Goal: Task Accomplishment & Management: Complete application form

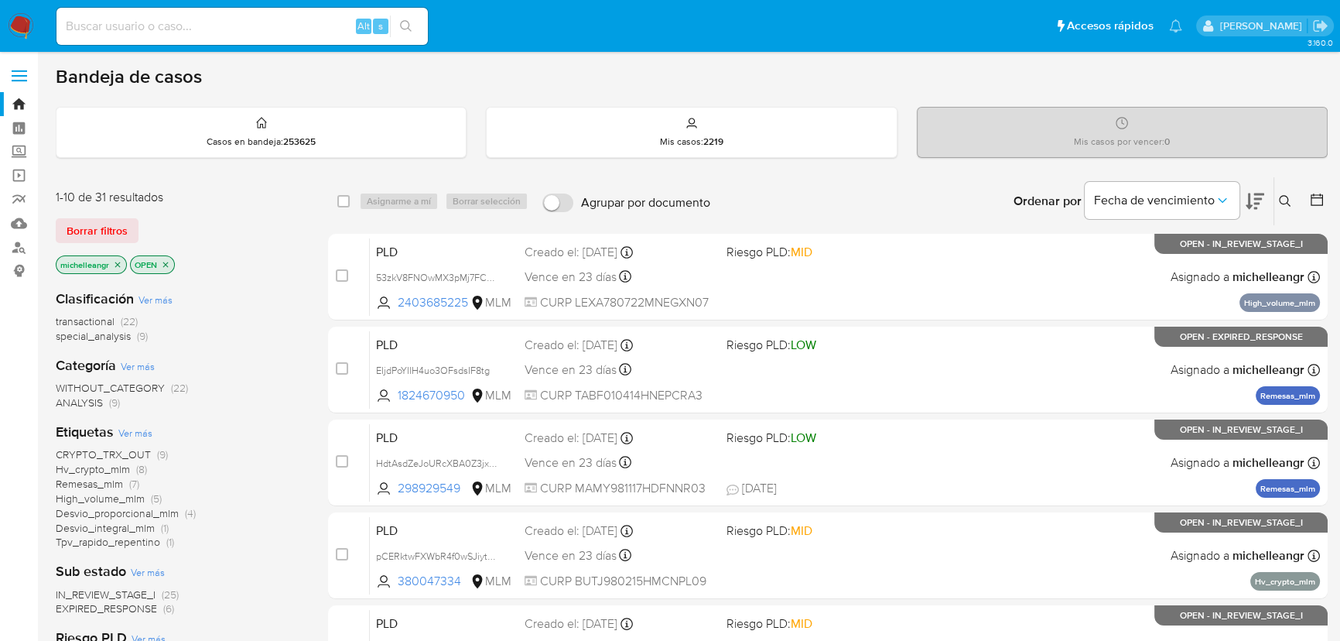
click at [117, 262] on icon "close-filter" at bounding box center [117, 264] width 5 height 5
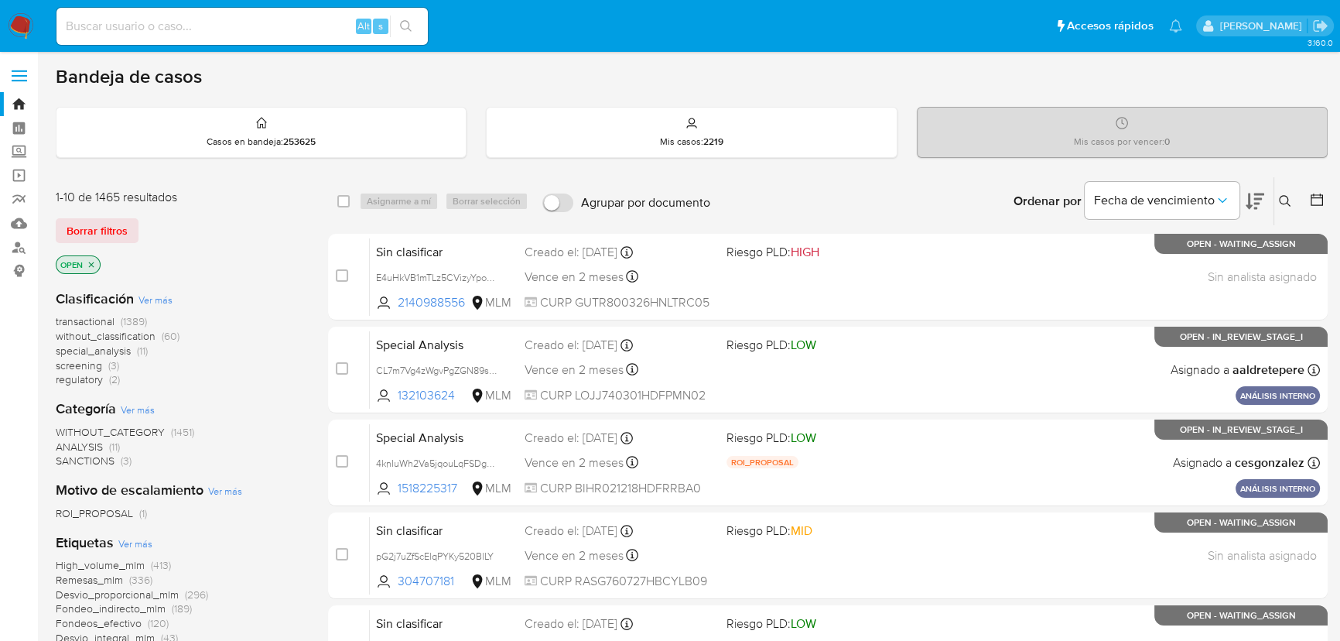
click at [1285, 198] on icon at bounding box center [1285, 201] width 12 height 12
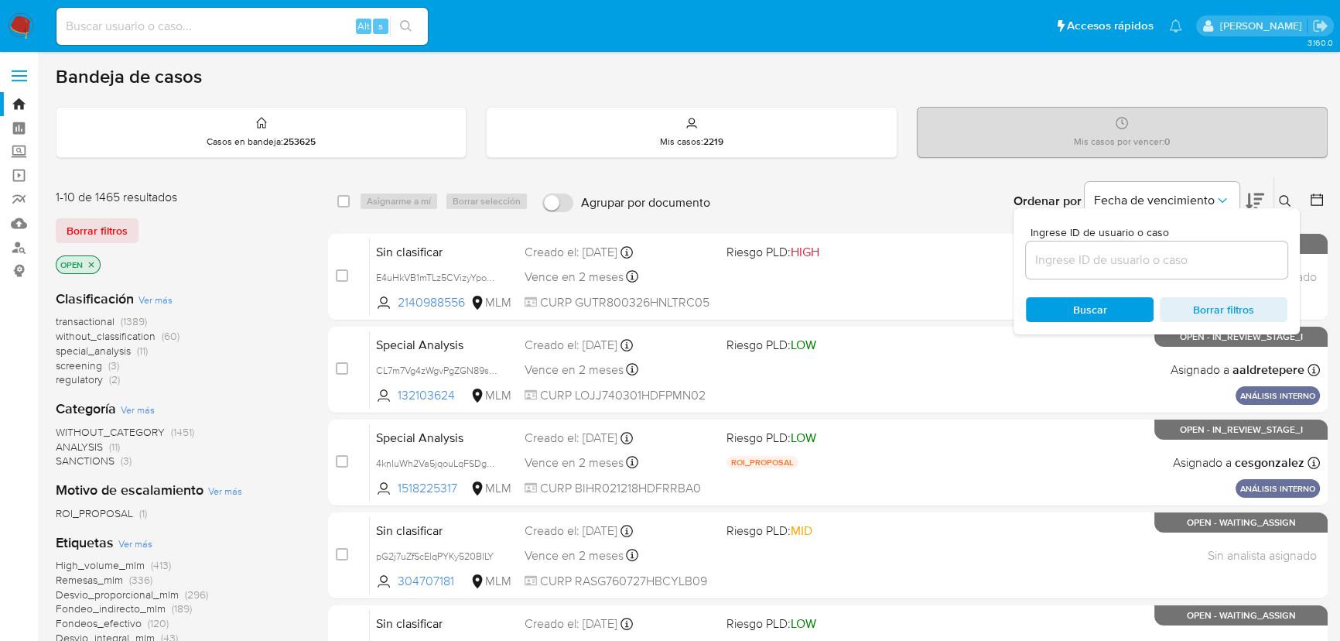
click at [1077, 252] on input at bounding box center [1157, 260] width 262 height 20
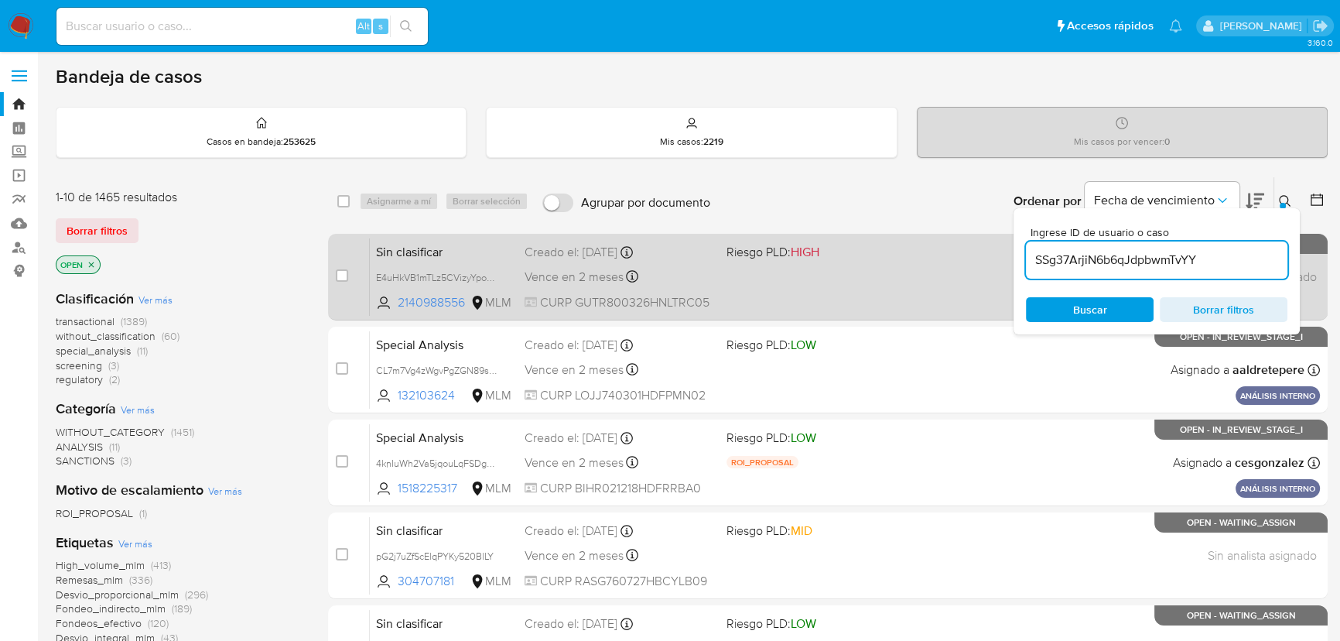
type input "SSg37ArjiN6b6qJdpbwmTvYY"
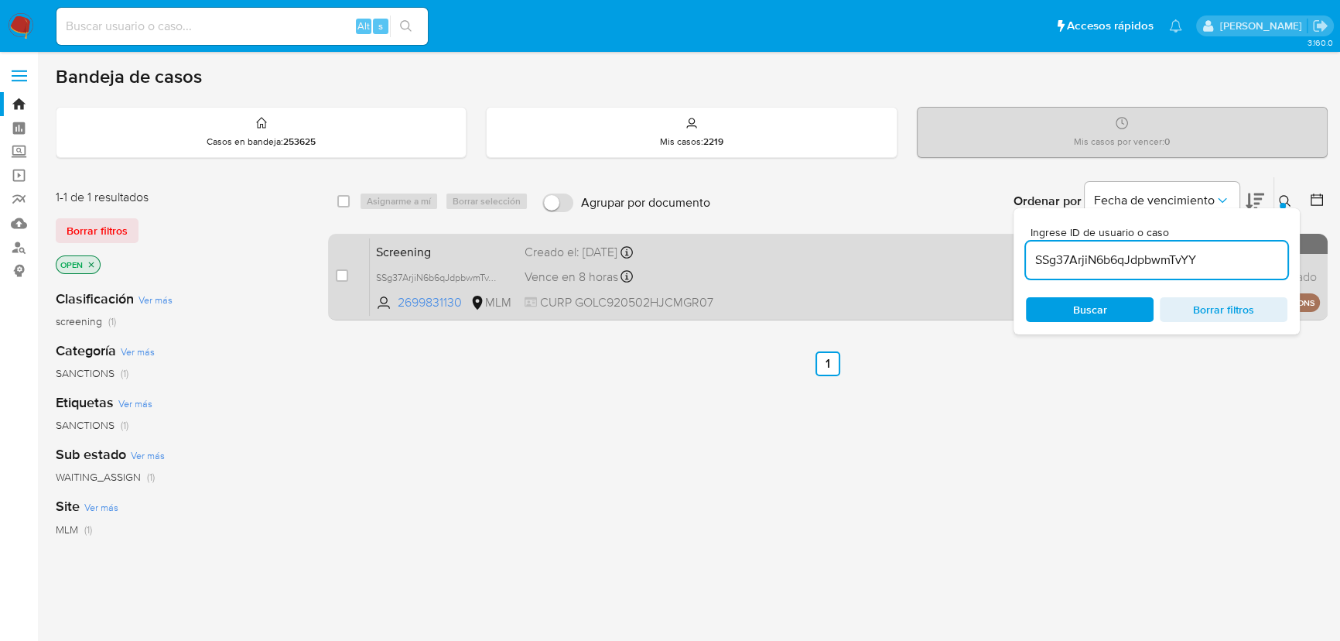
click at [430, 258] on span "Screening" at bounding box center [444, 251] width 136 height 20
click at [336, 272] on div "case-item-checkbox No es posible asignar el caso Screening SSg37ArjiN6b6qJdpbwm…" at bounding box center [828, 277] width 1000 height 87
click at [341, 272] on input "checkbox" at bounding box center [342, 275] width 12 height 12
checkbox input "true"
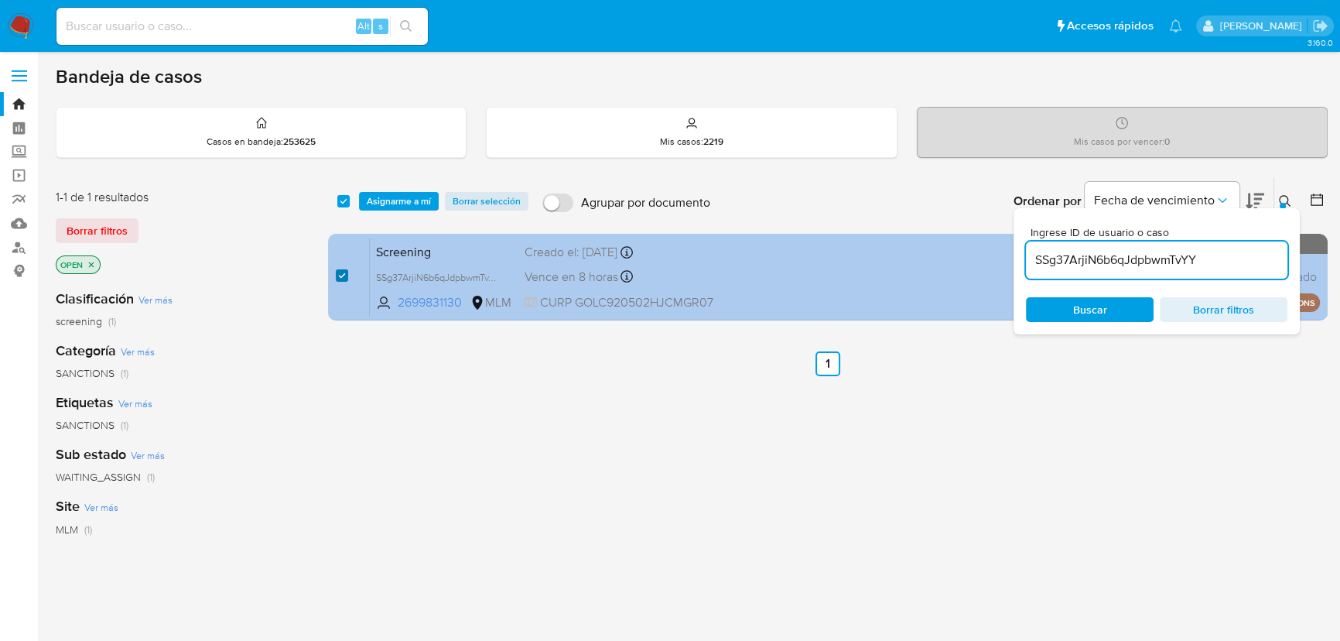
checkbox input "true"
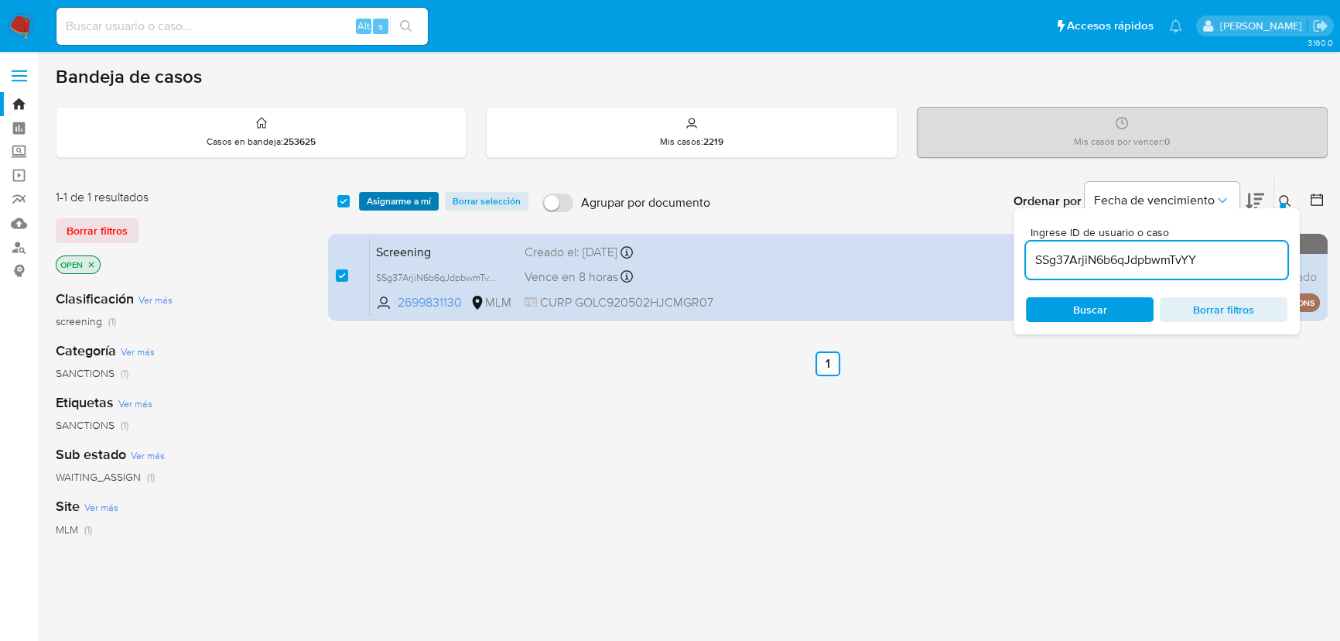
click at [382, 201] on span "Asignarme a mí" at bounding box center [399, 200] width 64 height 15
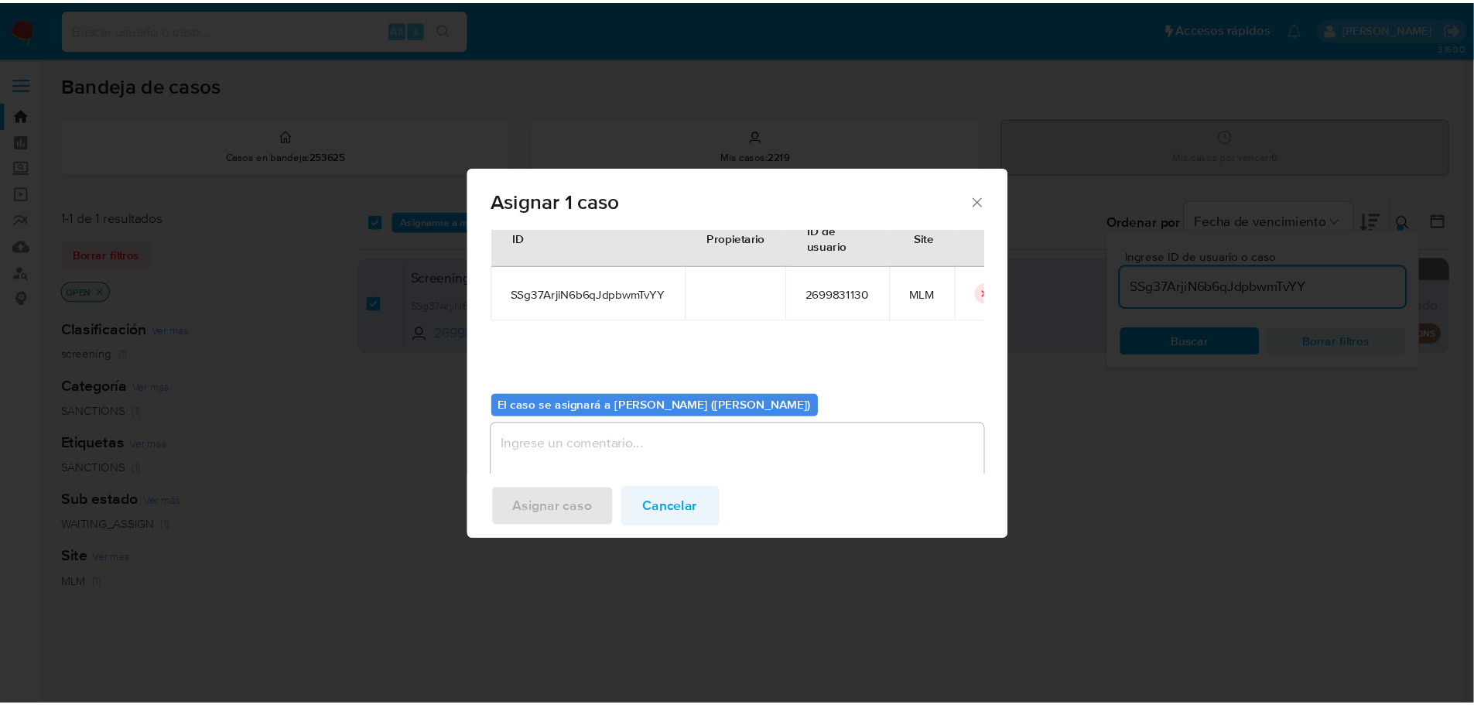
scroll to position [79, 0]
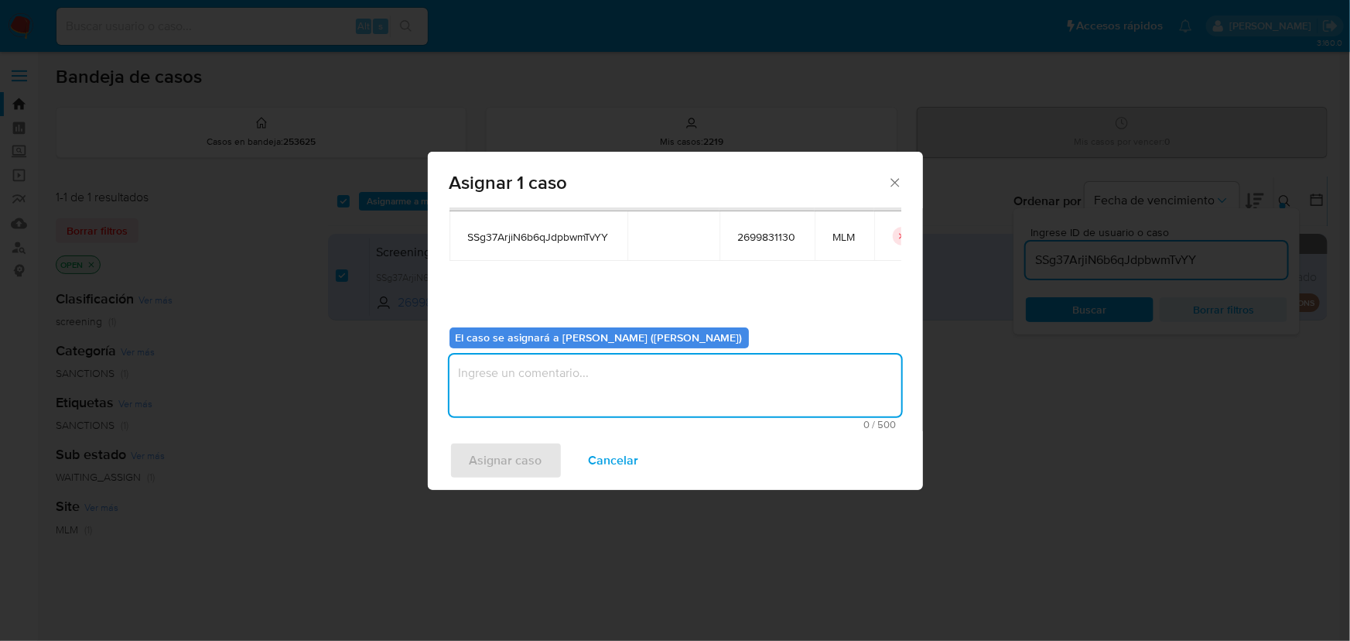
drag, startPoint x: 569, startPoint y: 402, endPoint x: 567, endPoint y: 391, distance: 11.1
click at [569, 401] on textarea "assign-modal" at bounding box center [676, 385] width 452 height 62
type textarea "mich"
click at [539, 456] on span "Asignar caso" at bounding box center [506, 460] width 73 height 34
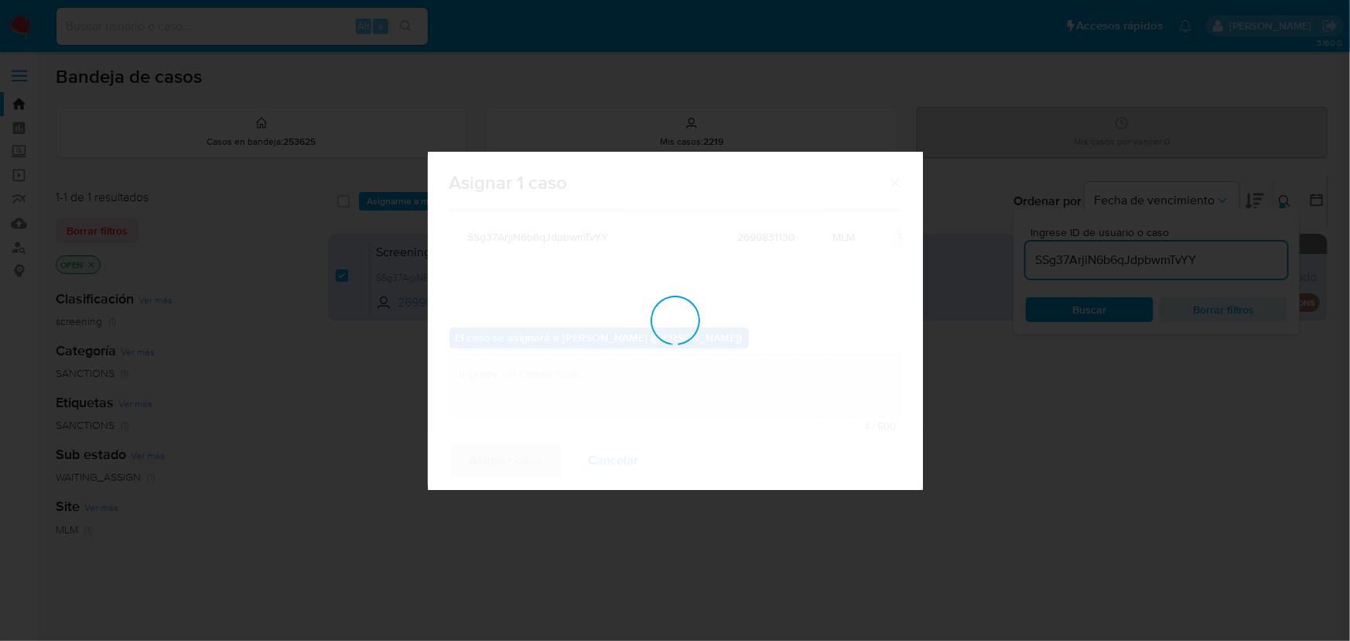
checkbox input "false"
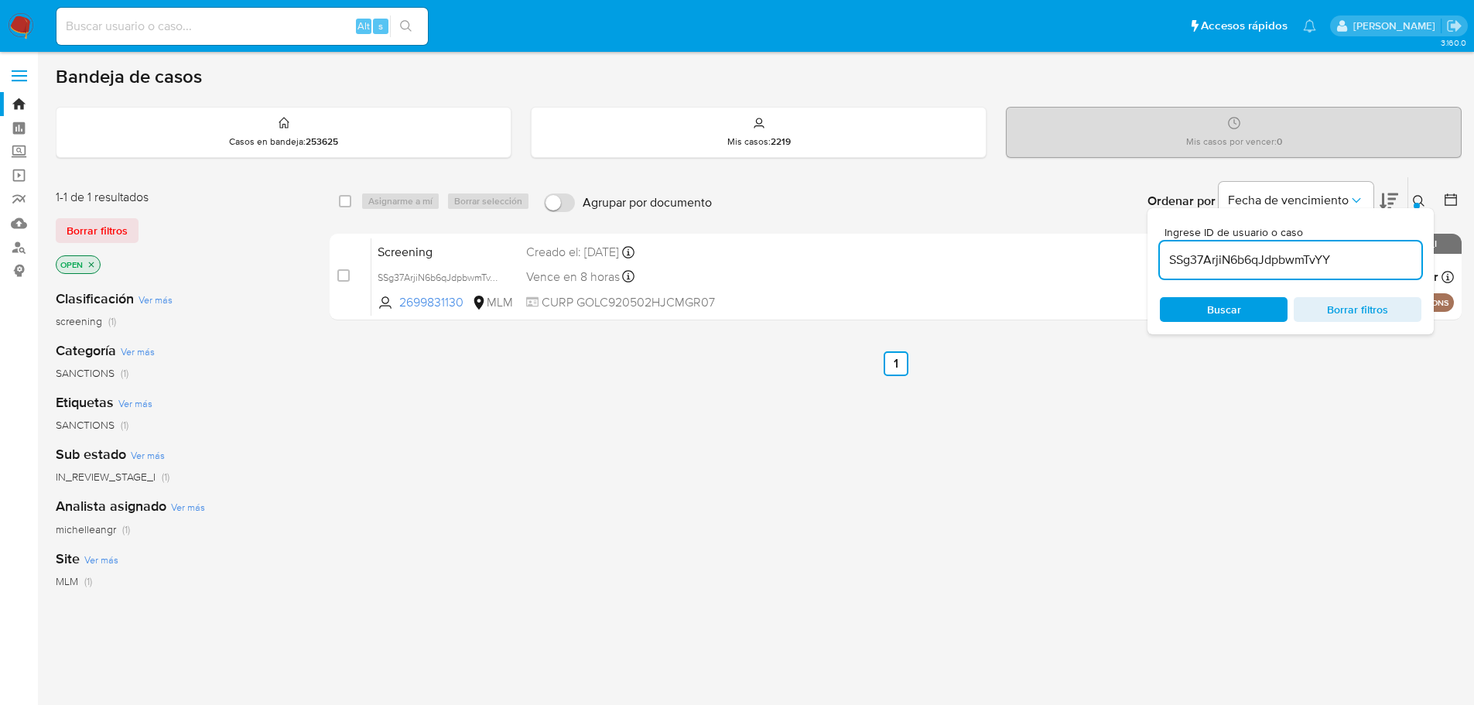
click at [29, 29] on img at bounding box center [21, 26] width 26 height 26
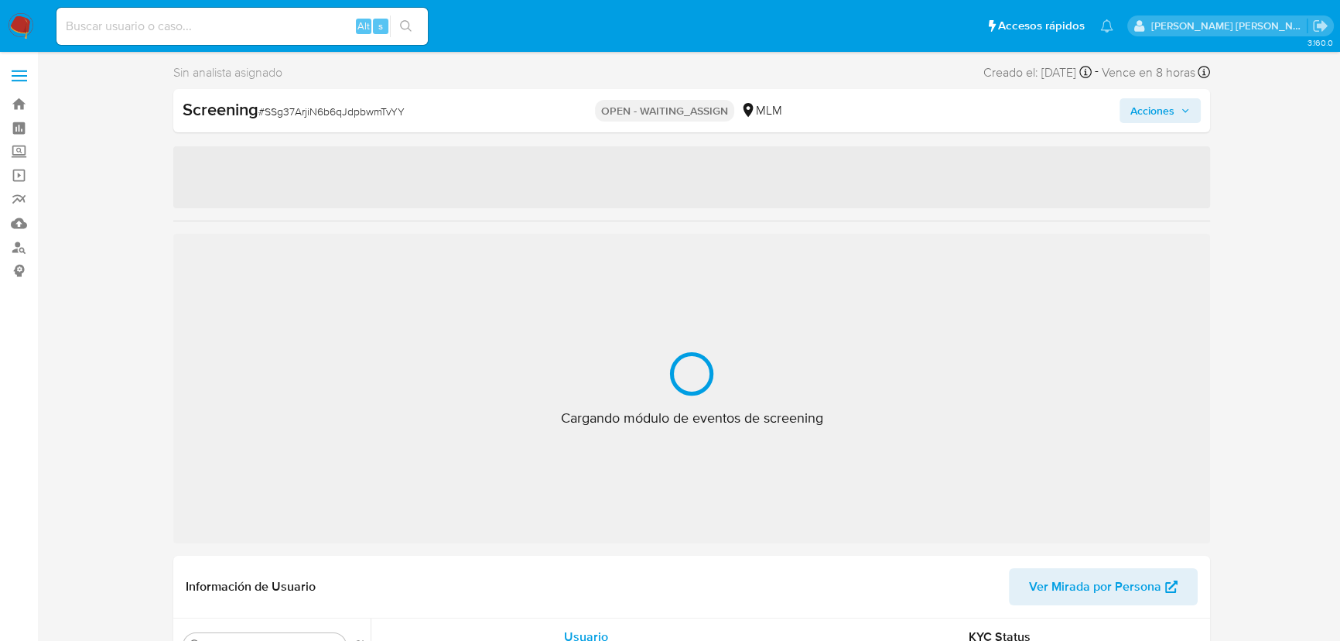
select select "10"
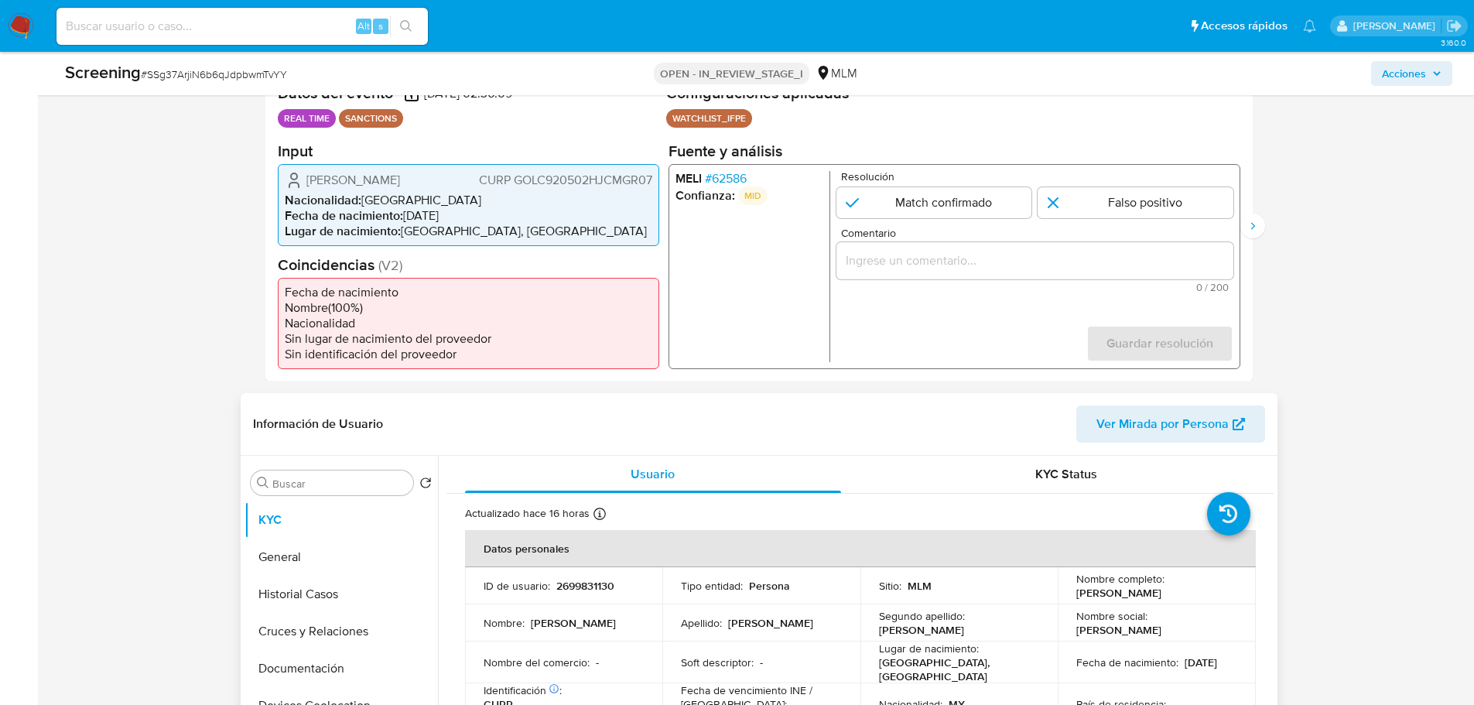
scroll to position [359, 0]
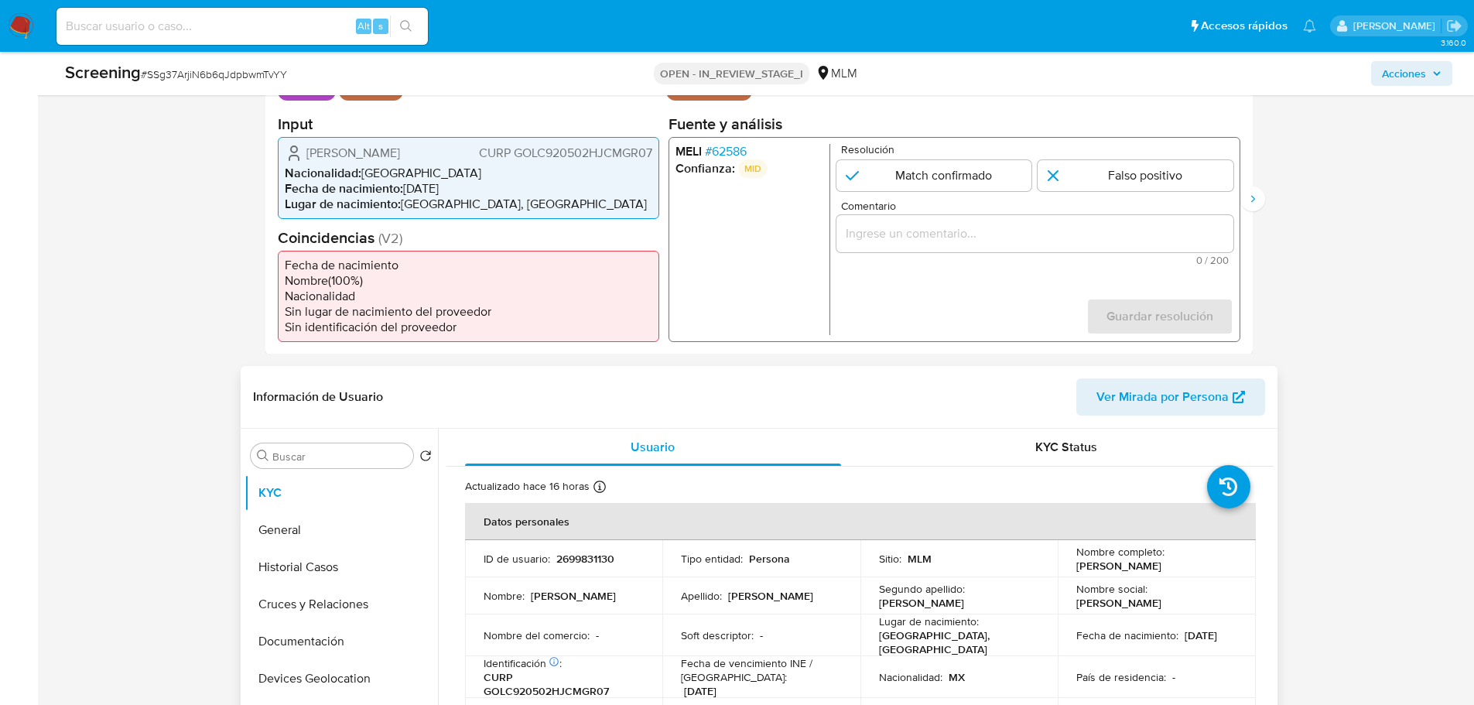
click at [578, 563] on p "2699831130" at bounding box center [585, 559] width 58 height 14
copy p "2699831130"
drag, startPoint x: 1067, startPoint y: 567, endPoint x: 1199, endPoint y: 570, distance: 131.6
click at [1199, 570] on td "Nombre completo : Cristian Gomez Legorreta" at bounding box center [1157, 558] width 198 height 37
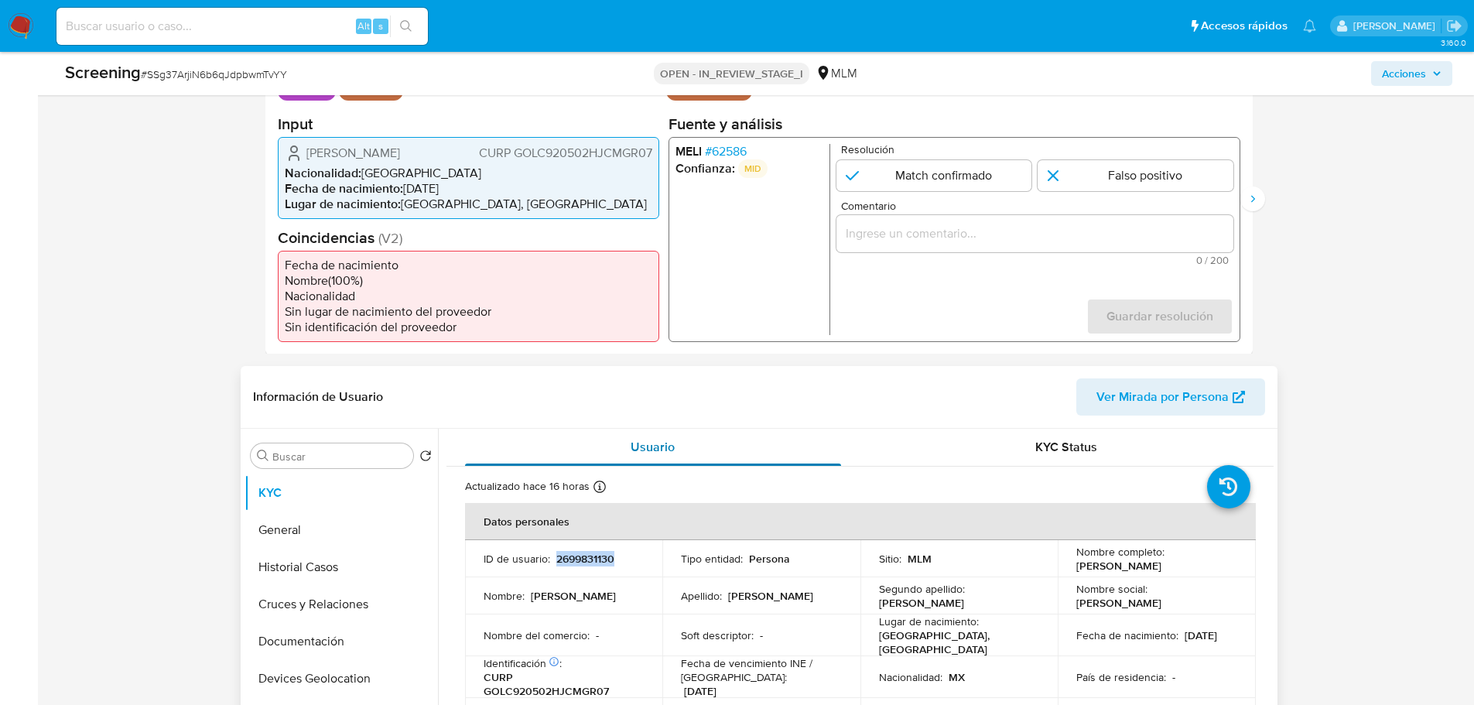
copy p "Cristian Gomez Legorreta"
click at [717, 151] on span "# 62586" at bounding box center [725, 150] width 42 height 15
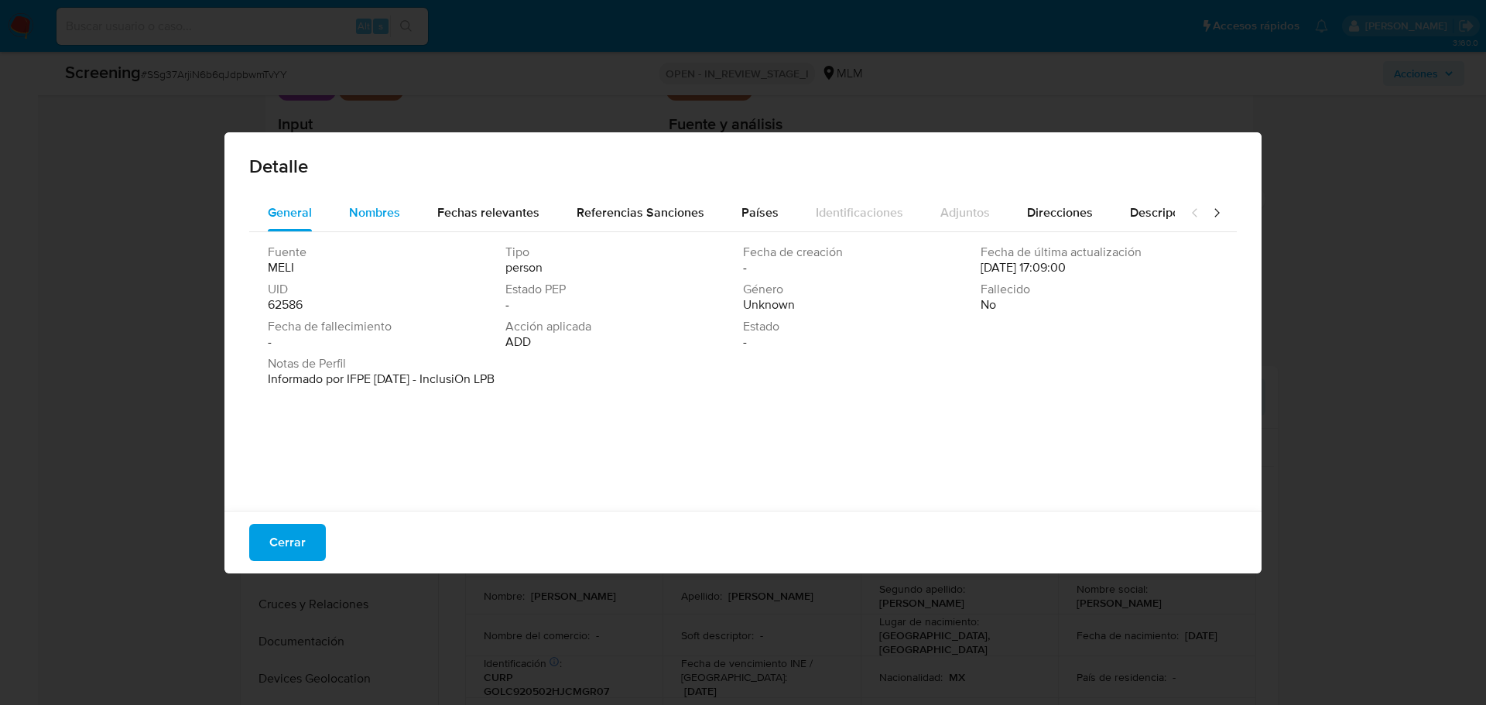
click at [385, 220] on span "Nombres" at bounding box center [374, 213] width 51 height 18
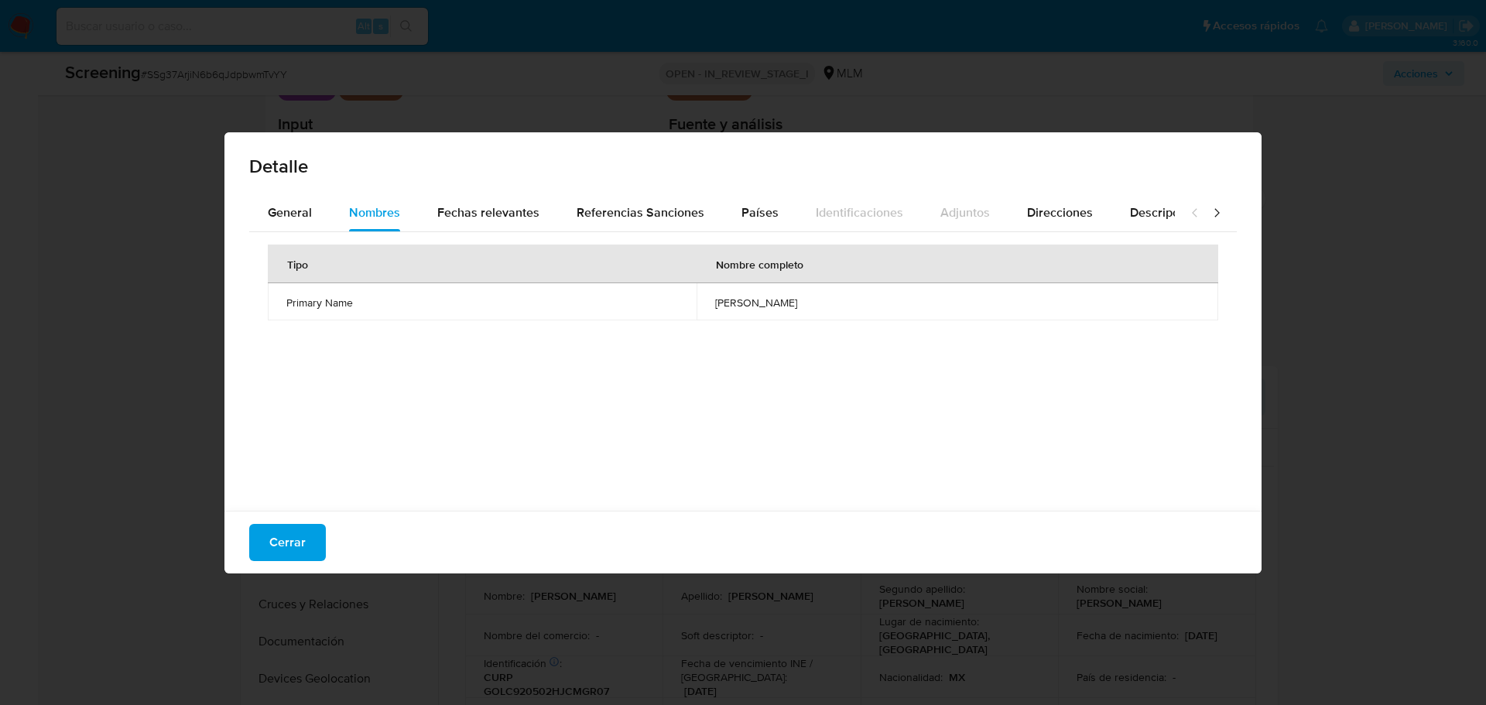
drag, startPoint x: 683, startPoint y: 318, endPoint x: 786, endPoint y: 310, distance: 103.2
click at [786, 310] on td "cristian gomez legorreta" at bounding box center [958, 301] width 522 height 37
click at [537, 214] on button "Fechas relevantes" at bounding box center [488, 212] width 139 height 37
drag, startPoint x: 672, startPoint y: 307, endPoint x: 635, endPoint y: 307, distance: 37.1
click at [662, 307] on td "1992-05-02" at bounding box center [802, 301] width 281 height 37
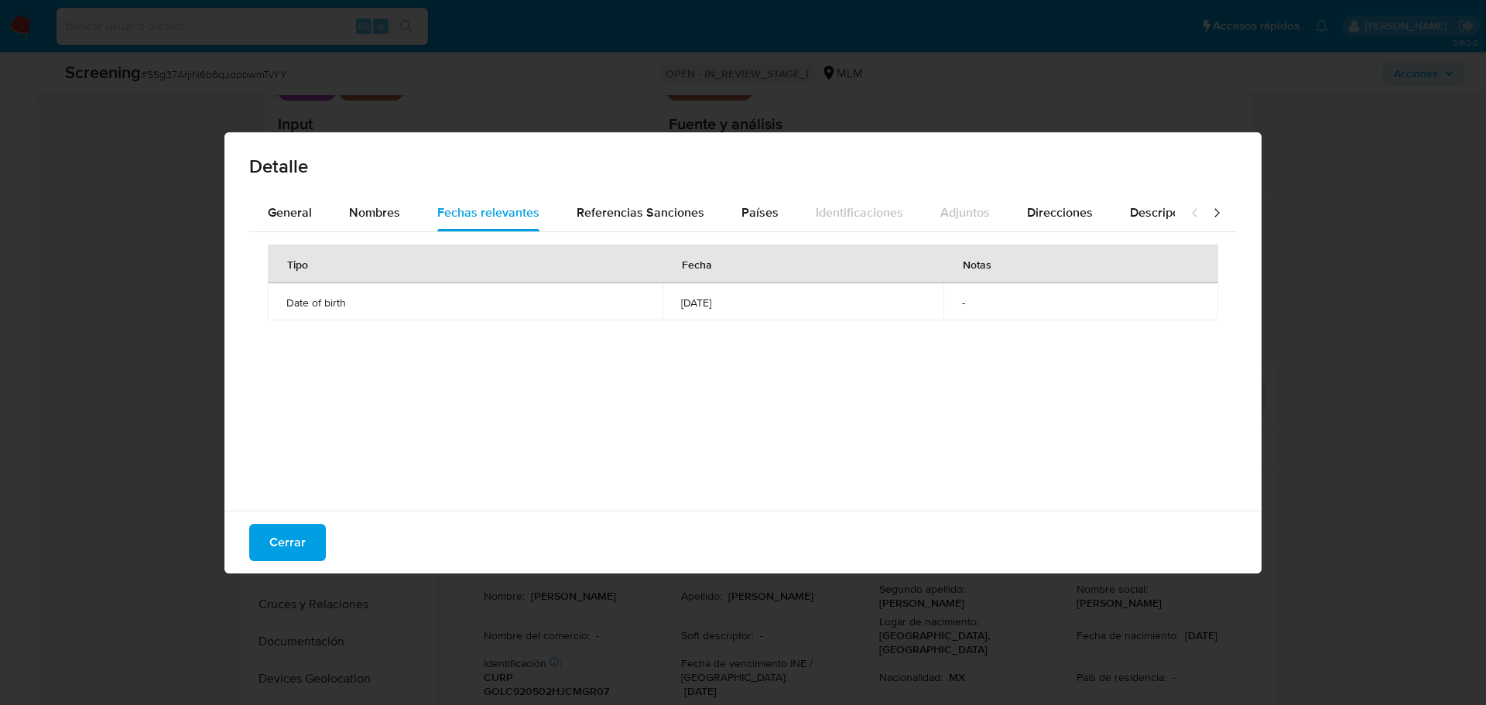
click at [676, 316] on td "1992-05-02" at bounding box center [802, 301] width 281 height 37
click at [691, 303] on span "1992-05-02" at bounding box center [803, 303] width 244 height 14
click at [280, 546] on span "Cerrar" at bounding box center [287, 542] width 36 height 34
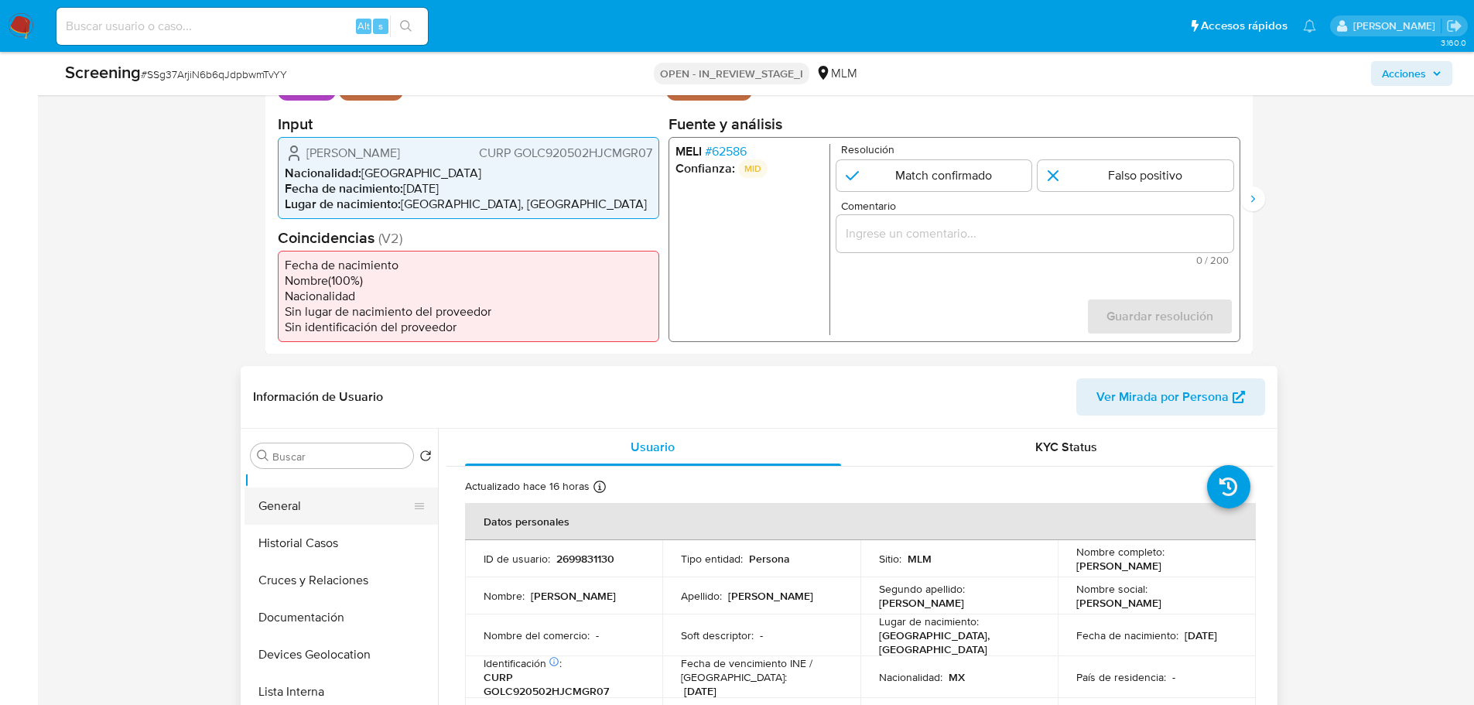
scroll to position [0, 0]
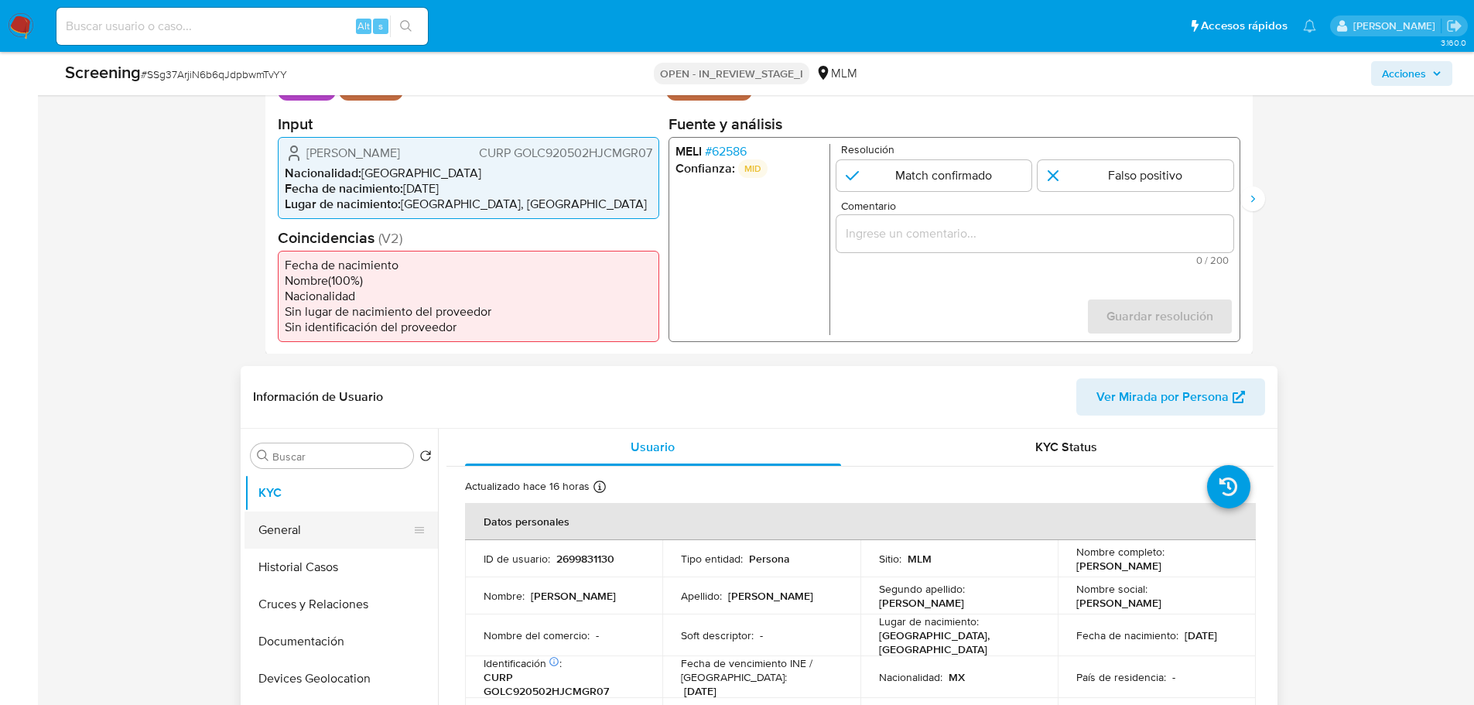
click at [316, 522] on button "General" at bounding box center [335, 530] width 181 height 37
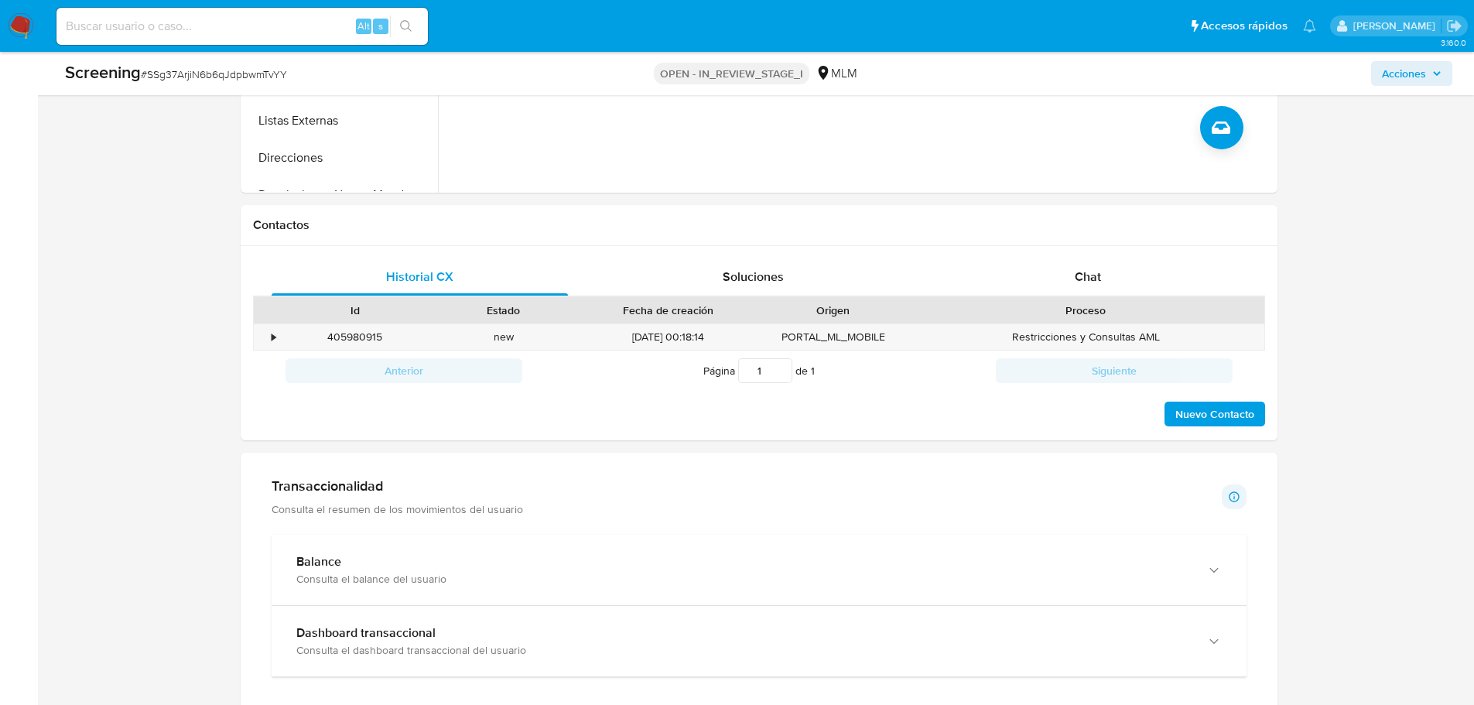
scroll to position [1056, 0]
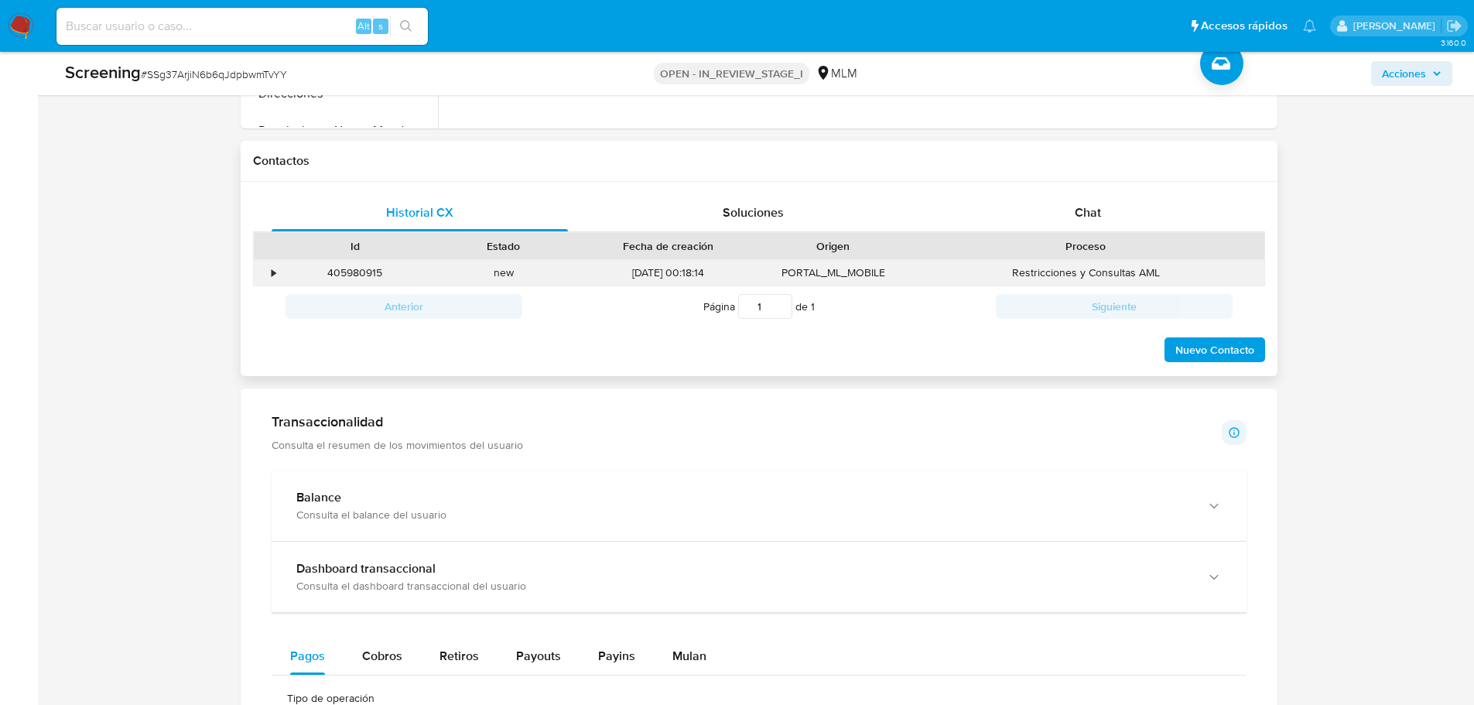
click at [275, 275] on div "•" at bounding box center [274, 272] width 4 height 15
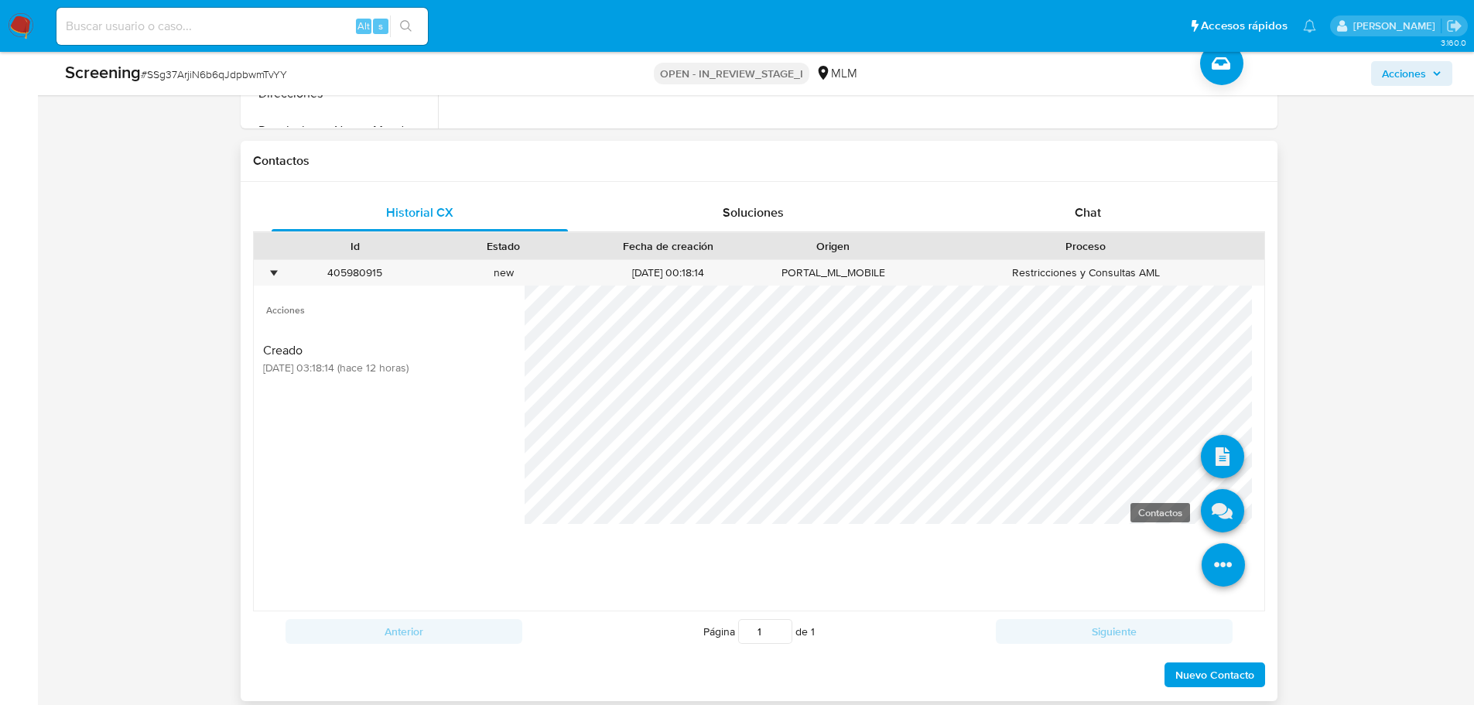
click at [1217, 521] on icon at bounding box center [1222, 510] width 43 height 43
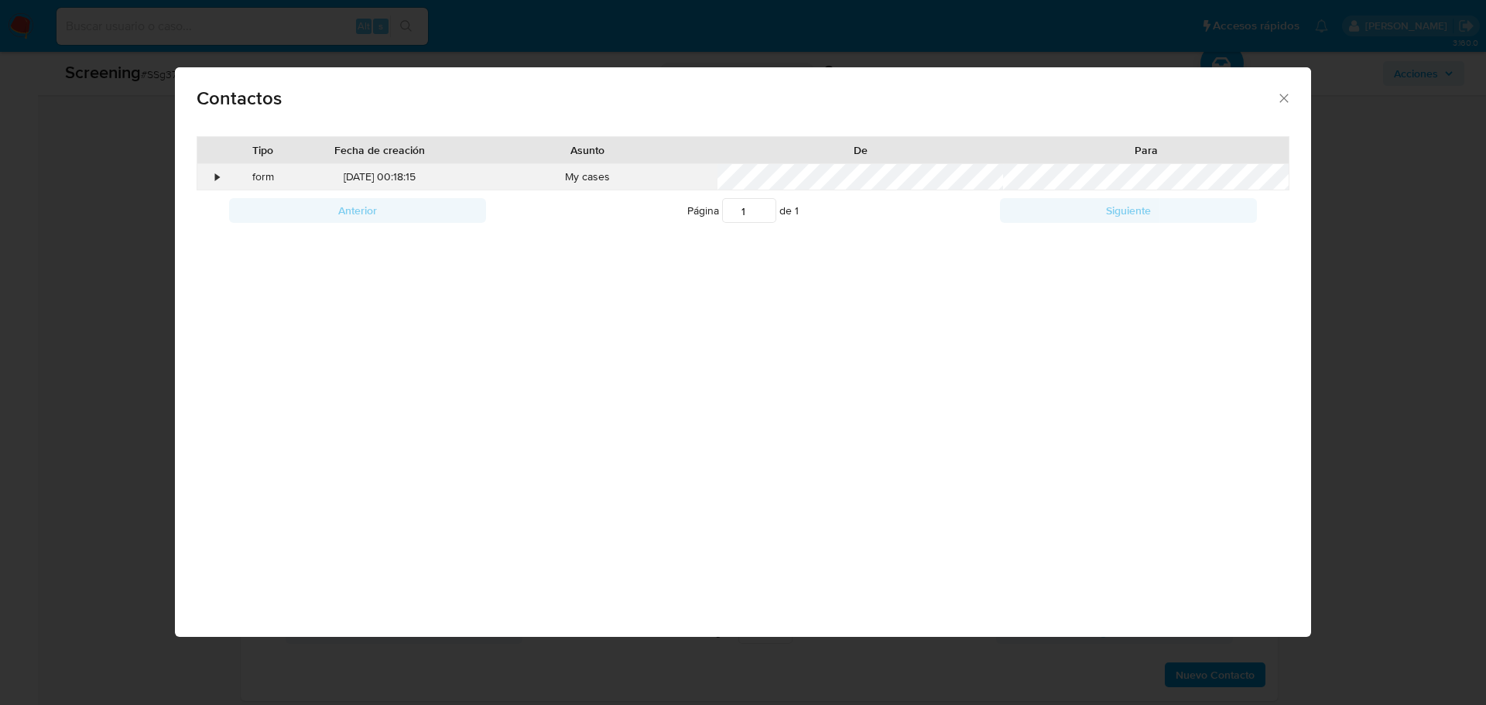
click at [216, 175] on div "•" at bounding box center [218, 176] width 4 height 15
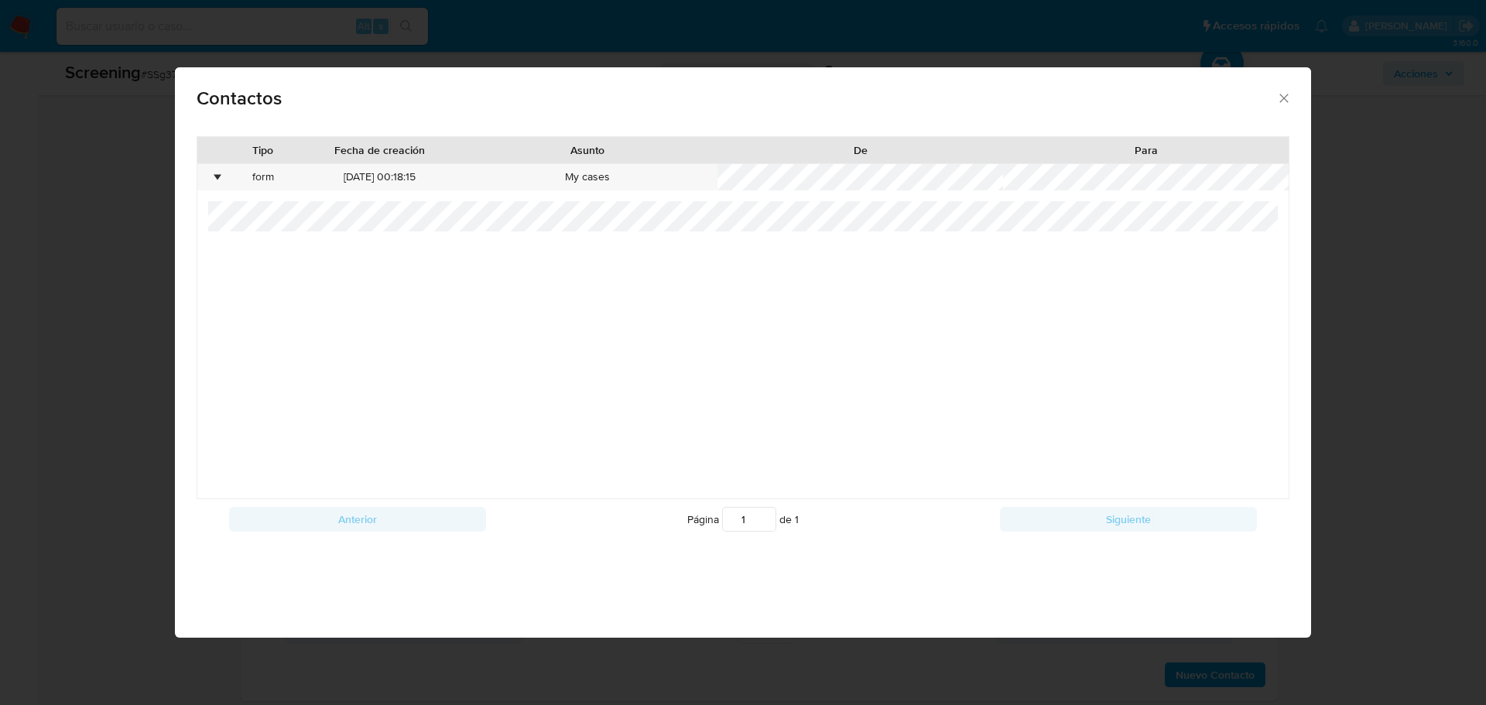
click at [1274, 102] on span "Contactos" at bounding box center [737, 98] width 1080 height 19
click at [1286, 101] on icon "close" at bounding box center [1283, 98] width 9 height 9
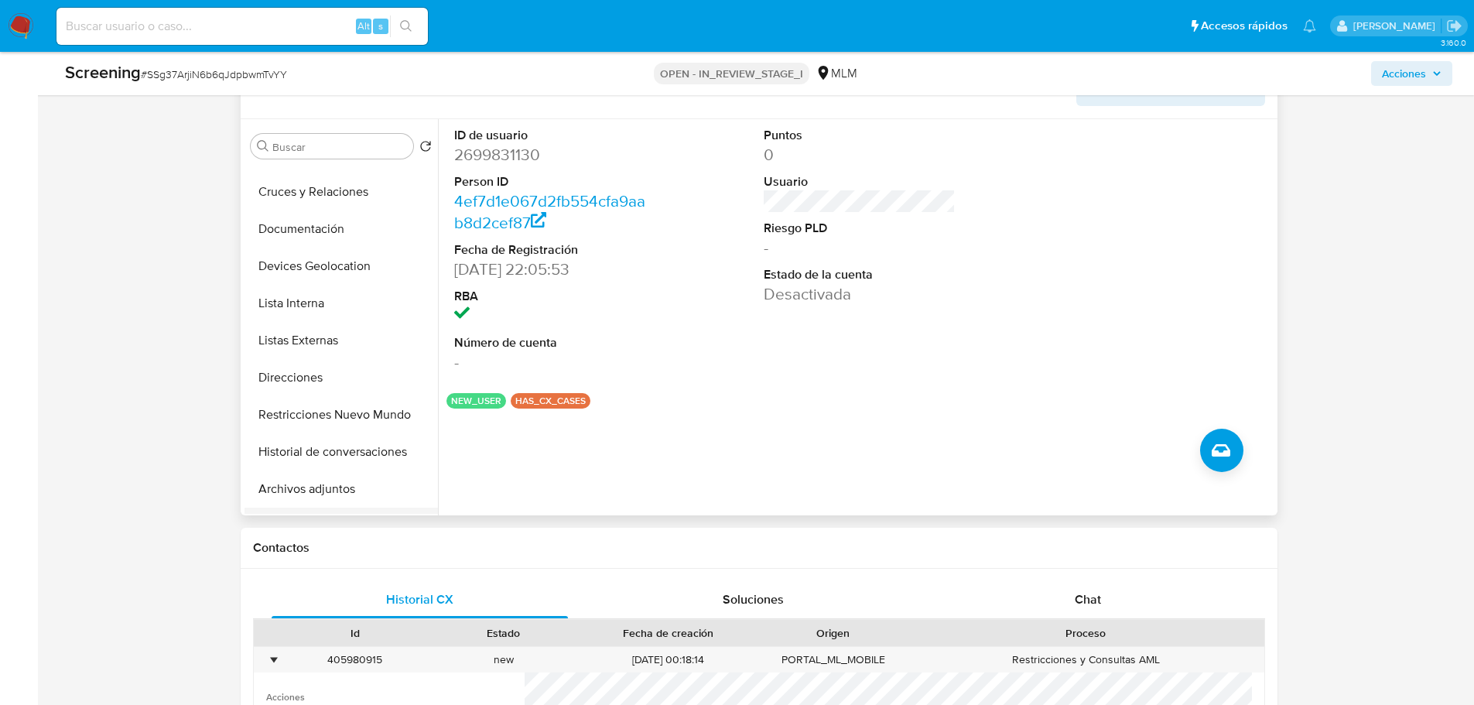
scroll to position [232, 0]
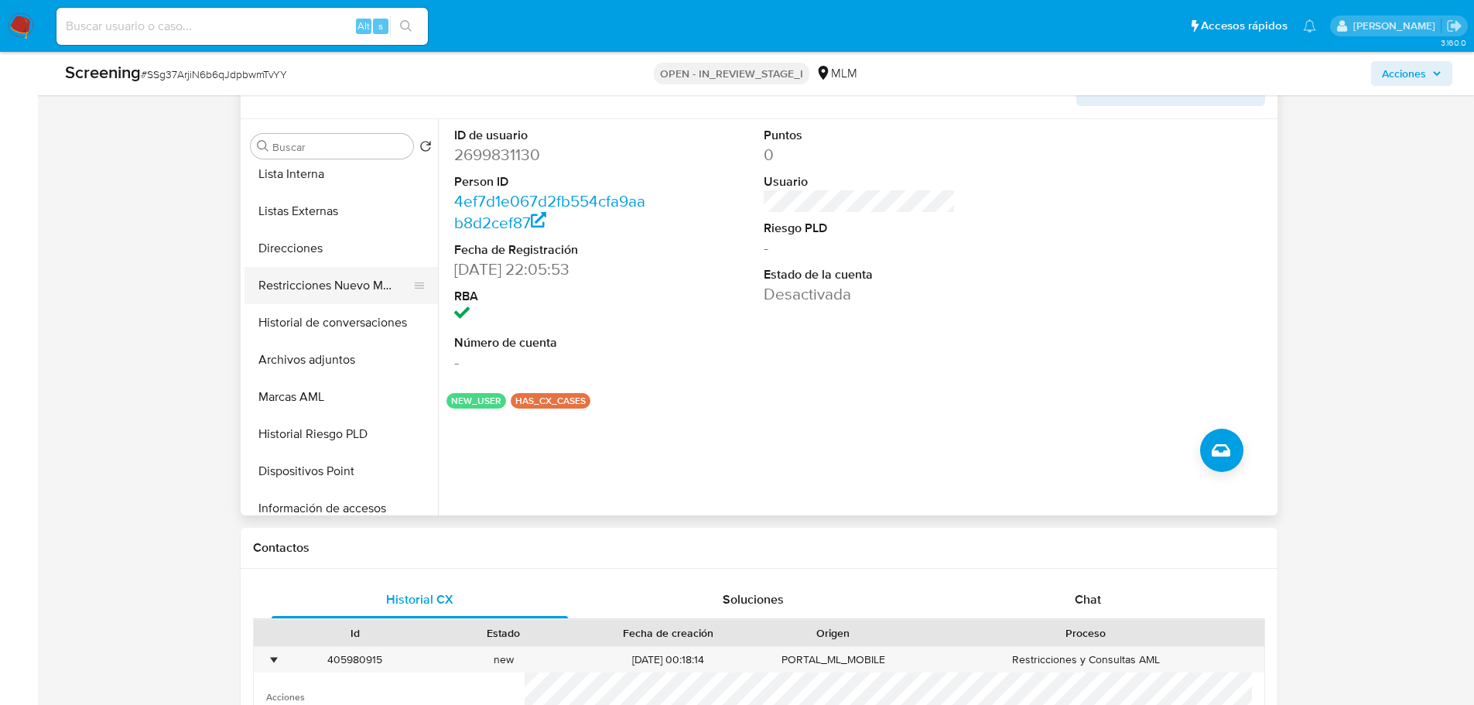
click at [338, 277] on button "Restricciones Nuevo Mundo" at bounding box center [335, 285] width 181 height 37
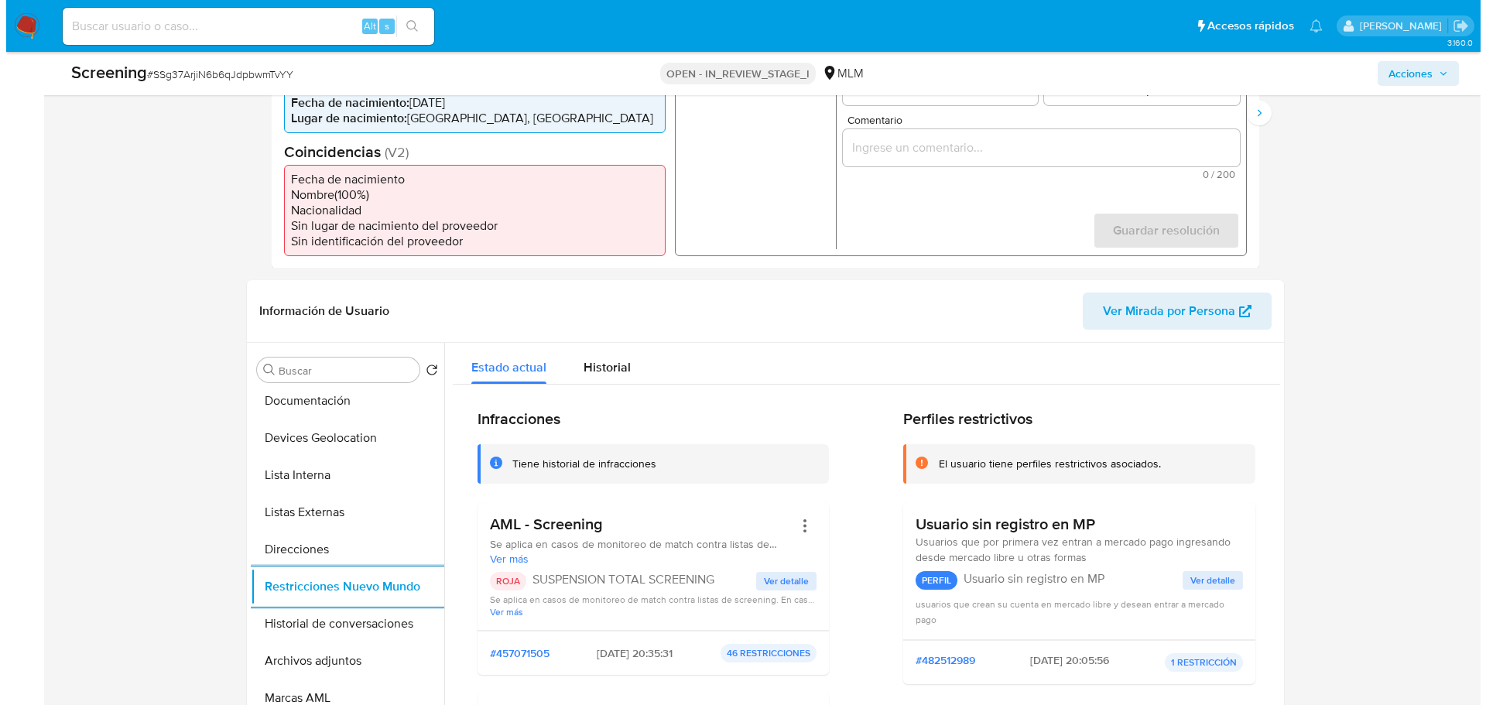
scroll to position [204, 0]
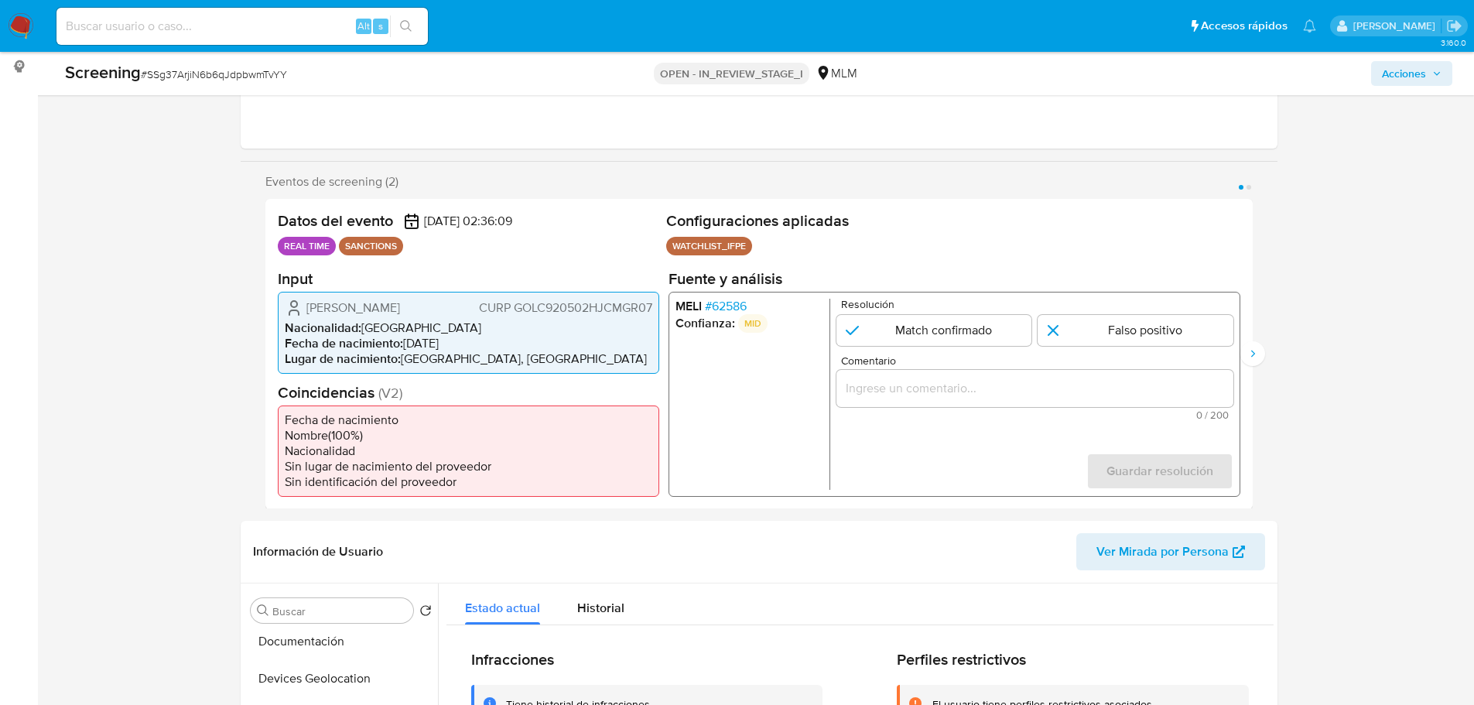
click at [734, 300] on span "# 62586" at bounding box center [725, 305] width 42 height 15
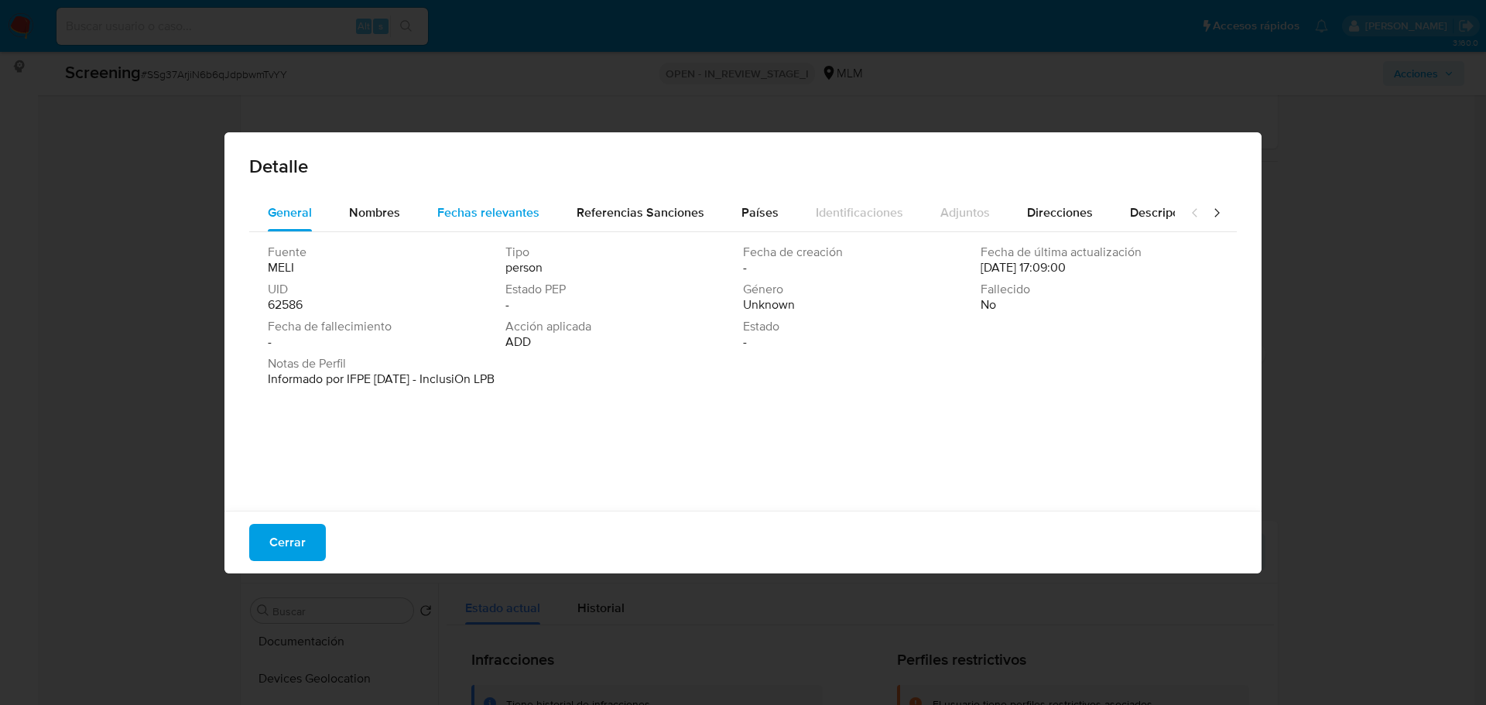
click at [490, 216] on span "Fechas relevantes" at bounding box center [488, 213] width 102 height 18
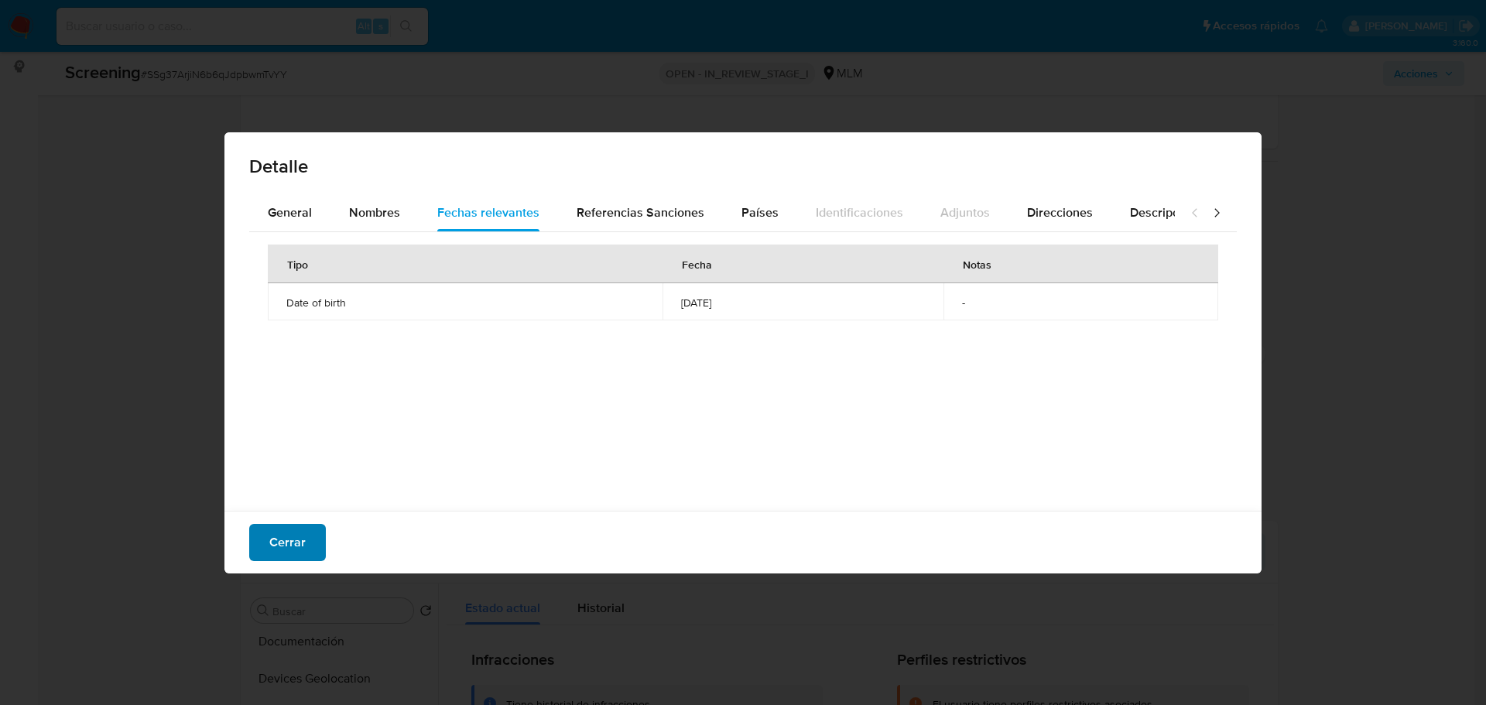
click at [306, 536] on button "Cerrar" at bounding box center [287, 542] width 77 height 37
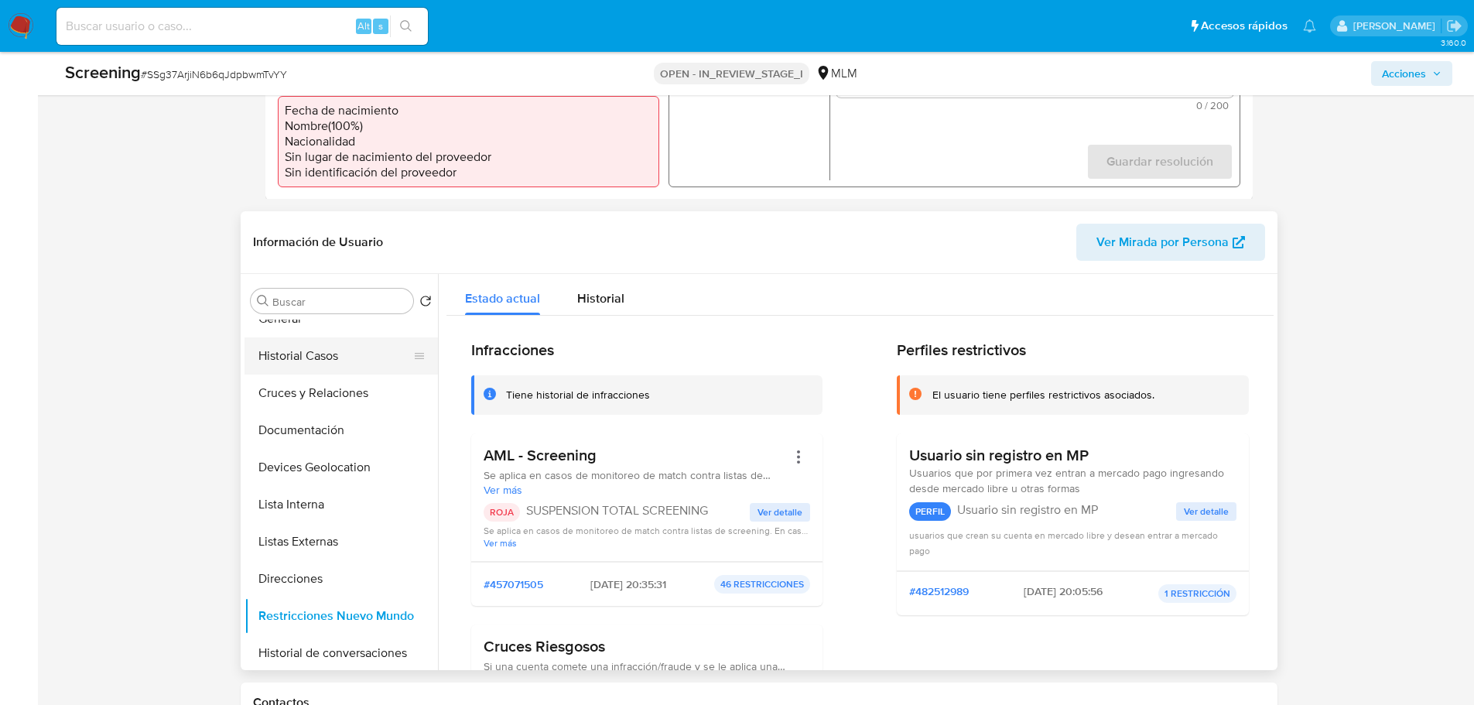
scroll to position [0, 0]
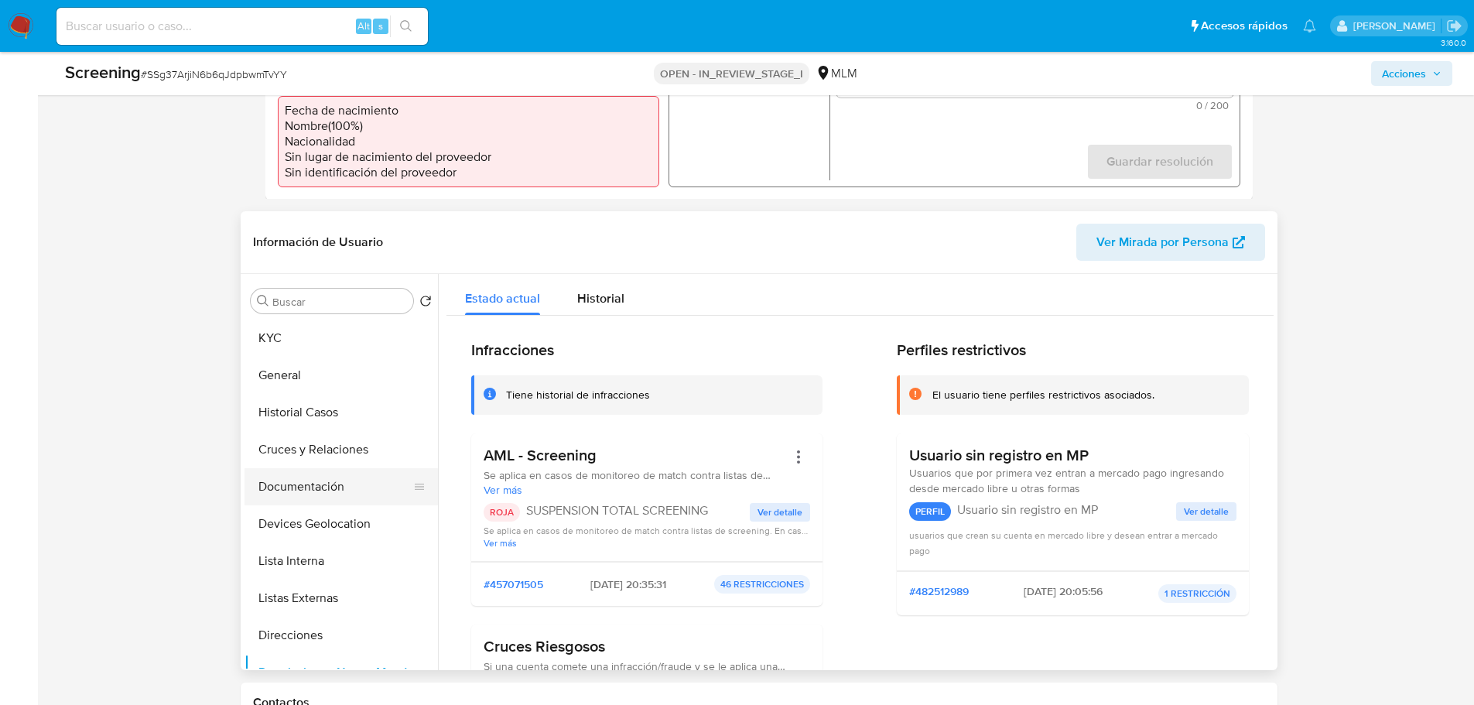
click at [318, 487] on button "Documentación" at bounding box center [335, 486] width 181 height 37
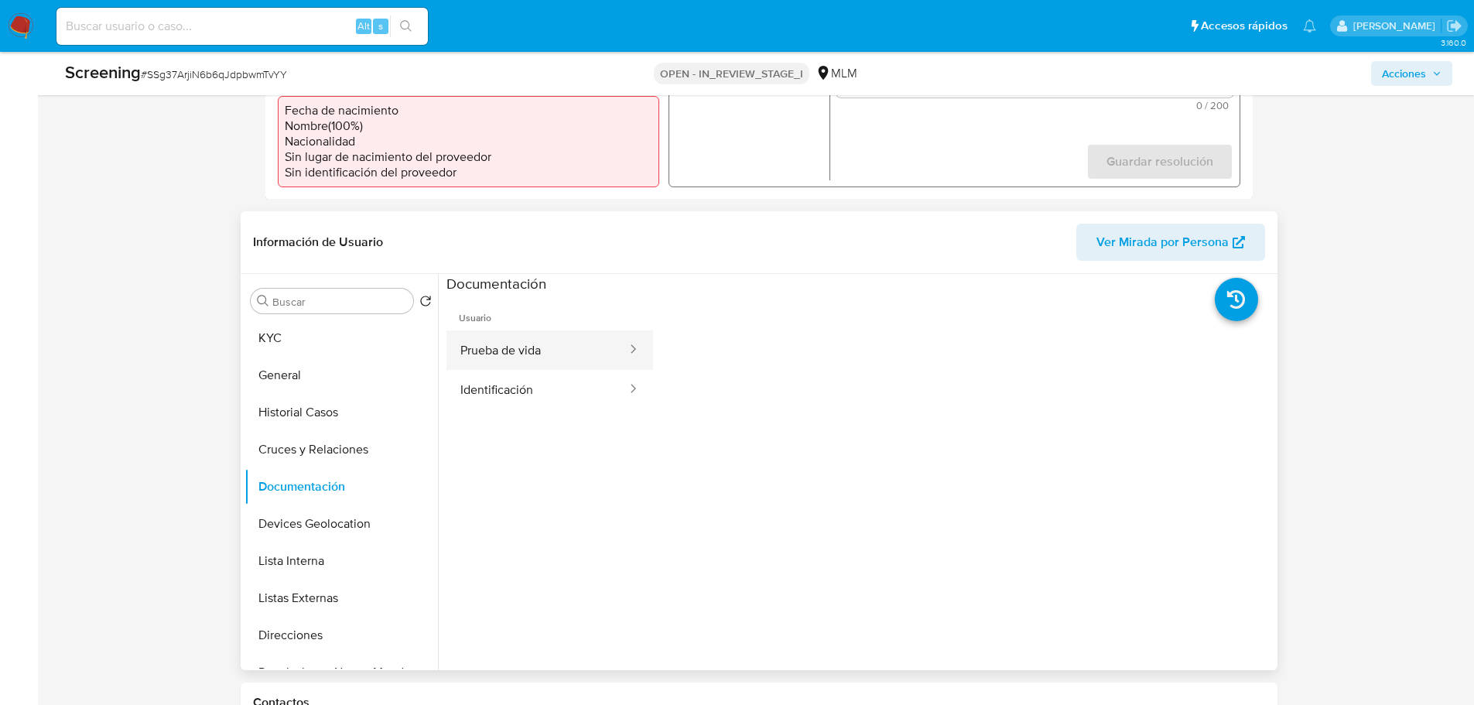
click at [537, 351] on button "Prueba de vida" at bounding box center [538, 349] width 182 height 39
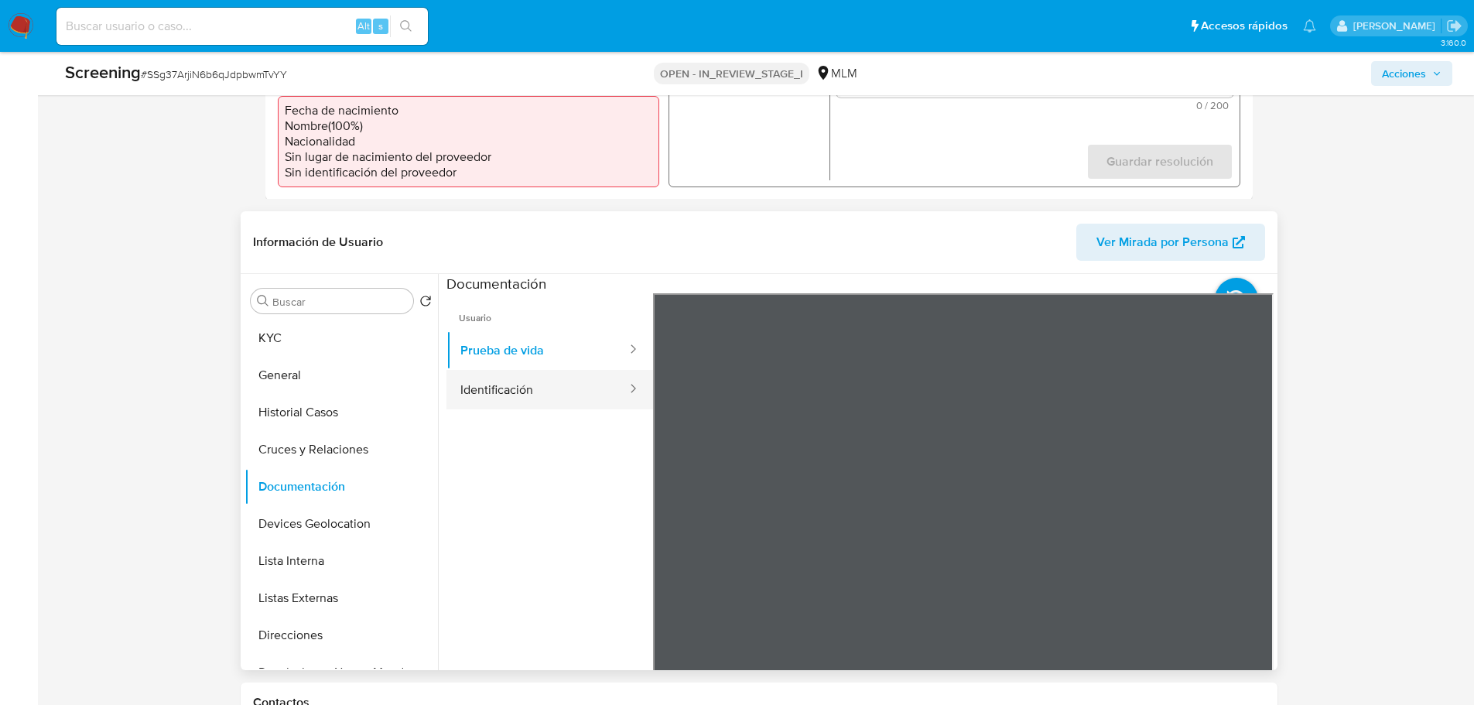
click at [570, 392] on button "Identificación" at bounding box center [538, 389] width 182 height 39
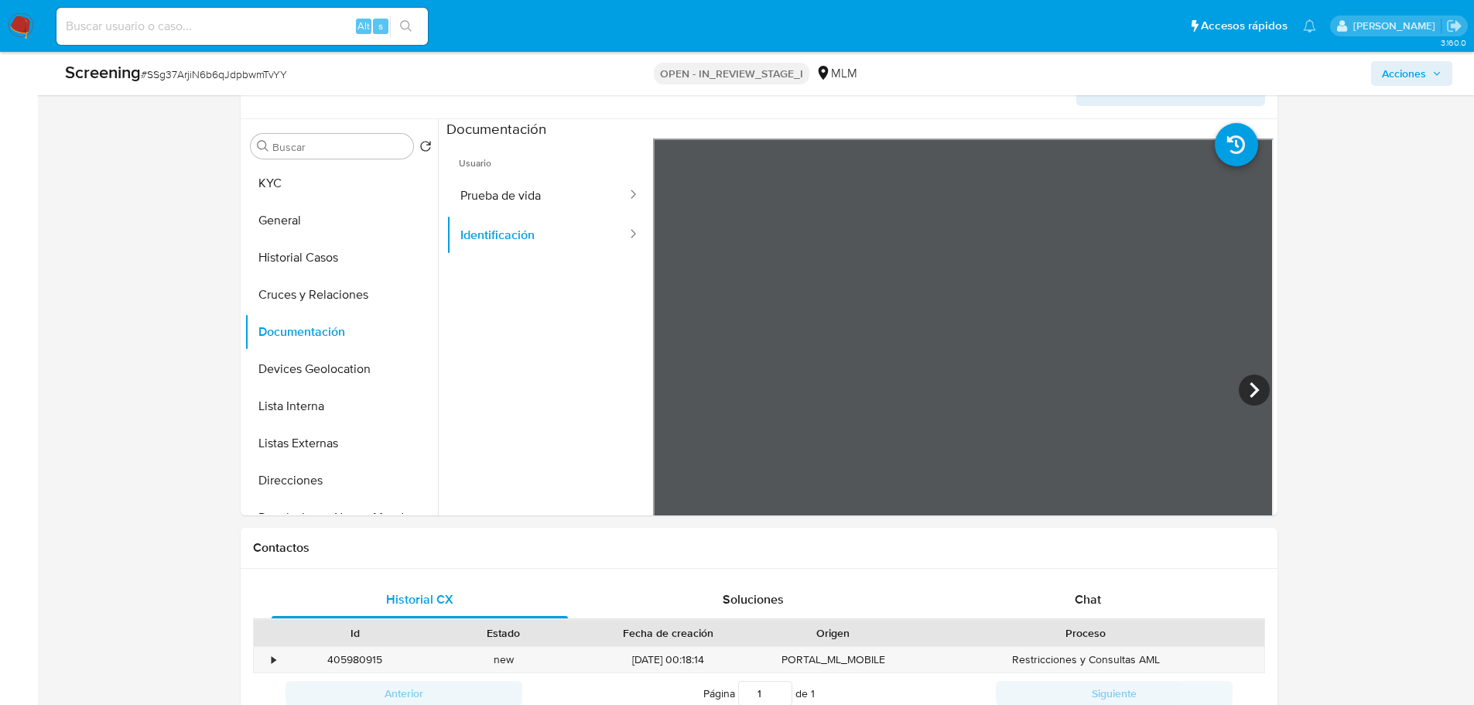
scroll to position [282, 0]
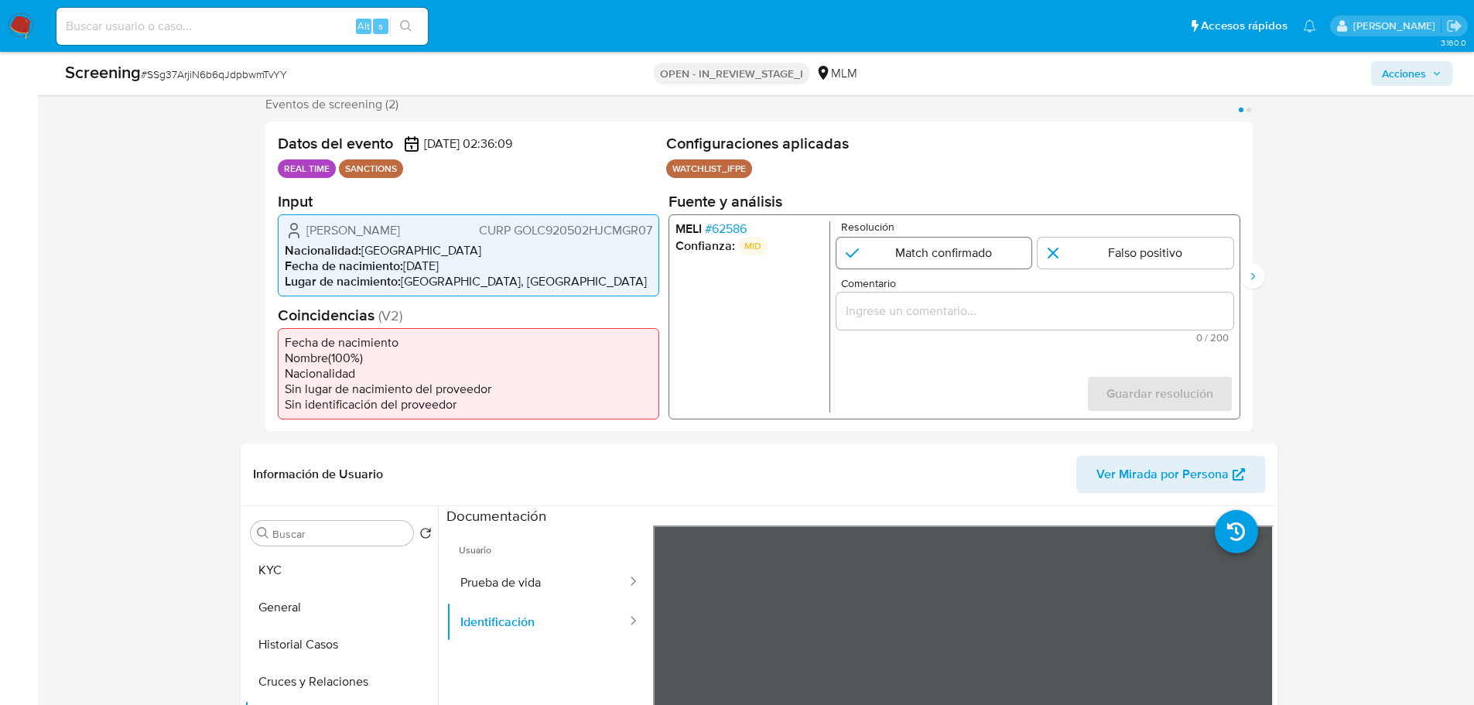
click at [940, 262] on input "1 de 2" at bounding box center [934, 252] width 196 height 31
radio input "true"
click at [923, 318] on input "Comentario" at bounding box center [1034, 310] width 397 height 20
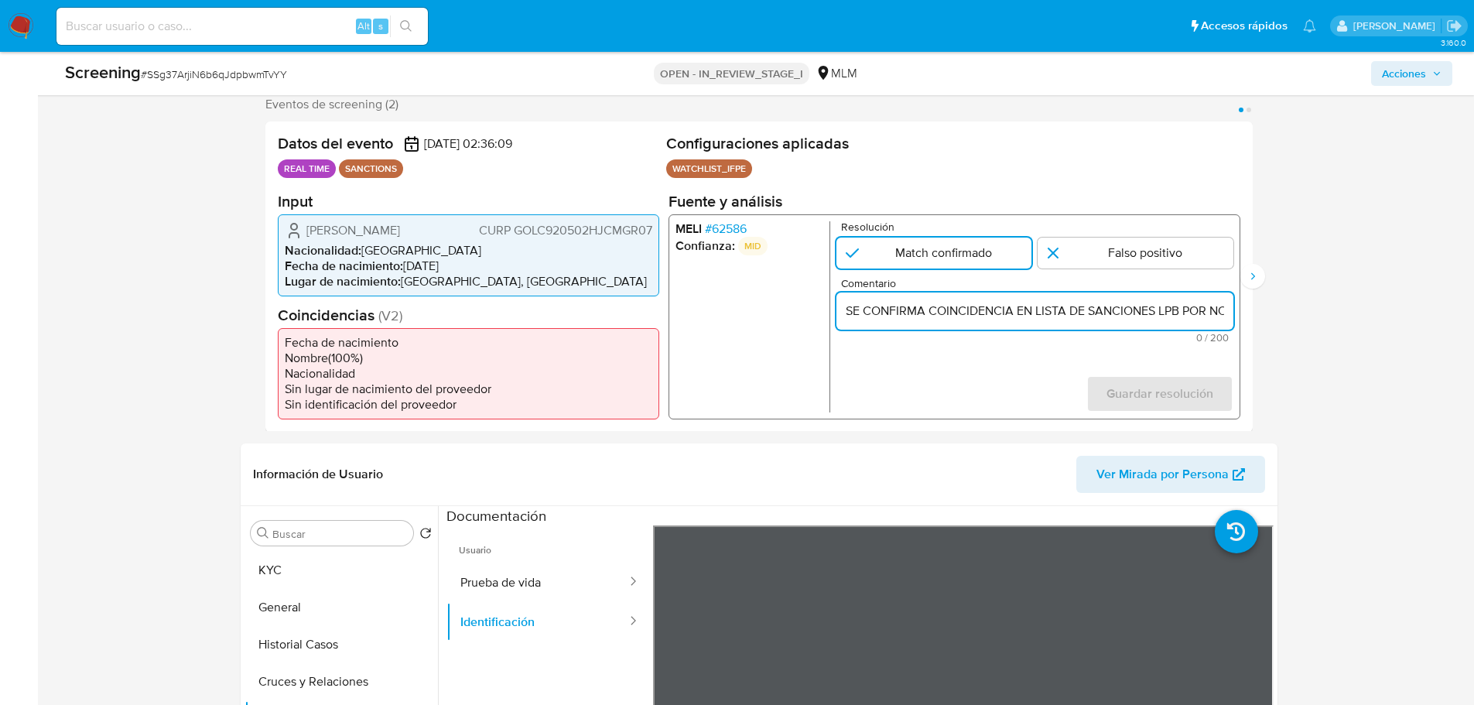
scroll to position [0, 254]
type input "SE CONFIRMA COINCIDENCIA EN LISTA DE SANCIONES LPB POR NOMBRE COMPLETO Y FECHA …"
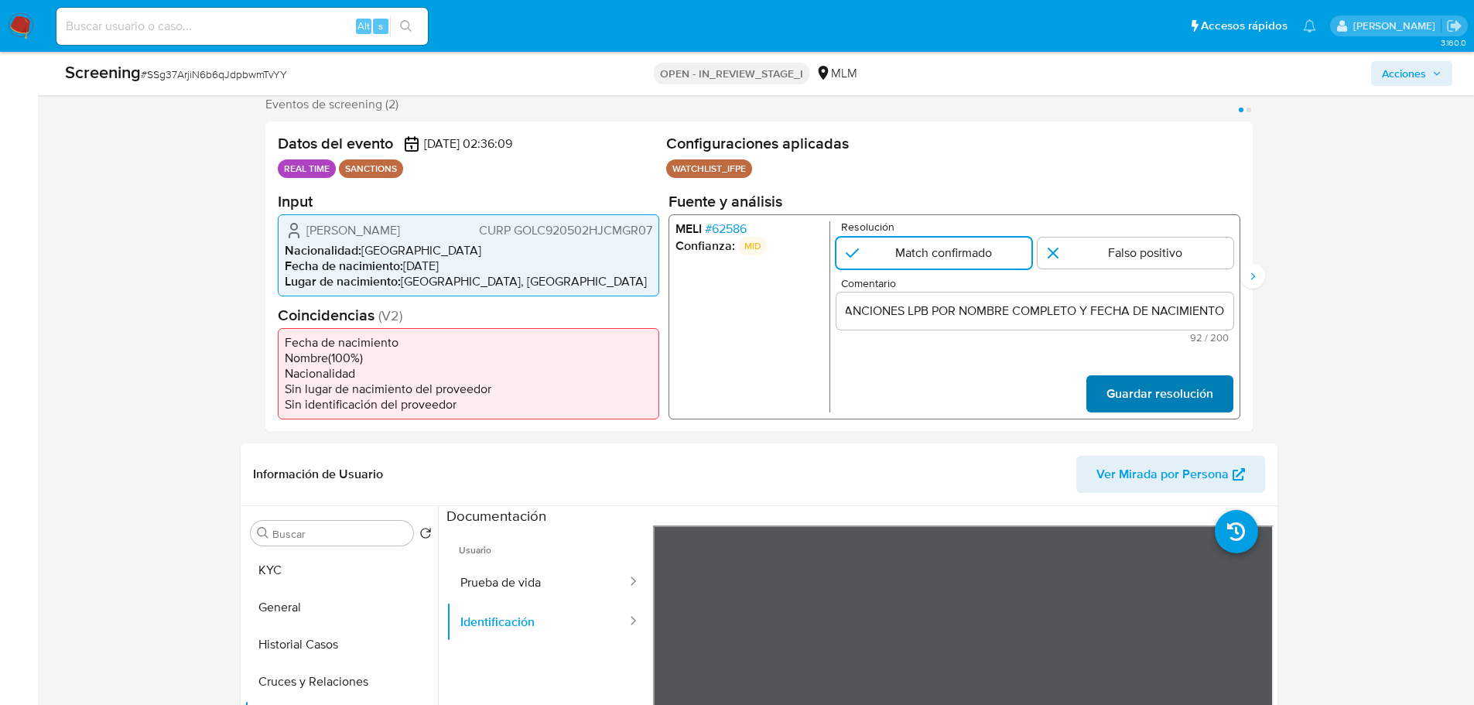
scroll to position [0, 0]
click at [1161, 403] on span "Guardar resolución" at bounding box center [1159, 393] width 107 height 34
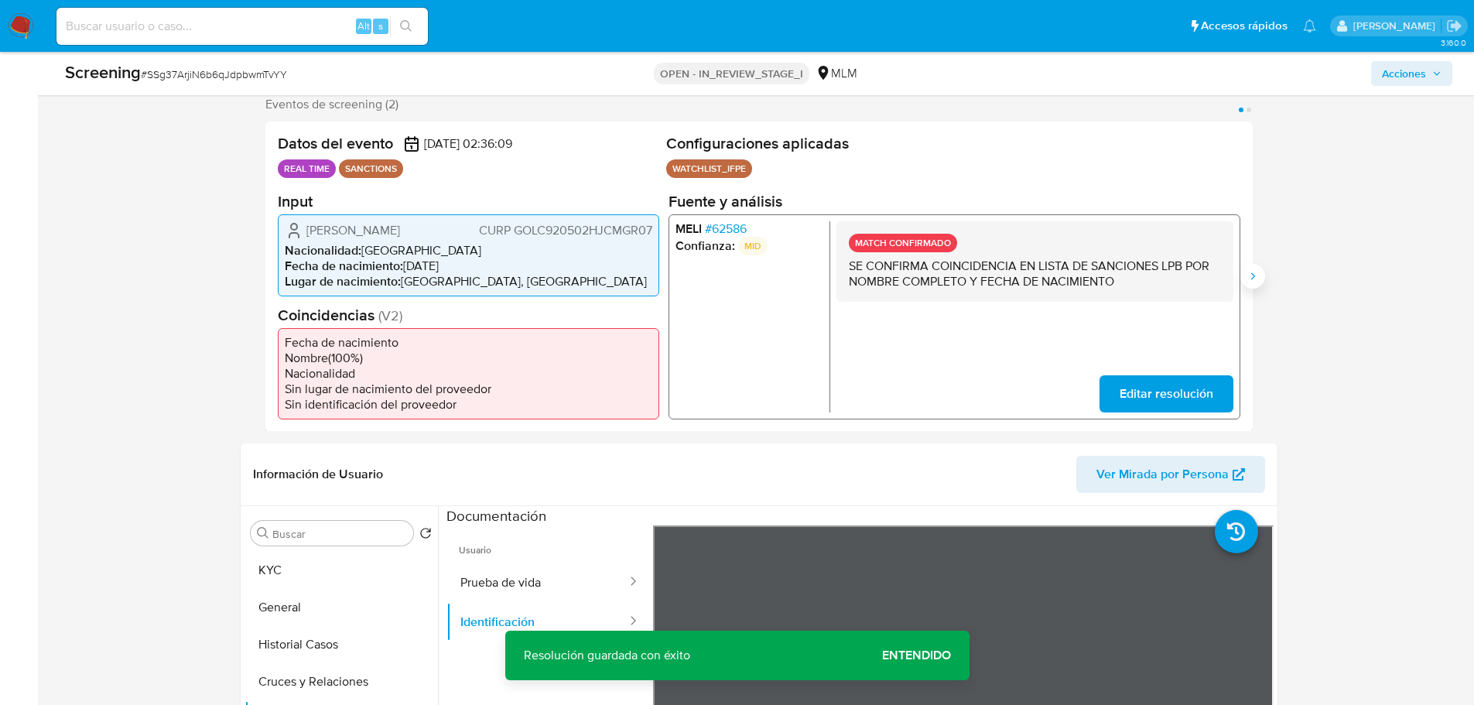
click at [1247, 282] on icon "Siguiente" at bounding box center [1253, 276] width 12 height 12
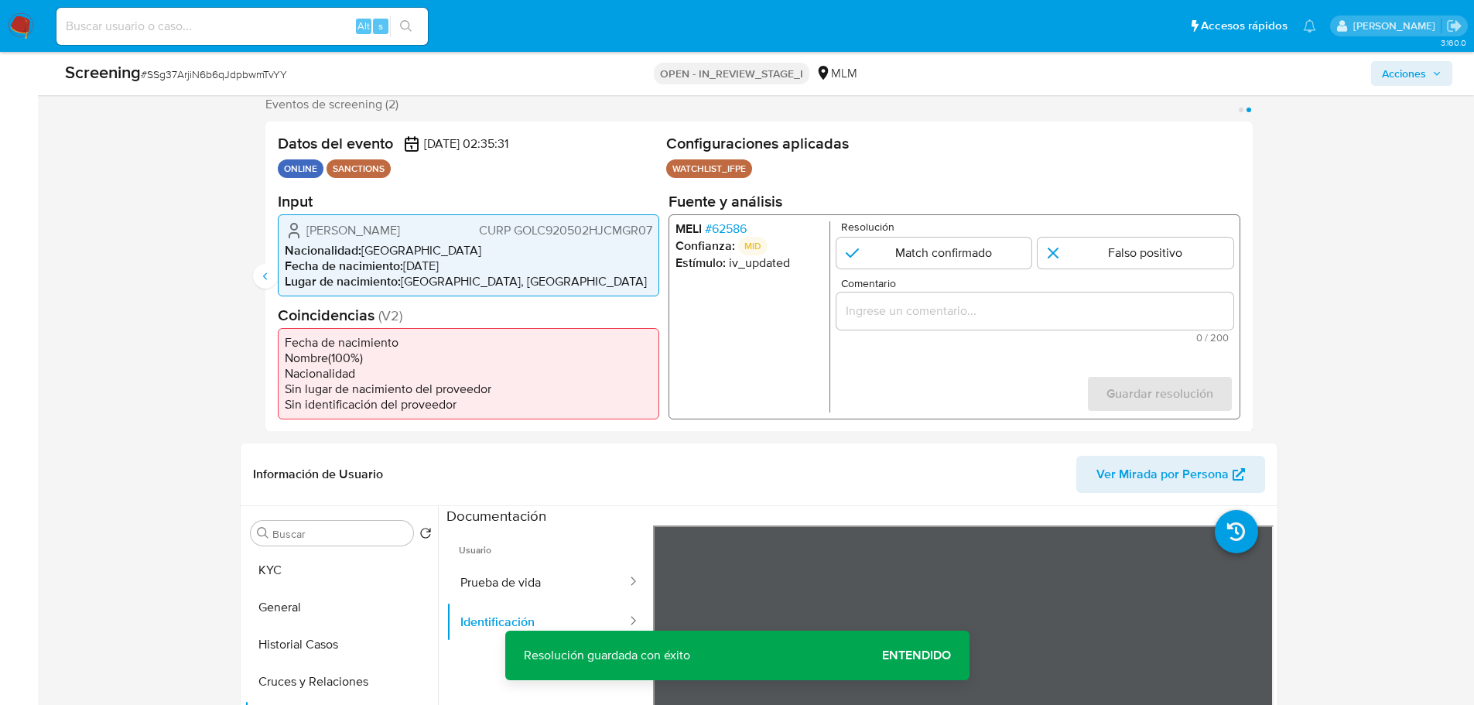
click at [722, 232] on span "# 62586" at bounding box center [725, 228] width 42 height 15
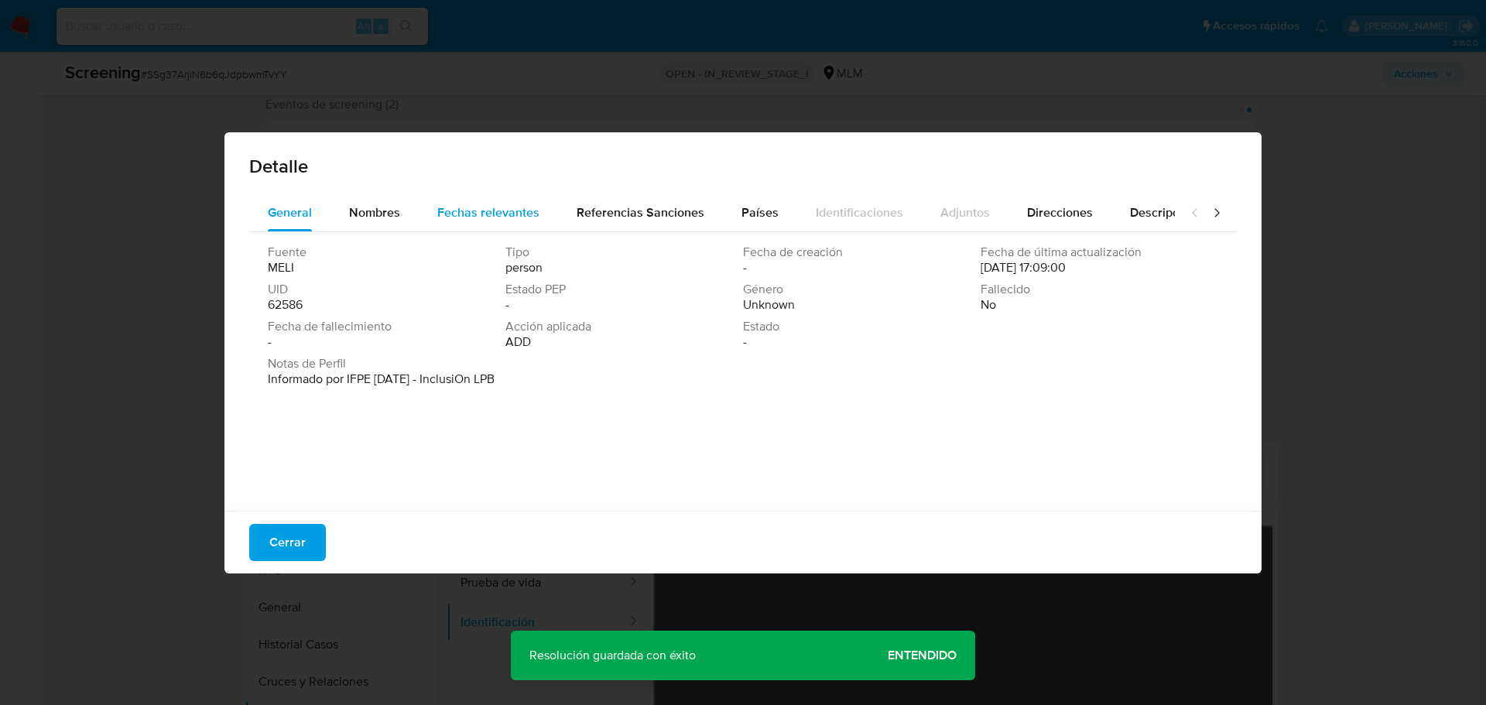
drag, startPoint x: 373, startPoint y: 206, endPoint x: 450, endPoint y: 210, distance: 77.5
click at [375, 206] on span "Nombres" at bounding box center [374, 213] width 51 height 18
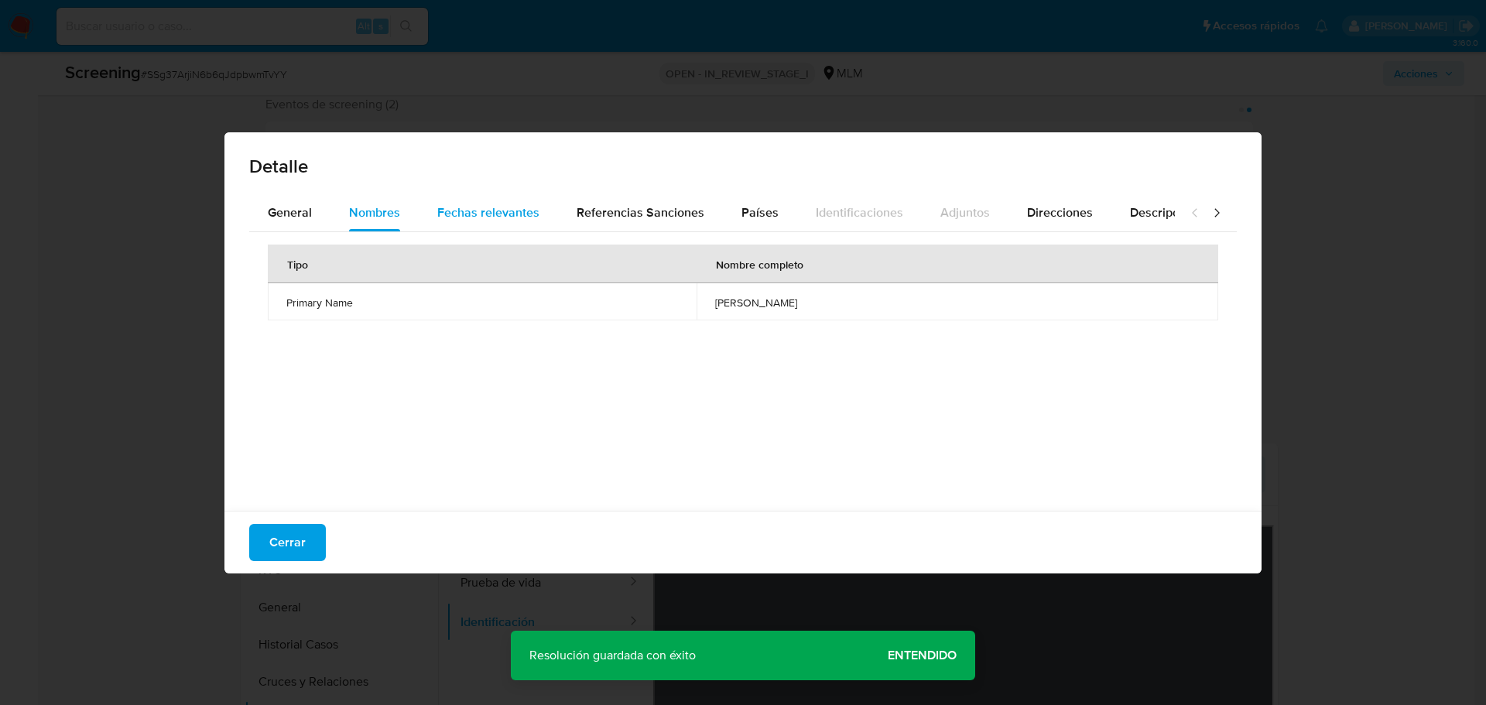
click at [479, 212] on span "Fechas relevantes" at bounding box center [488, 213] width 102 height 18
click at [577, 217] on span "Referencias Sanciones" at bounding box center [641, 213] width 128 height 18
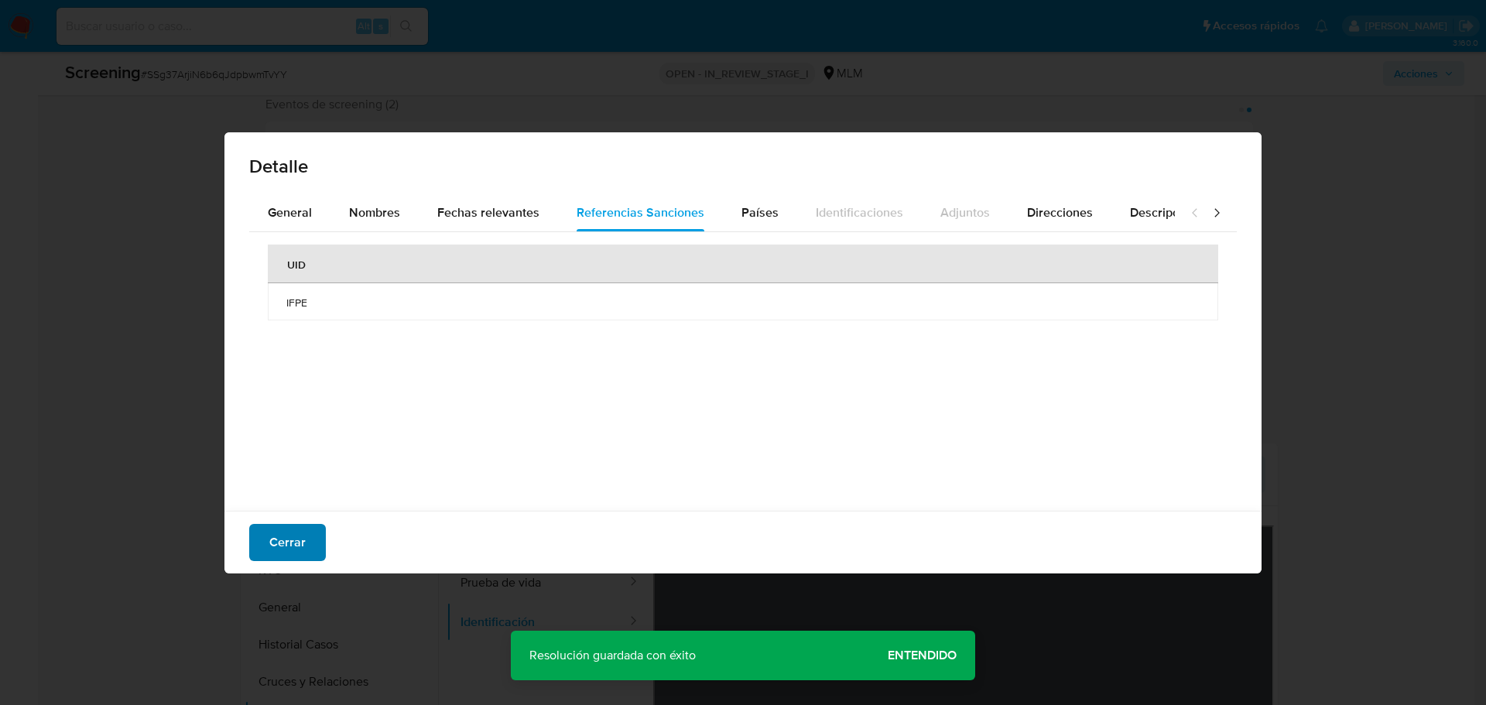
click at [263, 544] on button "Cerrar" at bounding box center [287, 542] width 77 height 37
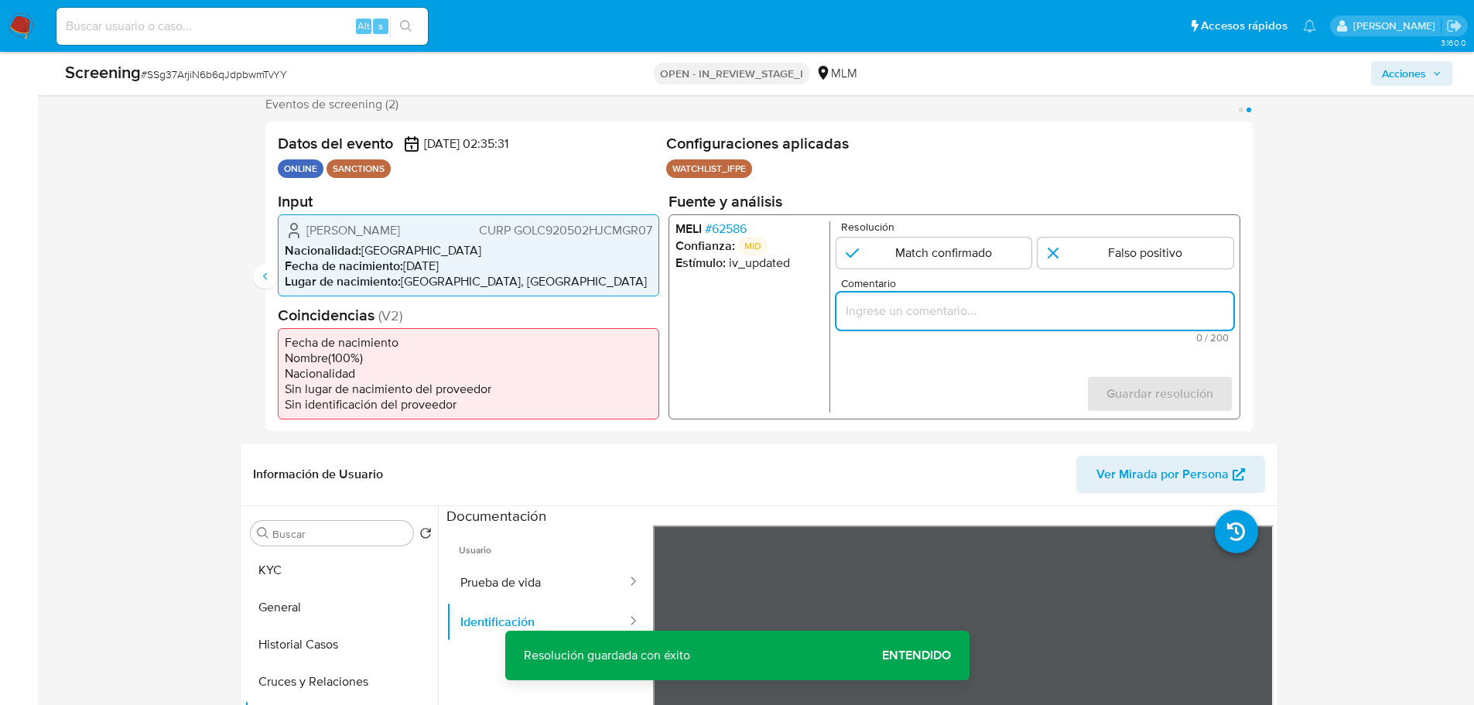
click at [1045, 307] on input "Comentario" at bounding box center [1034, 310] width 397 height 20
paste input "SE CONFIRMA COINCIDENCIA EN LISTA DE SANCIONES LPB POR NOMBRE COMPLETO Y FECHA …"
type input "SE CONFIRMA COINCIDENCIA EN LISTA DE SANCIONES LPB POR NOMBRE COMPLETO Y FECHA …"
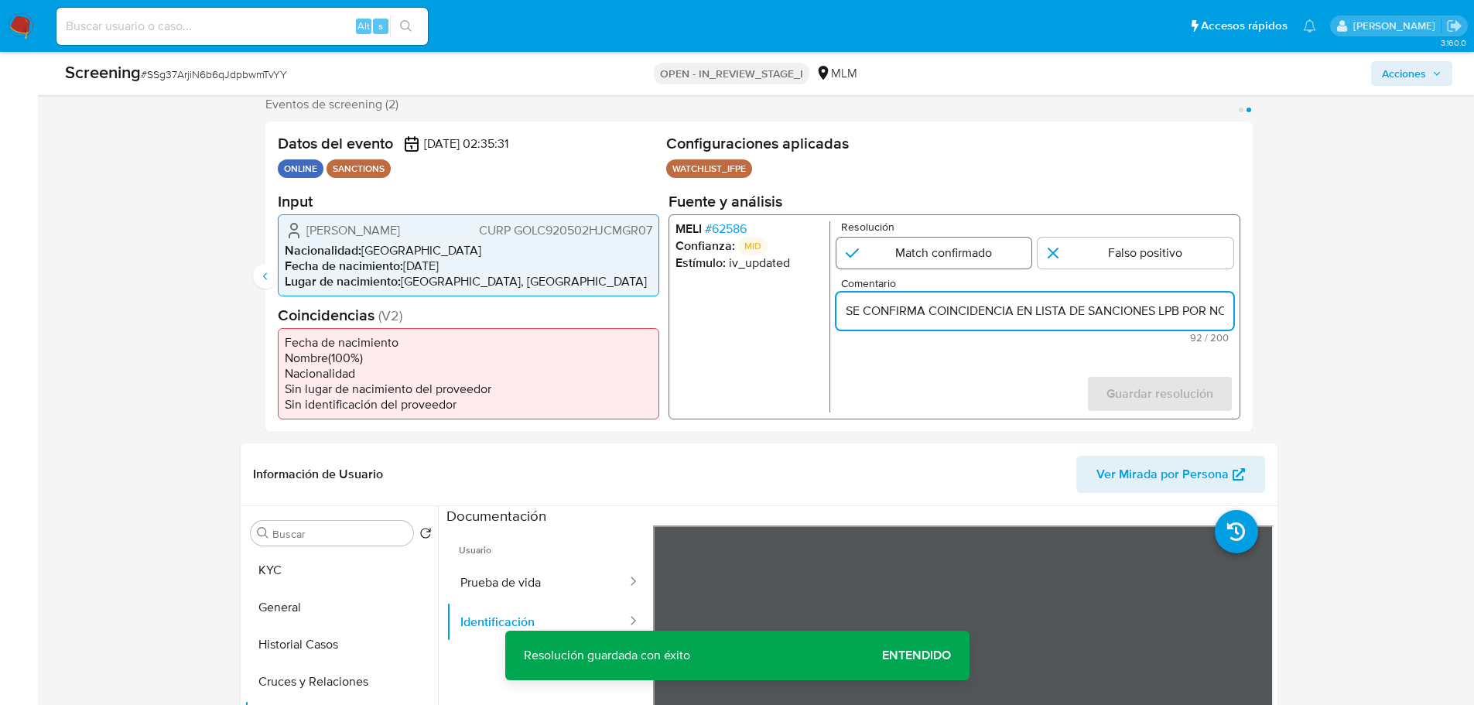
click at [957, 241] on input "2 de 2" at bounding box center [934, 252] width 196 height 31
radio input "true"
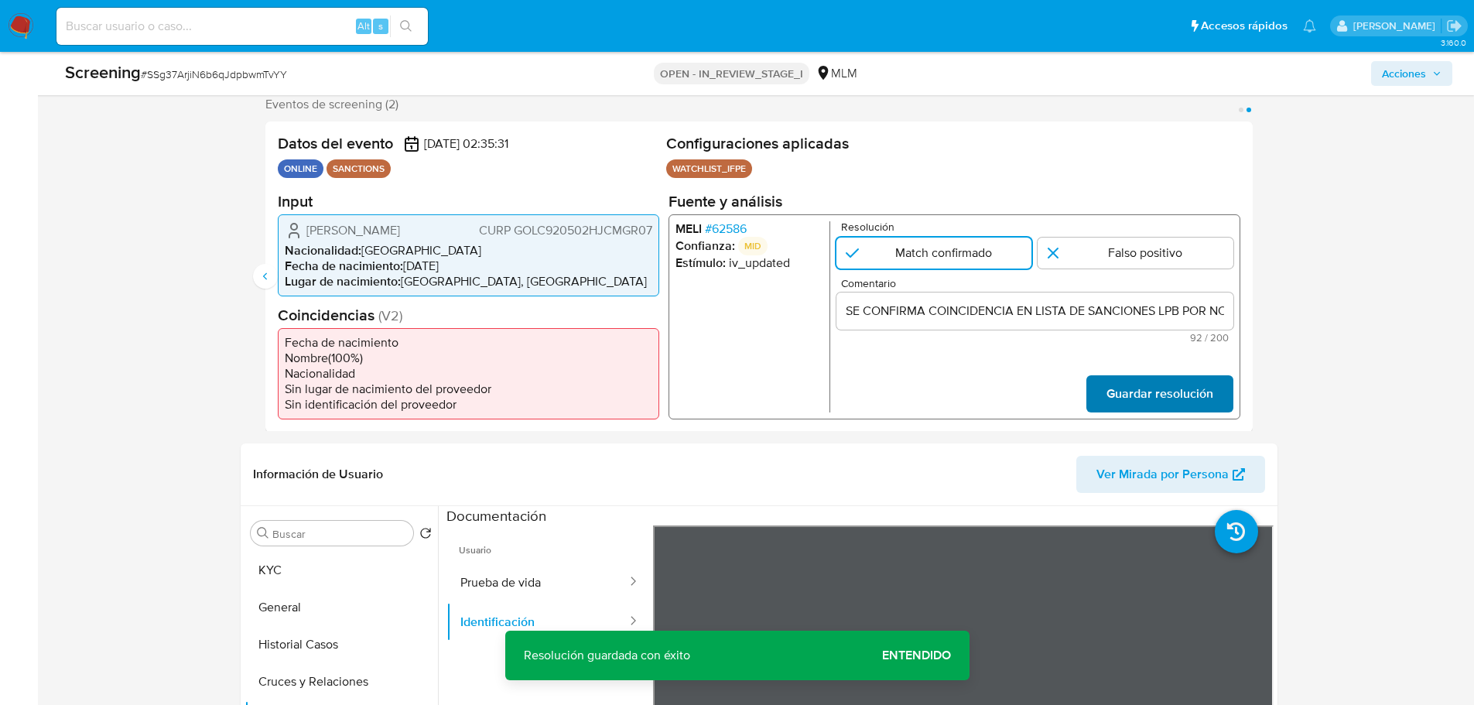
click at [1125, 399] on span "Guardar resolución" at bounding box center [1159, 393] width 107 height 34
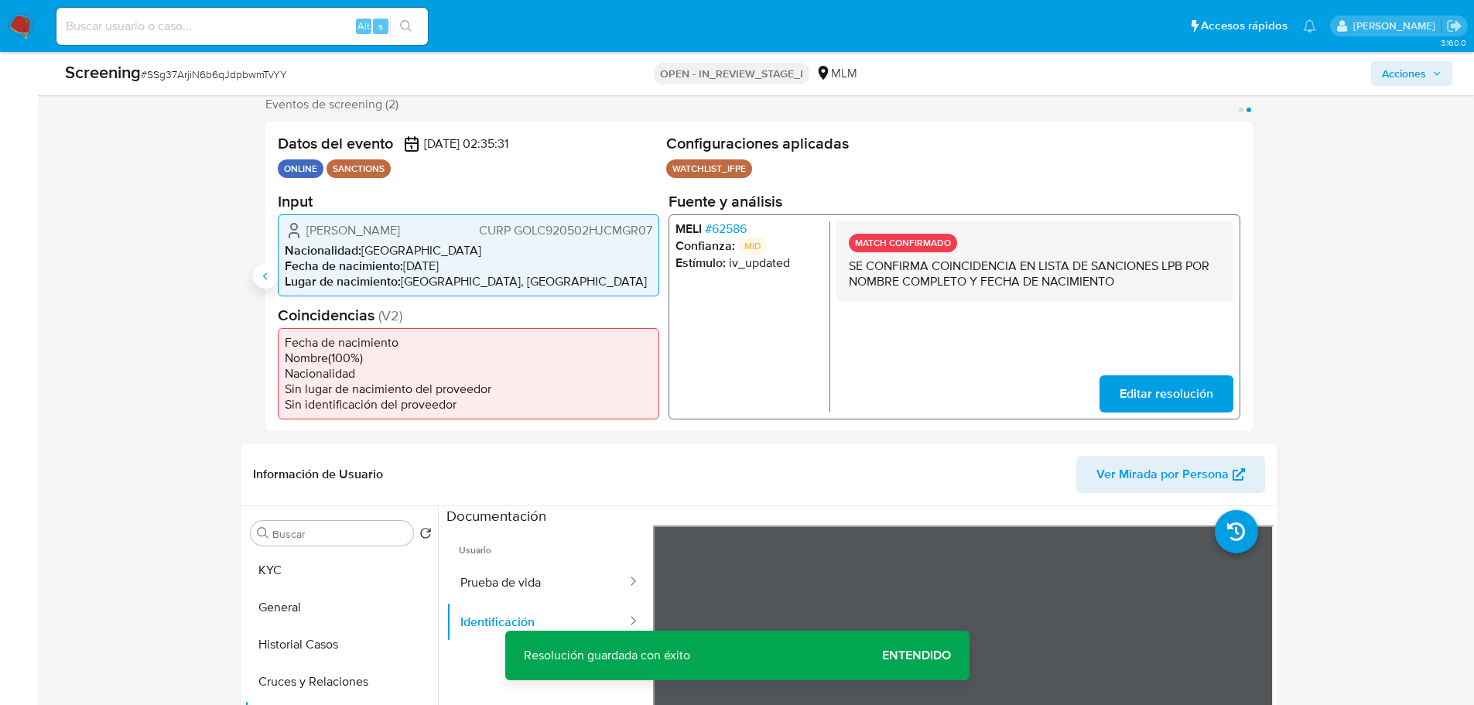
click at [263, 271] on icon "Anterior" at bounding box center [265, 276] width 12 height 12
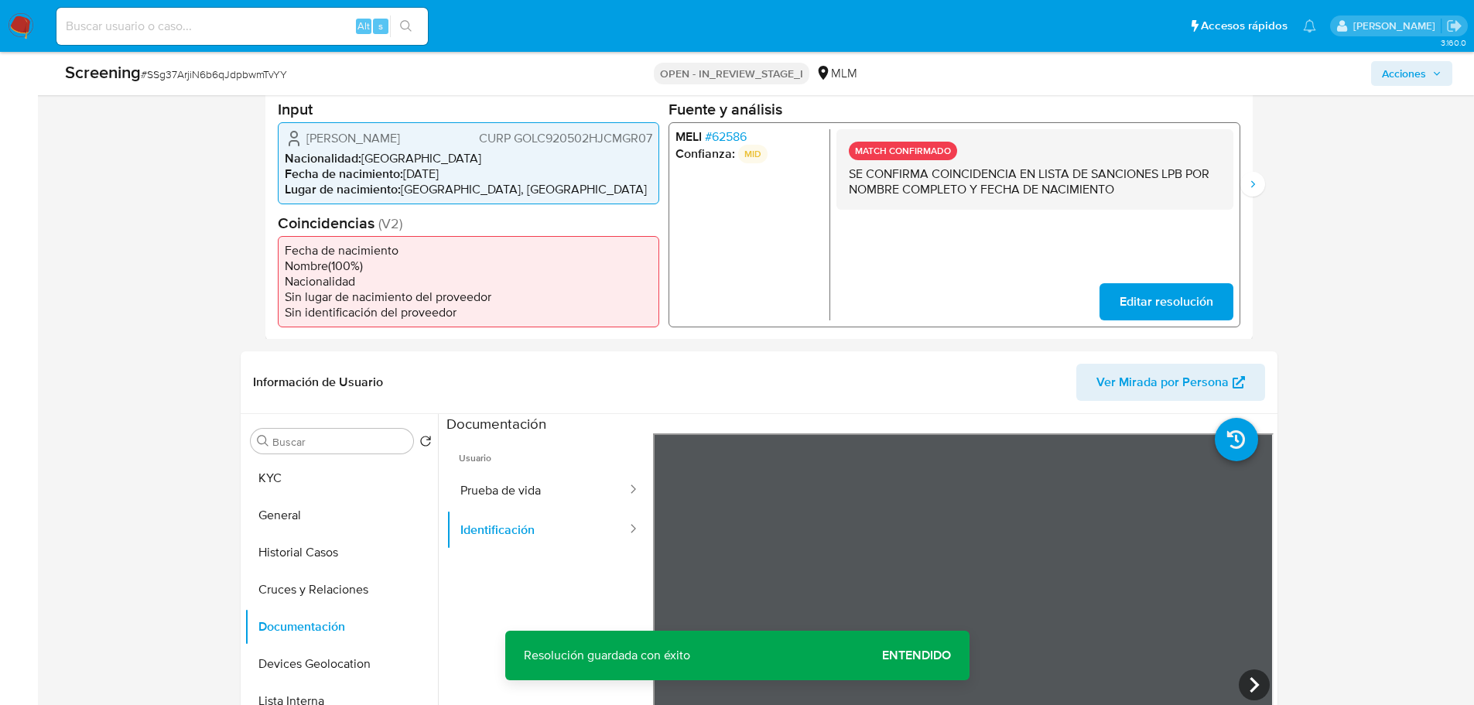
scroll to position [746, 0]
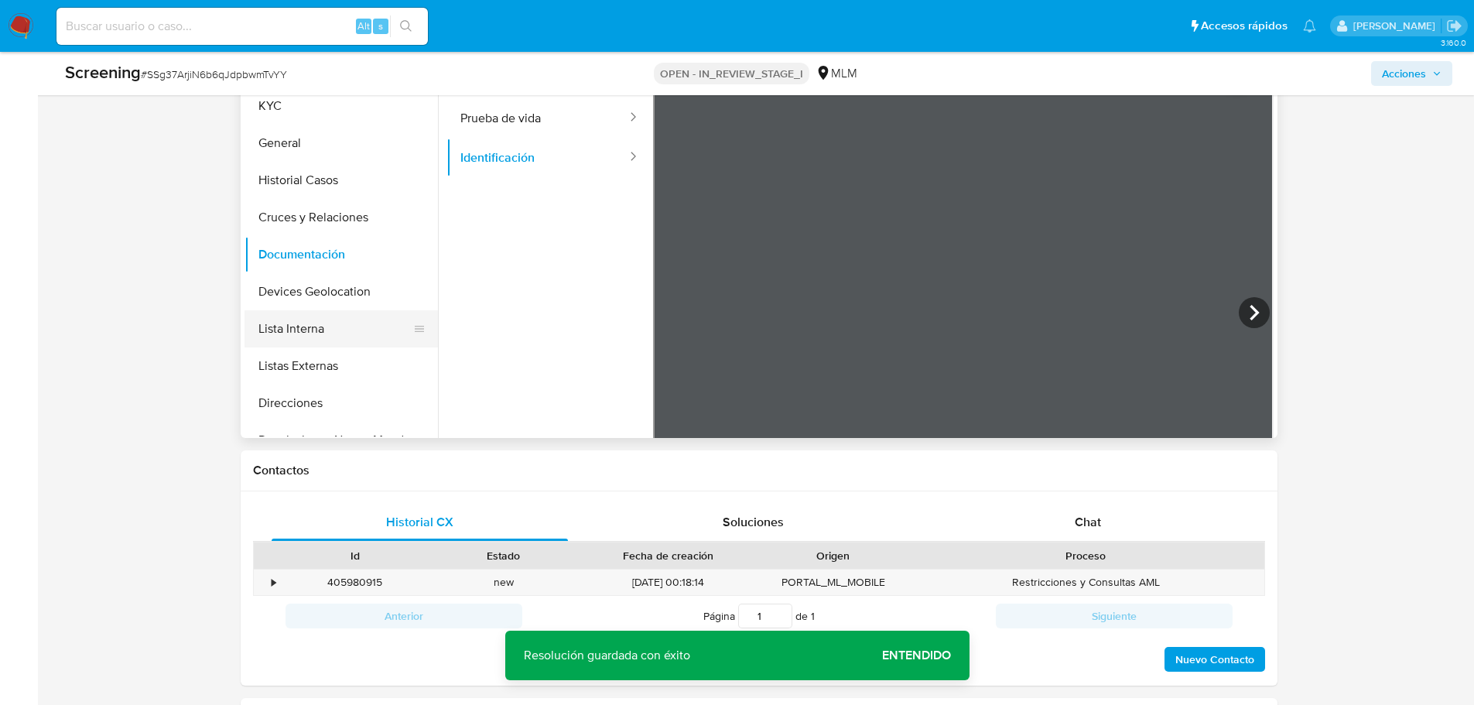
click at [299, 333] on button "Lista Interna" at bounding box center [335, 328] width 181 height 37
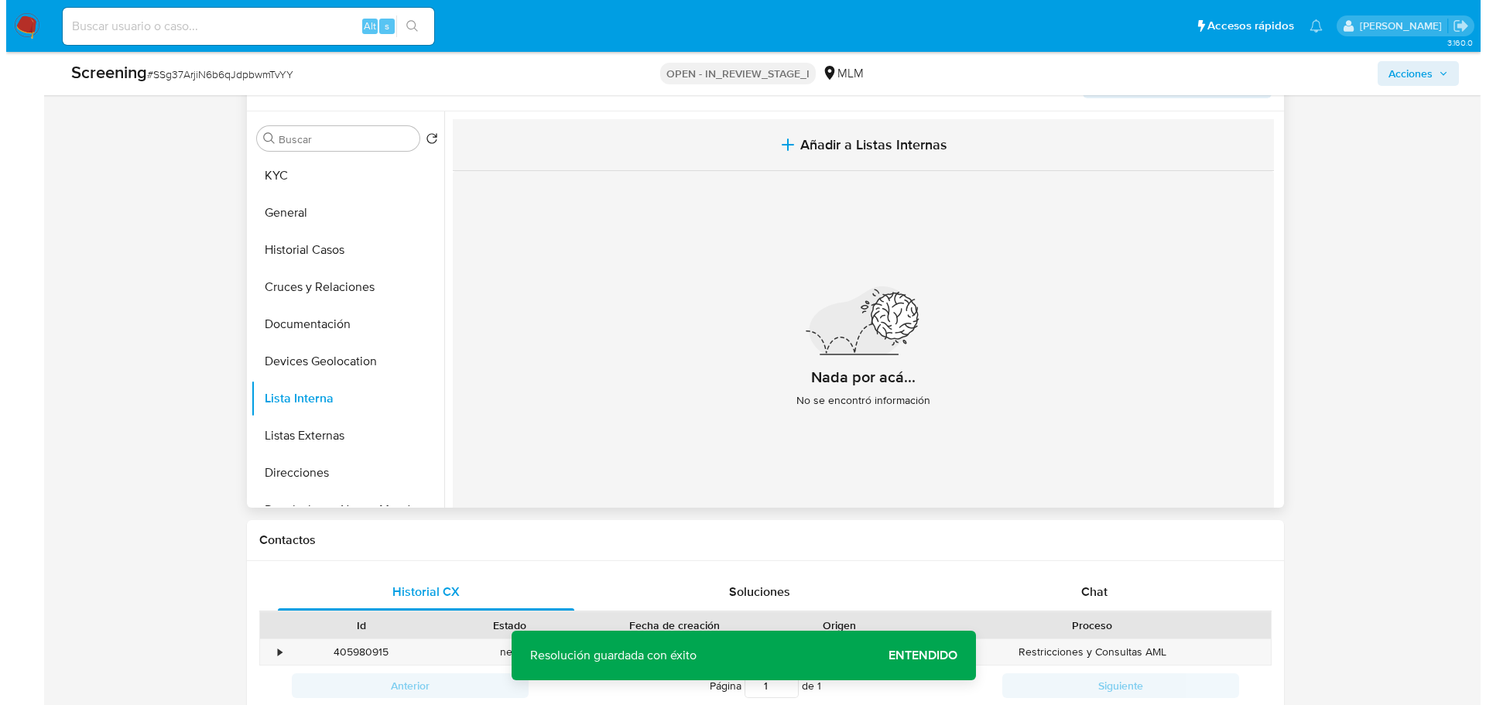
scroll to position [591, 0]
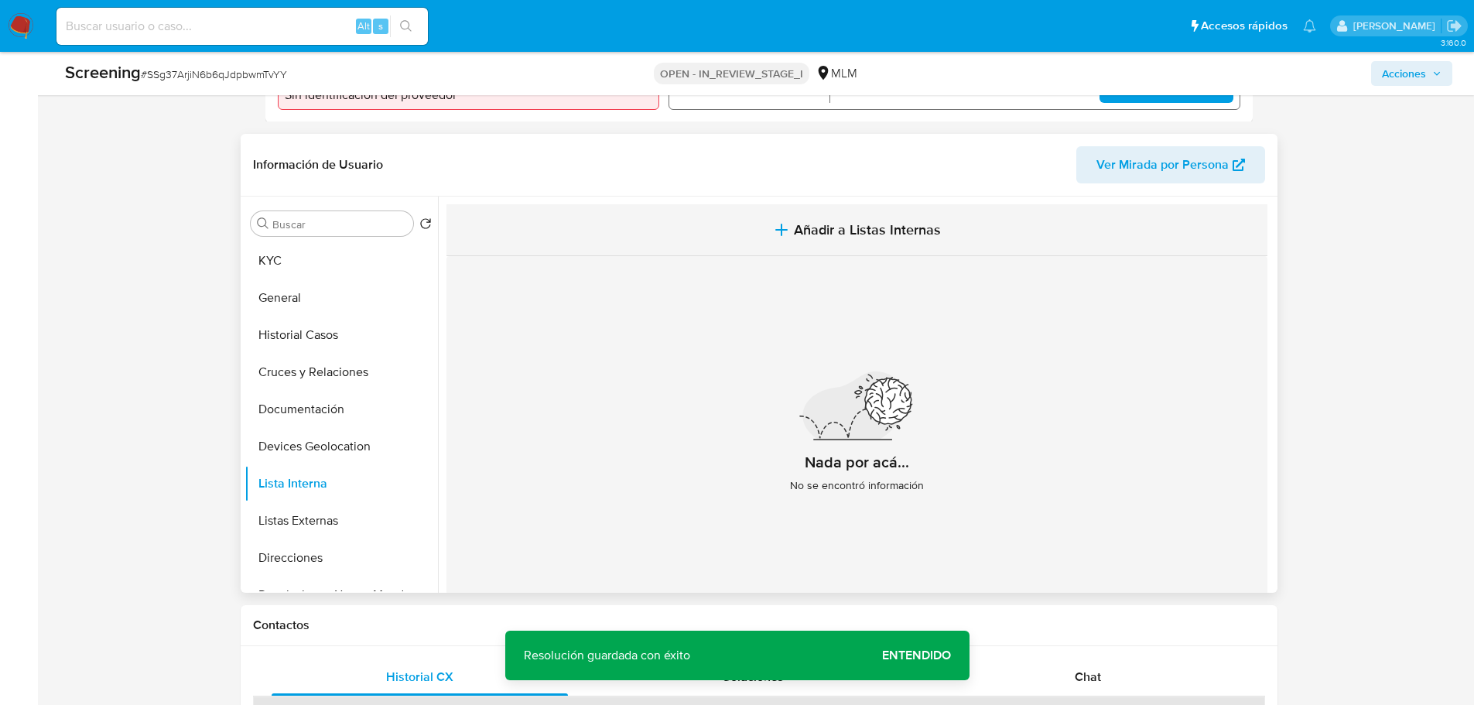
click at [803, 245] on button "Añadir a Listas Internas" at bounding box center [857, 230] width 821 height 52
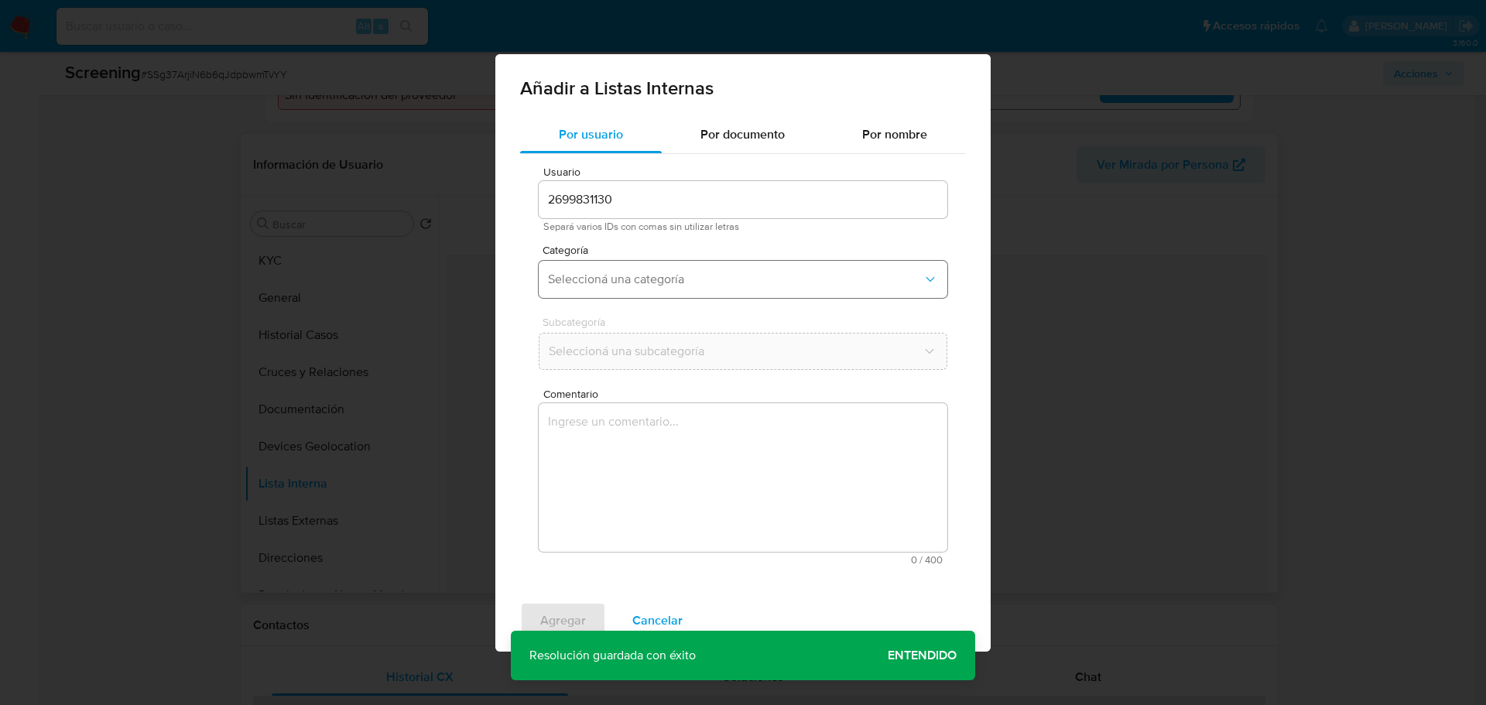
click at [609, 270] on button "Seleccioná una categoría" at bounding box center [743, 279] width 409 height 37
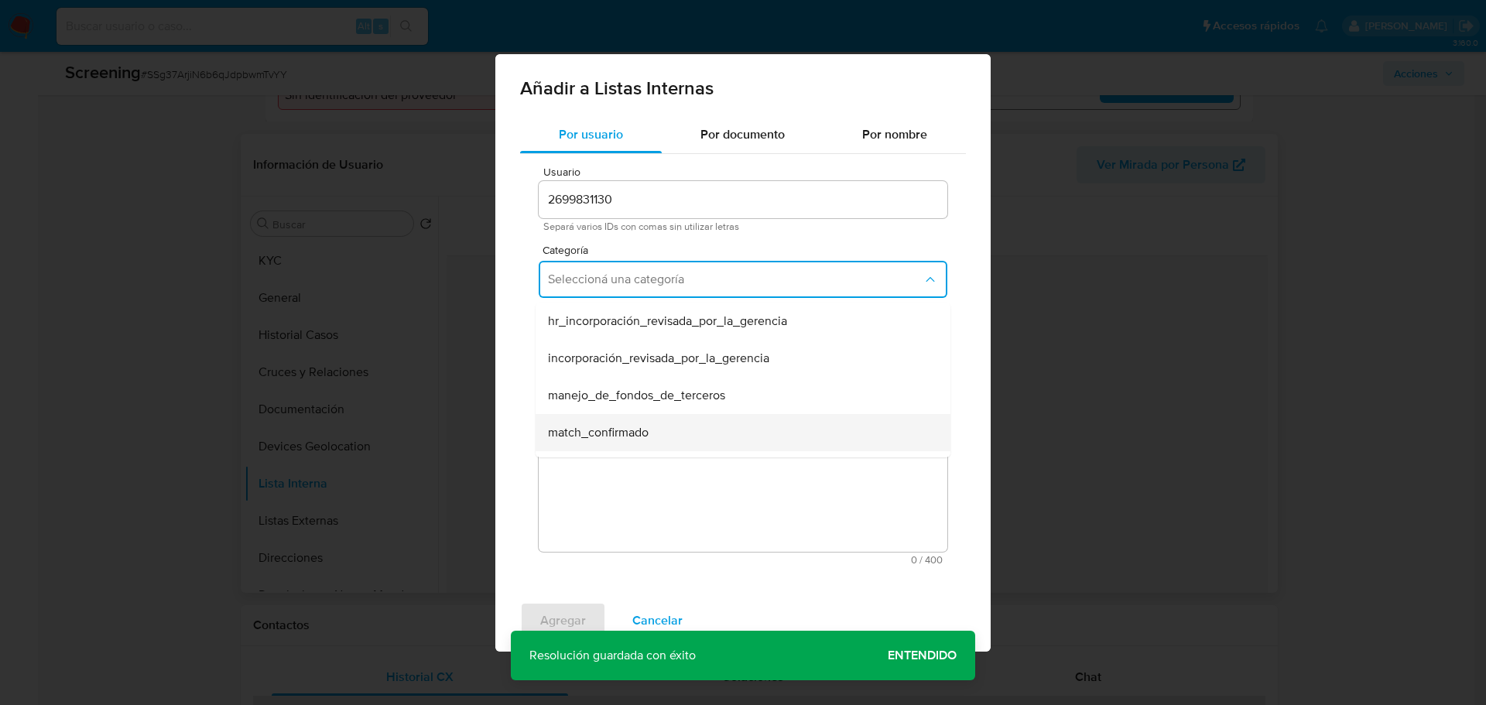
click at [594, 432] on span "match_confirmado" at bounding box center [598, 432] width 101 height 15
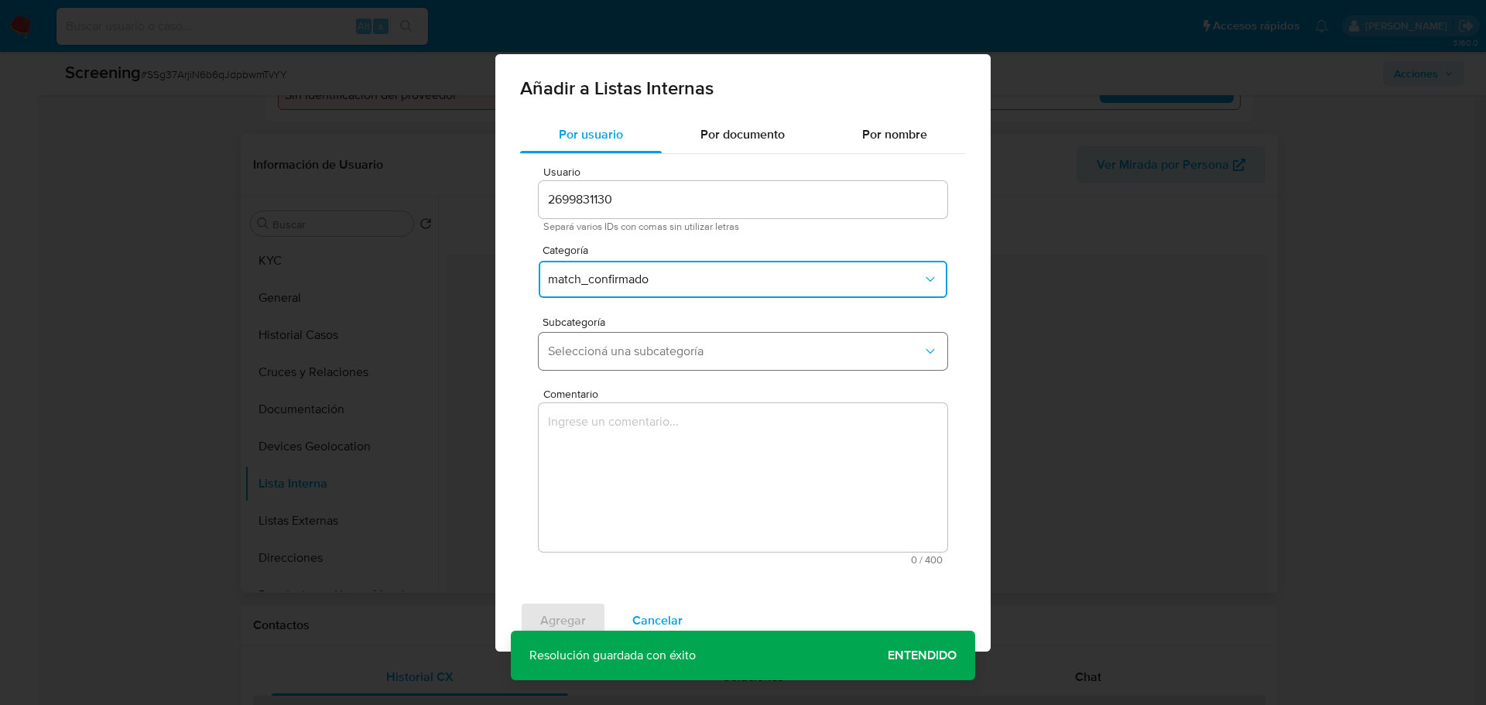
click at [609, 365] on button "Seleccioná una subcategoría" at bounding box center [743, 351] width 409 height 37
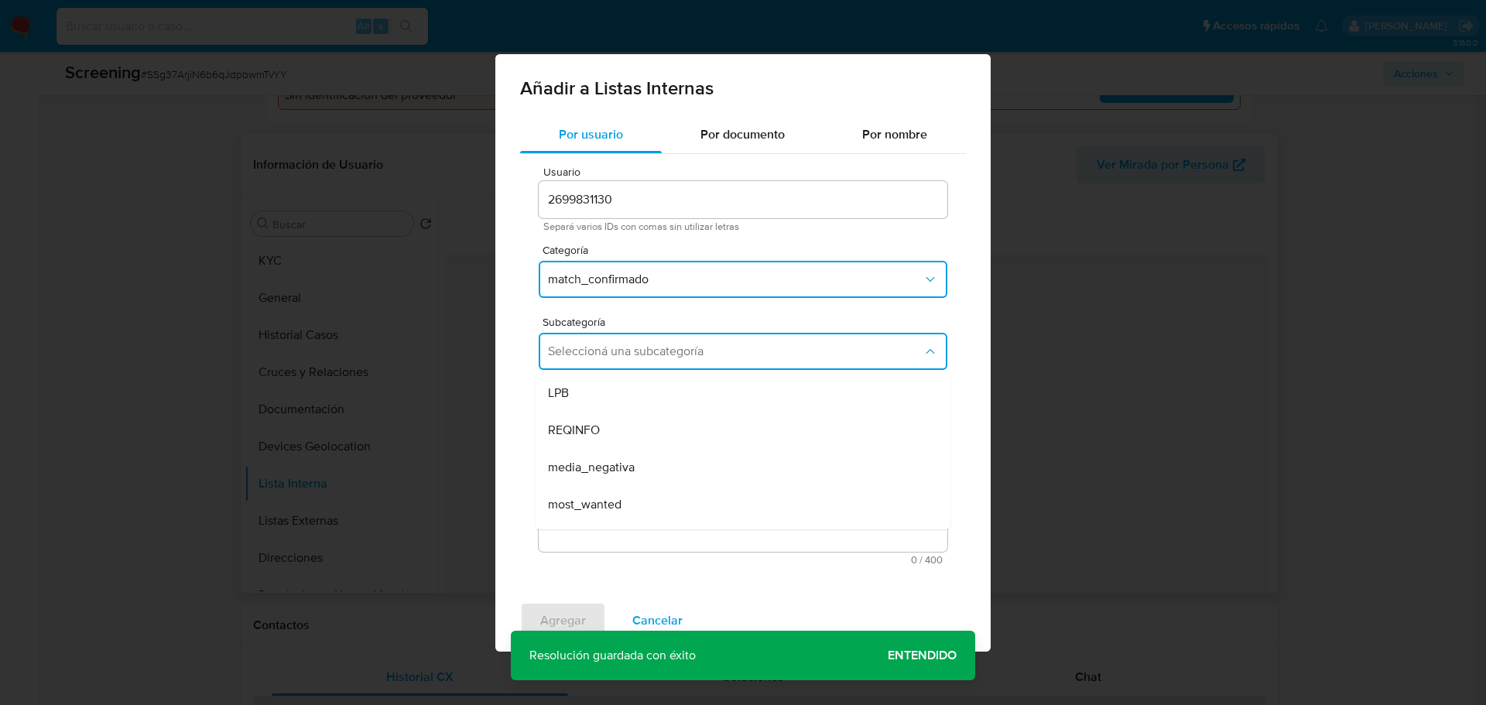
click at [608, 399] on div "LPB" at bounding box center [738, 393] width 381 height 37
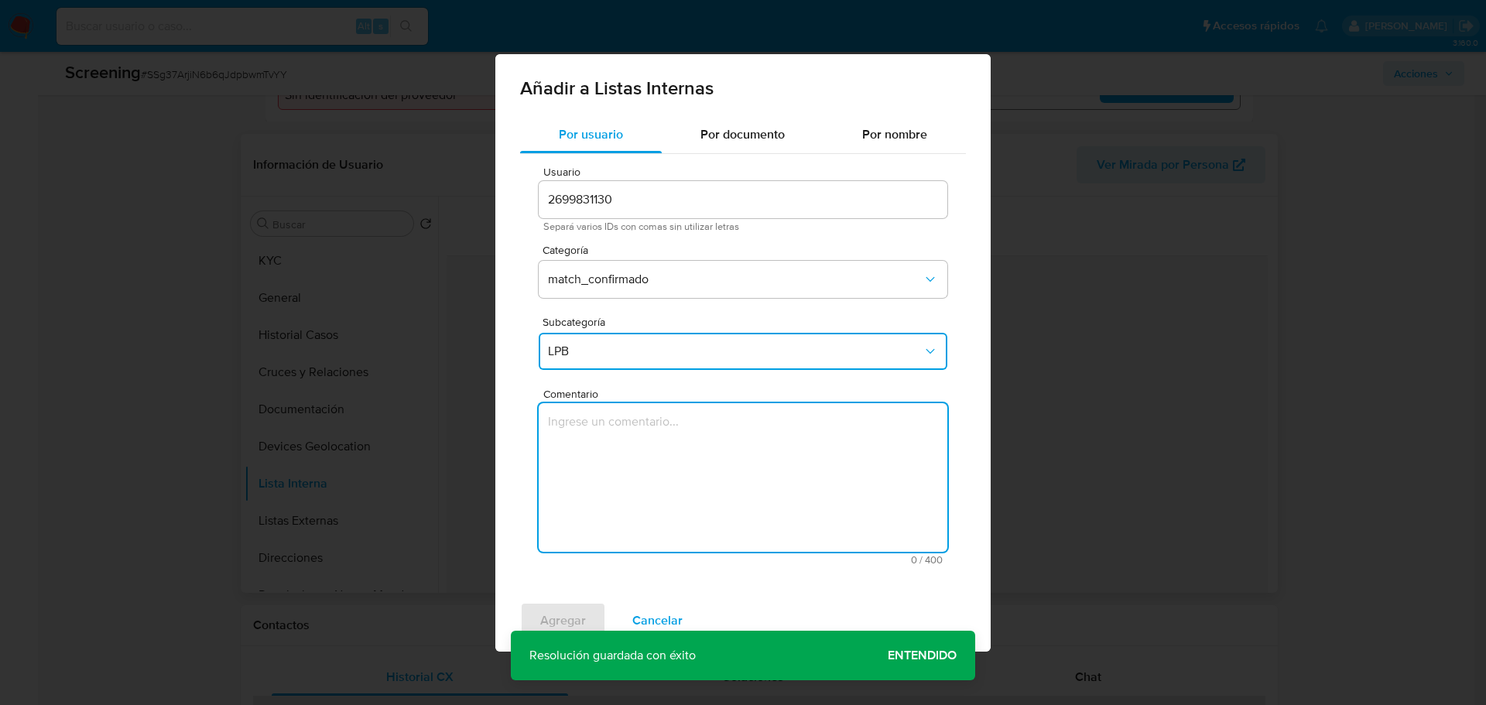
click at [590, 440] on textarea "Comentario" at bounding box center [743, 477] width 409 height 149
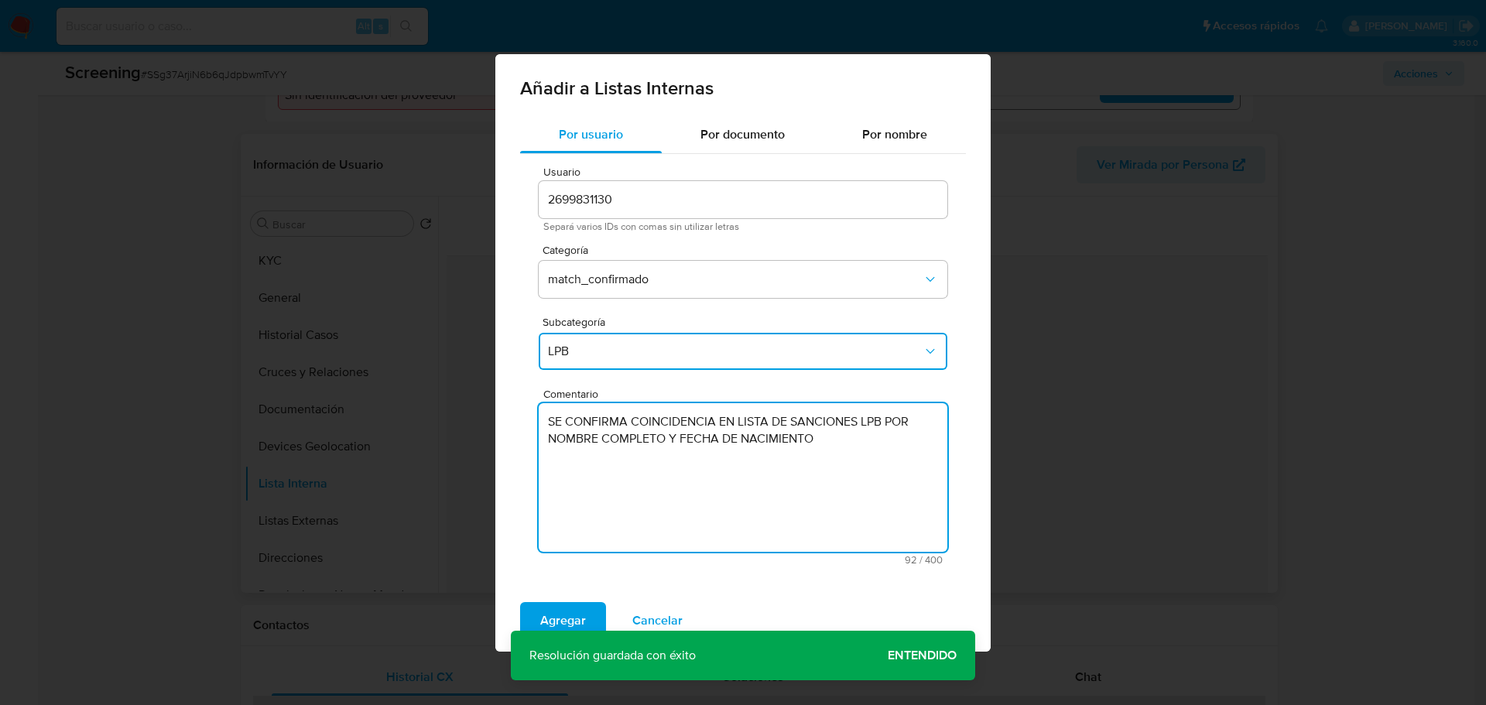
type textarea "SE CONFIRMA COINCIDENCIA EN LISTA DE SANCIONES LPB POR NOMBRE COMPLETO Y FECHA …"
click at [557, 620] on span "Agregar" at bounding box center [563, 621] width 46 height 34
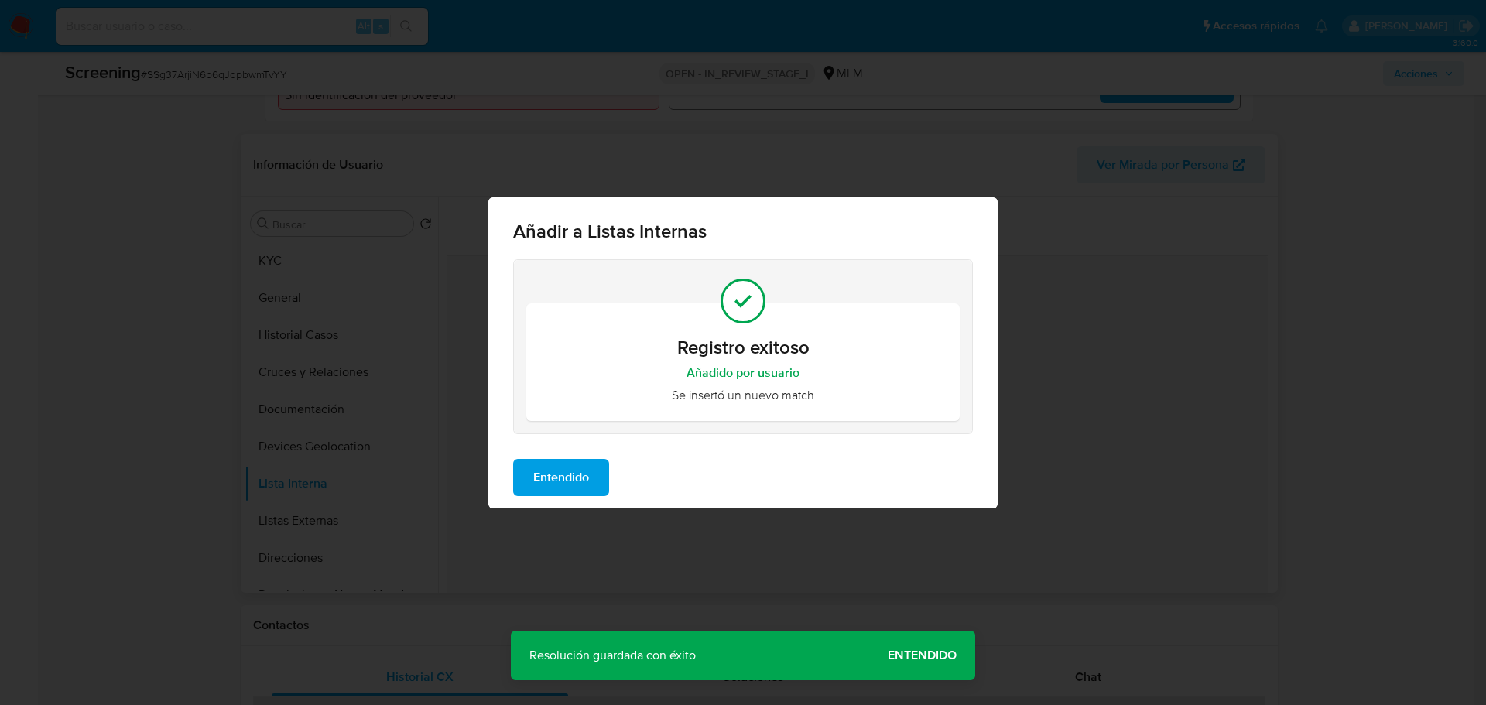
drag, startPoint x: 552, startPoint y: 480, endPoint x: 561, endPoint y: 458, distance: 23.6
click at [553, 480] on span "Entendido" at bounding box center [561, 477] width 56 height 34
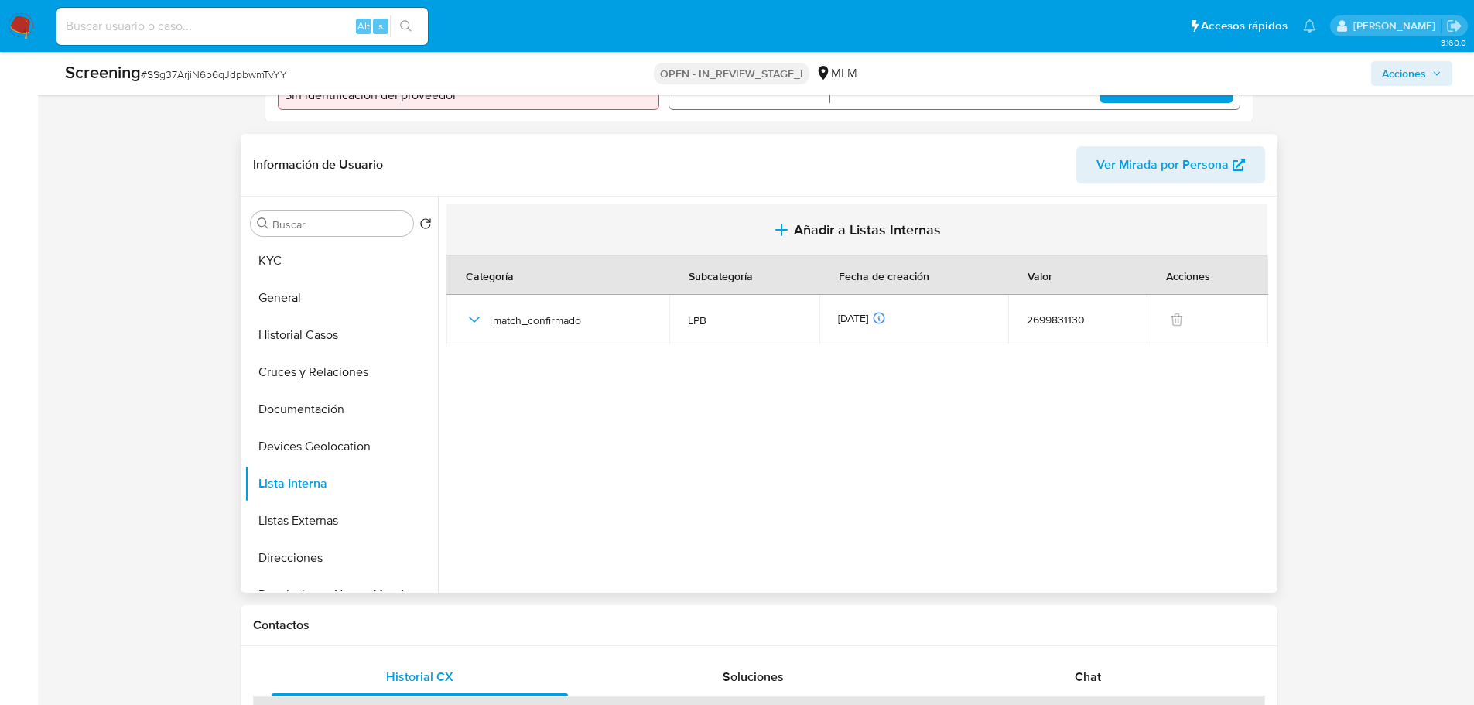
click at [853, 213] on button "Añadir a Listas Internas" at bounding box center [857, 230] width 821 height 52
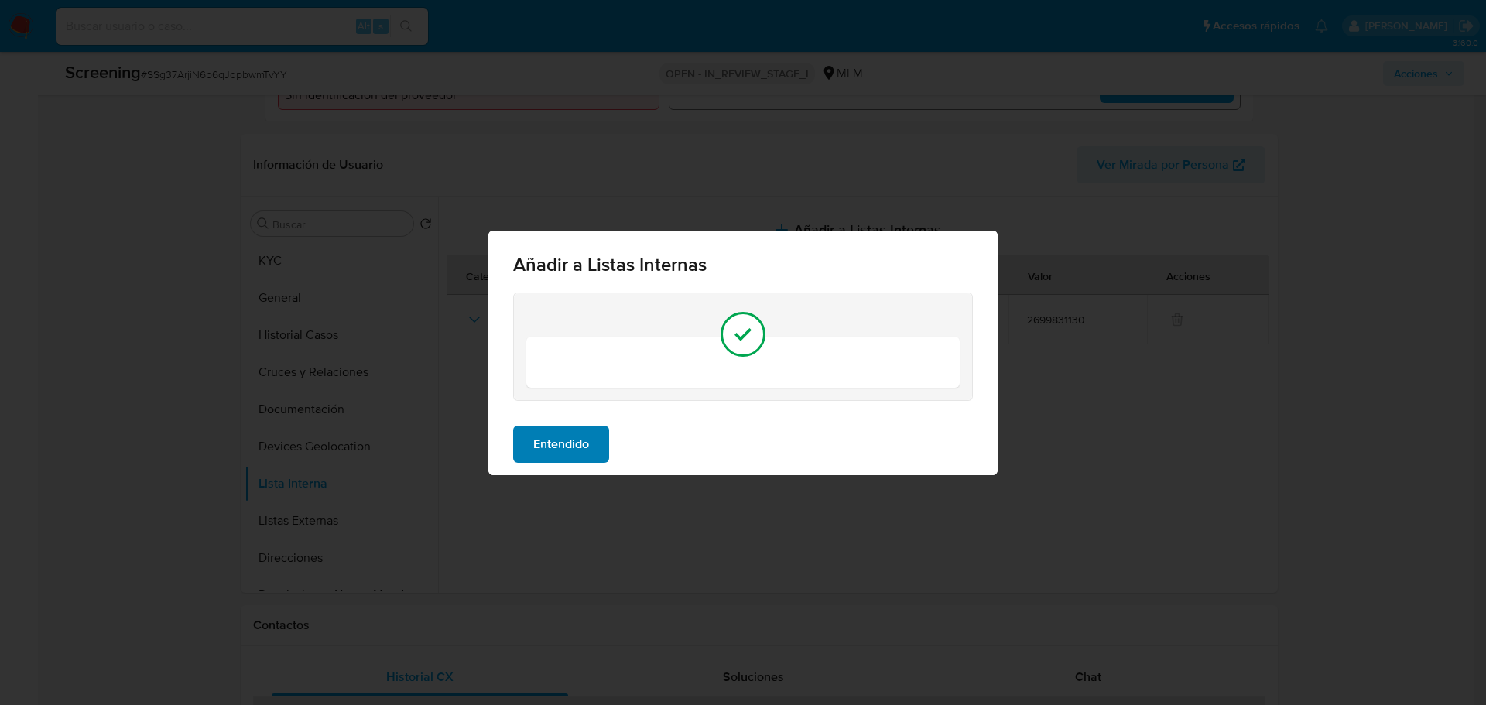
click at [535, 451] on span "Entendido" at bounding box center [561, 444] width 56 height 34
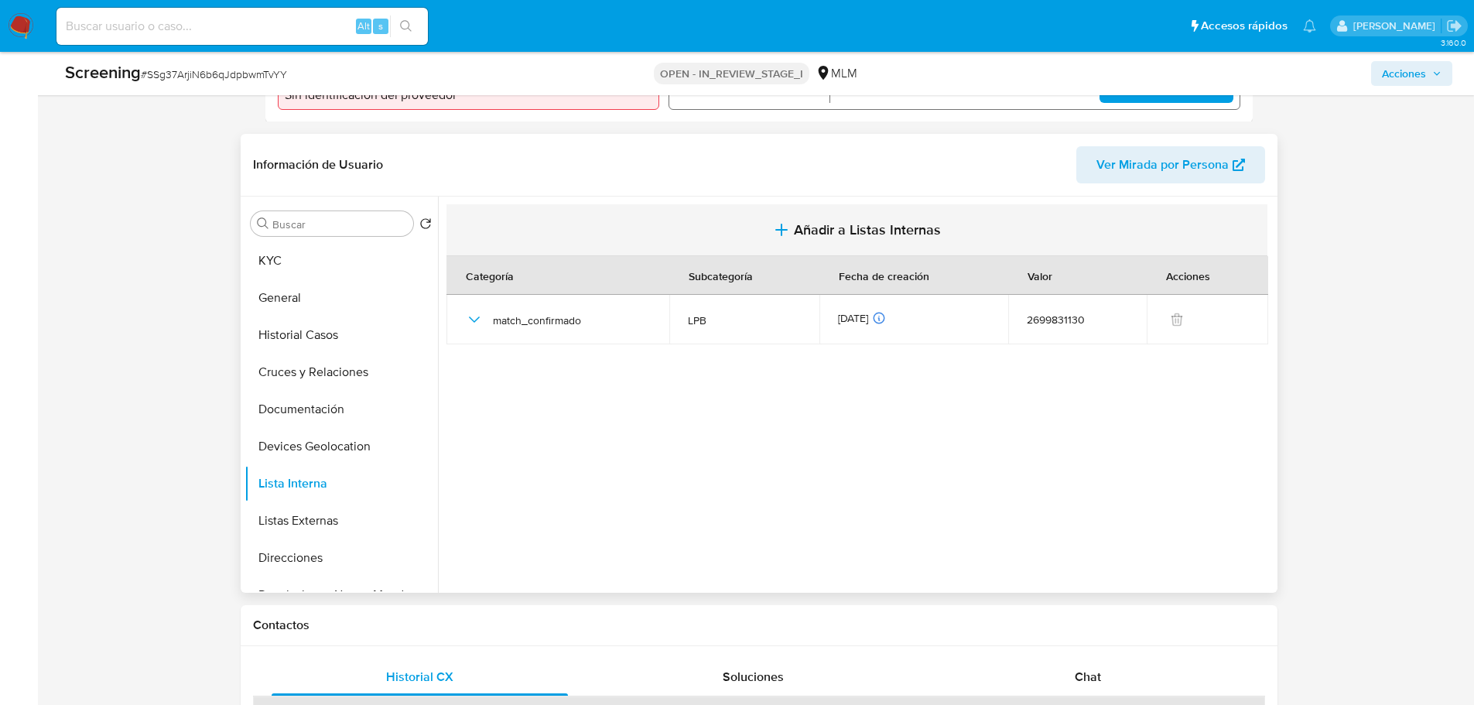
click at [827, 238] on span "Añadir a Listas Internas" at bounding box center [867, 229] width 147 height 17
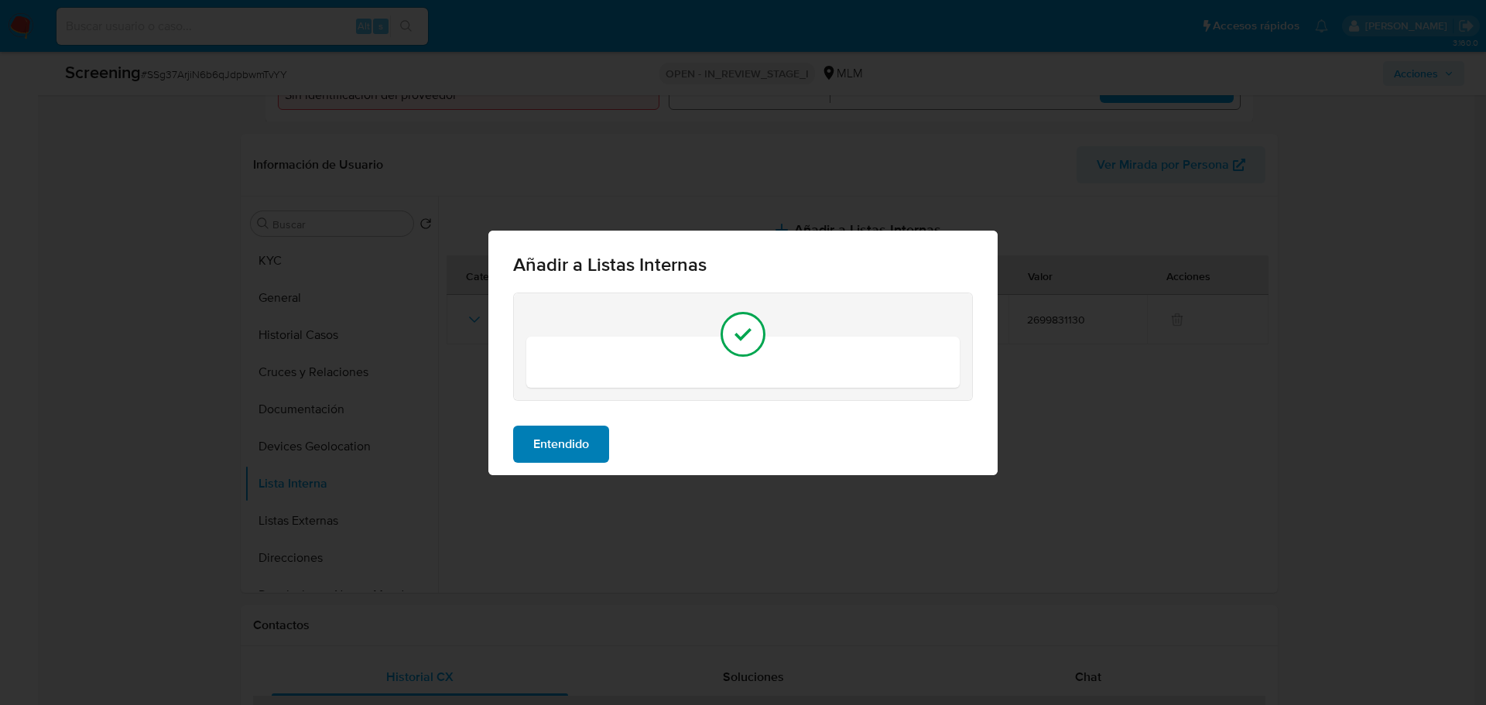
click at [575, 448] on span "Entendido" at bounding box center [561, 444] width 56 height 34
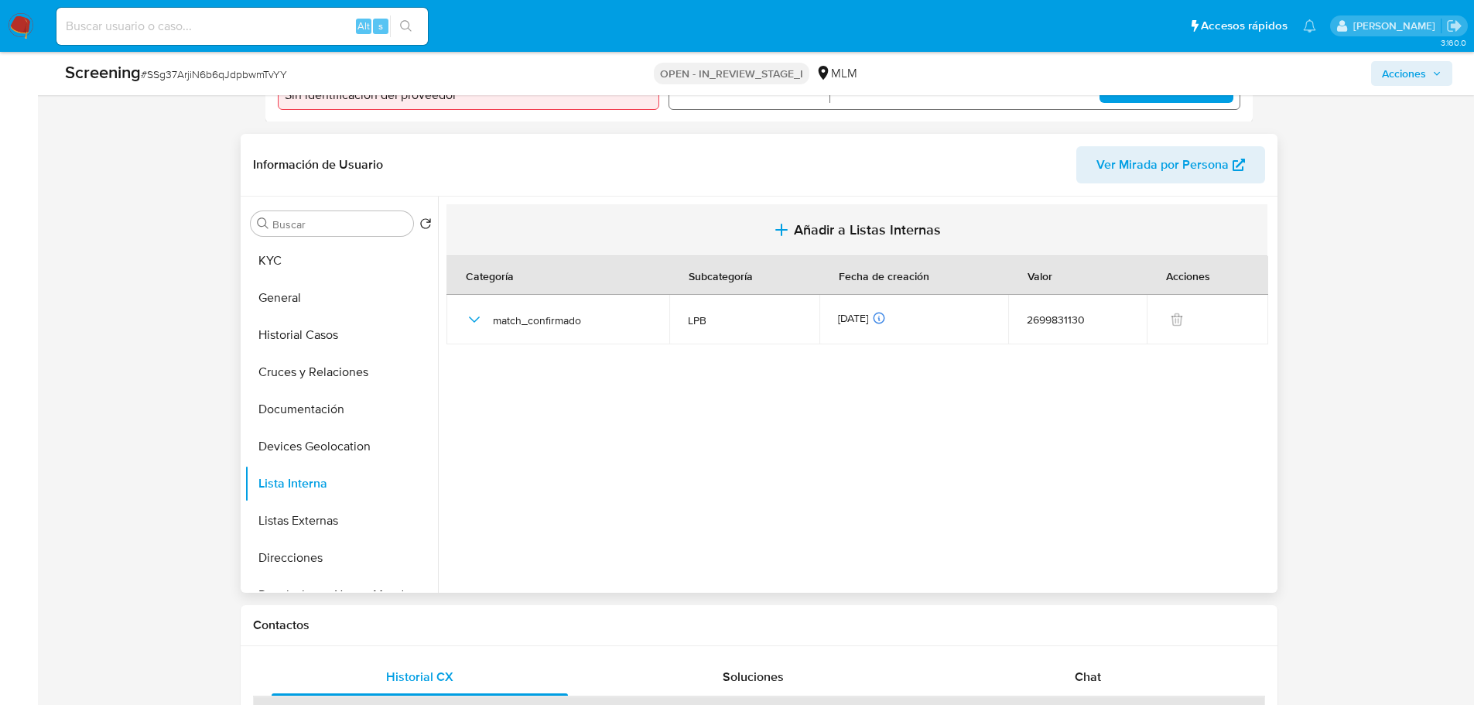
click at [768, 224] on button "Añadir a Listas Internas" at bounding box center [857, 230] width 821 height 52
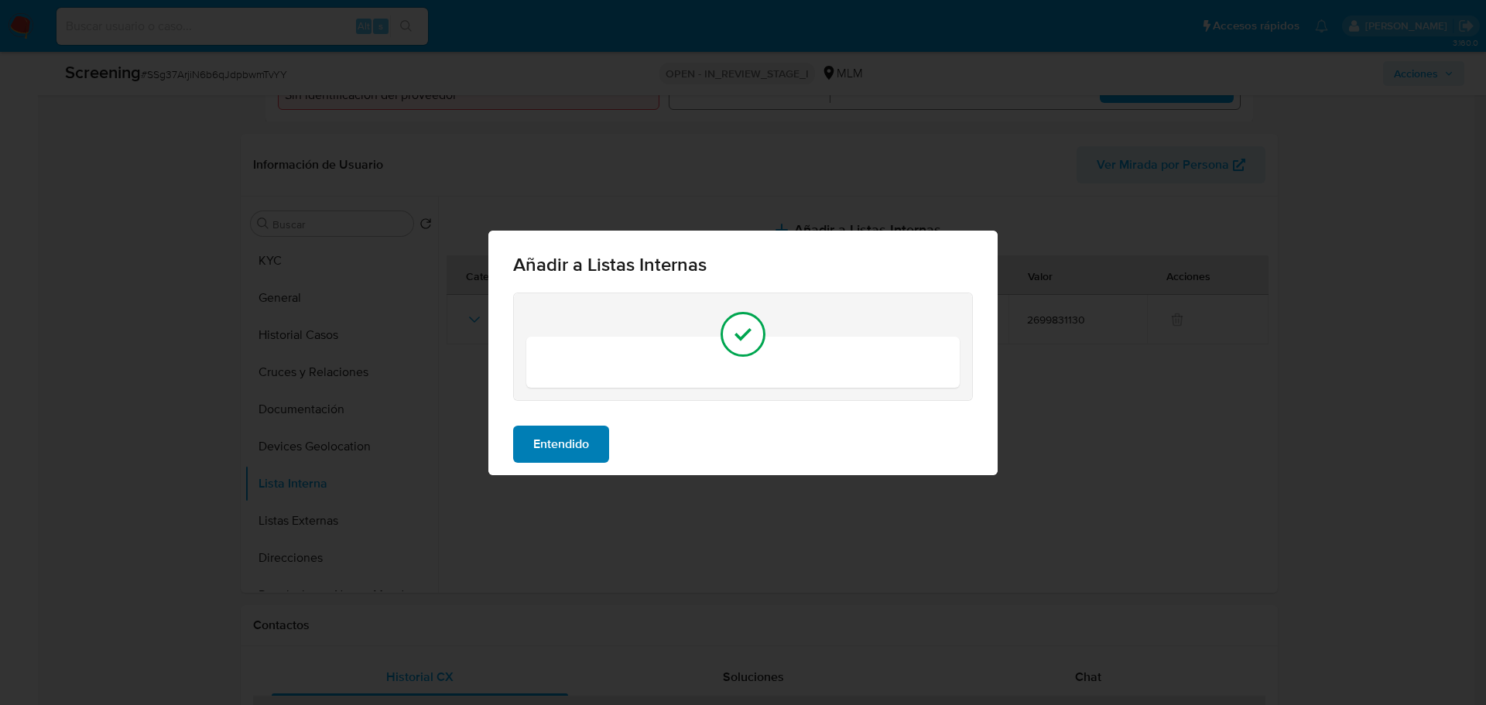
click at [570, 448] on span "Entendido" at bounding box center [561, 444] width 56 height 34
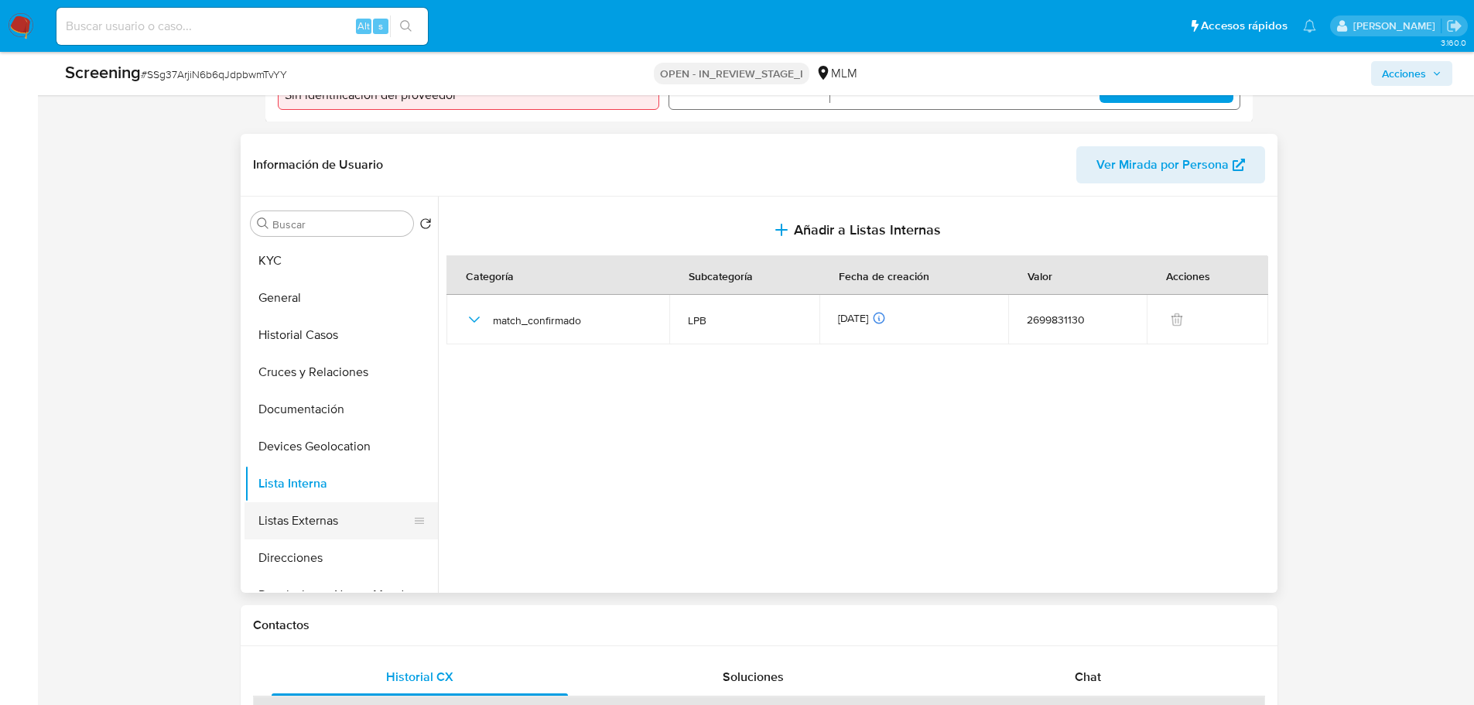
click at [297, 525] on button "Listas Externas" at bounding box center [335, 520] width 181 height 37
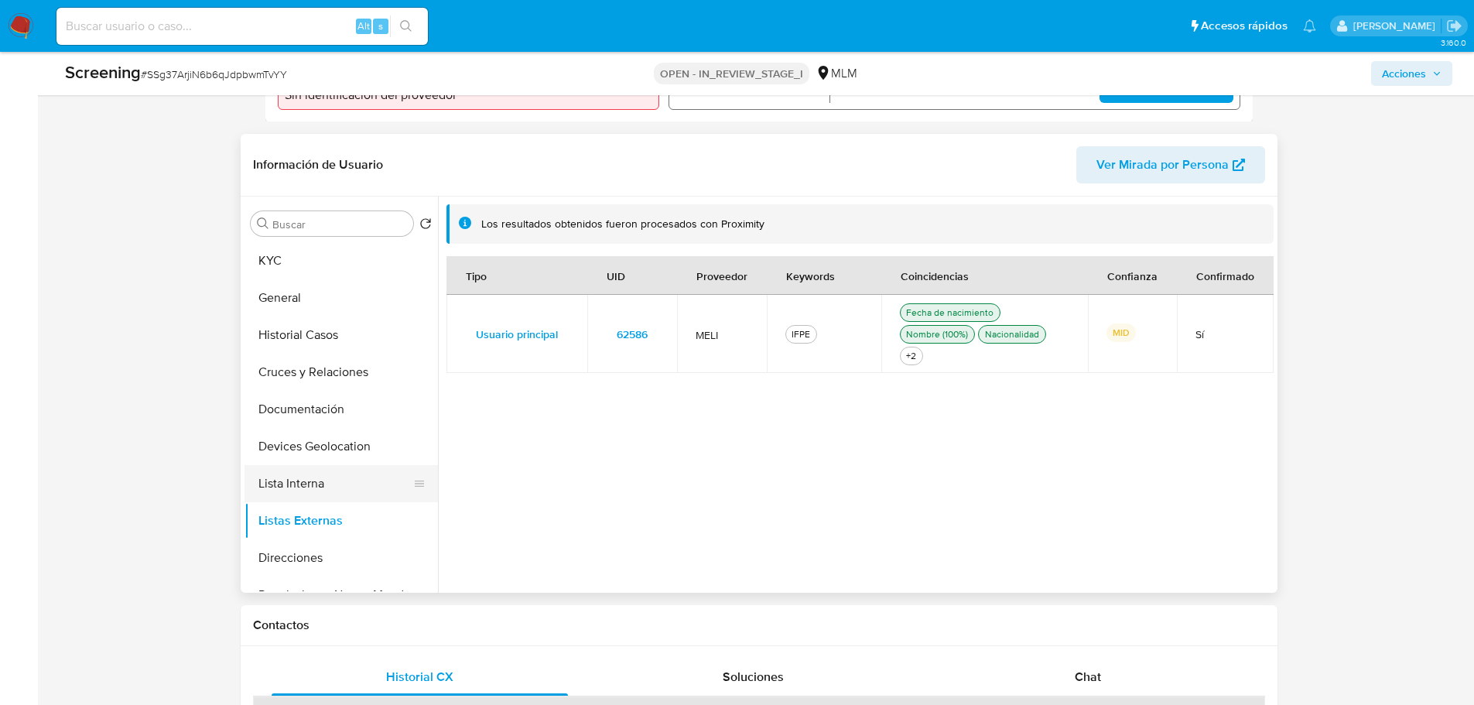
click at [303, 482] on button "Lista Interna" at bounding box center [335, 483] width 181 height 37
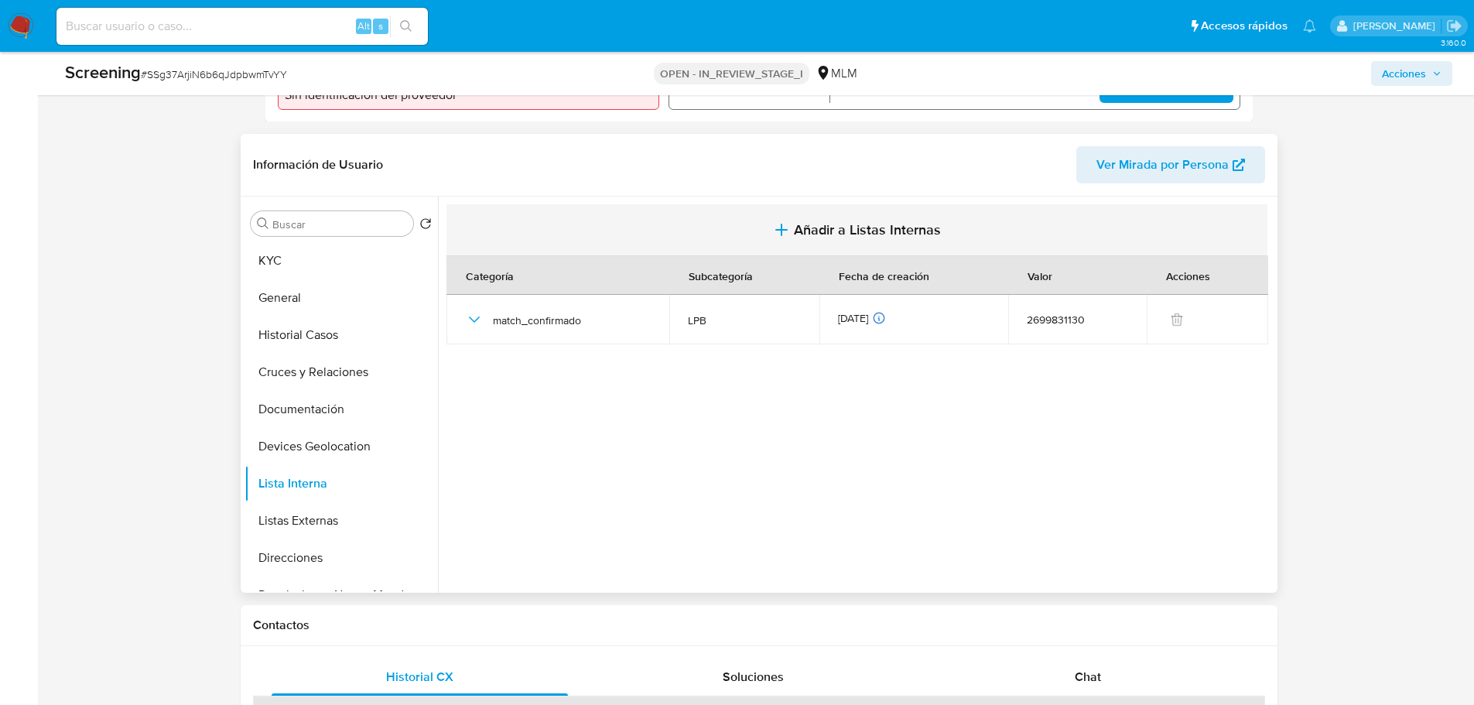
click at [779, 234] on icon "button" at bounding box center [781, 230] width 19 height 19
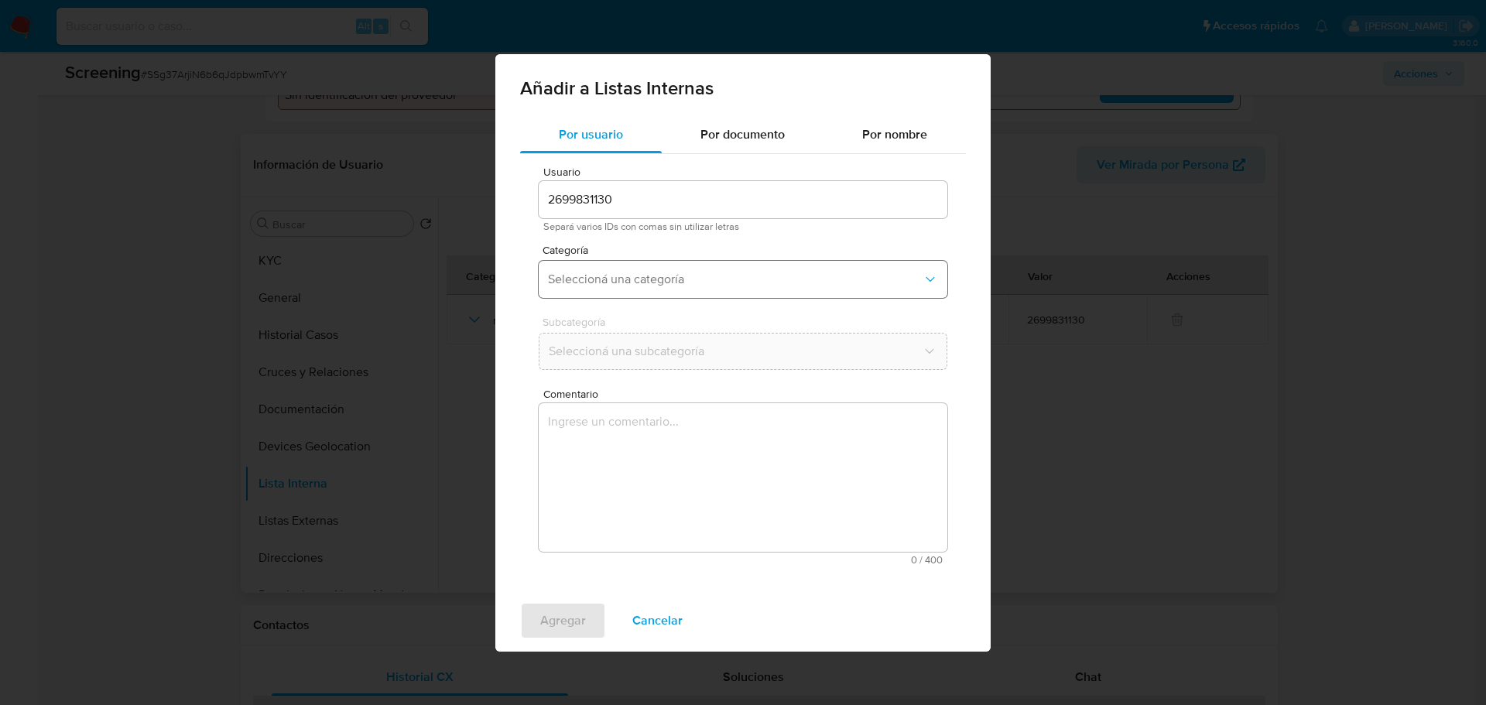
click at [643, 283] on span "Seleccioná una categoría" at bounding box center [735, 279] width 375 height 15
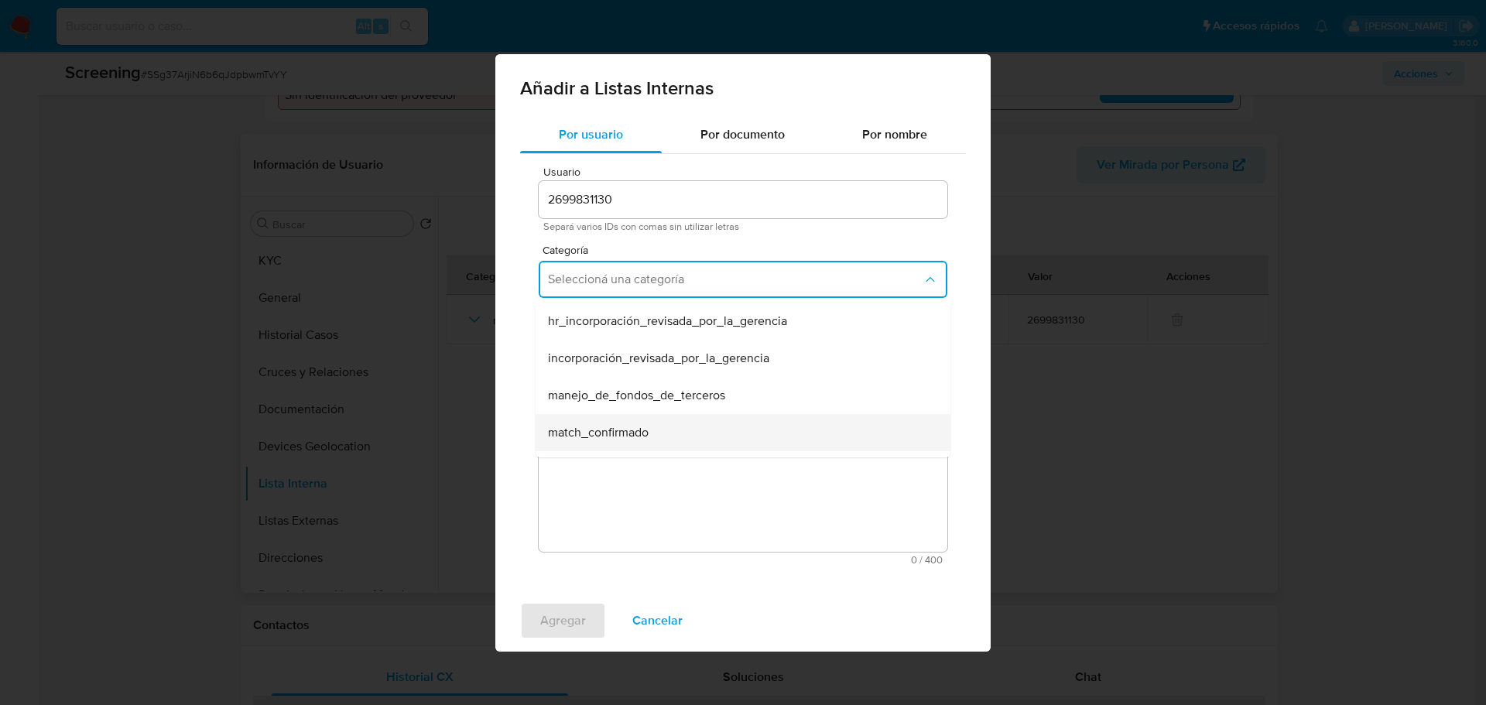
click at [605, 430] on span "match_confirmado" at bounding box center [598, 432] width 101 height 15
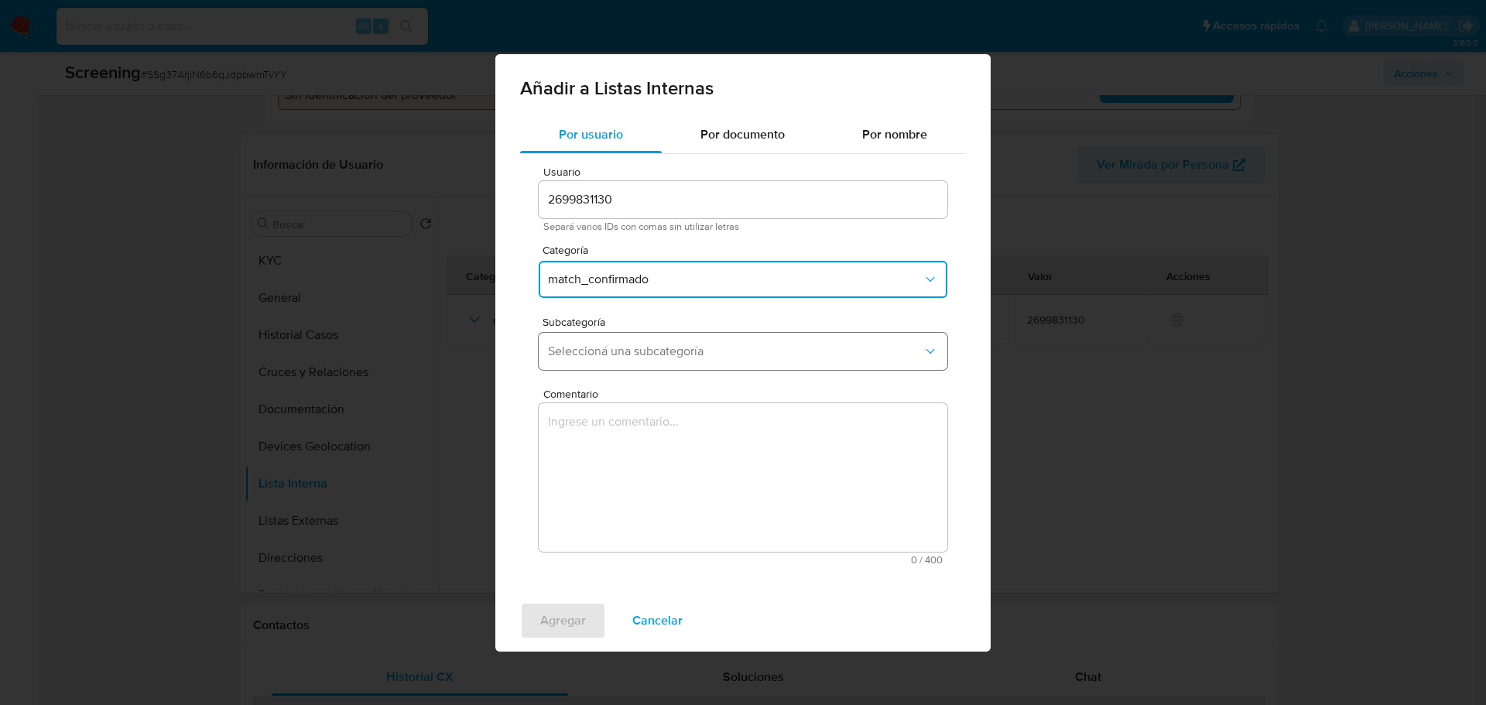
click at [627, 351] on span "Seleccioná una subcategoría" at bounding box center [735, 351] width 375 height 15
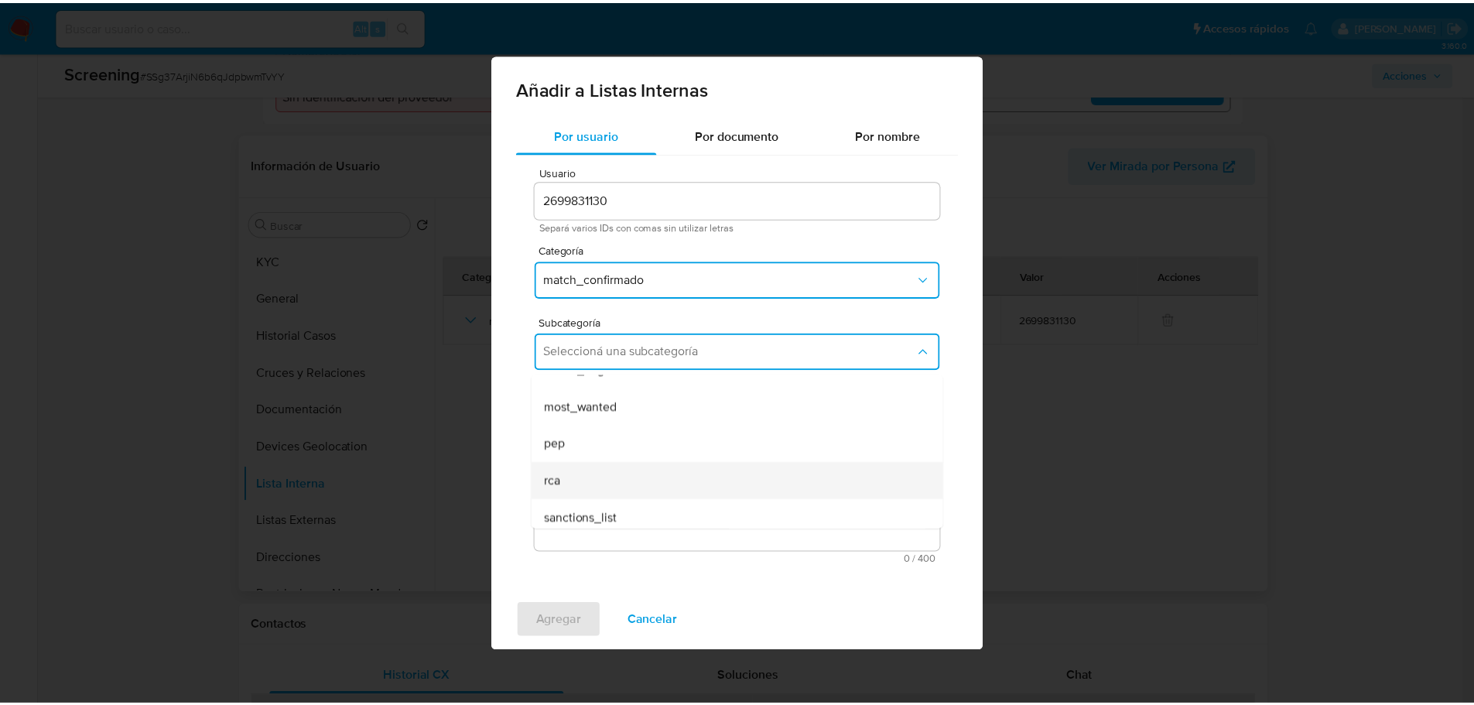
scroll to position [105, 0]
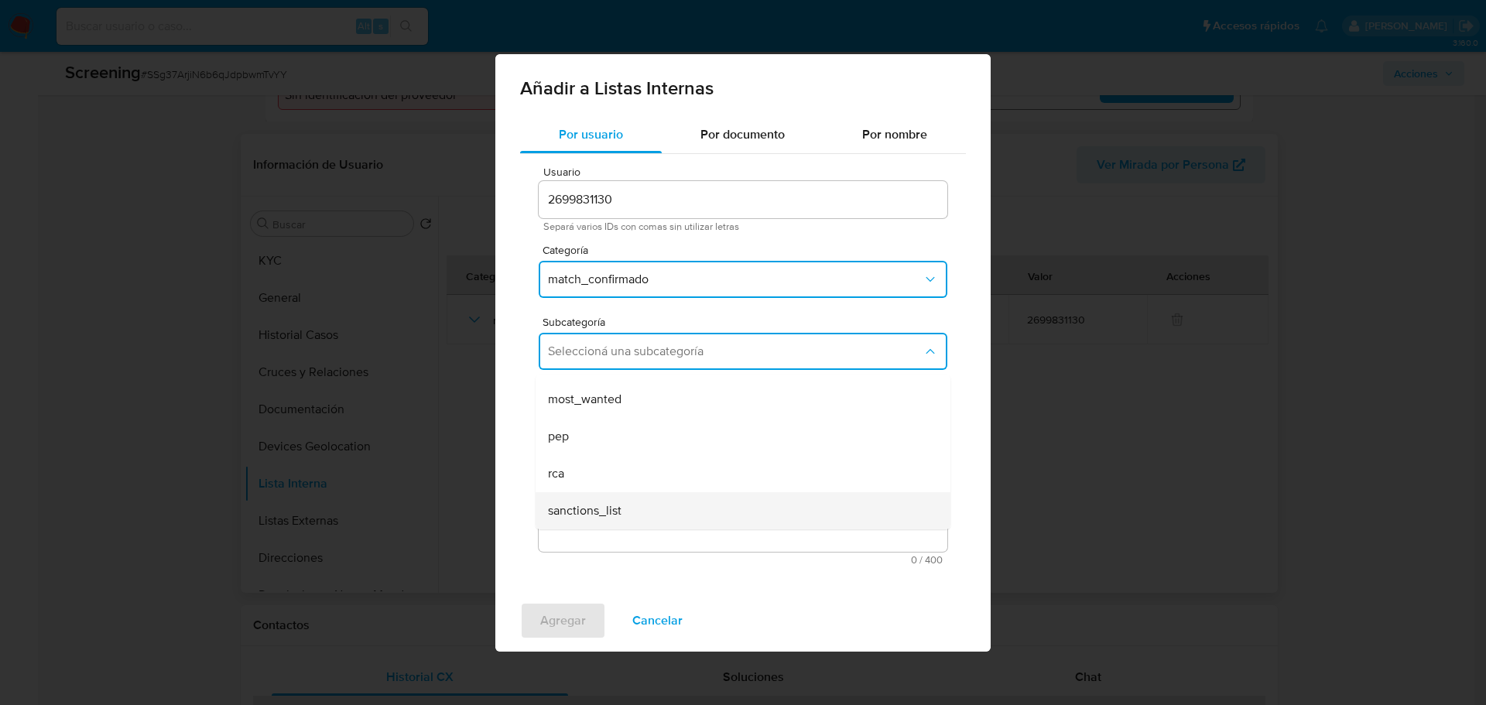
click at [595, 511] on span "sanctions_list" at bounding box center [585, 510] width 74 height 15
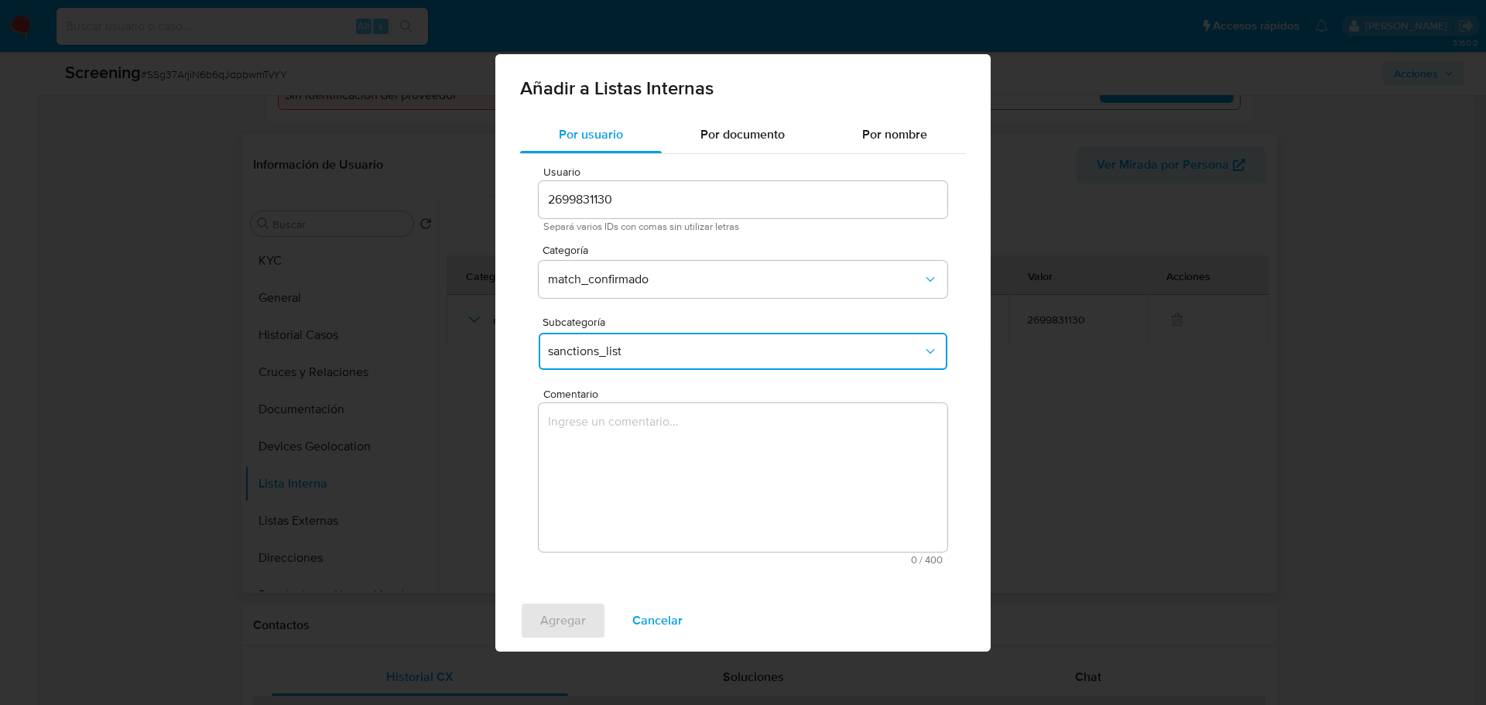
click at [604, 470] on textarea "Comentario" at bounding box center [743, 477] width 409 height 149
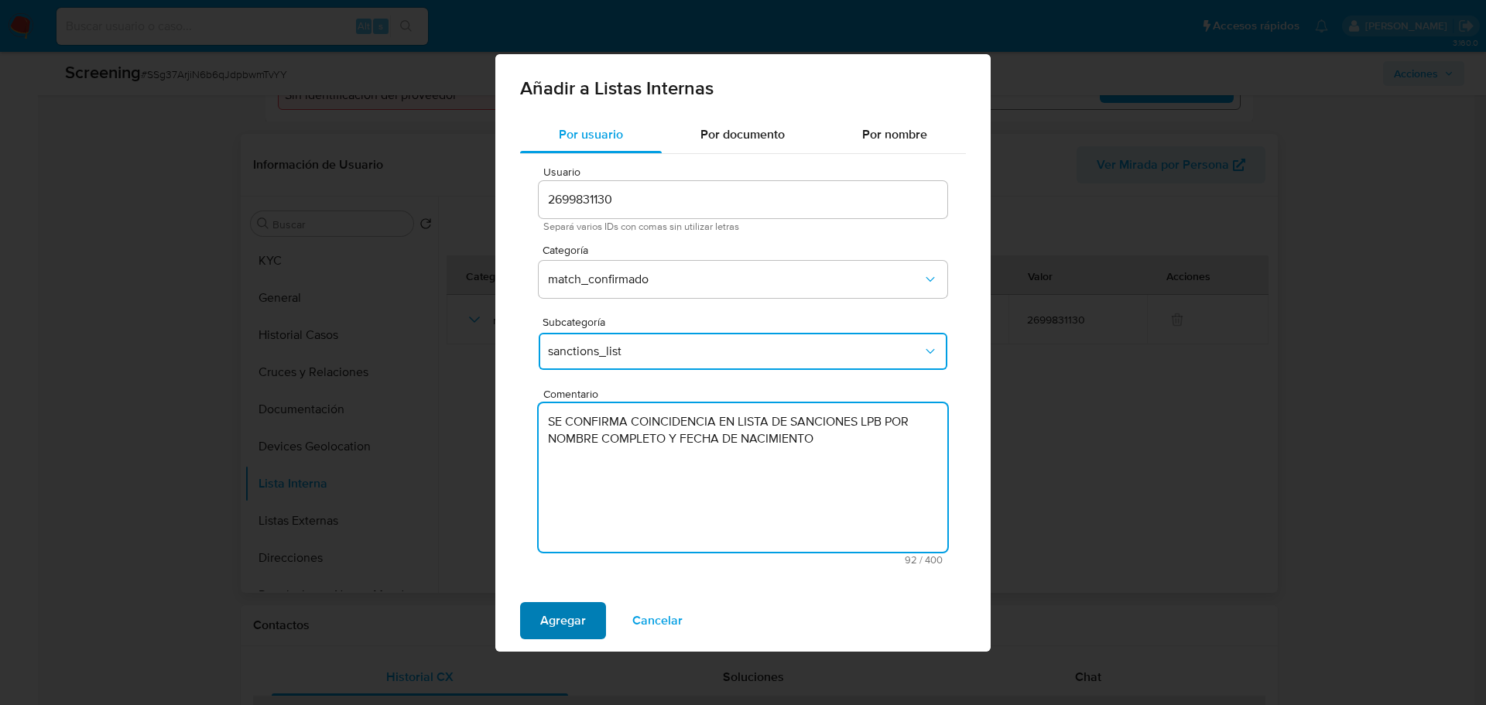
type textarea "SE CONFIRMA COINCIDENCIA EN LISTA DE SANCIONES LPB POR NOMBRE COMPLETO Y FECHA …"
click at [553, 631] on span "Agregar" at bounding box center [563, 621] width 46 height 34
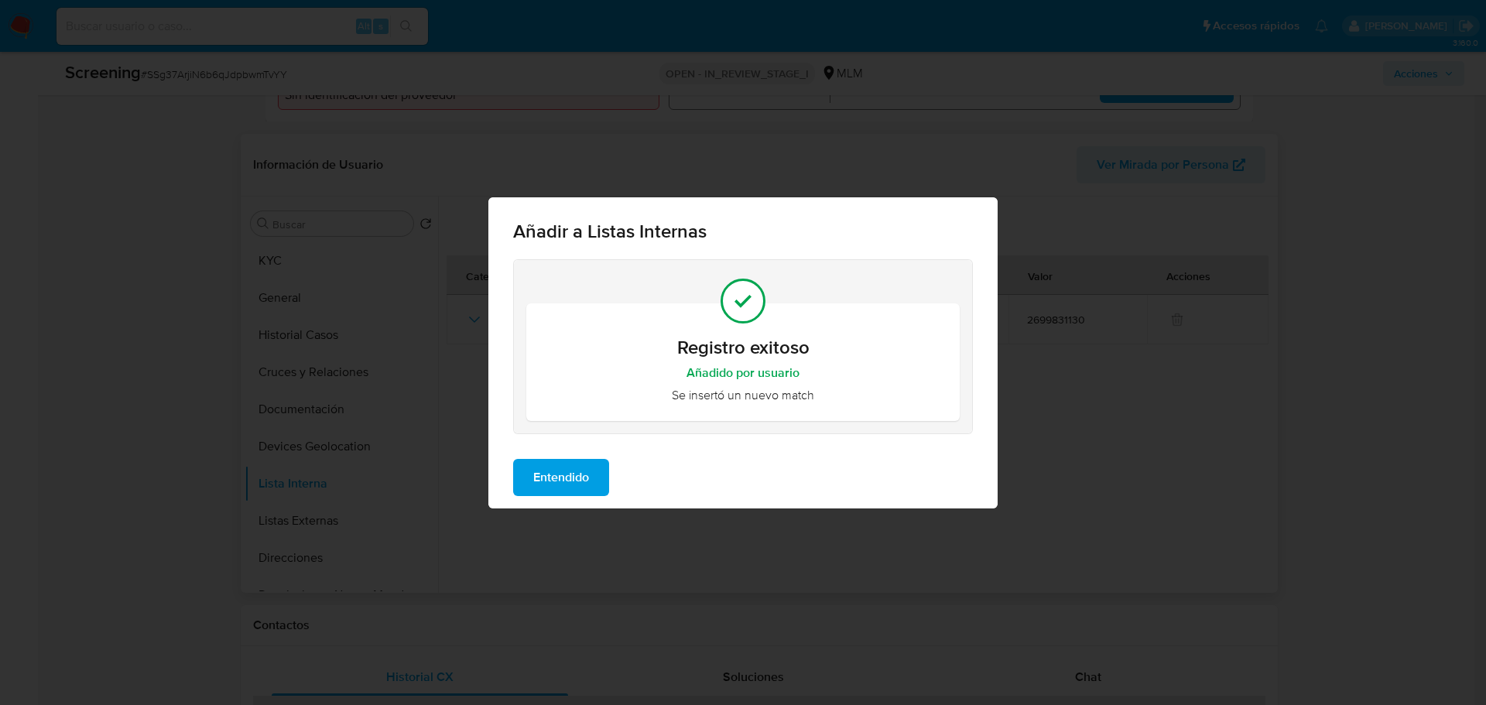
click at [553, 464] on span "Entendido" at bounding box center [561, 477] width 56 height 34
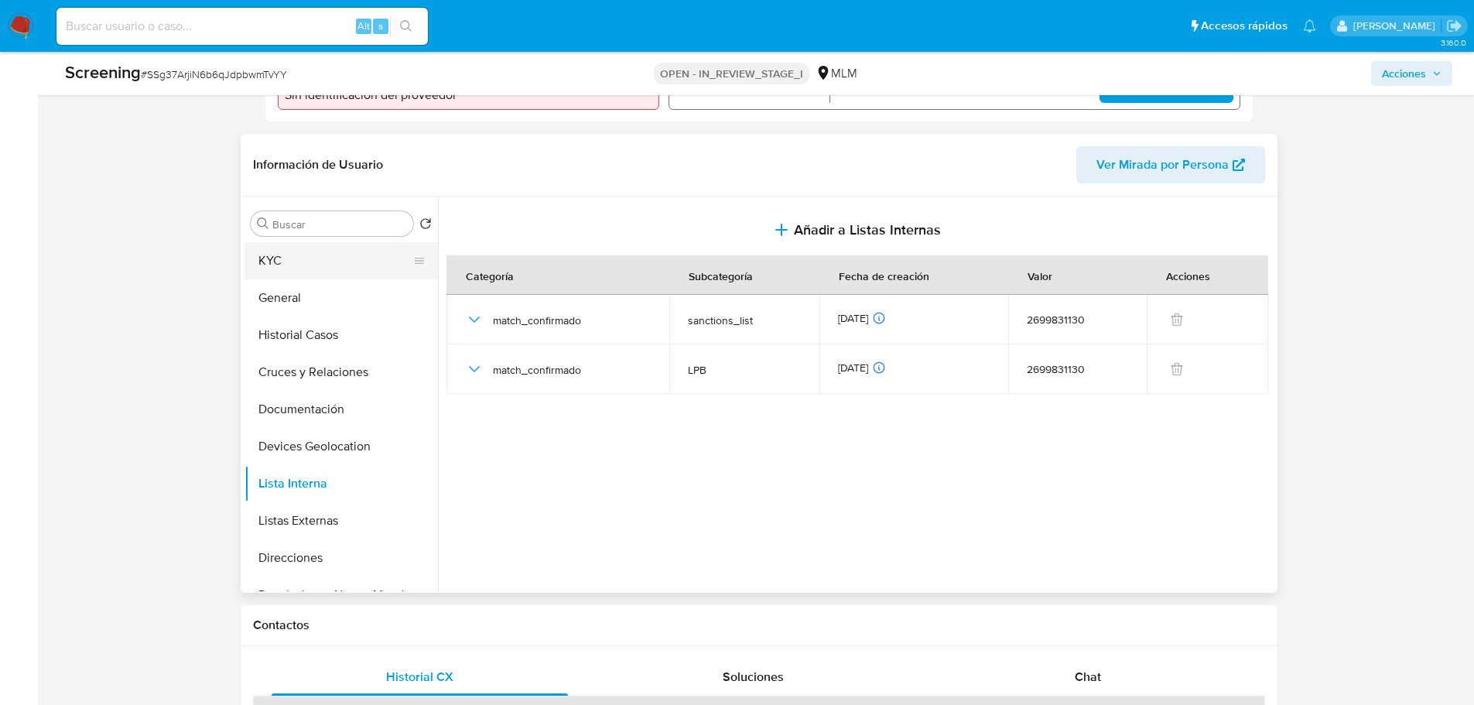
click at [289, 264] on button "KYC" at bounding box center [335, 260] width 181 height 37
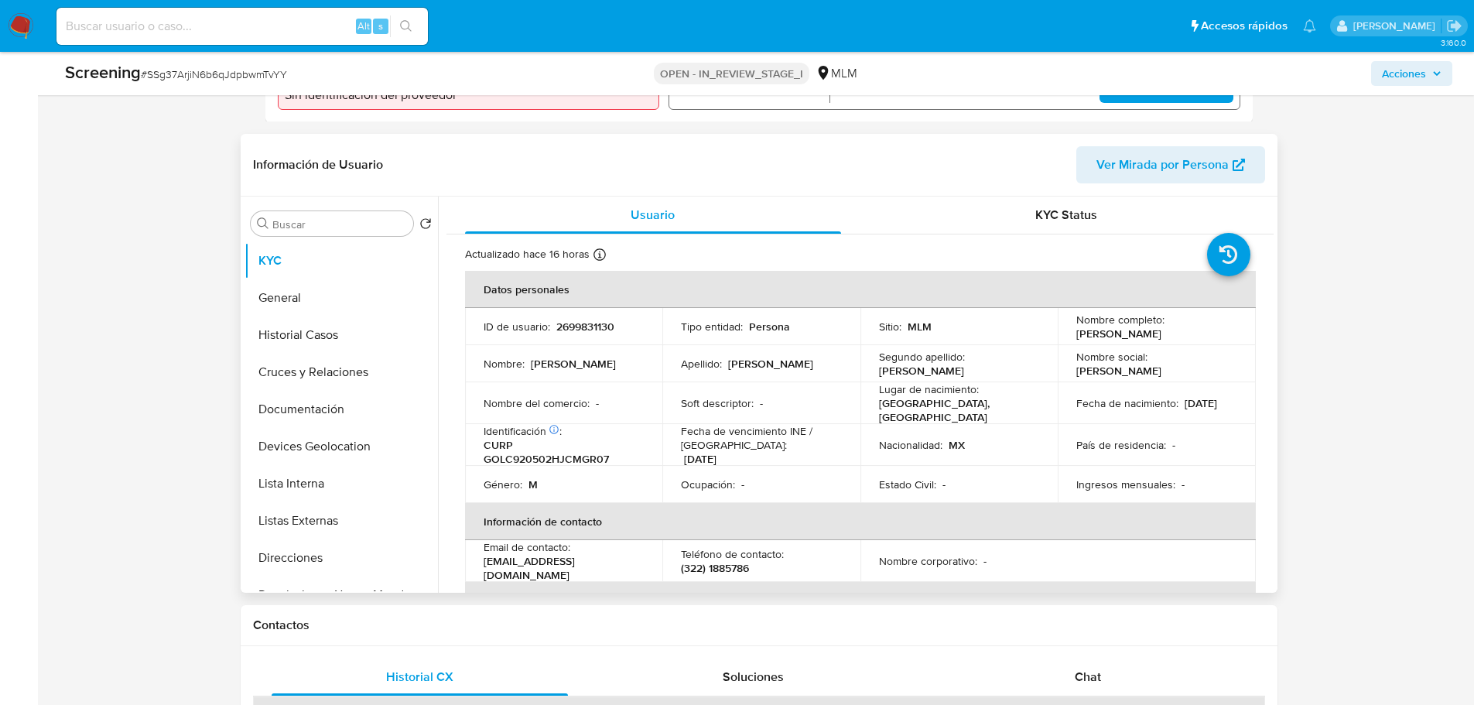
drag, startPoint x: 1092, startPoint y: 337, endPoint x: 1215, endPoint y: 337, distance: 123.1
click at [1215, 337] on td "Nombre completo : Cristian Gomez Legorreta" at bounding box center [1157, 326] width 198 height 37
copy p "Cristian Gomez Legorreta"
drag, startPoint x: 1114, startPoint y: 411, endPoint x: 1070, endPoint y: 412, distance: 44.9
click at [1070, 412] on td "Fecha de nacimiento : 02/05/1992" at bounding box center [1157, 403] width 198 height 42
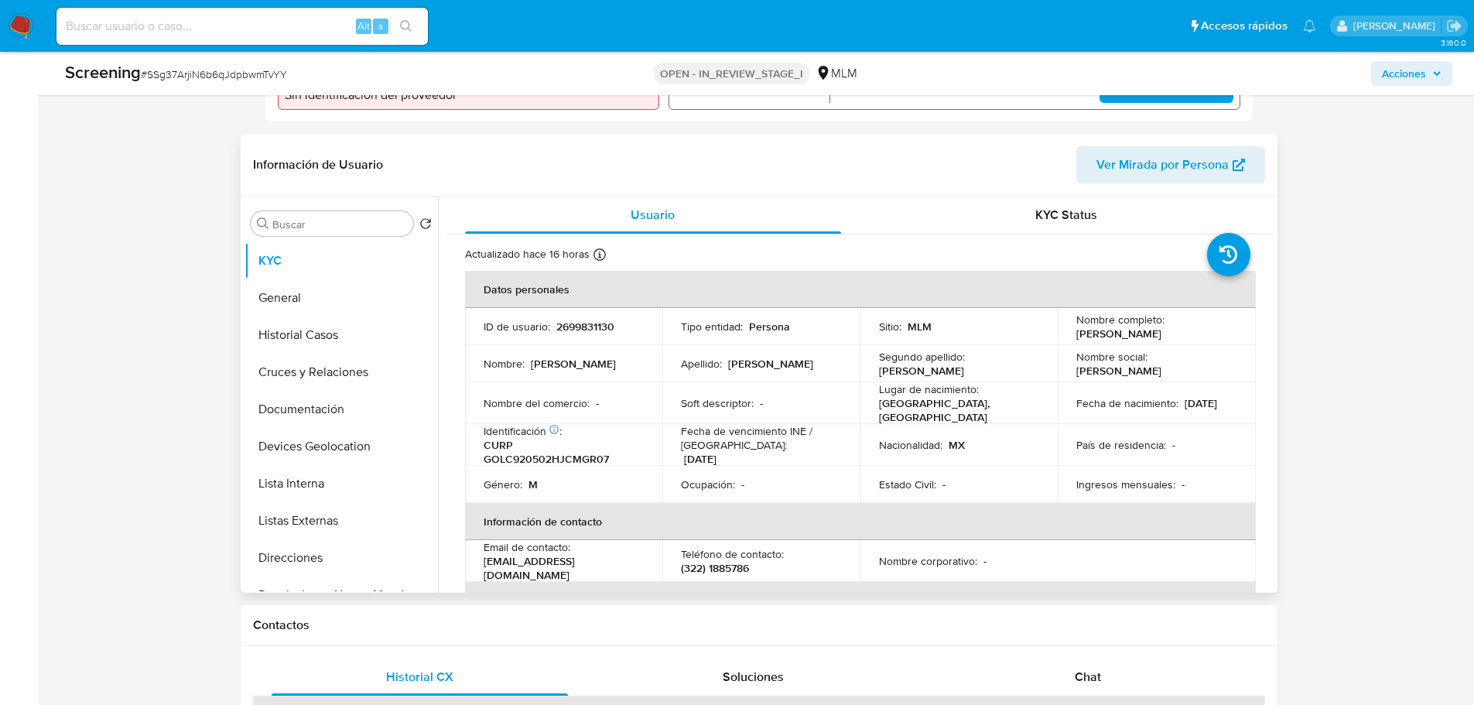
copy p "02/05/1992"
click at [947, 411] on p "MEXICO, JALISCO" at bounding box center [956, 410] width 155 height 28
copy p "JALISCO"
click at [534, 457] on p "CURP GOLC920502HJCMGR07" at bounding box center [561, 452] width 155 height 28
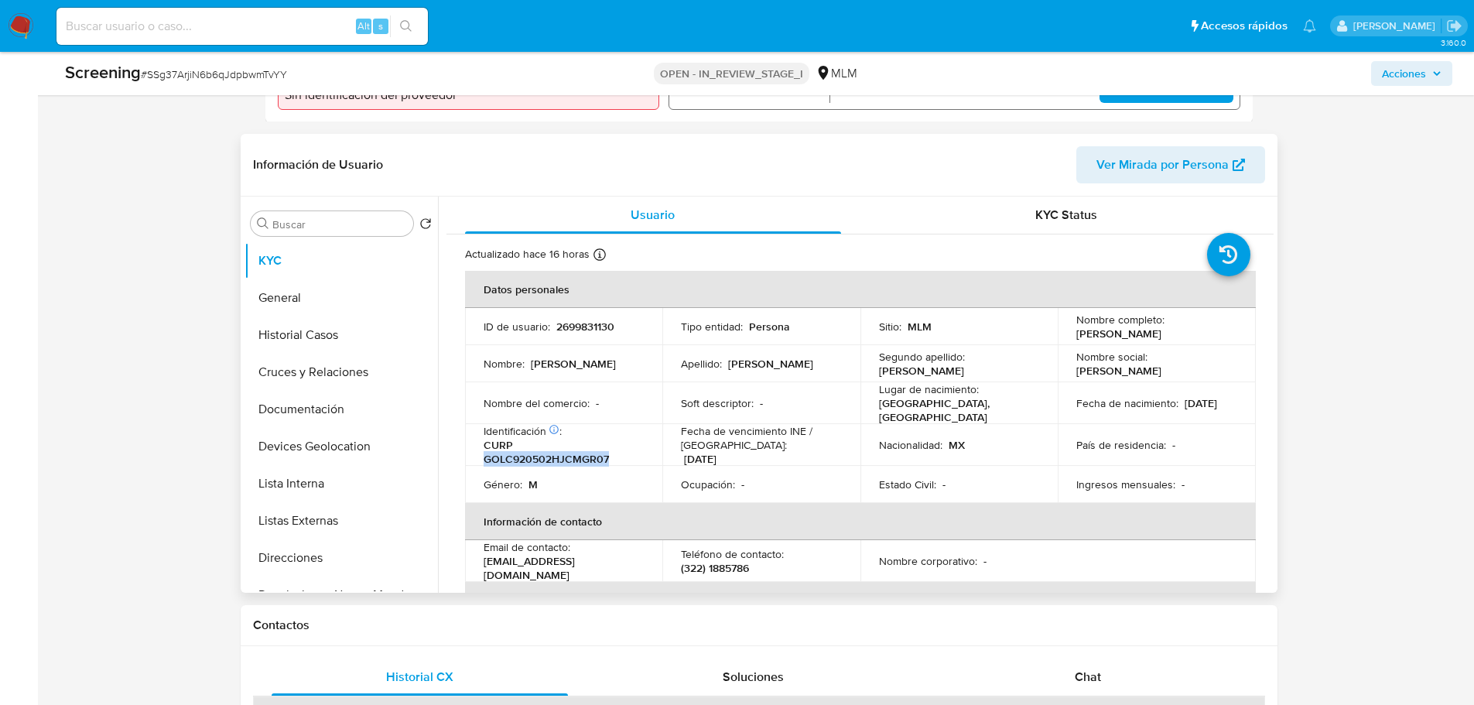
click at [534, 457] on p "CURP GOLC920502HJCMGR07" at bounding box center [561, 452] width 155 height 28
copy p "GOLC920502HJCMGR07"
click at [277, 296] on button "General" at bounding box center [335, 297] width 181 height 37
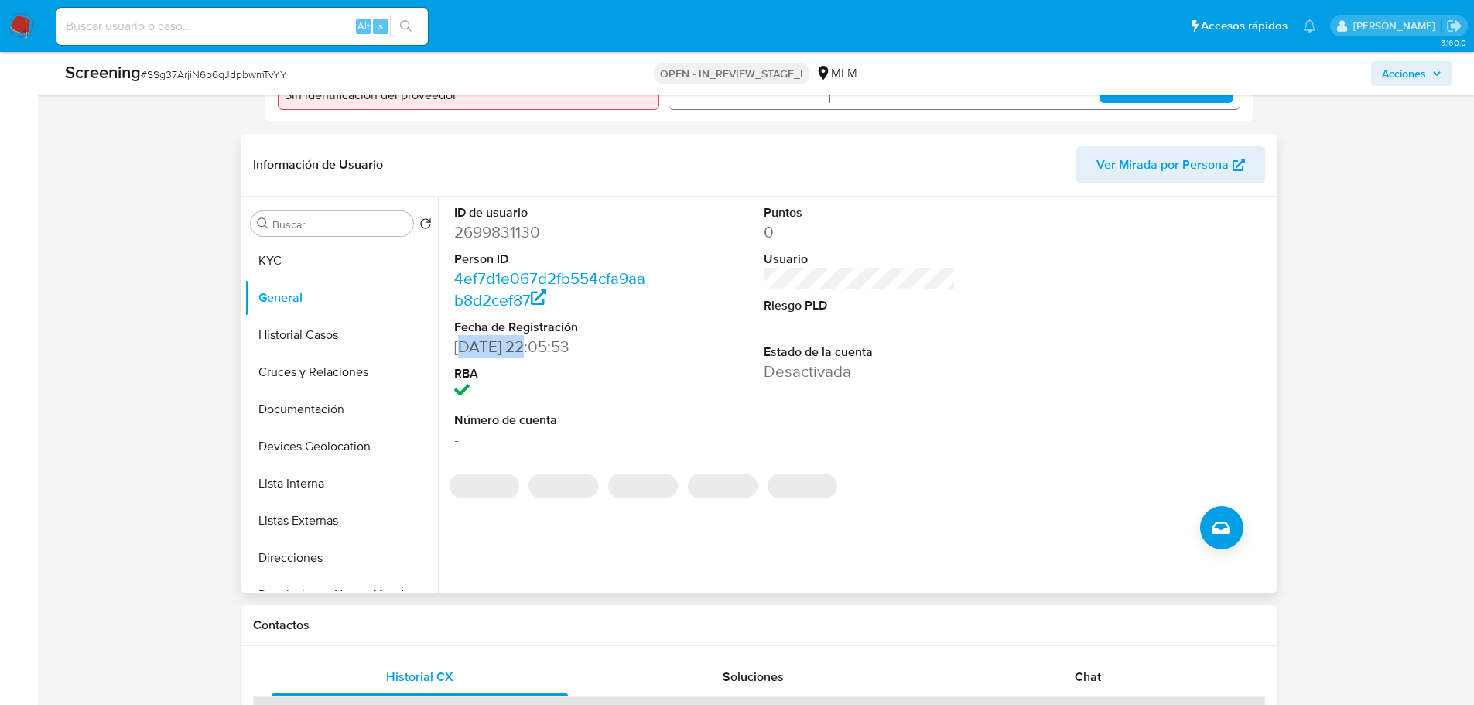
drag, startPoint x: 460, startPoint y: 342, endPoint x: 525, endPoint y: 343, distance: 65.8
click at [525, 343] on dd "17/09/2025 22:05:53" at bounding box center [549, 347] width 191 height 22
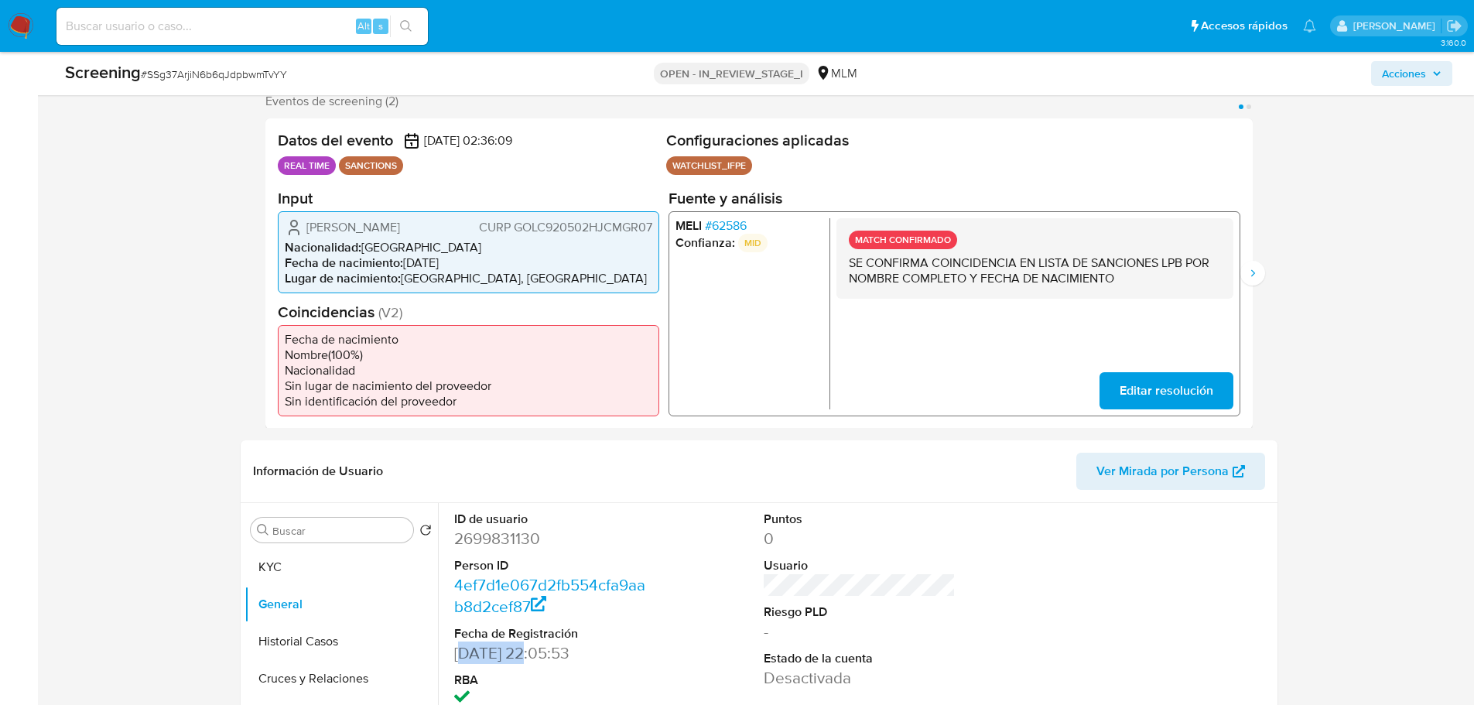
scroll to position [282, 0]
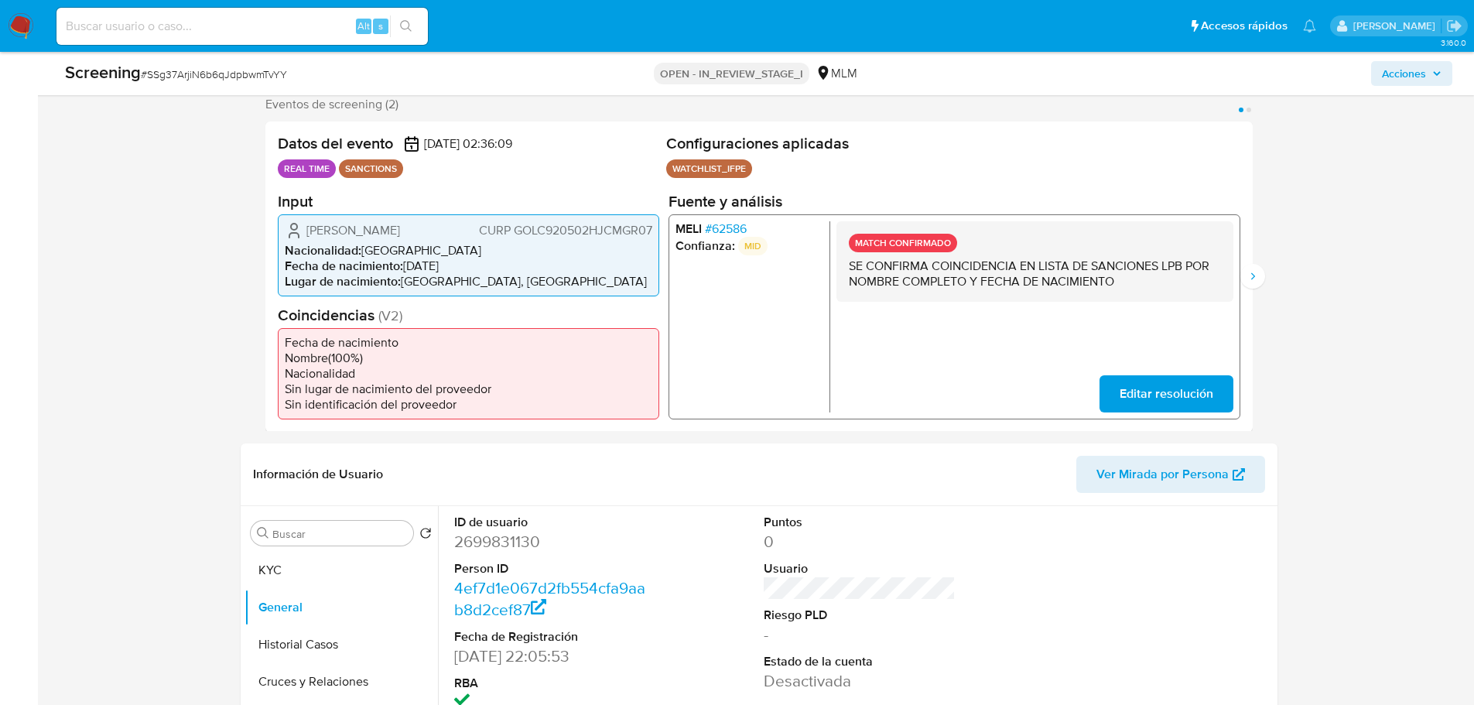
click at [737, 217] on div "MELI # 62586 Confianza: MID MATCH CONFIRMADO SE CONFIRMA COINCIDENCIA EN LISTA …" at bounding box center [954, 316] width 572 height 205
click at [731, 227] on span "# 62586" at bounding box center [725, 228] width 42 height 15
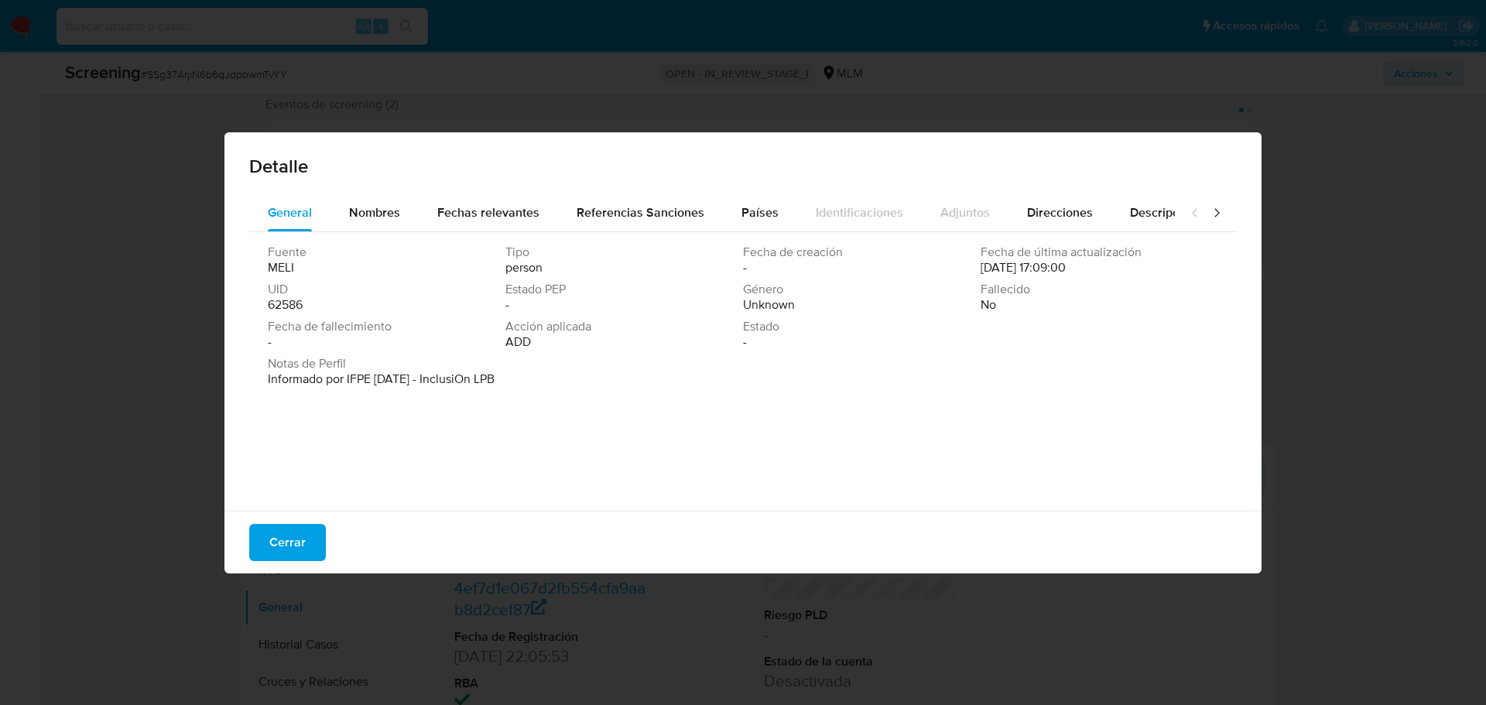
click at [460, 380] on p "Informado por IFPE 09-01-2023 - InclusiOn LPB" at bounding box center [381, 378] width 227 height 15
click at [297, 532] on span "Cerrar" at bounding box center [287, 542] width 36 height 34
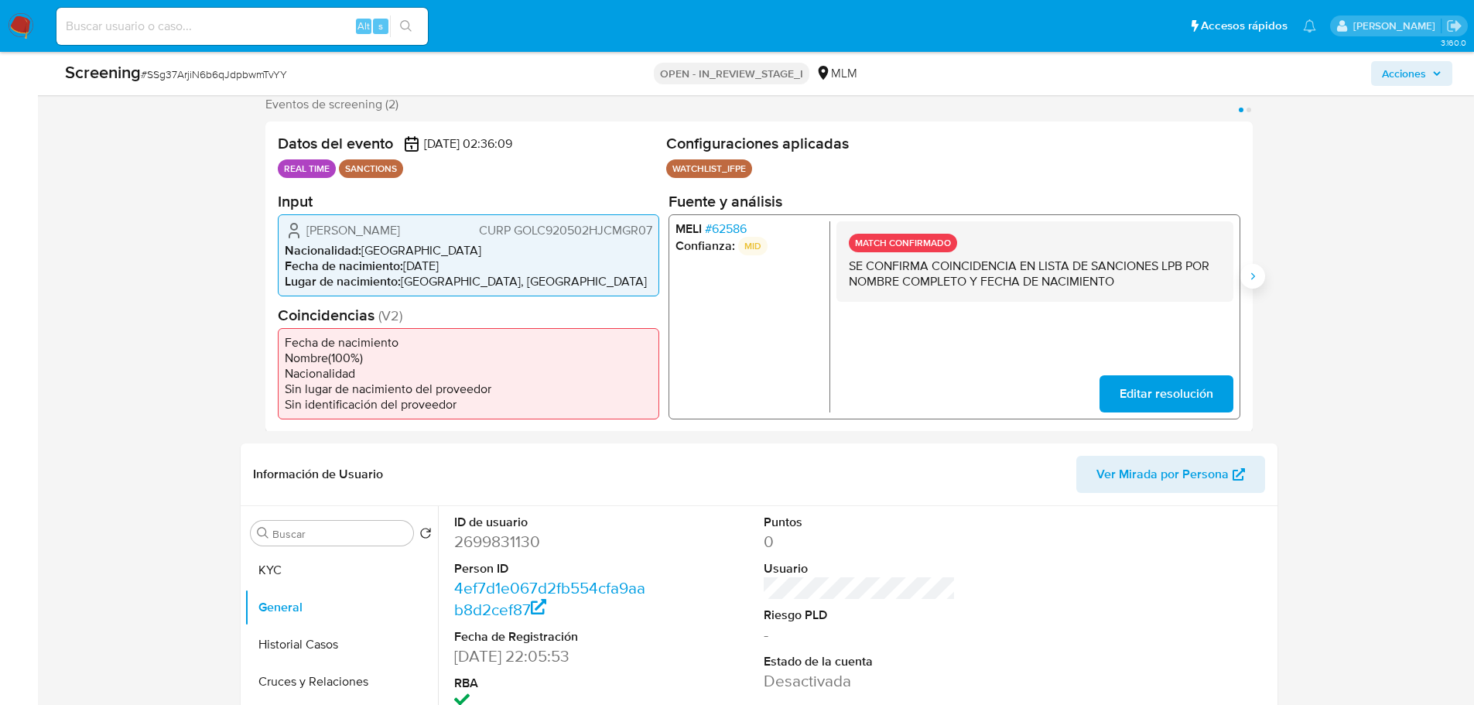
click at [1251, 271] on icon "Siguiente" at bounding box center [1253, 276] width 12 height 12
click at [746, 230] on span "# 62586" at bounding box center [725, 228] width 42 height 15
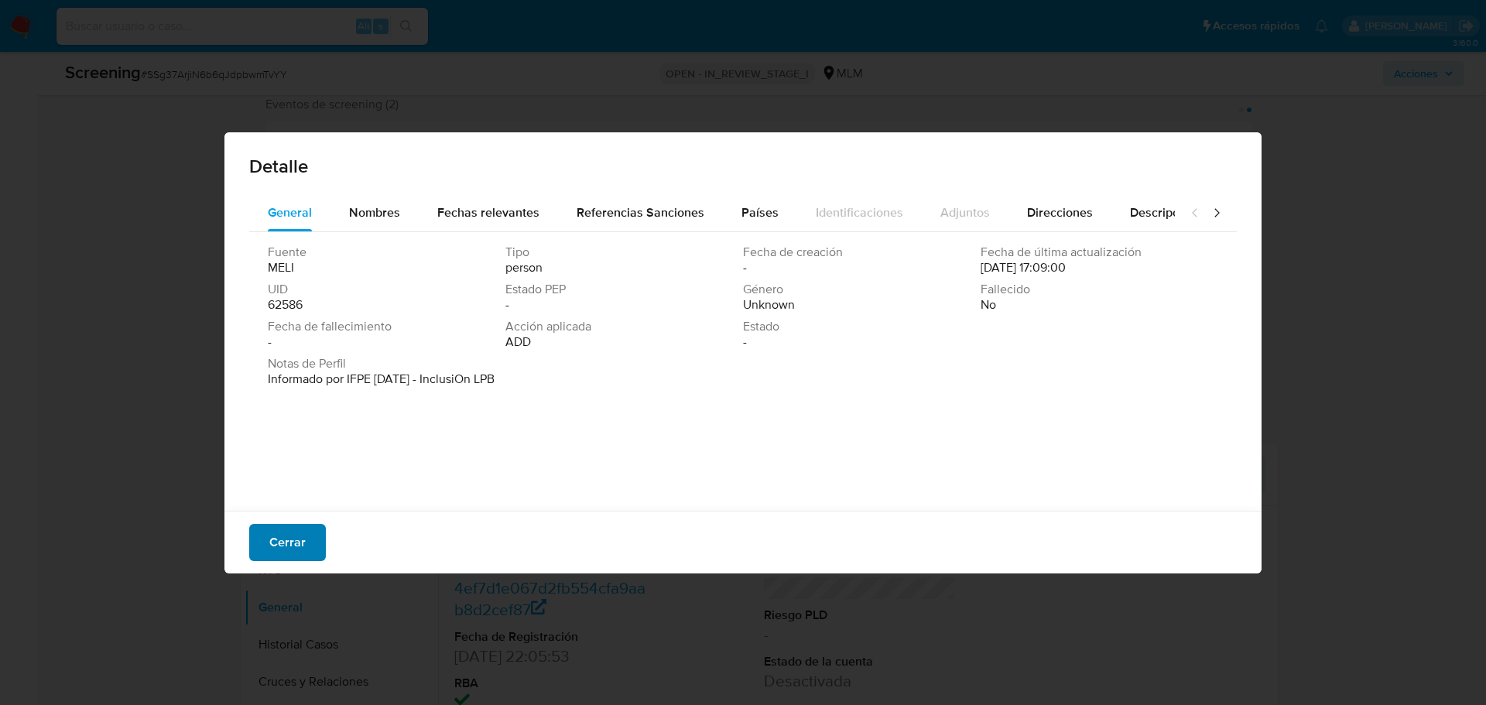
click at [289, 530] on span "Cerrar" at bounding box center [287, 542] width 36 height 34
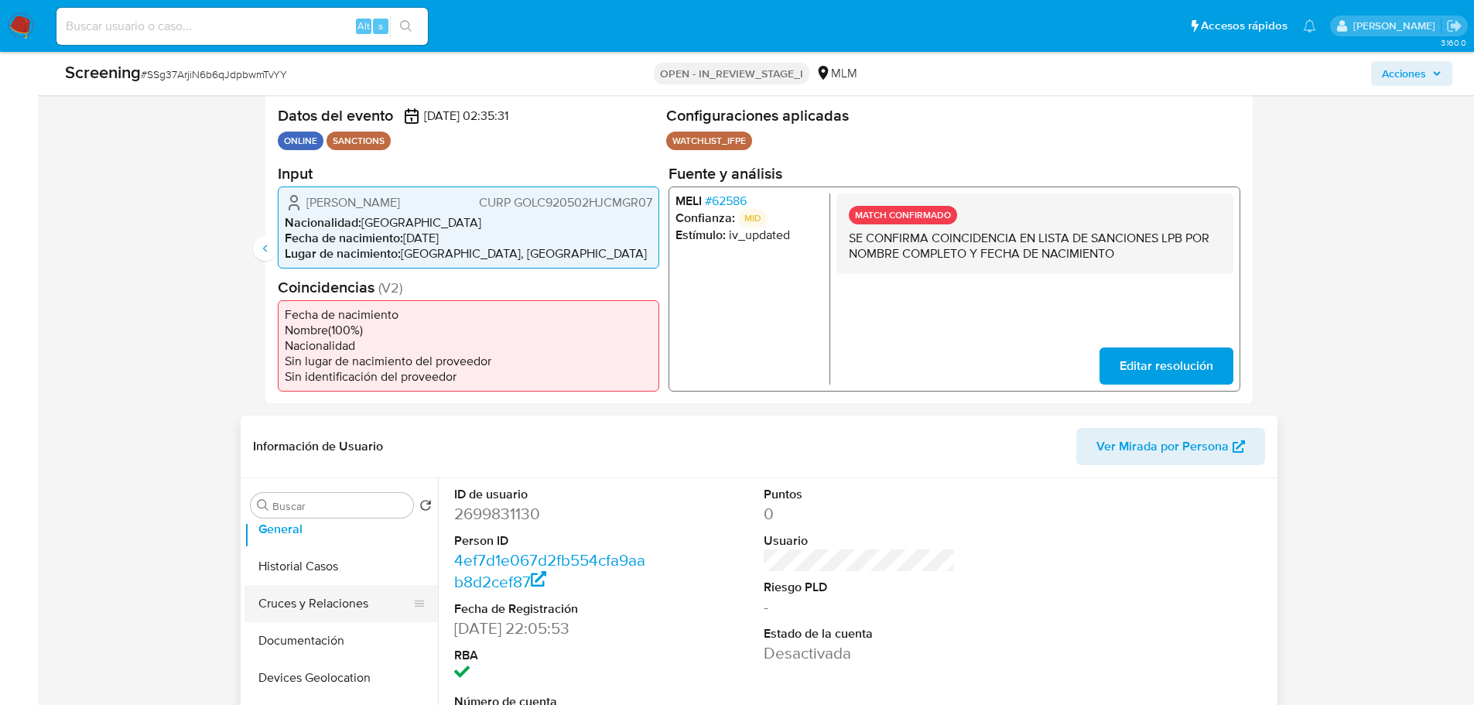
scroll to position [77, 0]
click at [350, 573] on button "Cruces y Relaciones" at bounding box center [335, 576] width 181 height 37
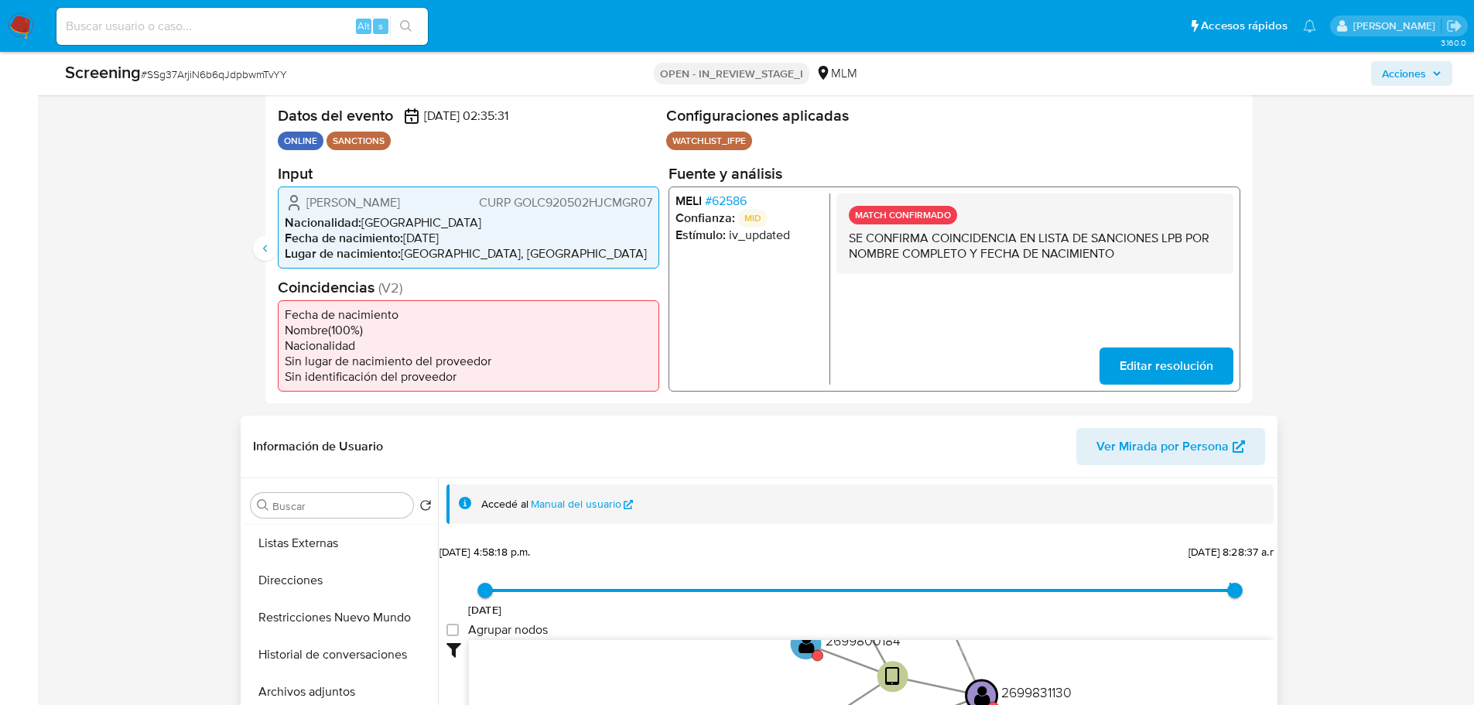
scroll to position [155, 0]
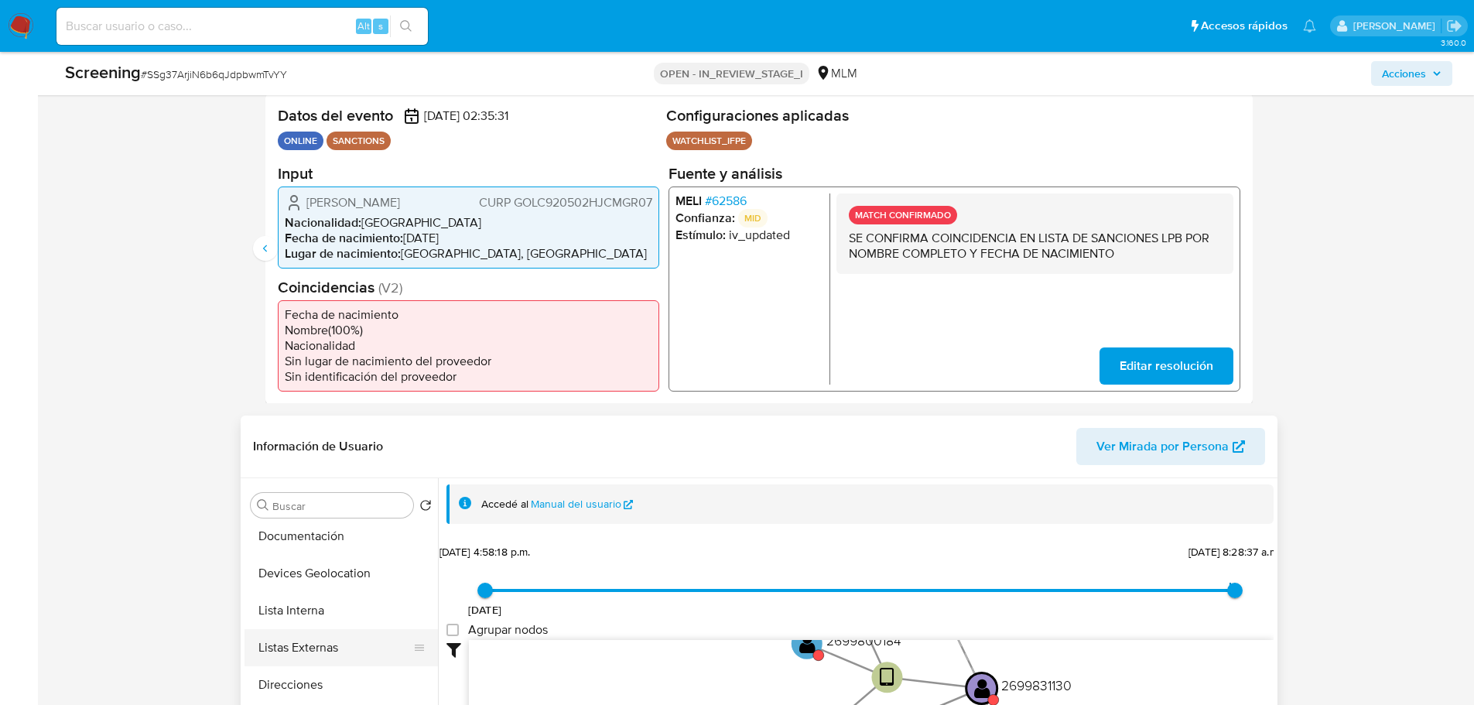
click at [337, 637] on button "Listas Externas" at bounding box center [335, 647] width 181 height 37
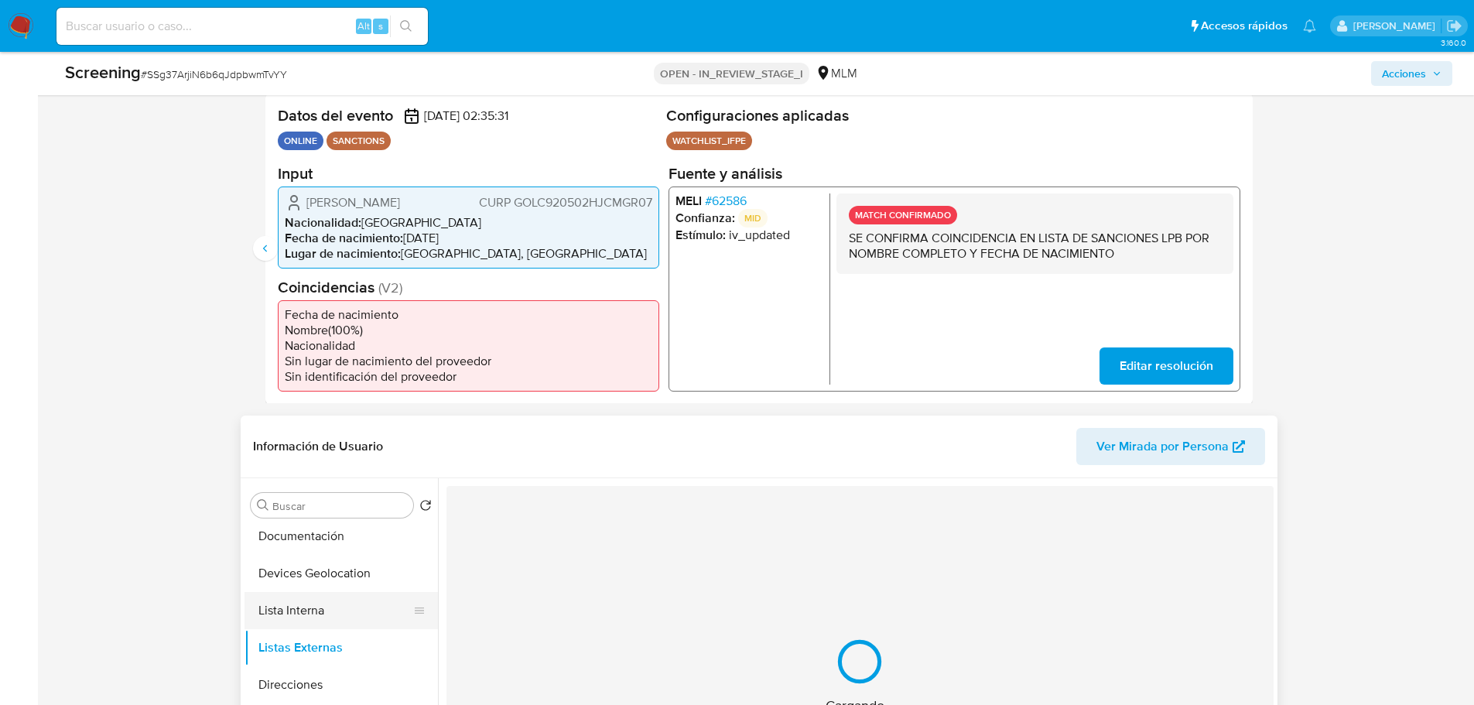
click at [339, 616] on button "Lista Interna" at bounding box center [335, 610] width 181 height 37
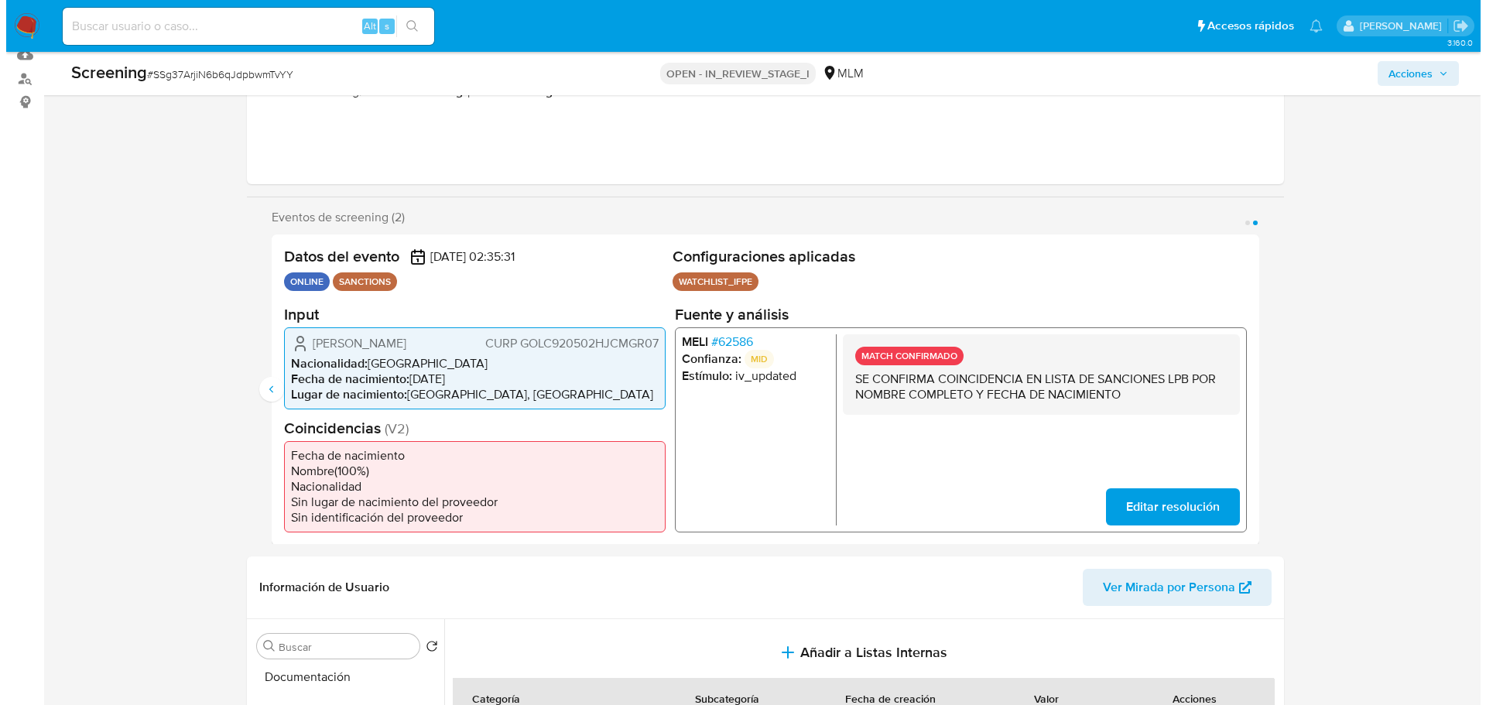
scroll to position [0, 0]
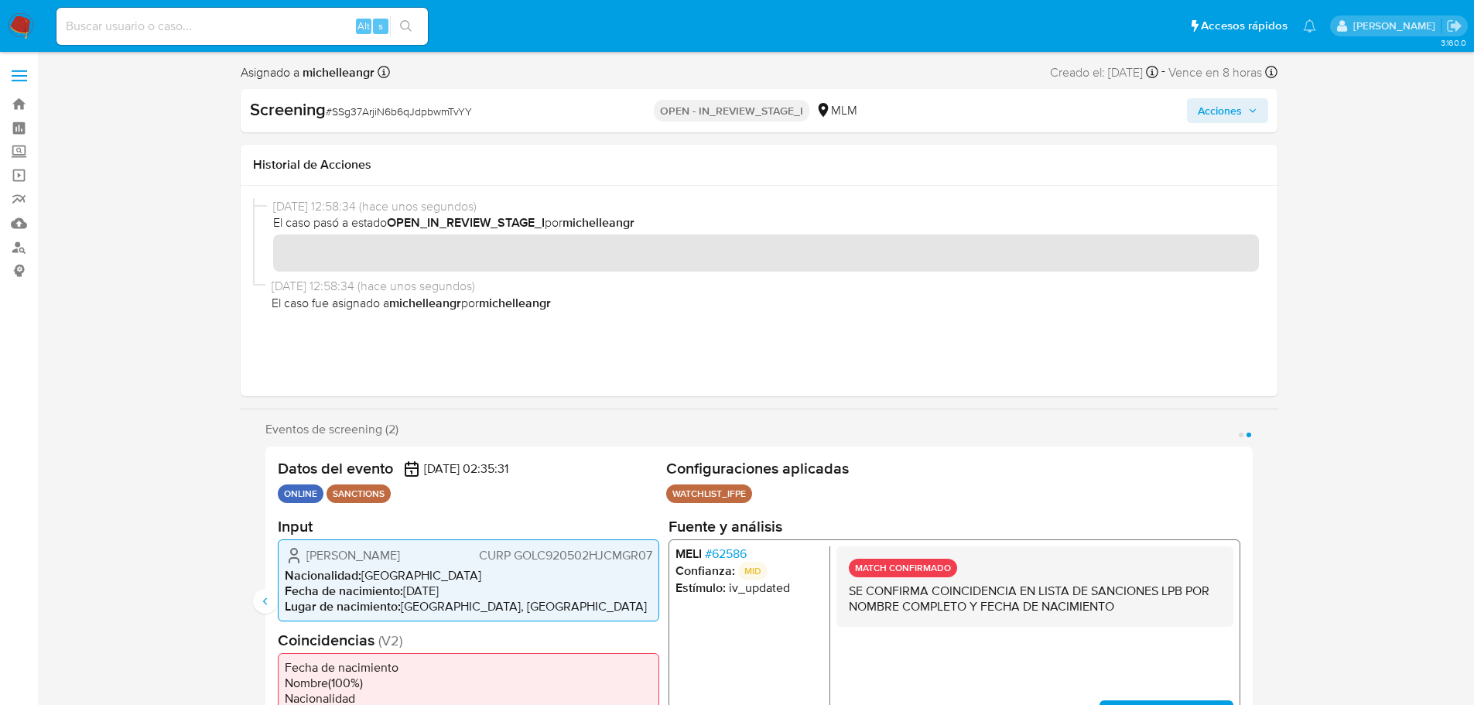
click at [1234, 108] on span "Acciones" at bounding box center [1220, 110] width 44 height 25
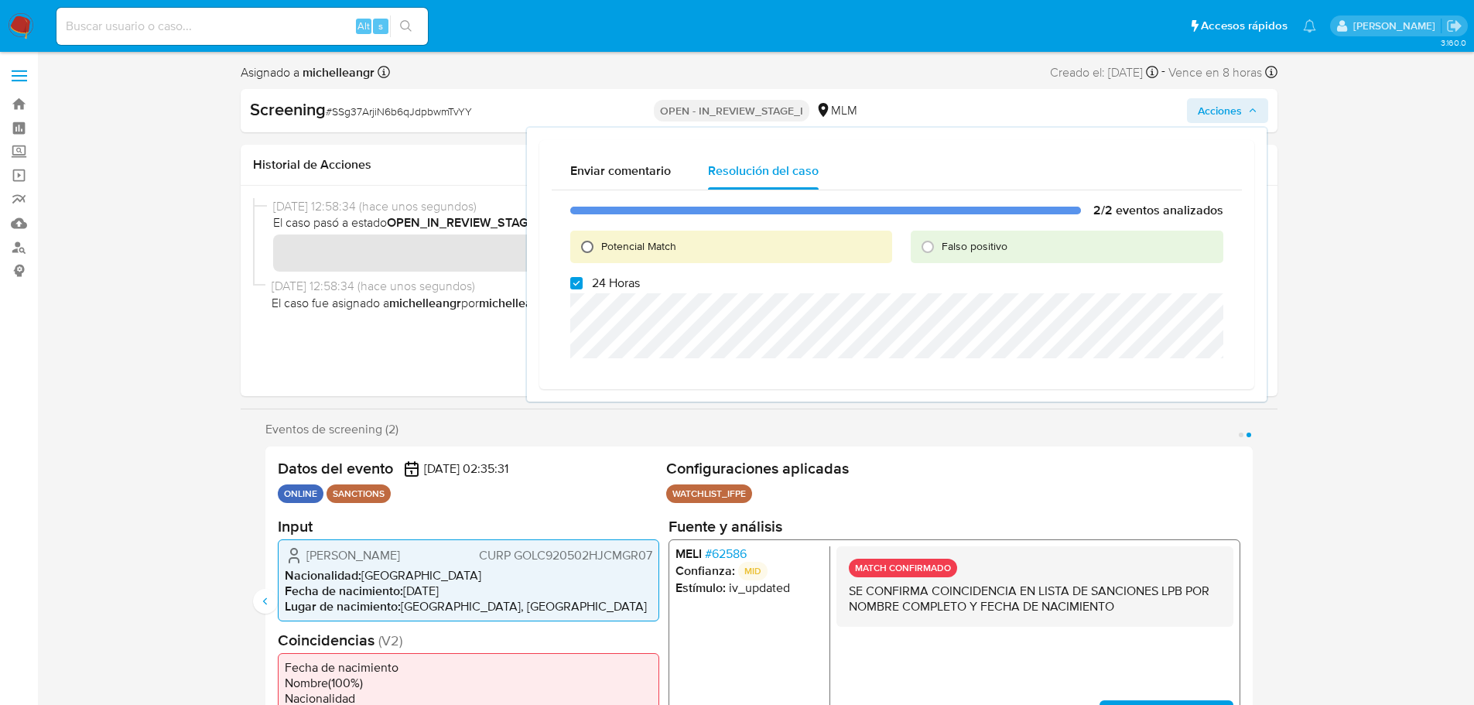
click at [593, 251] on input "Potencial Match" at bounding box center [587, 246] width 25 height 25
radio input "true"
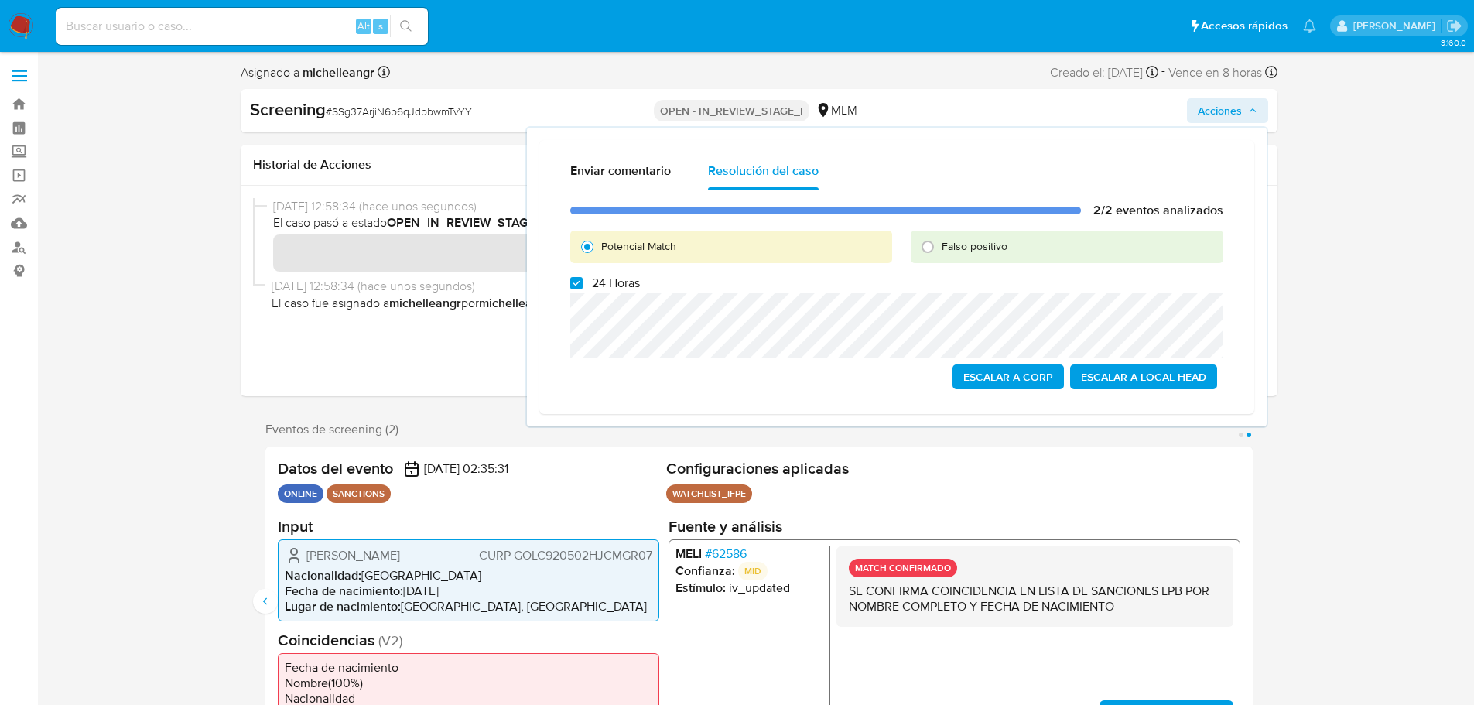
click at [585, 284] on label "24 Horas" at bounding box center [605, 283] width 70 height 15
click at [583, 284] on input "24 Horas" at bounding box center [576, 283] width 12 height 12
checkbox input "false"
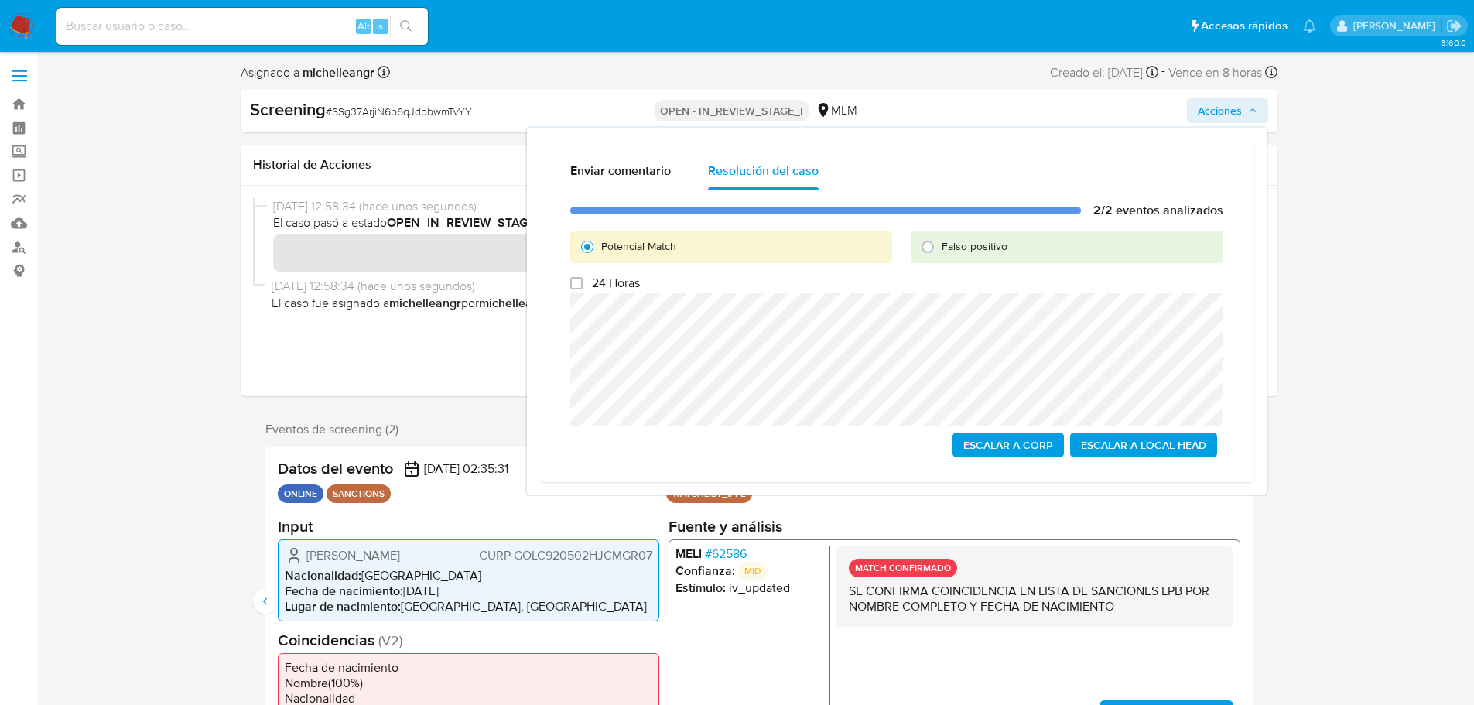
click at [1138, 451] on span "Escalar a Local Head" at bounding box center [1143, 445] width 125 height 22
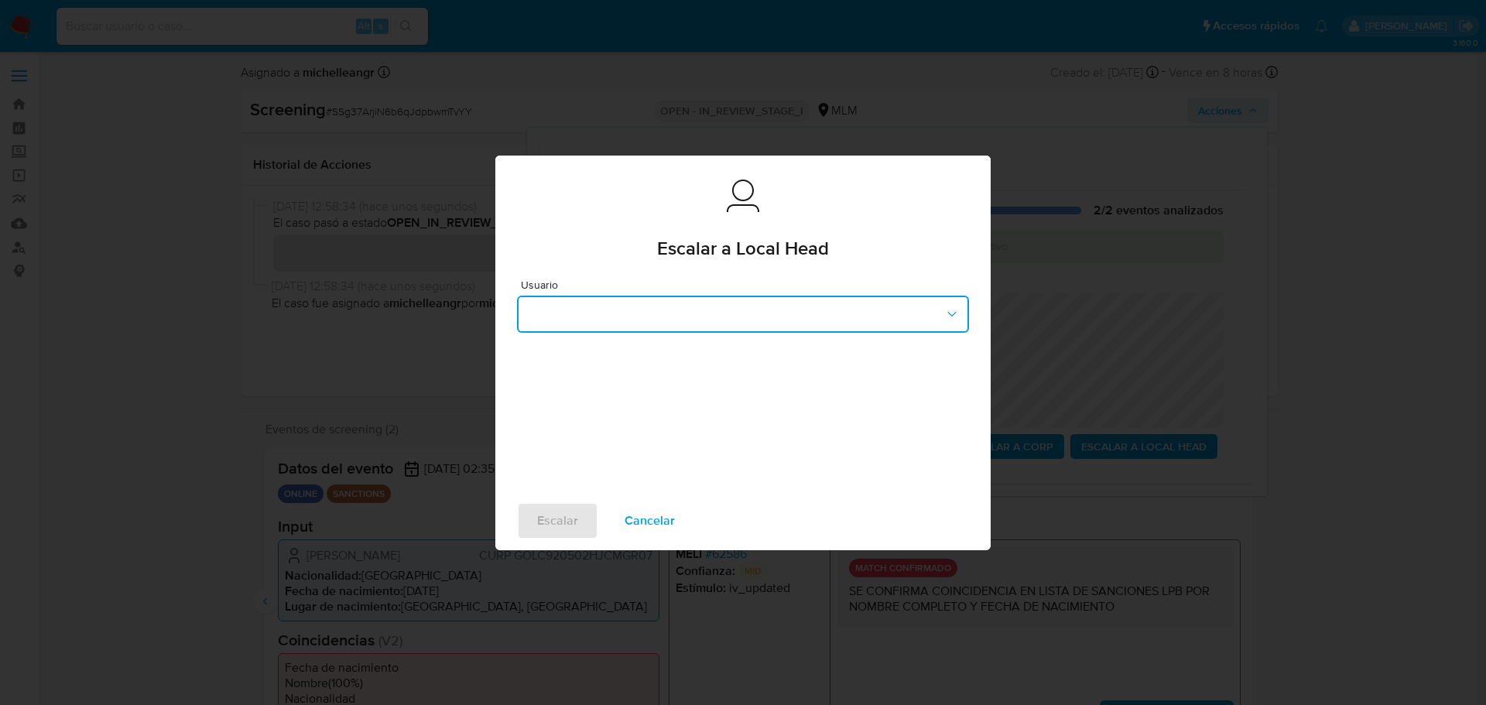
click at [676, 320] on button "button" at bounding box center [743, 314] width 452 height 37
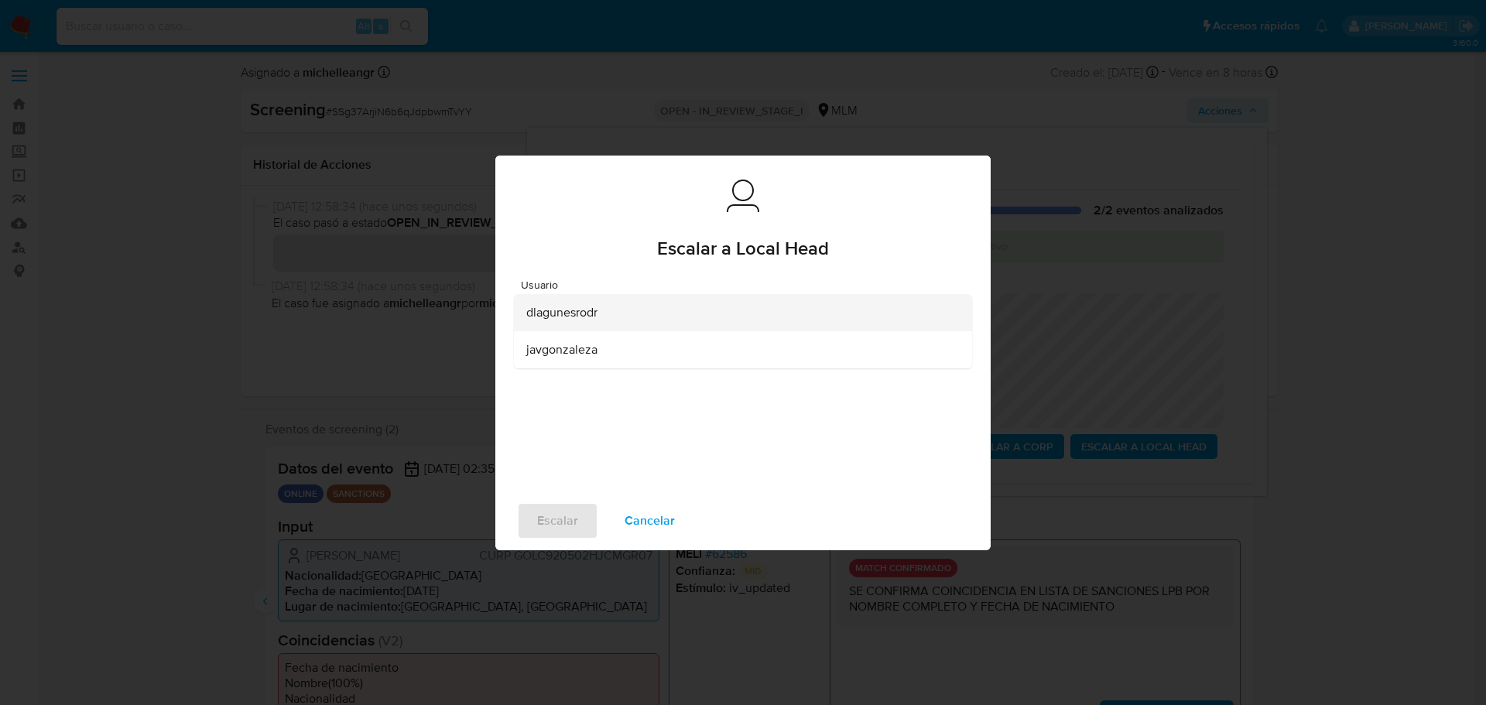
click at [586, 317] on span "dlagunesrodr" at bounding box center [561, 312] width 71 height 15
click at [553, 524] on span "Escalar" at bounding box center [557, 521] width 41 height 34
click at [556, 520] on span "Escalar" at bounding box center [557, 521] width 41 height 34
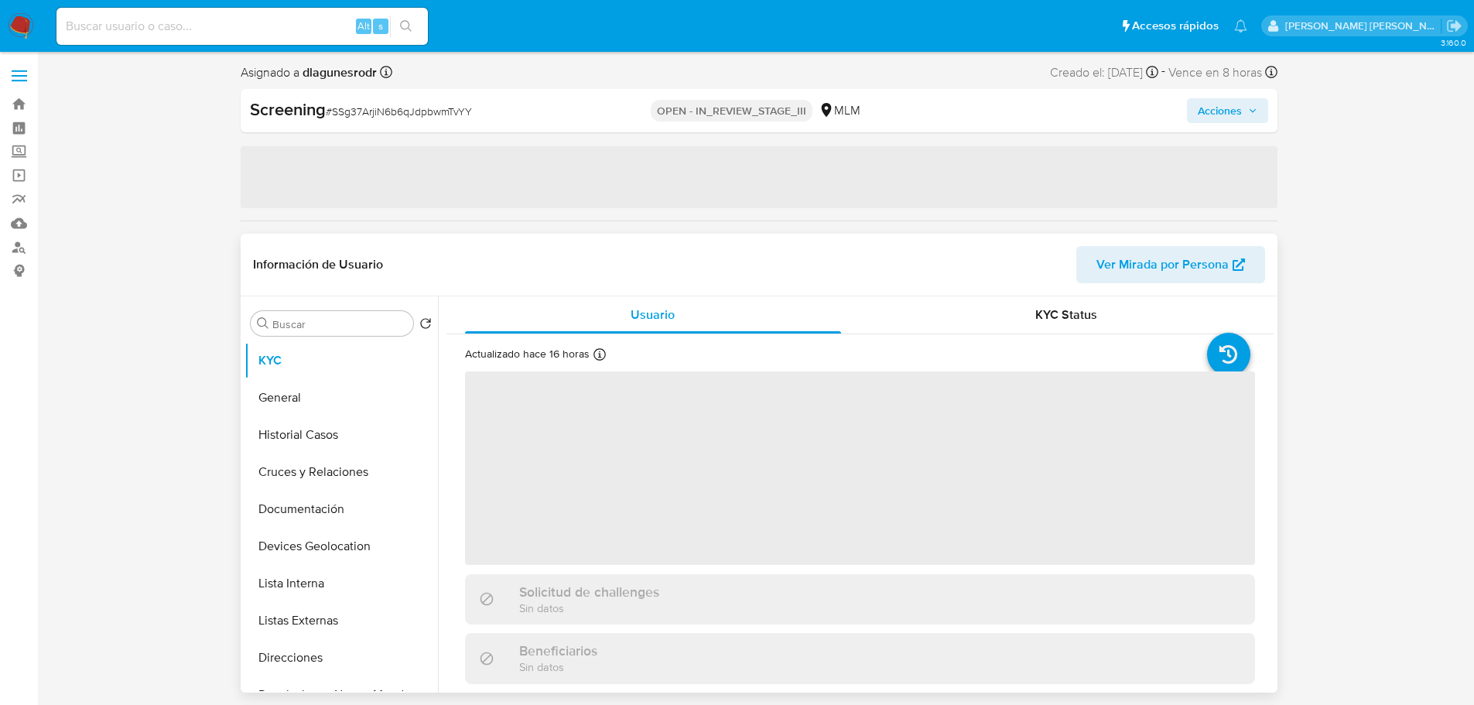
select select "10"
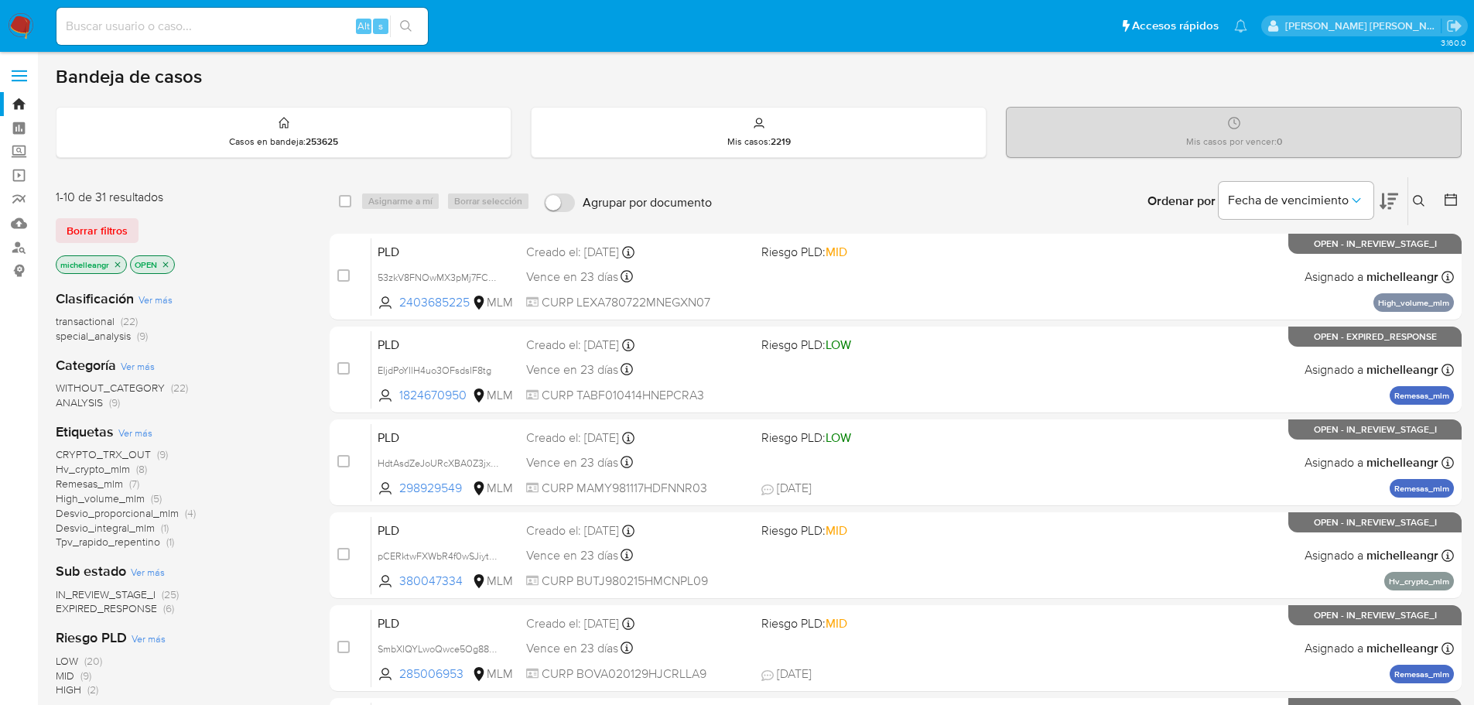
click at [88, 22] on input at bounding box center [241, 26] width 371 height 20
paste input "aMklGmBO9Y7795B6wQb3F2Gx"
type input "aMklGmBO9Y7795B6wQb3F2Gx"
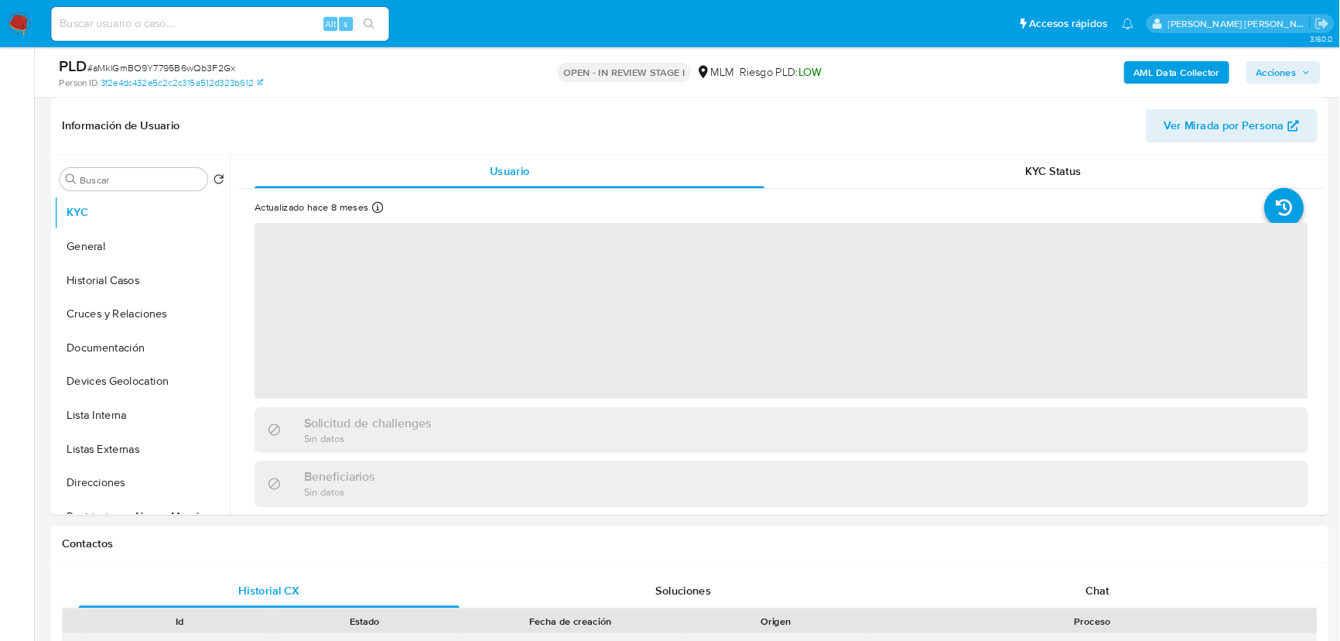
scroll to position [232, 0]
select select "10"
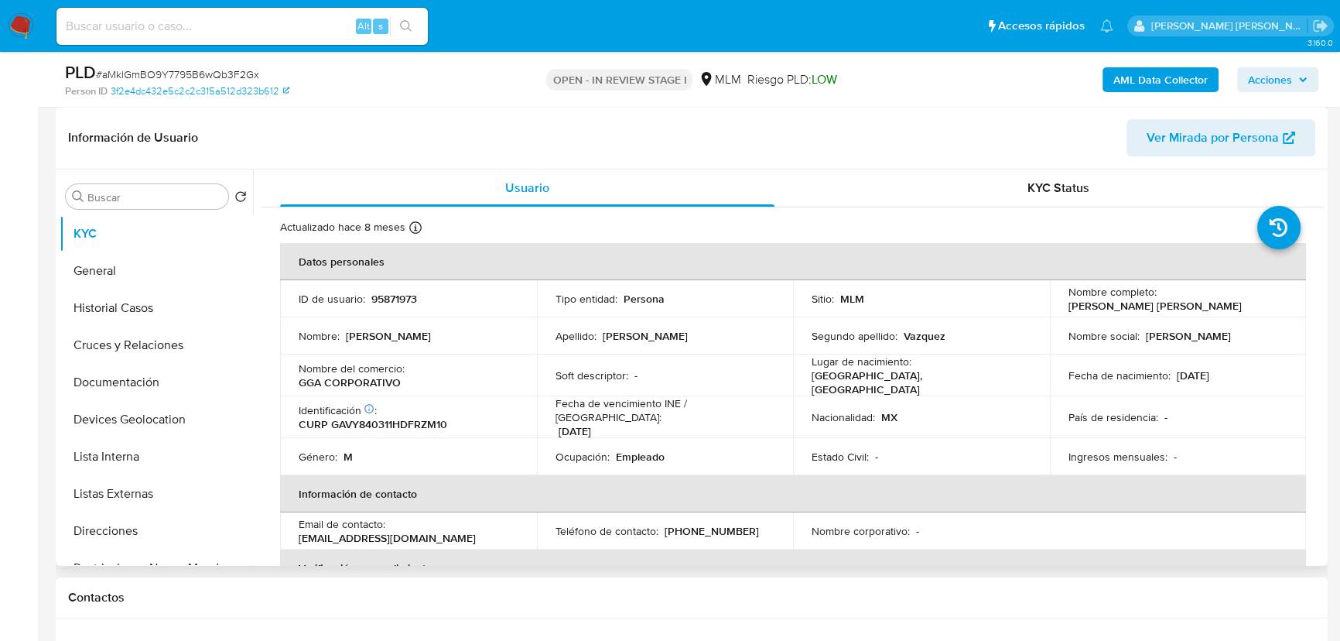
click at [402, 294] on p "95871973" at bounding box center [394, 299] width 46 height 14
copy p "95871973"
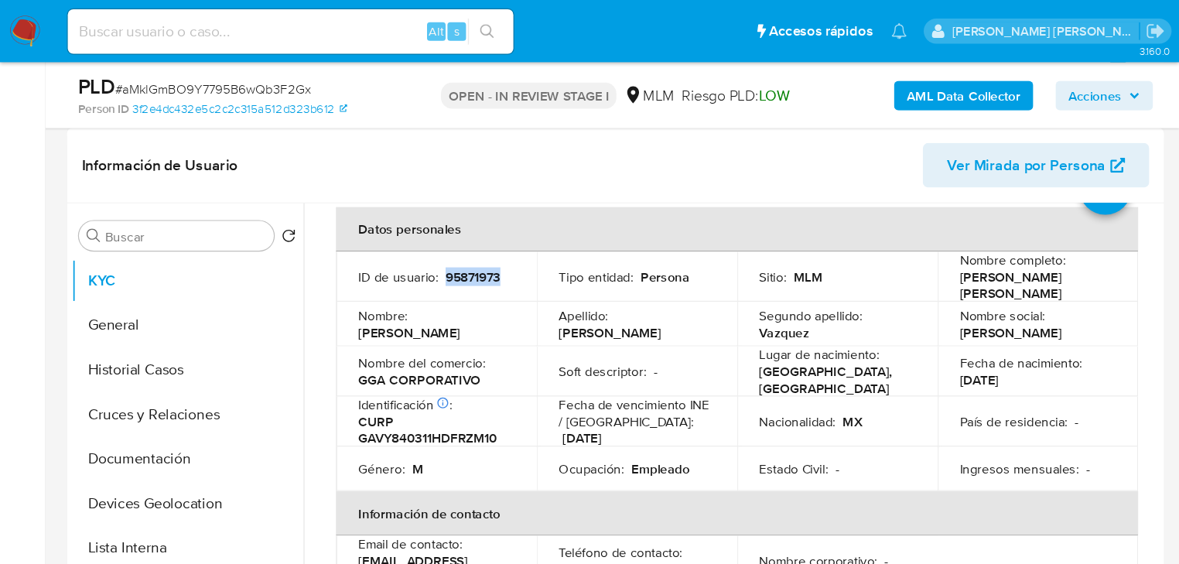
scroll to position [70, 0]
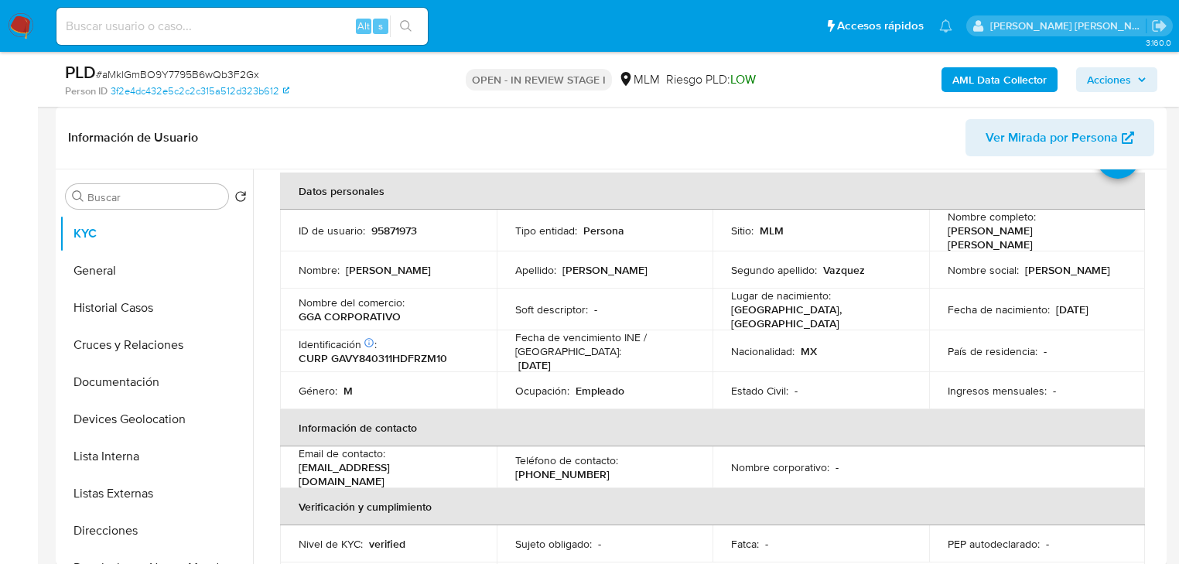
drag, startPoint x: 576, startPoint y: 312, endPoint x: 607, endPoint y: 325, distance: 33.6
click at [577, 312] on td "Soft descriptor : -" at bounding box center [605, 310] width 217 height 42
click at [1042, 303] on p "Fecha de nacimiento :" at bounding box center [999, 310] width 102 height 14
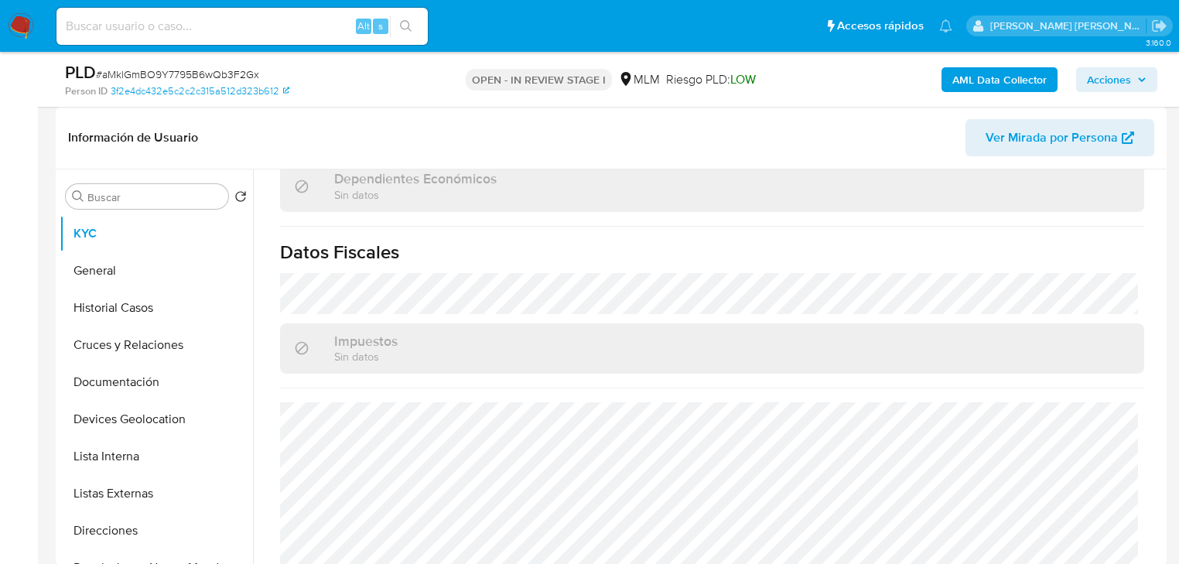
scroll to position [977, 0]
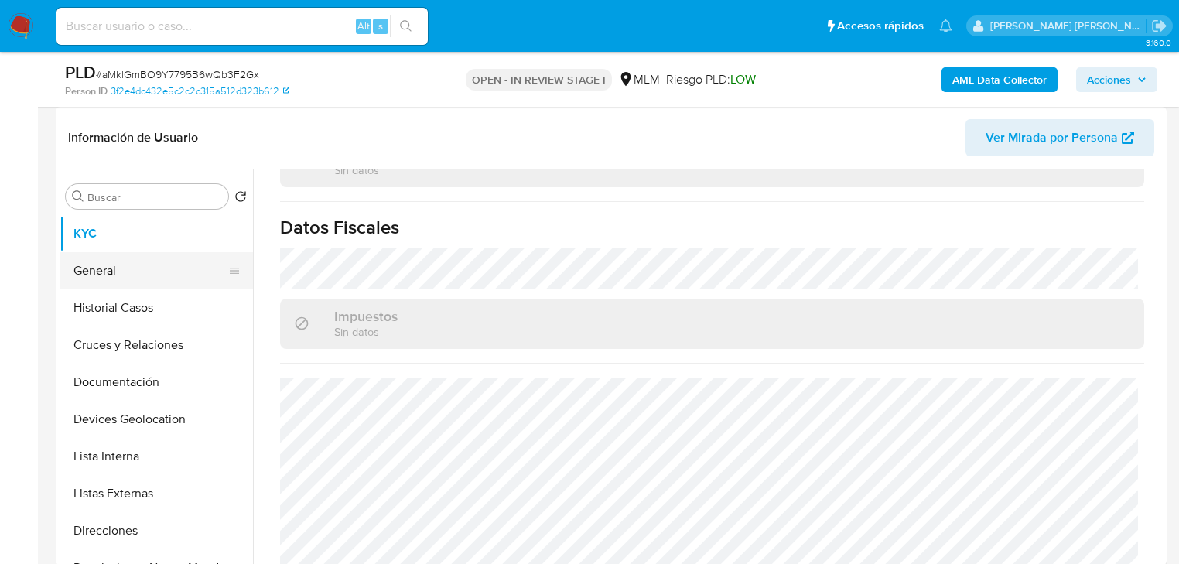
click at [89, 267] on button "General" at bounding box center [150, 270] width 181 height 37
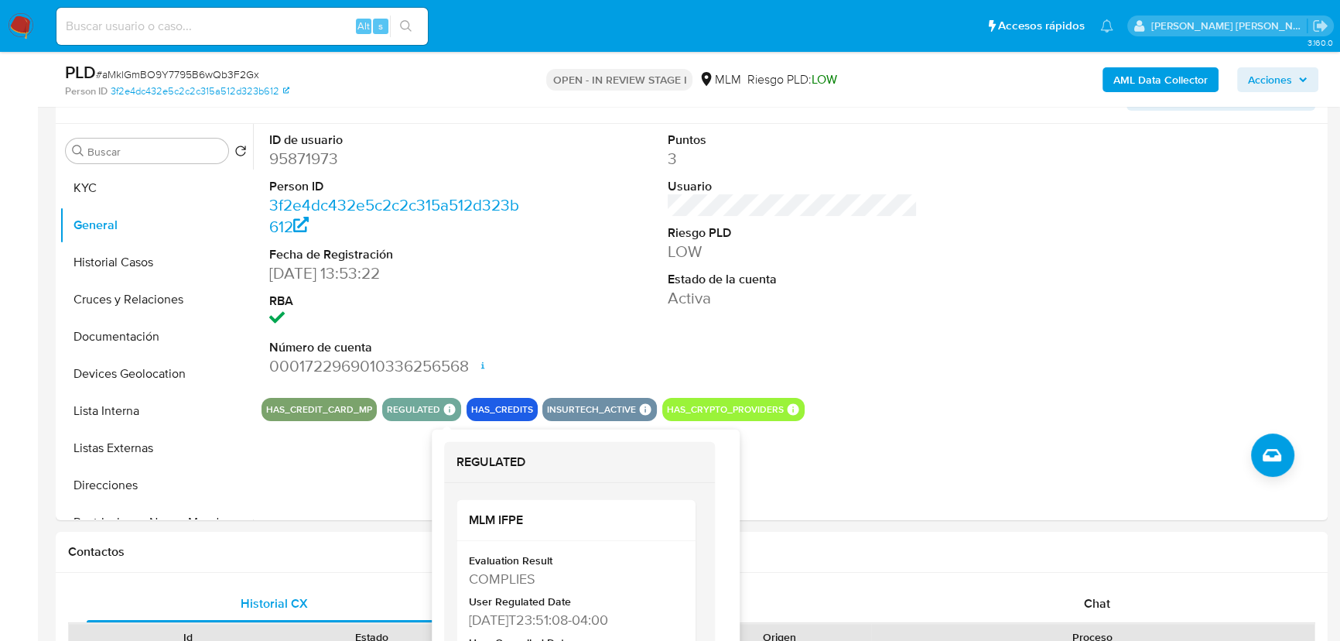
scroll to position [302, 0]
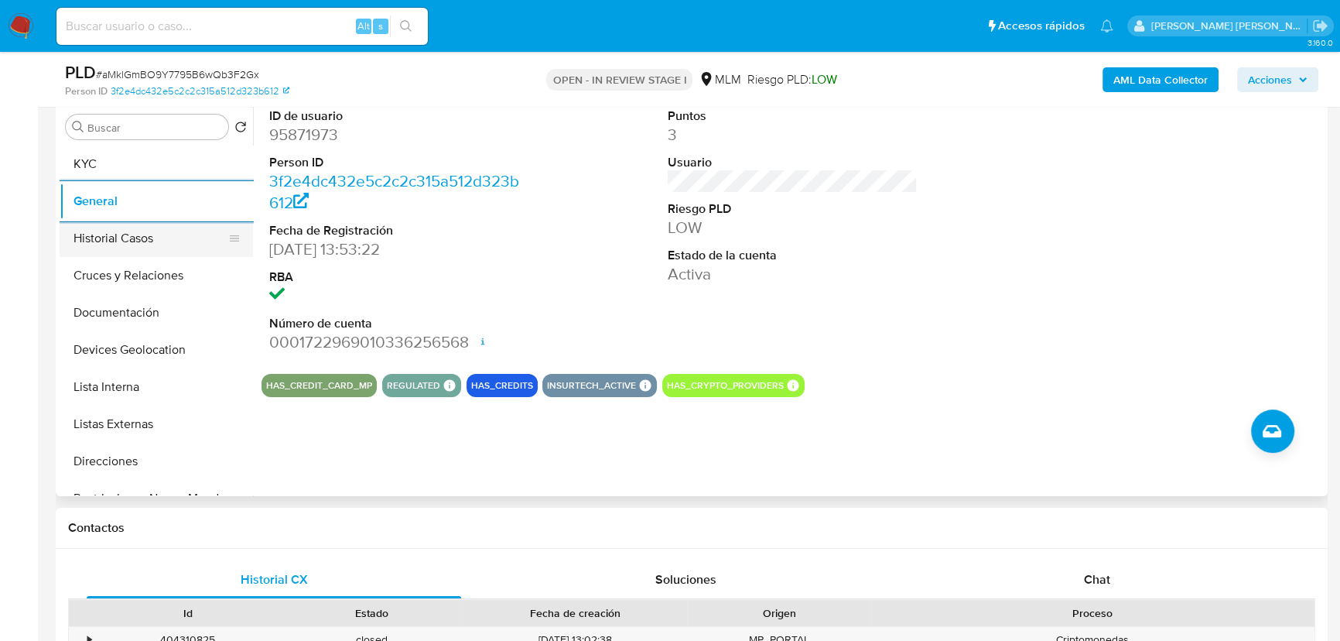
click at [105, 228] on button "Historial Casos" at bounding box center [150, 238] width 181 height 37
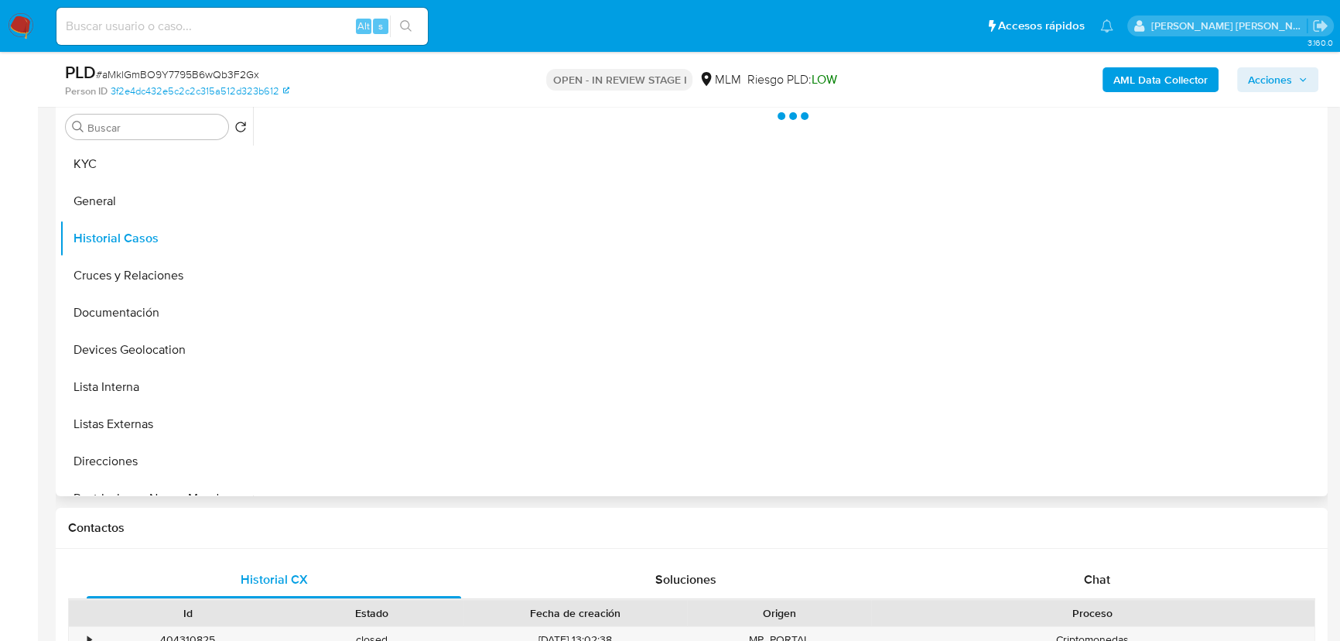
scroll to position [232, 0]
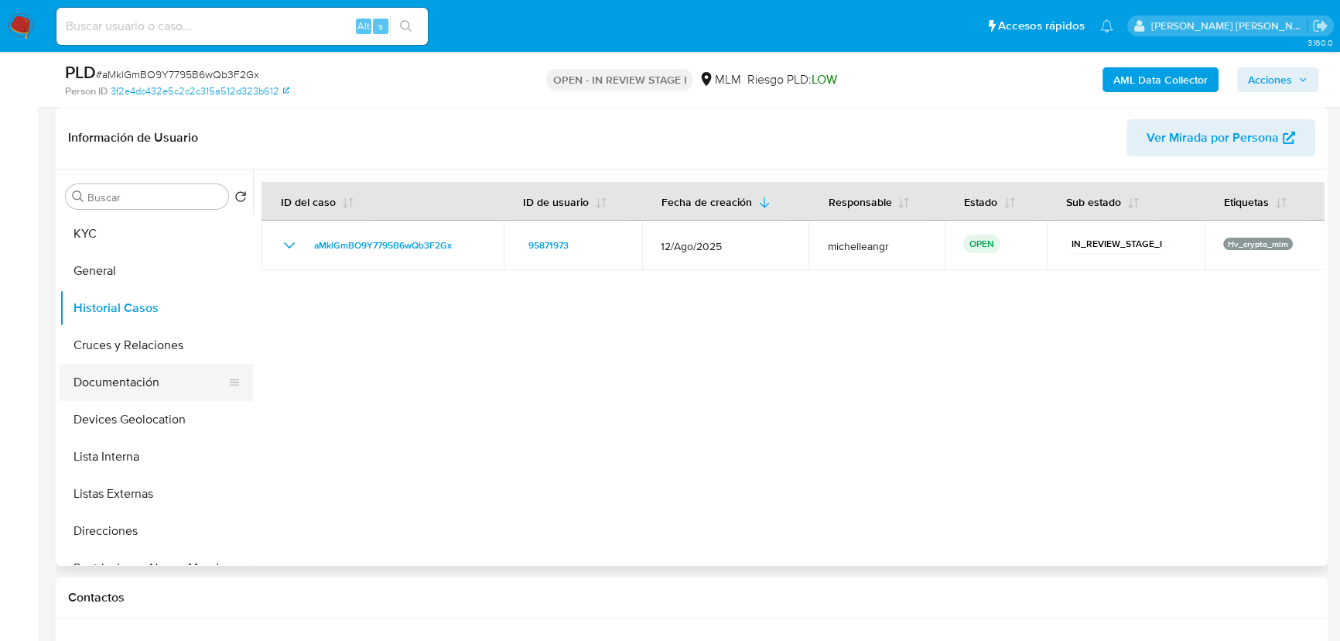
click at [155, 373] on button "Documentación" at bounding box center [150, 382] width 181 height 37
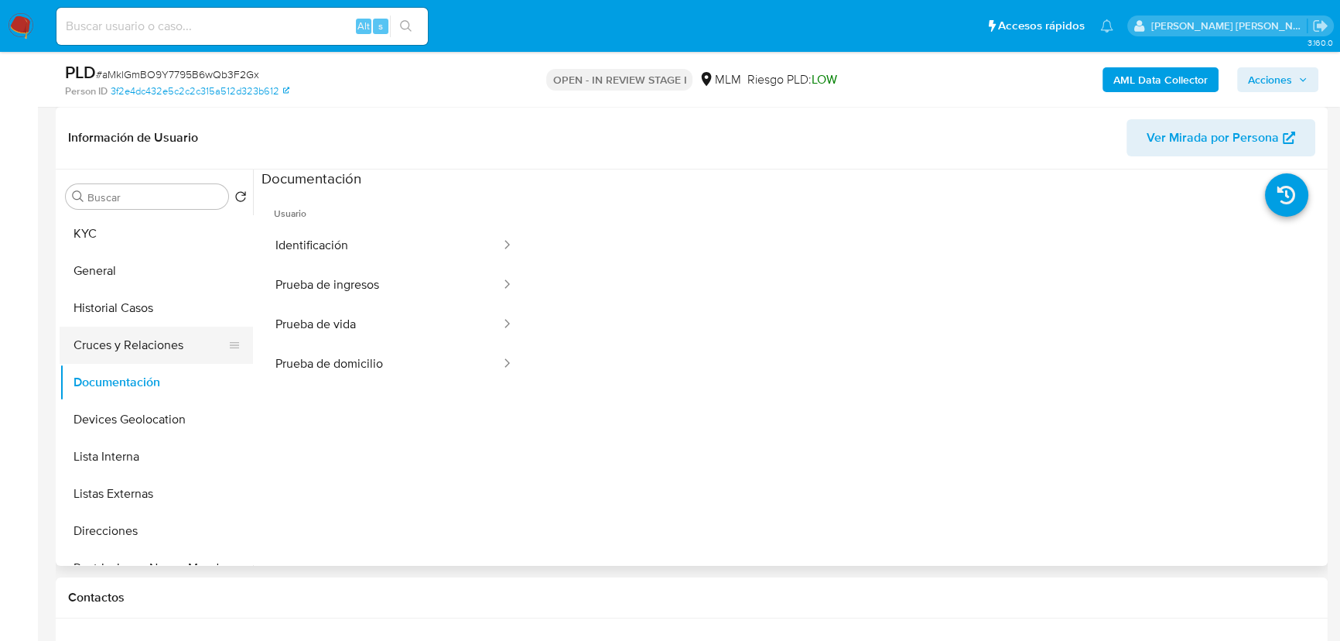
click at [156, 340] on button "Cruces y Relaciones" at bounding box center [150, 345] width 181 height 37
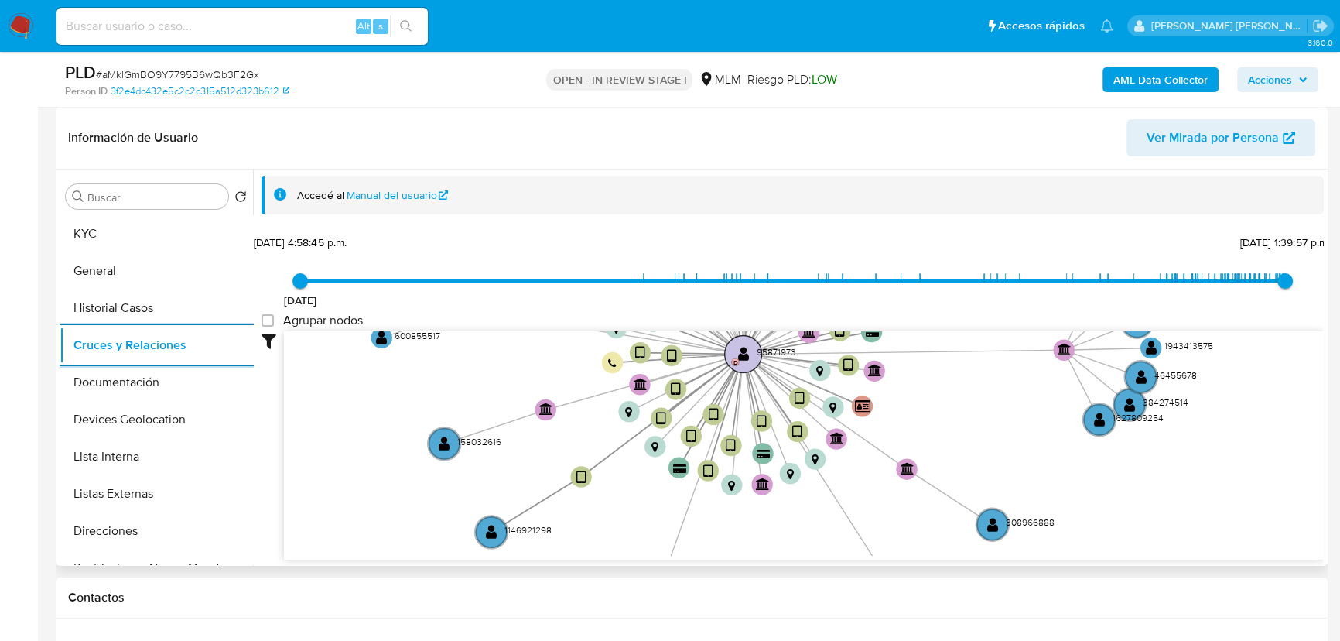
click at [750, 347] on circle at bounding box center [743, 353] width 37 height 37
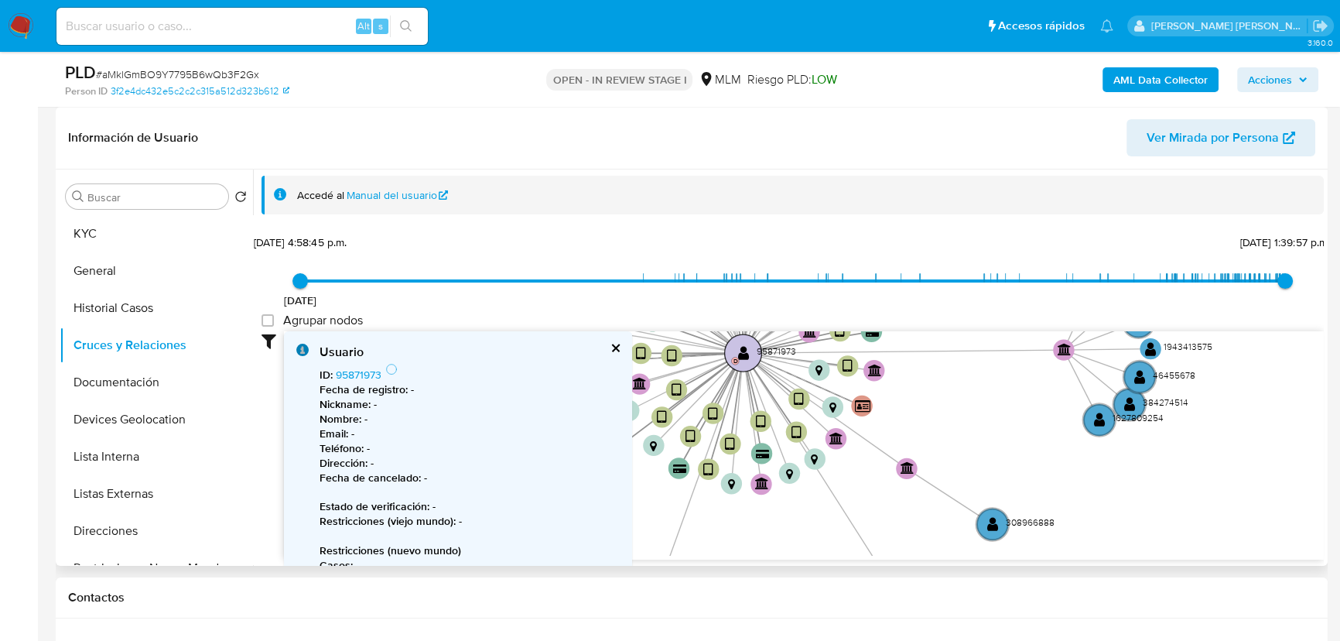
click at [750, 347] on circle at bounding box center [742, 352] width 37 height 37
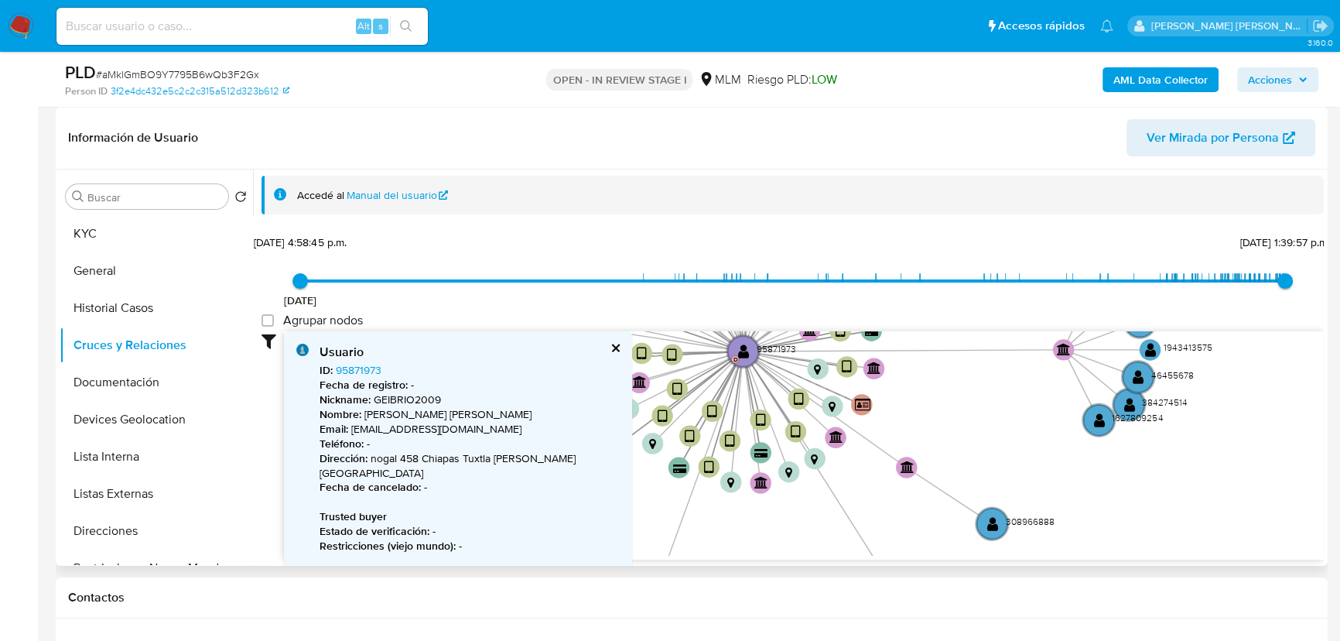
drag, startPoint x: 615, startPoint y: 344, endPoint x: 576, endPoint y: 347, distance: 39.5
click at [617, 344] on button "cerrar" at bounding box center [615, 348] width 10 height 10
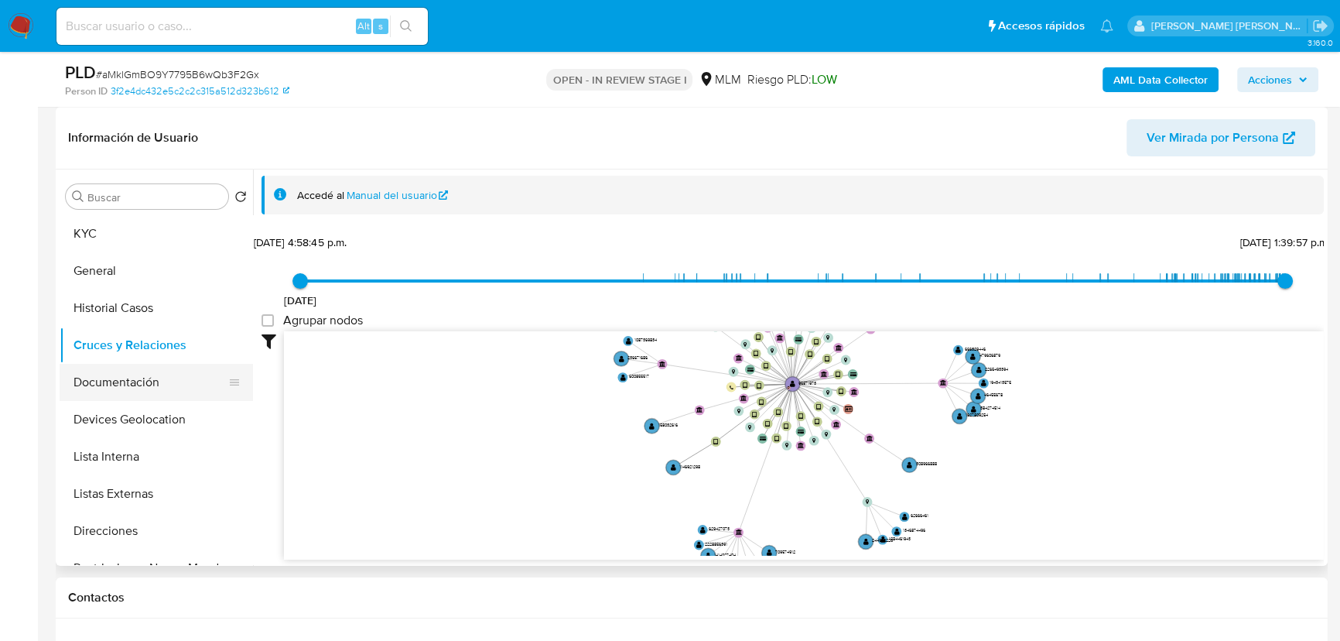
click at [180, 394] on button "Documentación" at bounding box center [150, 382] width 181 height 37
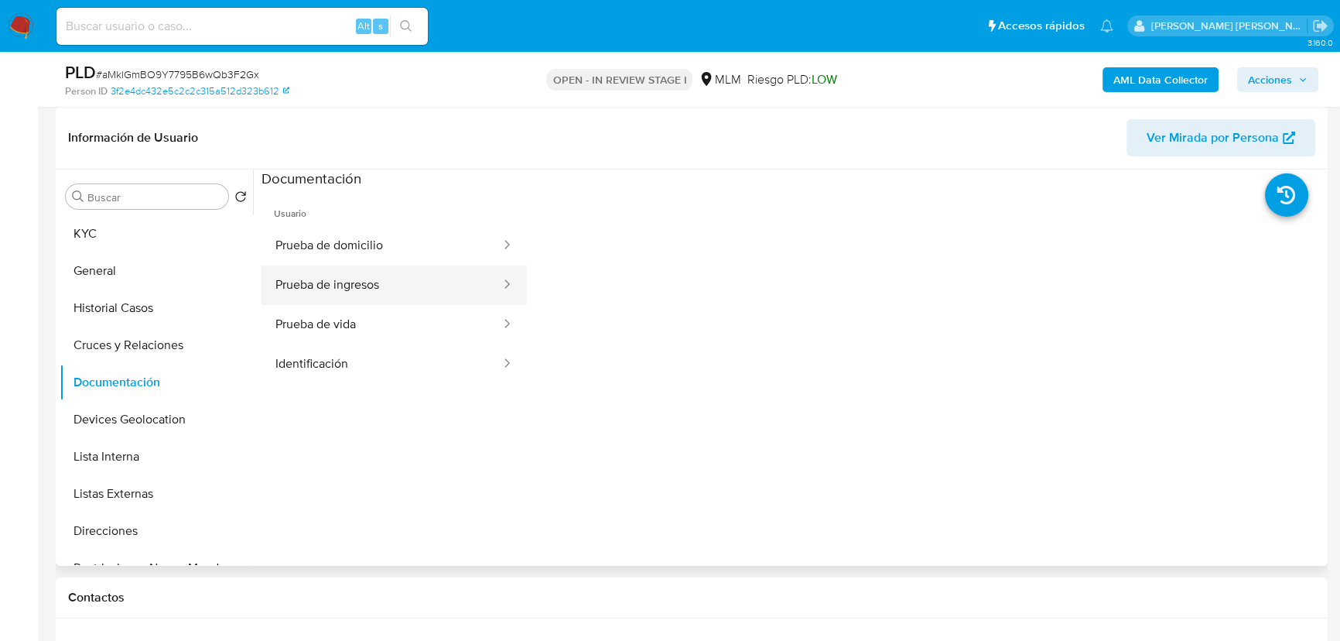
drag, startPoint x: 342, startPoint y: 250, endPoint x: 371, endPoint y: 271, distance: 35.4
click at [346, 248] on button "Prueba de domicilio" at bounding box center [382, 245] width 241 height 39
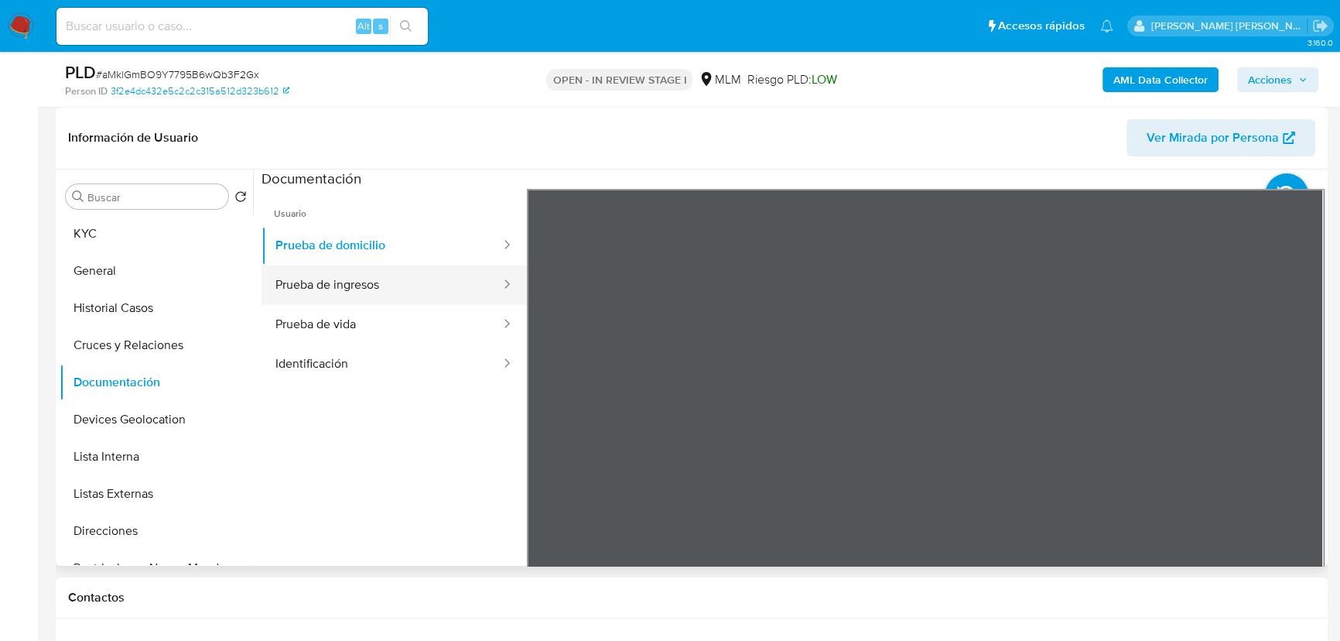
click at [366, 279] on button "Prueba de ingresos" at bounding box center [382, 284] width 241 height 39
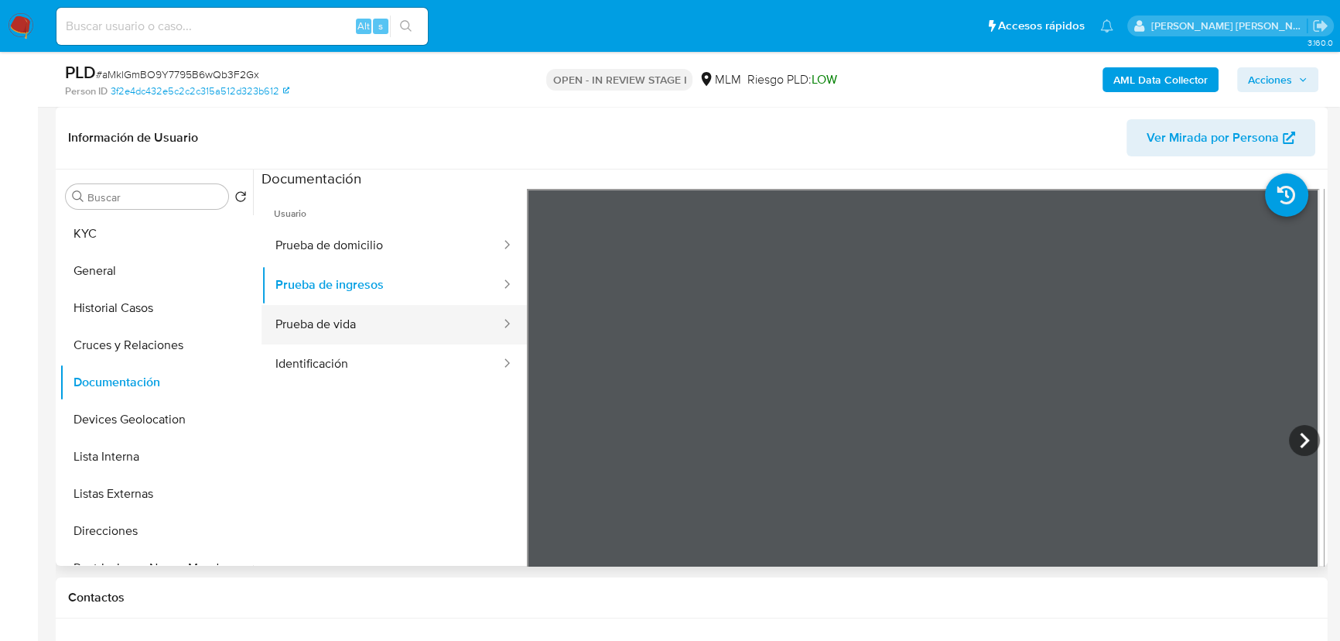
click at [392, 333] on button "Prueba de vida" at bounding box center [382, 324] width 241 height 39
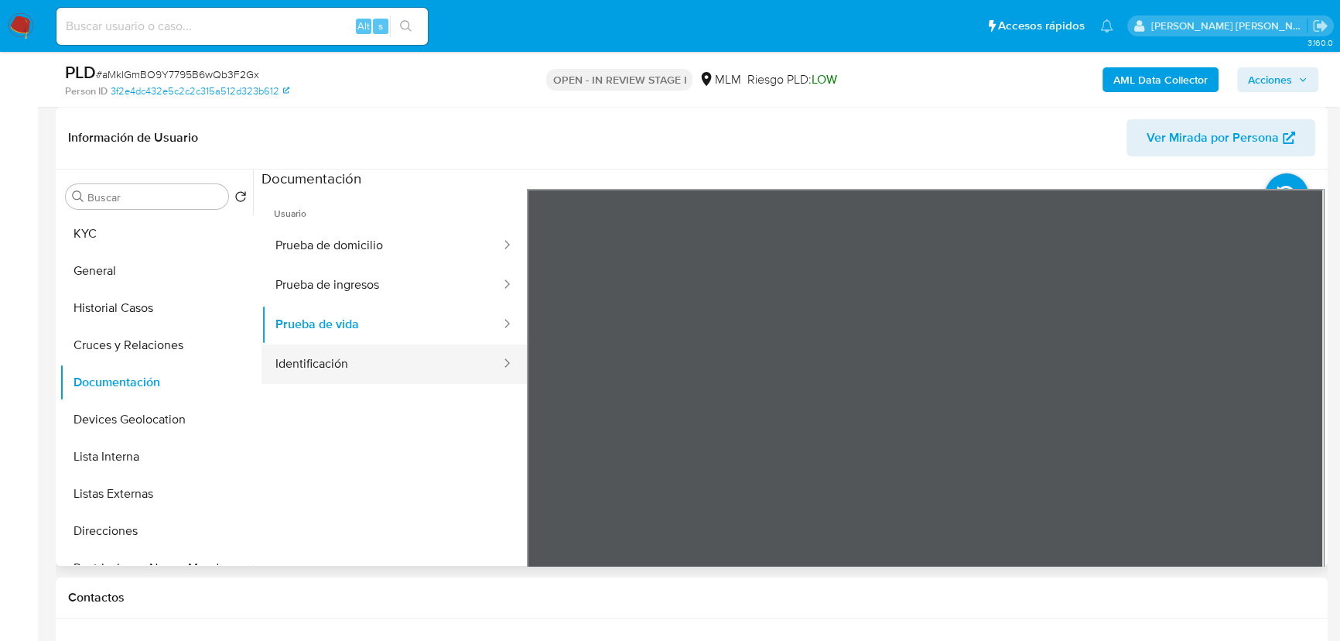
drag, startPoint x: 358, startPoint y: 356, endPoint x: 362, endPoint y: 349, distance: 8.4
click at [362, 350] on button "Identificación" at bounding box center [382, 363] width 241 height 39
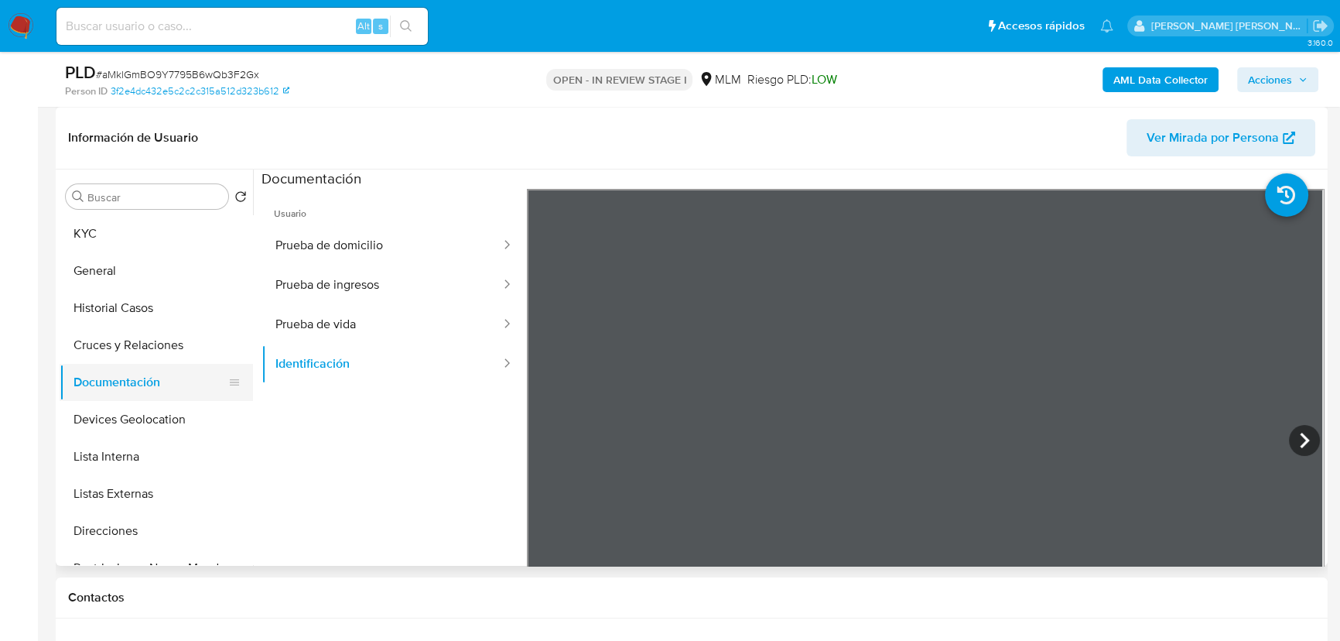
drag, startPoint x: 145, startPoint y: 406, endPoint x: 244, endPoint y: 382, distance: 101.4
click at [145, 406] on button "Devices Geolocation" at bounding box center [156, 419] width 193 height 37
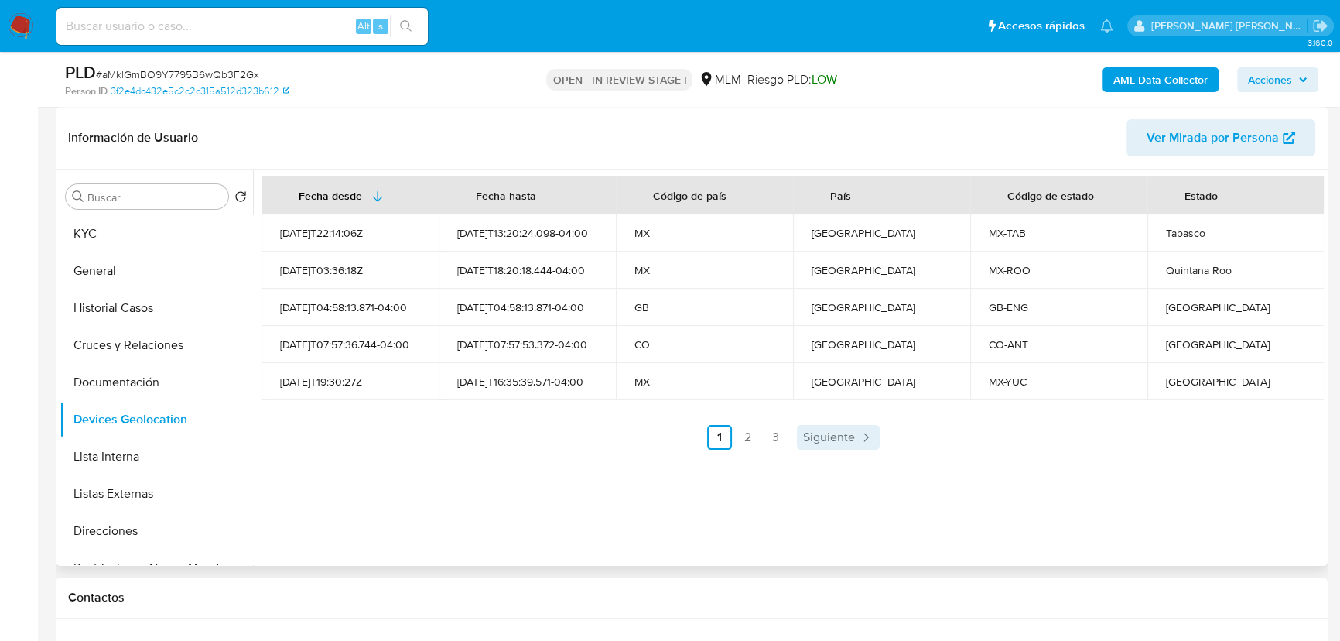
click at [813, 436] on span "Siguiente" at bounding box center [829, 437] width 52 height 12
click at [788, 439] on link "3" at bounding box center [775, 437] width 25 height 25
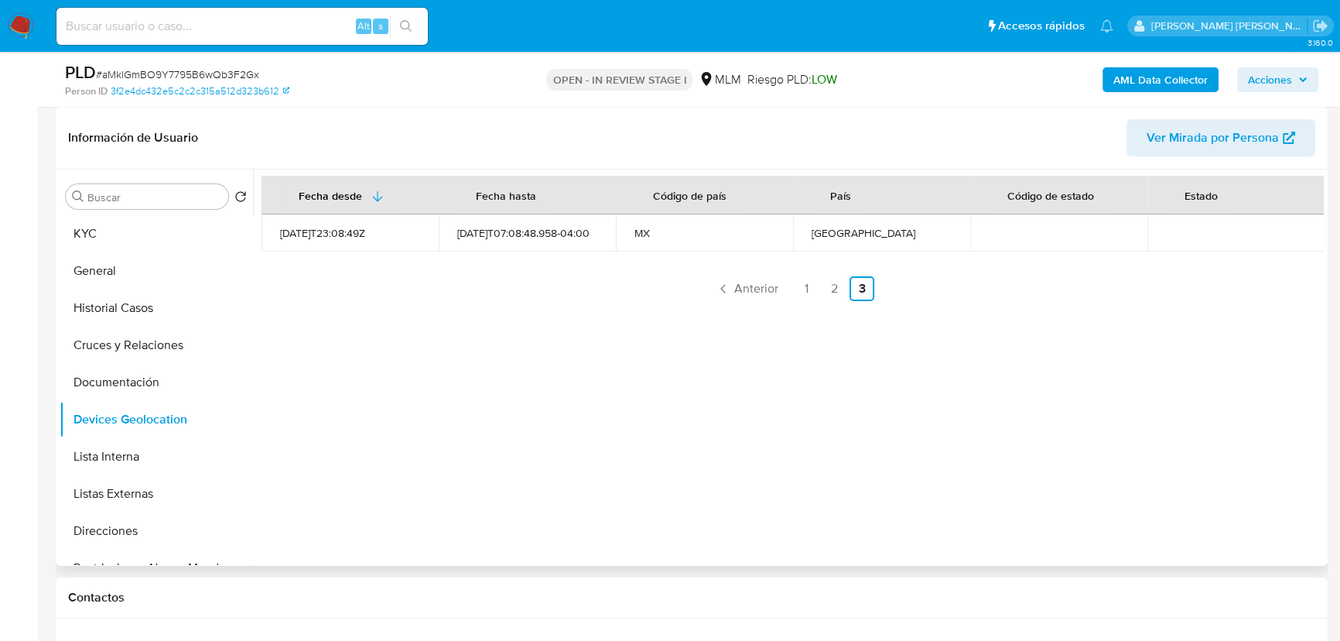
click at [816, 437] on div "Fecha desde Fecha hasta Código de país País Código de estado Estado 2022-03-04T…" at bounding box center [788, 367] width 1071 height 396
click at [761, 288] on span "Anterior" at bounding box center [756, 288] width 44 height 12
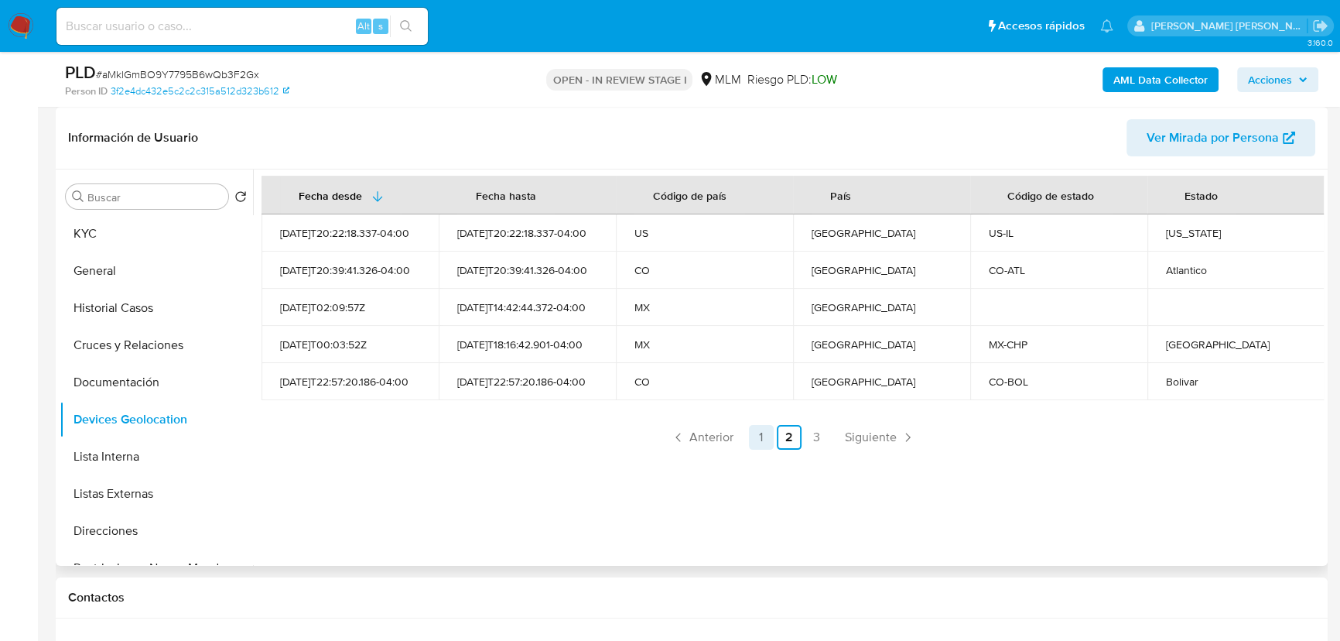
click at [750, 436] on link "1" at bounding box center [761, 437] width 25 height 25
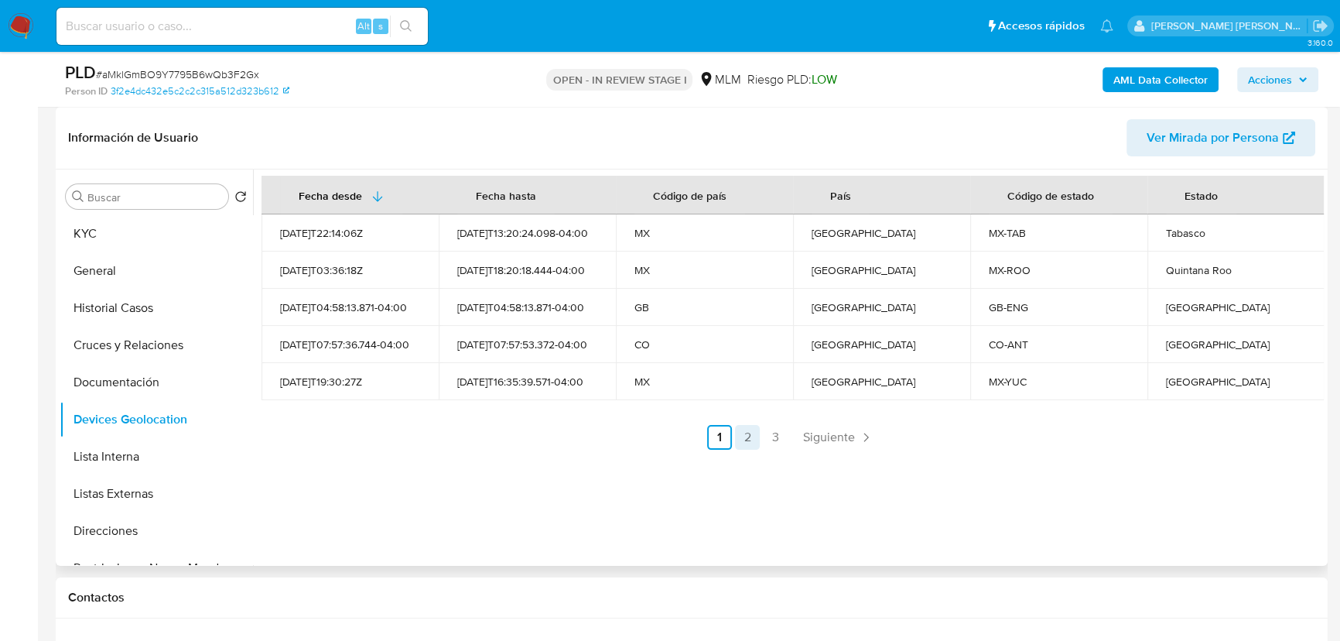
click at [751, 440] on link "2" at bounding box center [747, 437] width 25 height 25
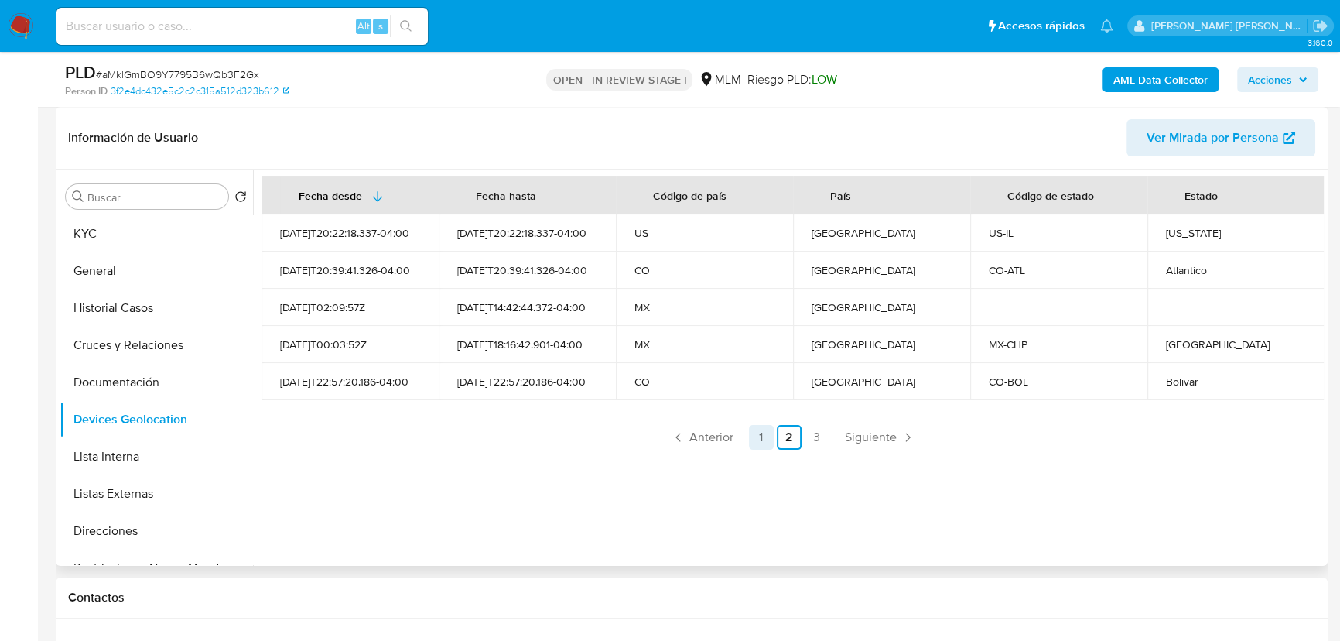
click at [753, 435] on link "1" at bounding box center [761, 437] width 25 height 25
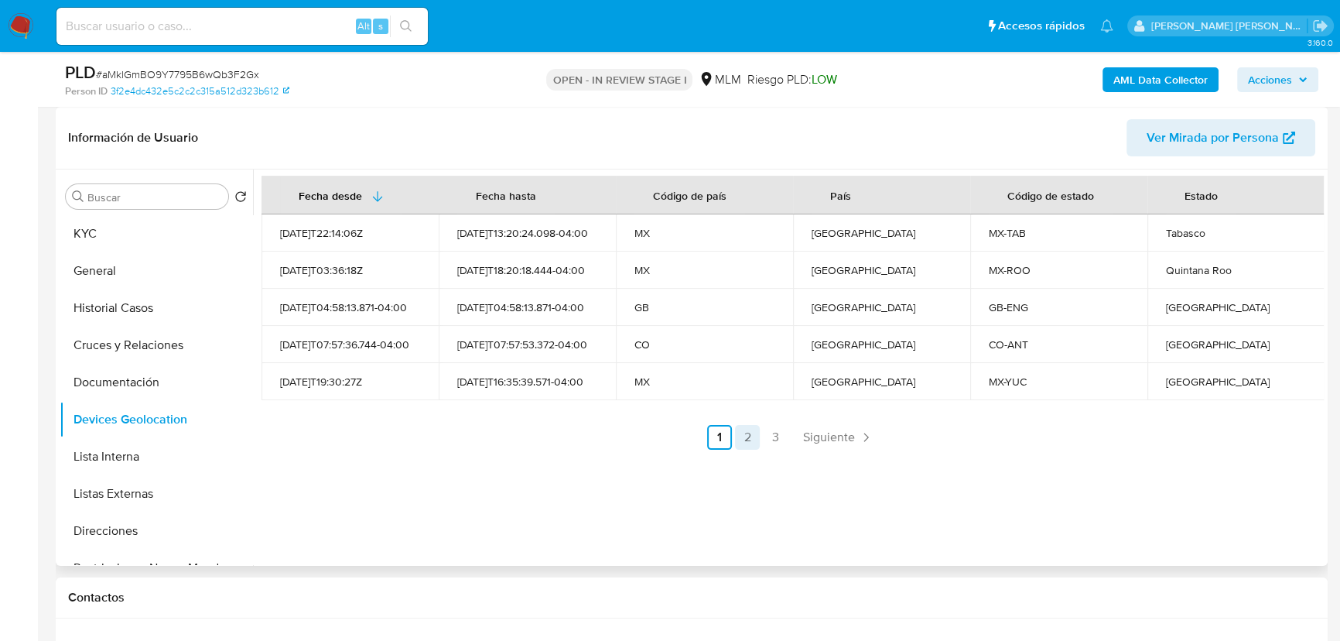
click at [747, 436] on link "2" at bounding box center [747, 437] width 25 height 25
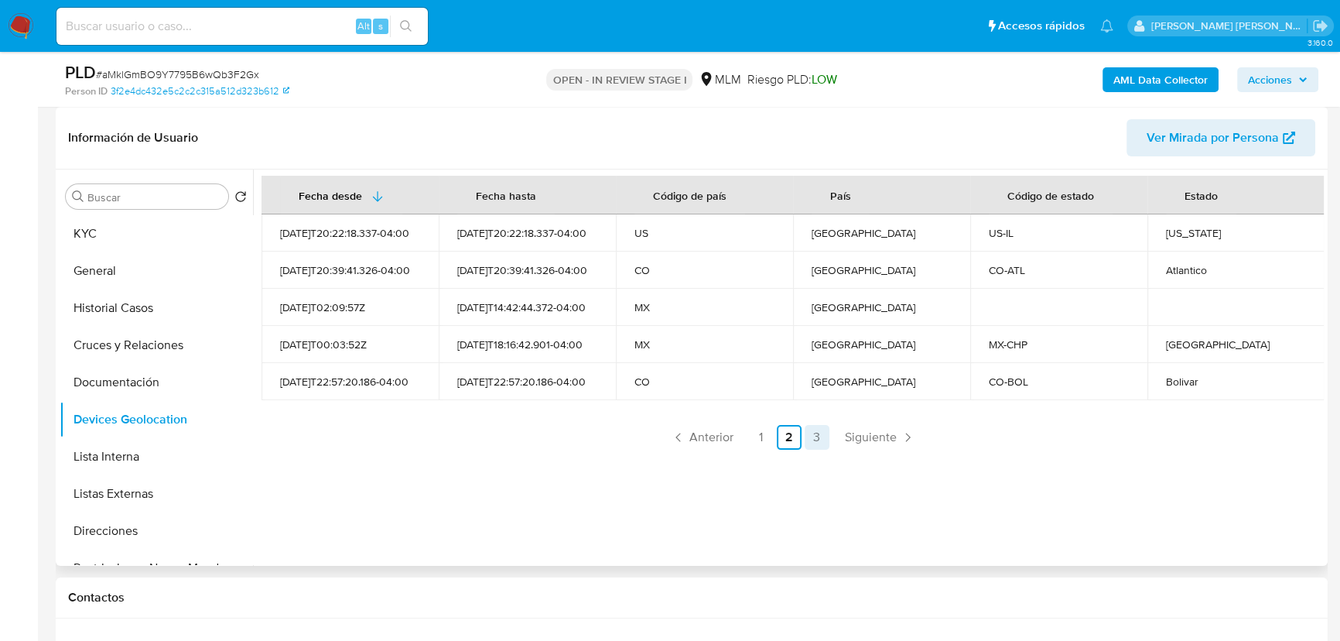
click at [807, 434] on link "3" at bounding box center [817, 437] width 25 height 25
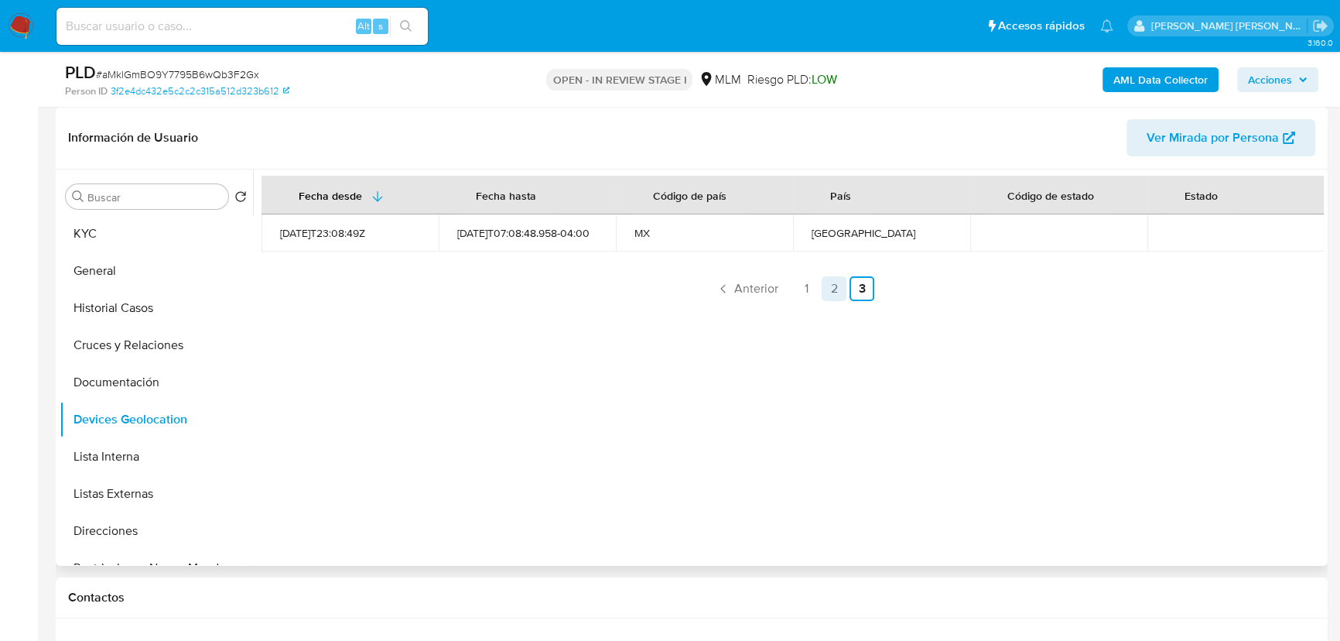
click at [834, 286] on link "2" at bounding box center [834, 288] width 25 height 25
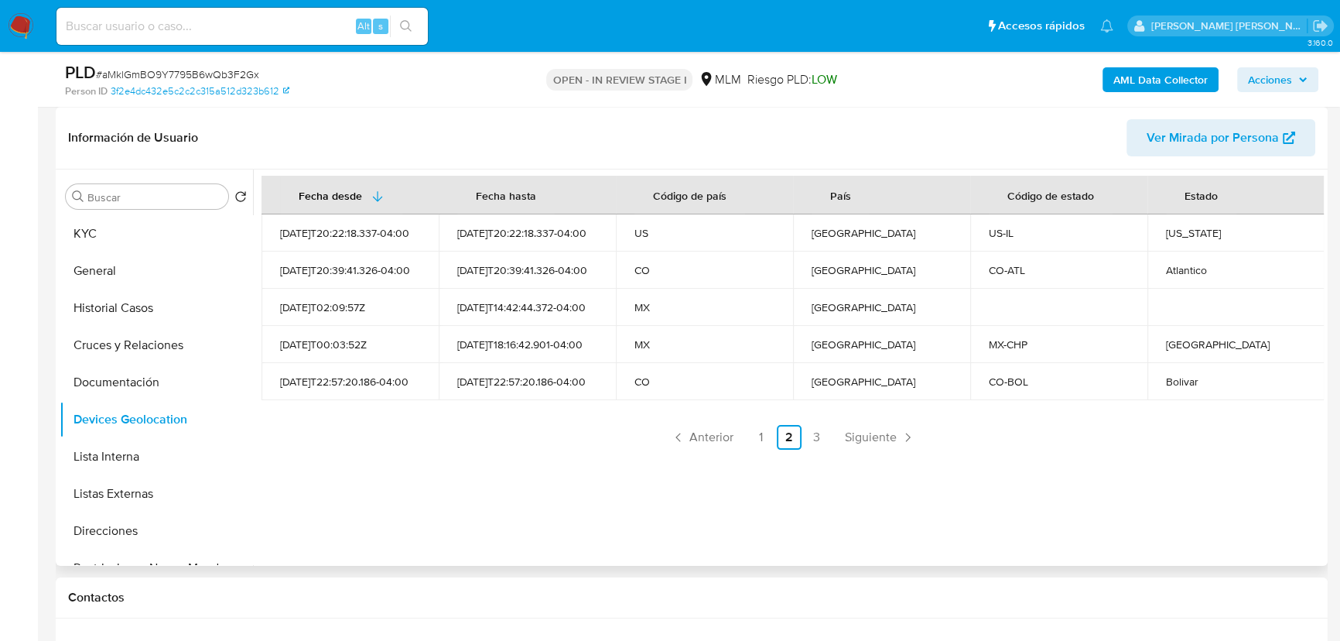
click at [1242, 422] on div "Fecha desde Fecha hasta Código de país País Código de estado Estado 2025-07-19T…" at bounding box center [793, 313] width 1063 height 274
click at [132, 495] on button "Listas Externas" at bounding box center [150, 493] width 181 height 37
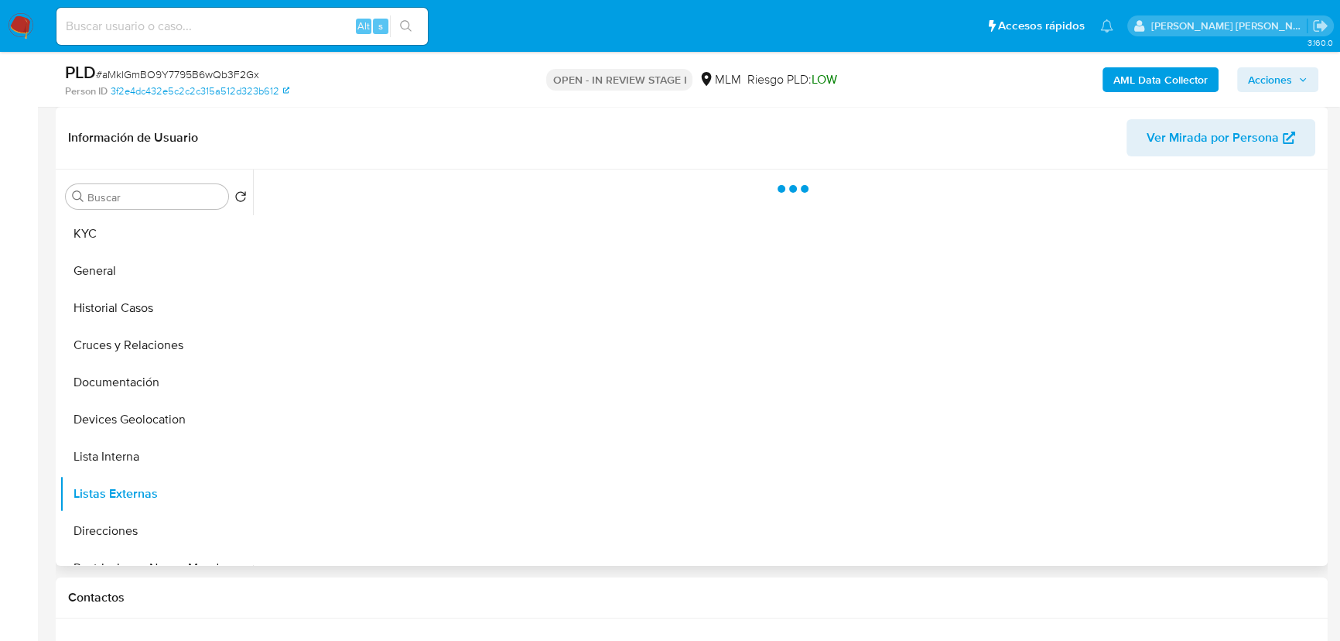
click at [818, 440] on div at bounding box center [788, 367] width 1071 height 396
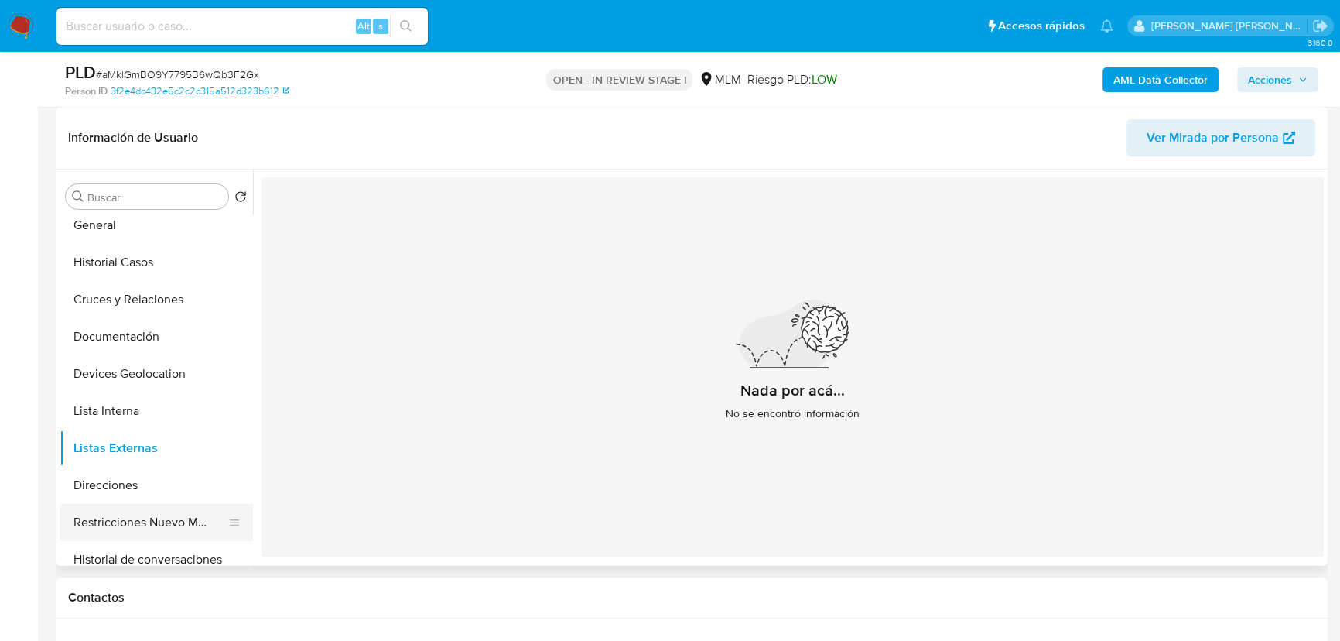
scroll to position [70, 0]
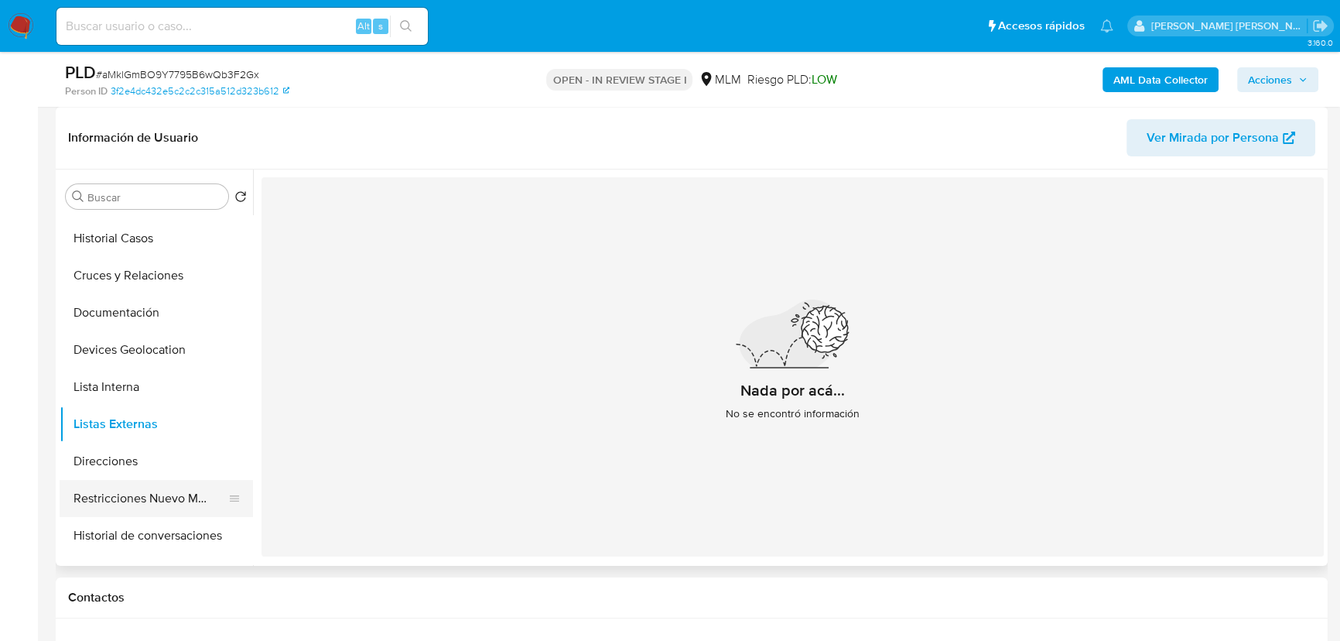
click at [104, 496] on button "Restricciones Nuevo Mundo" at bounding box center [150, 498] width 181 height 37
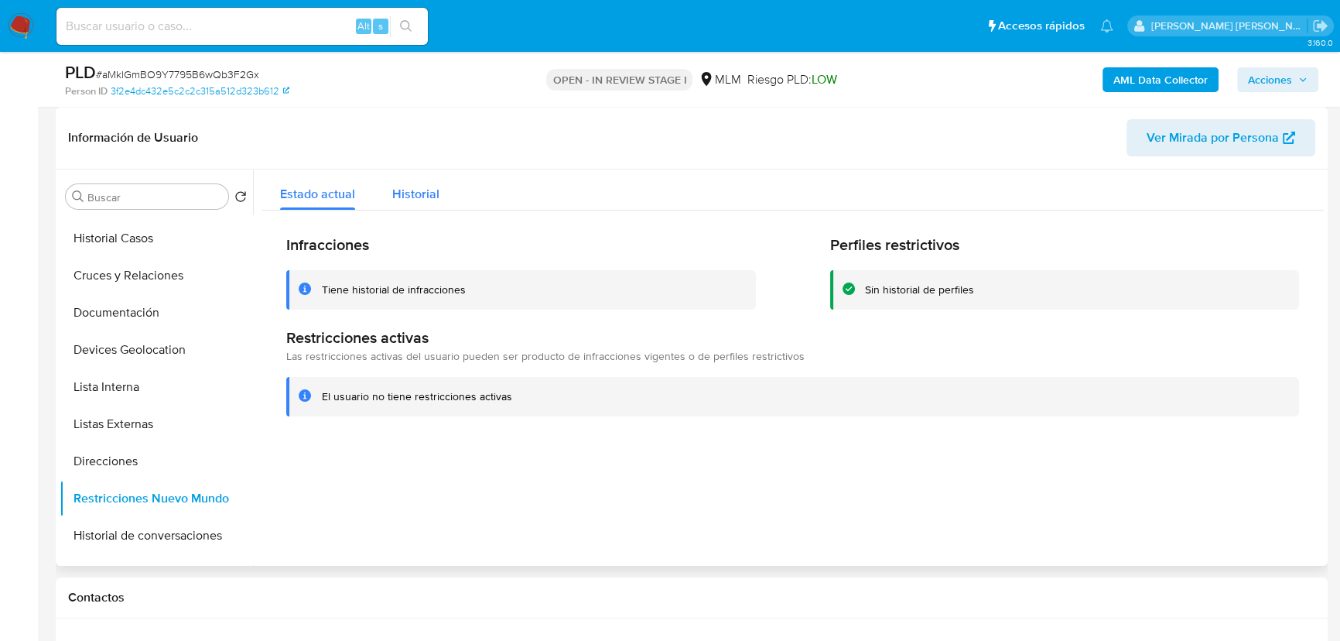
click at [409, 193] on span "Historial" at bounding box center [415, 194] width 47 height 18
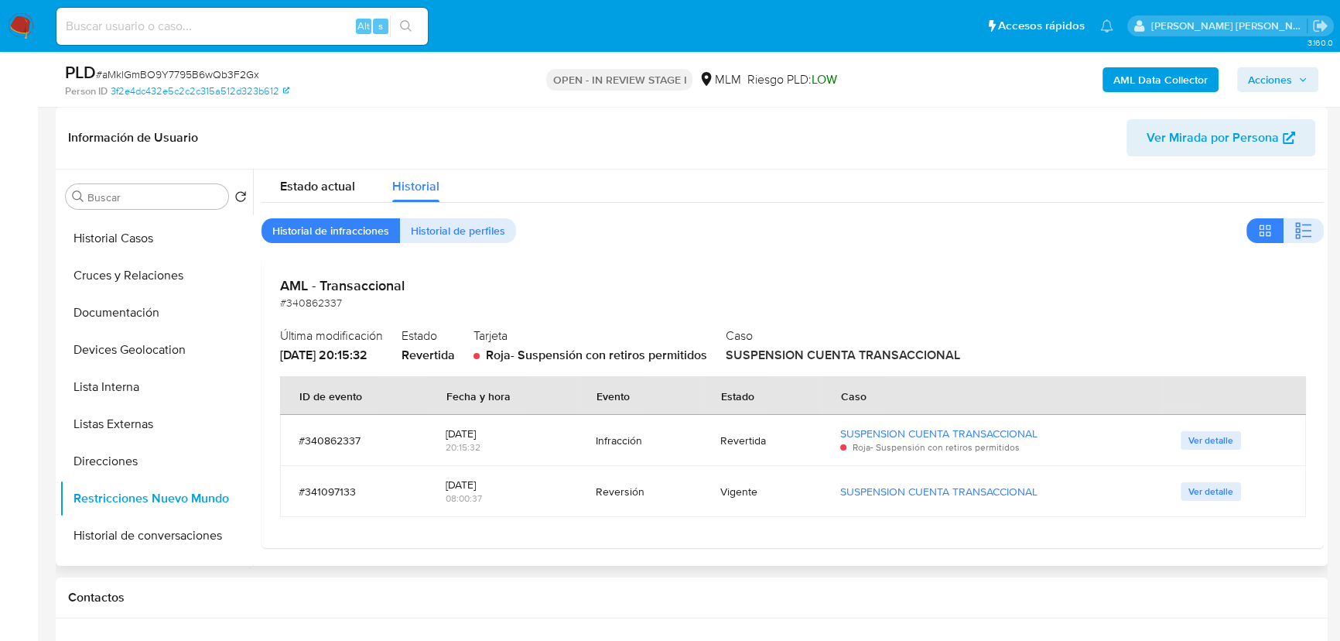
scroll to position [9, 0]
drag, startPoint x: 1211, startPoint y: 489, endPoint x: 1209, endPoint y: 437, distance: 51.9
click at [1209, 437] on tbody "#340862337 21/03/2024 20:15:32 Infracción Revertida SUSPENSION CUENTA TRANSACCI…" at bounding box center [793, 464] width 1026 height 102
click at [1209, 437] on span "Ver detalle" at bounding box center [1211, 438] width 45 height 15
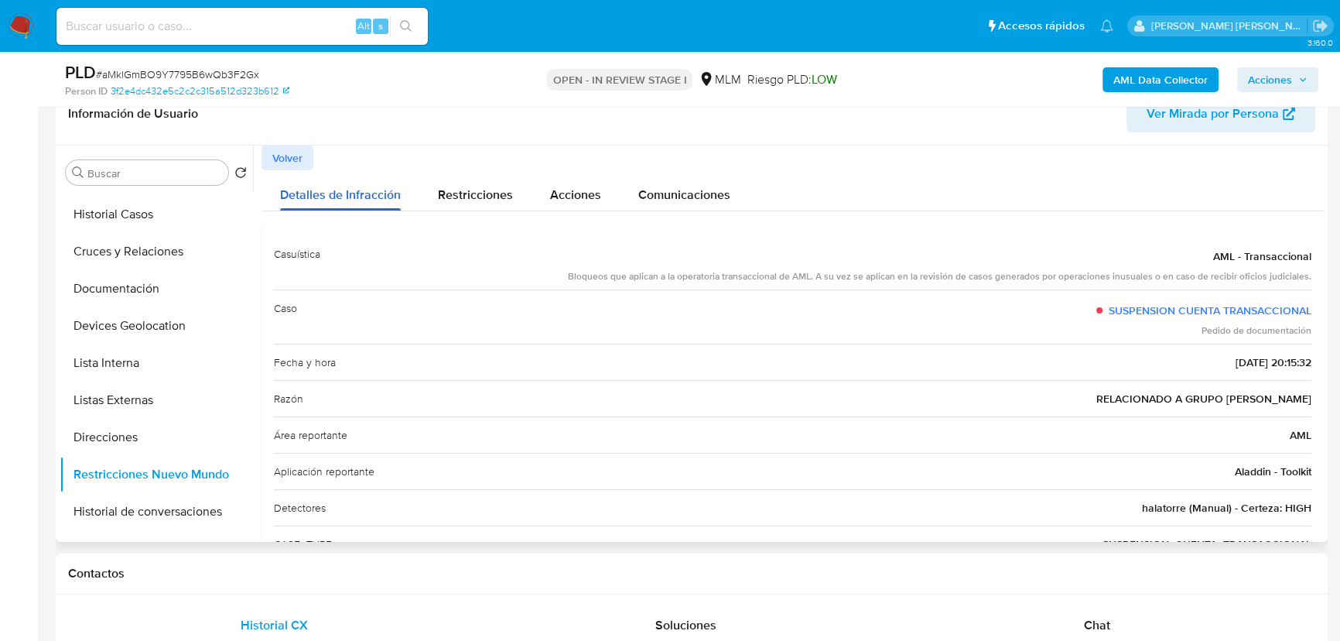
scroll to position [232, 0]
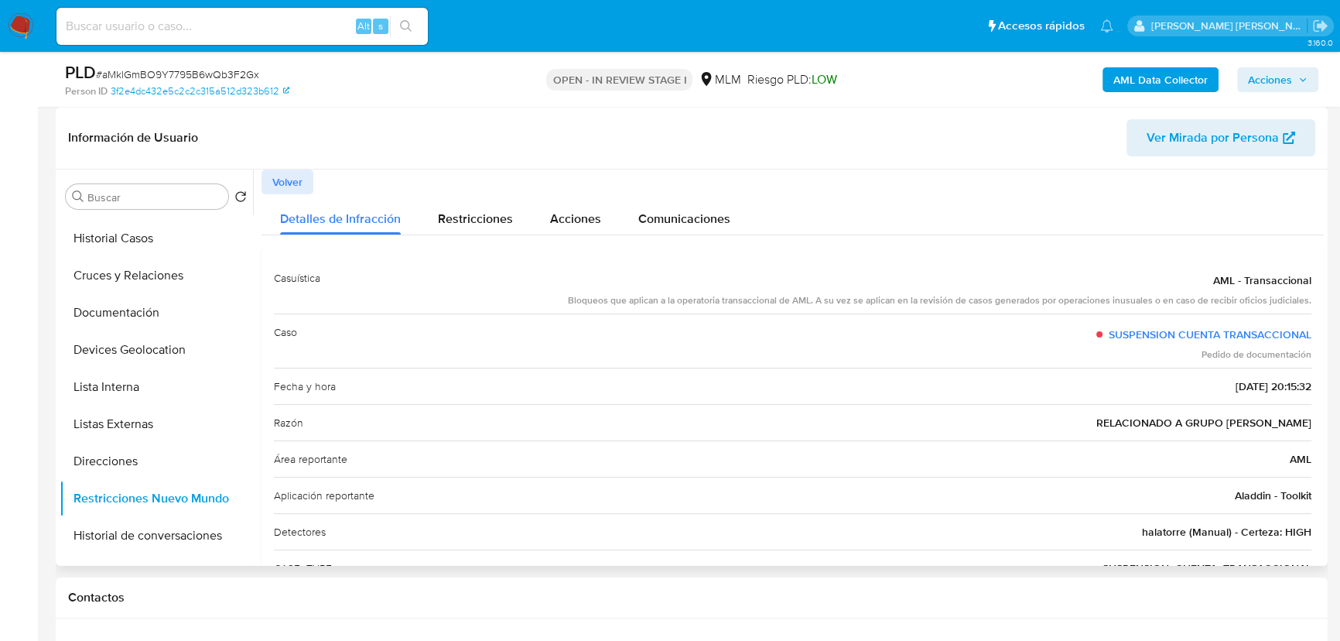
click at [299, 183] on span "Volver" at bounding box center [287, 182] width 30 height 22
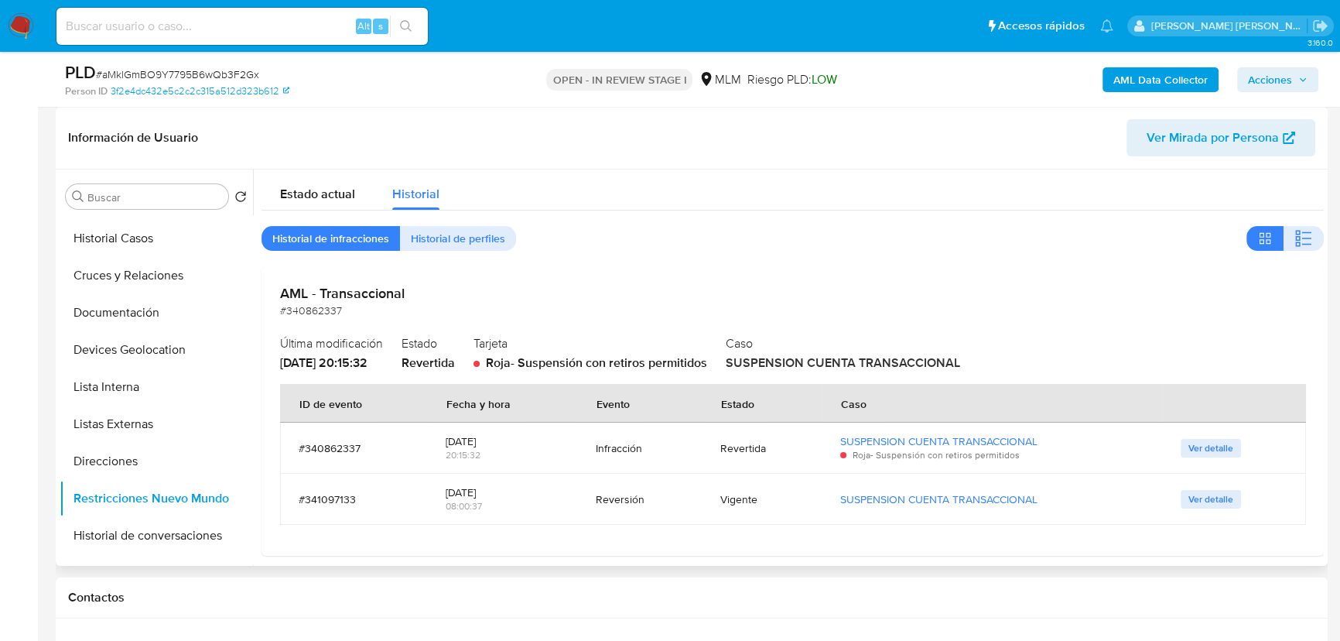
click at [1190, 497] on span "Ver detalle" at bounding box center [1211, 498] width 45 height 15
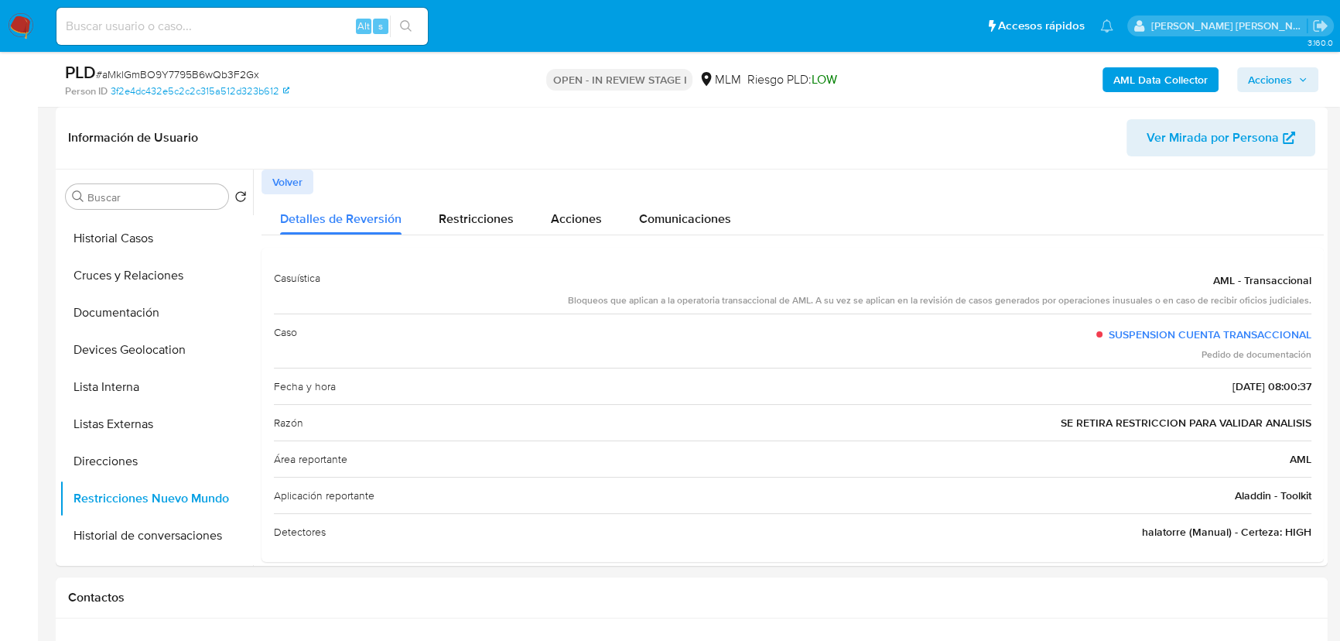
click at [276, 179] on span "Volver" at bounding box center [287, 182] width 30 height 22
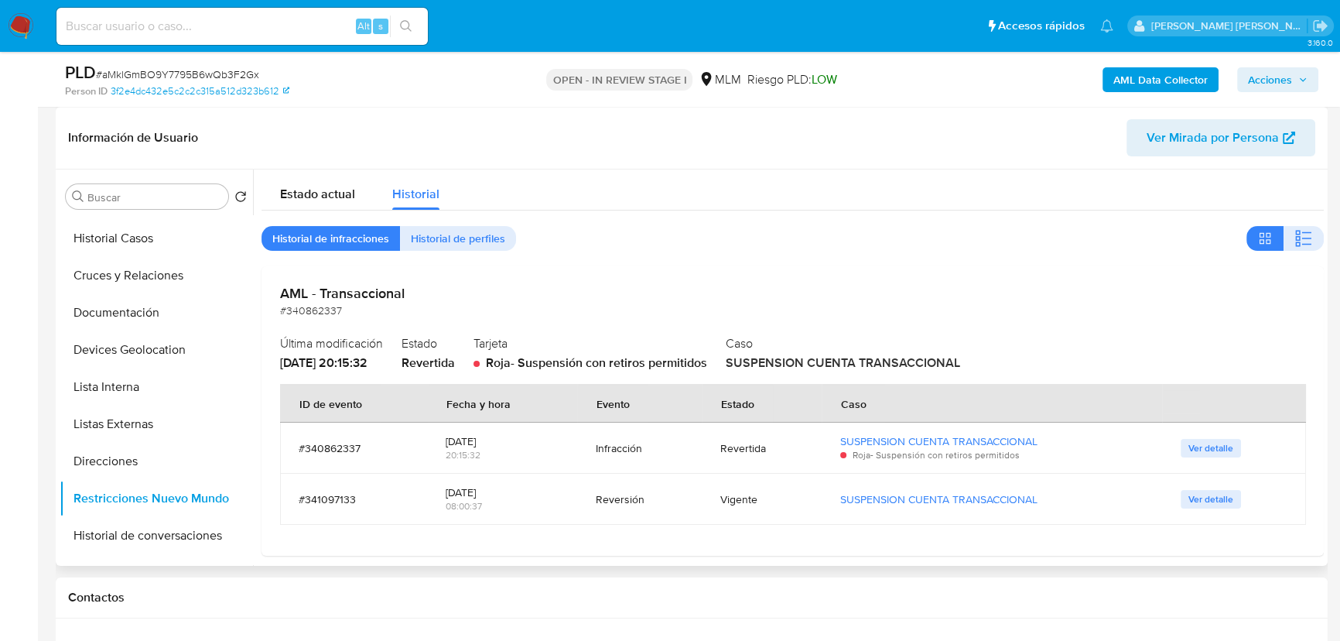
click at [1207, 447] on span "Ver detalle" at bounding box center [1211, 447] width 45 height 15
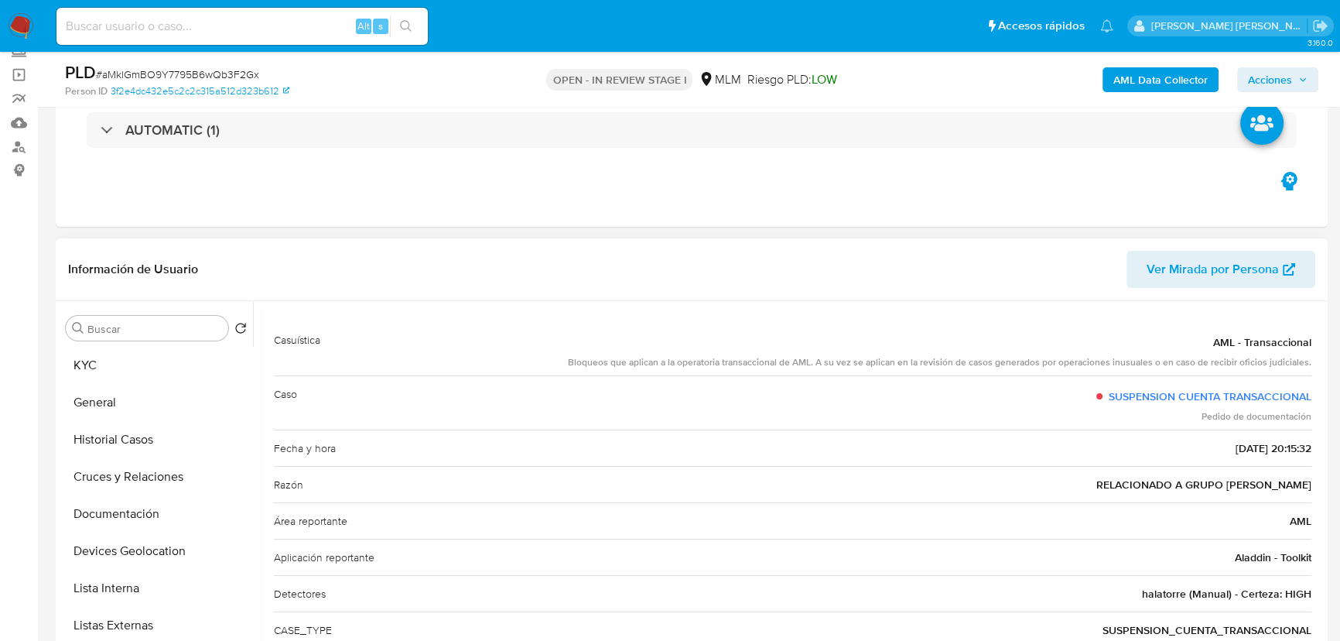
scroll to position [0, 0]
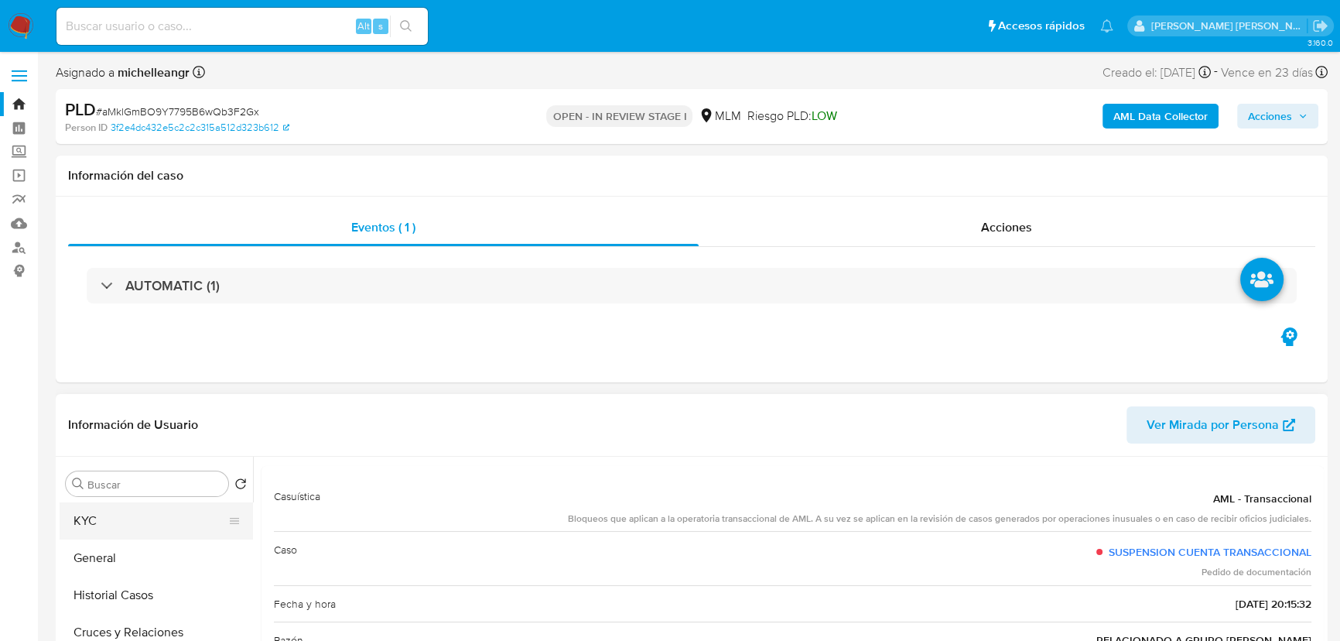
click at [140, 525] on button "KYC" at bounding box center [150, 520] width 181 height 37
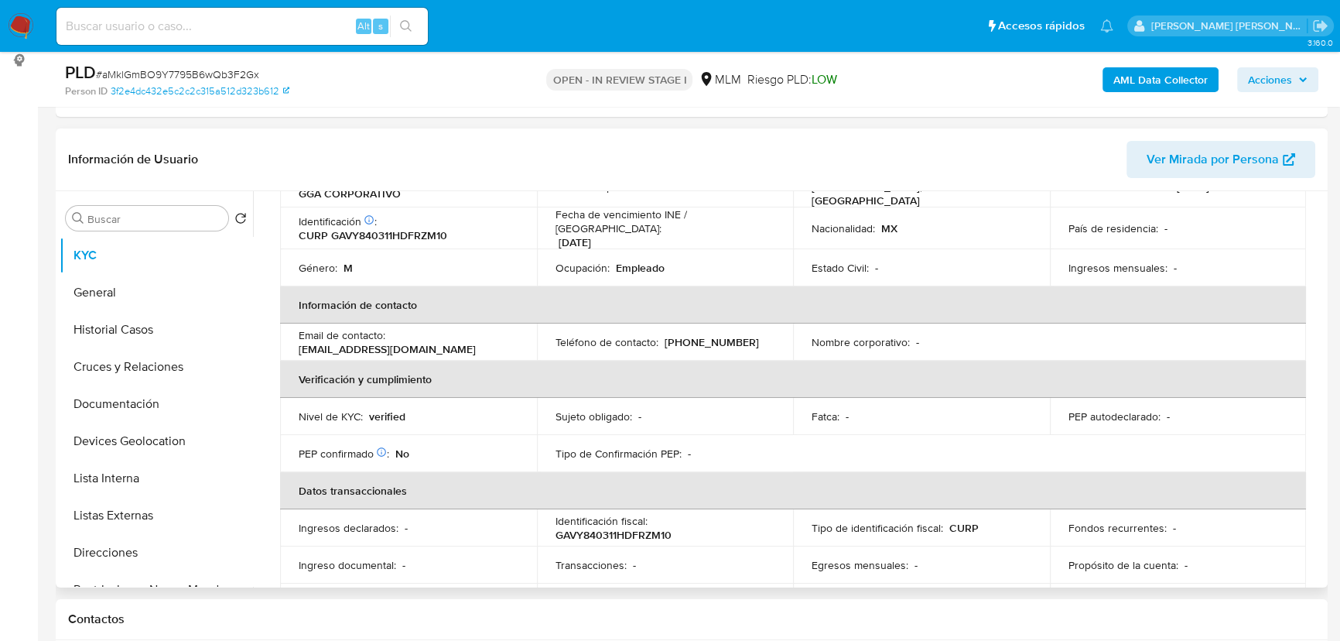
scroll to position [140, 0]
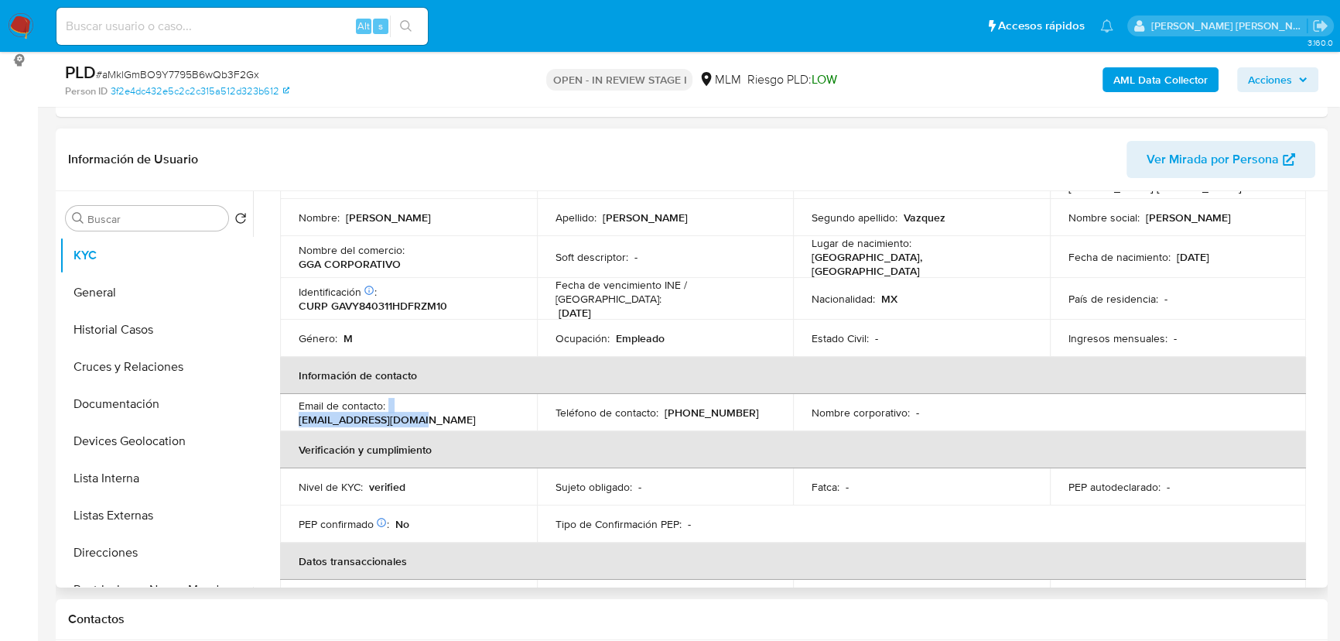
drag, startPoint x: 506, startPoint y: 406, endPoint x: 577, endPoint y: 6, distance: 405.5
click at [389, 406] on div "Email de contacto : yimygabriel@gmail.com" at bounding box center [409, 413] width 220 height 28
copy div "yimygabriel@gmail.com"
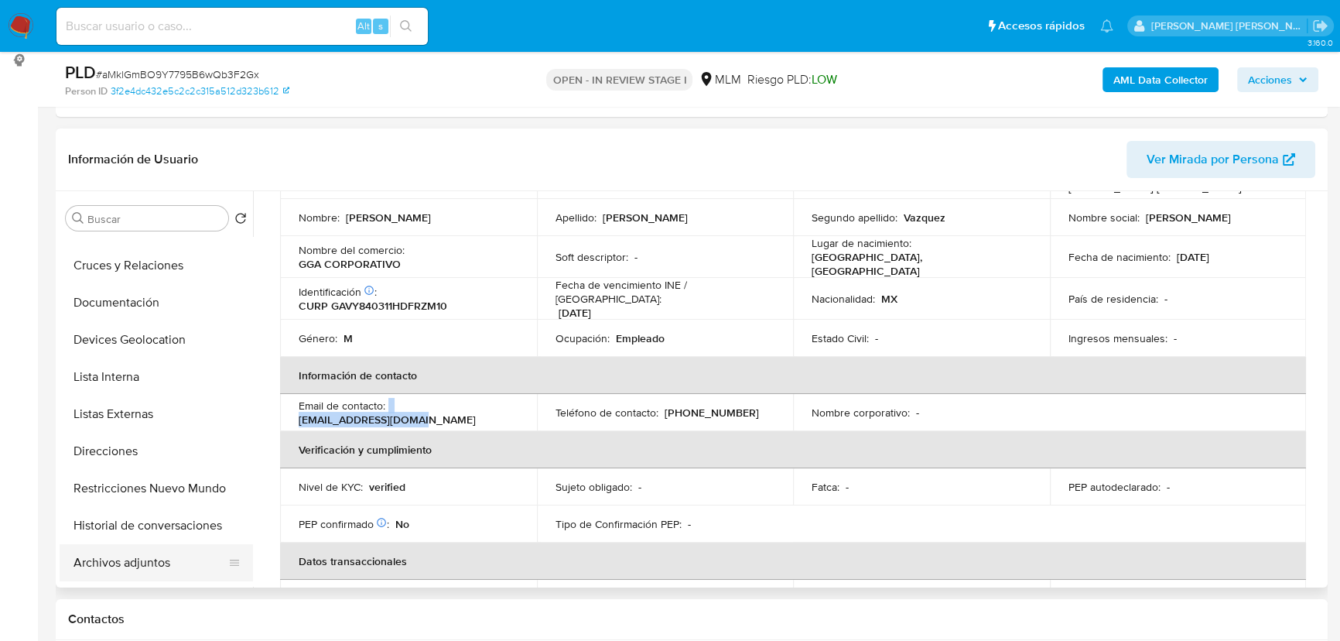
scroll to position [211, 0]
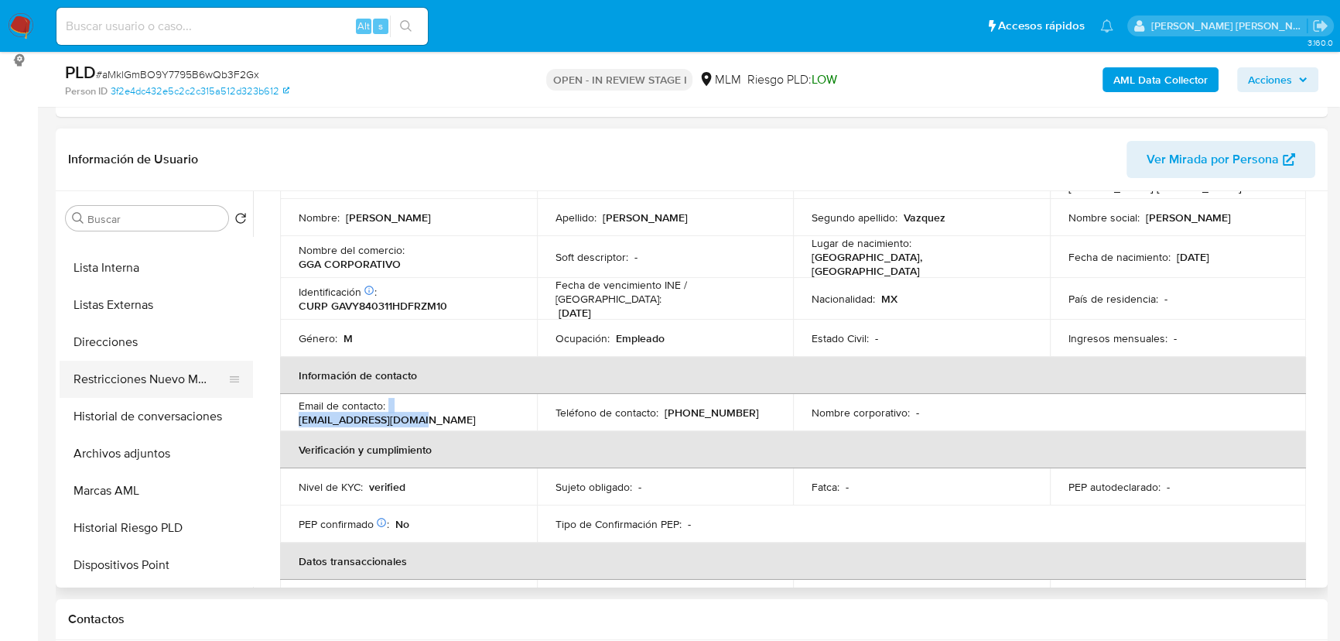
click at [154, 380] on button "Restricciones Nuevo Mundo" at bounding box center [150, 379] width 181 height 37
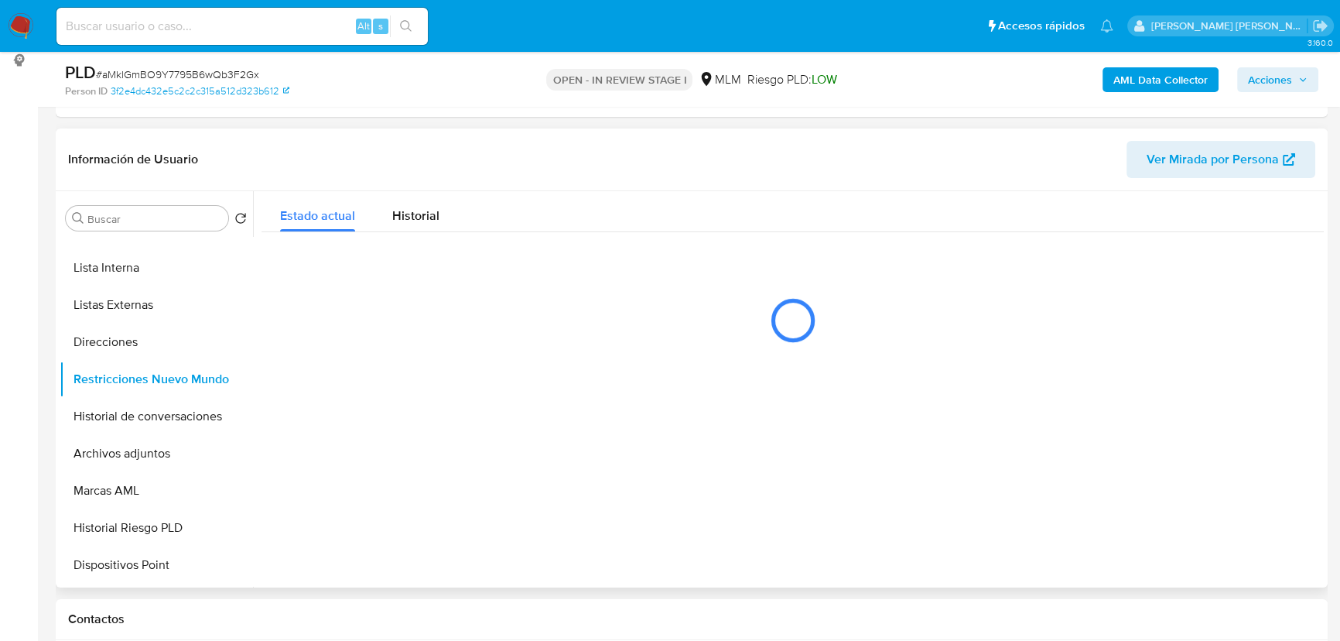
scroll to position [0, 0]
click at [406, 207] on span "Historial" at bounding box center [415, 216] width 47 height 18
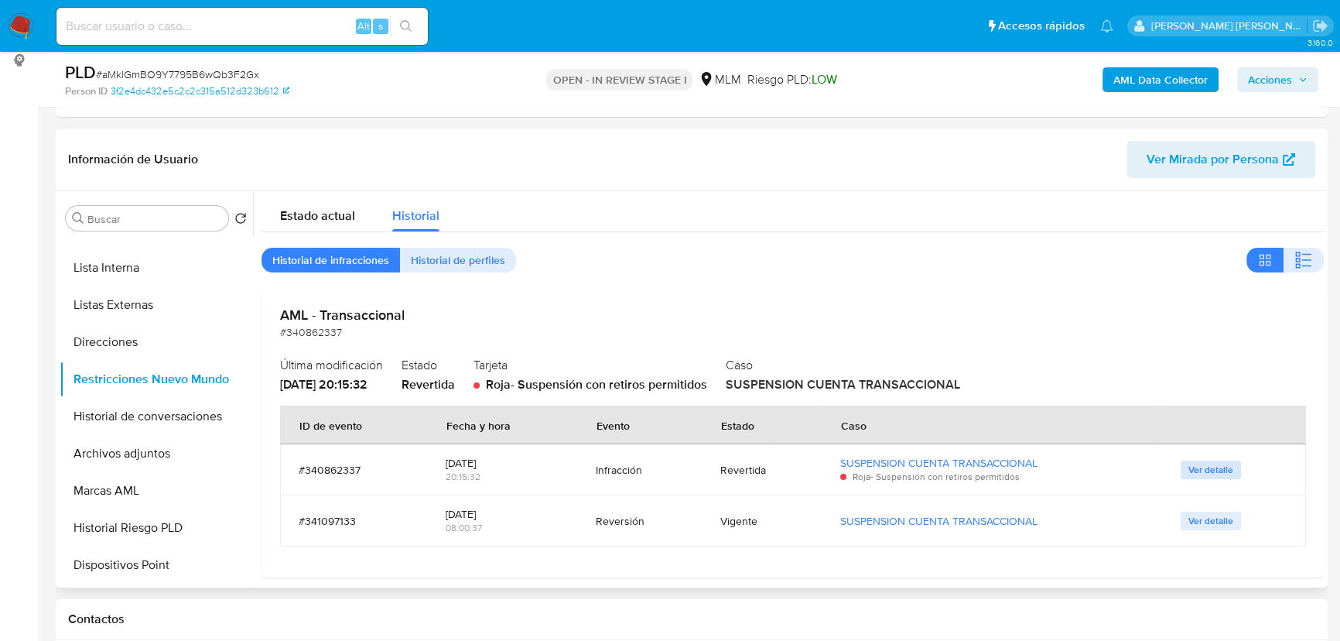
click at [1201, 476] on span "Ver detalle" at bounding box center [1211, 469] width 45 height 15
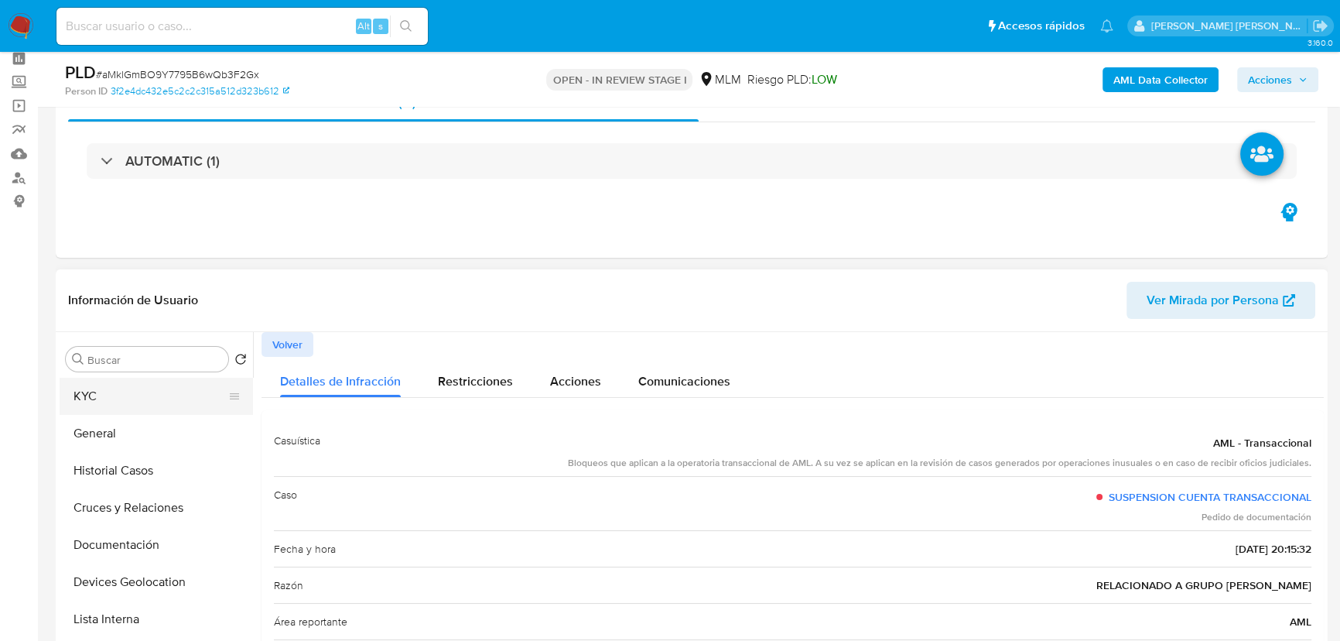
drag, startPoint x: 101, startPoint y: 409, endPoint x: 220, endPoint y: 409, distance: 119.2
click at [101, 409] on button "KYC" at bounding box center [150, 396] width 181 height 37
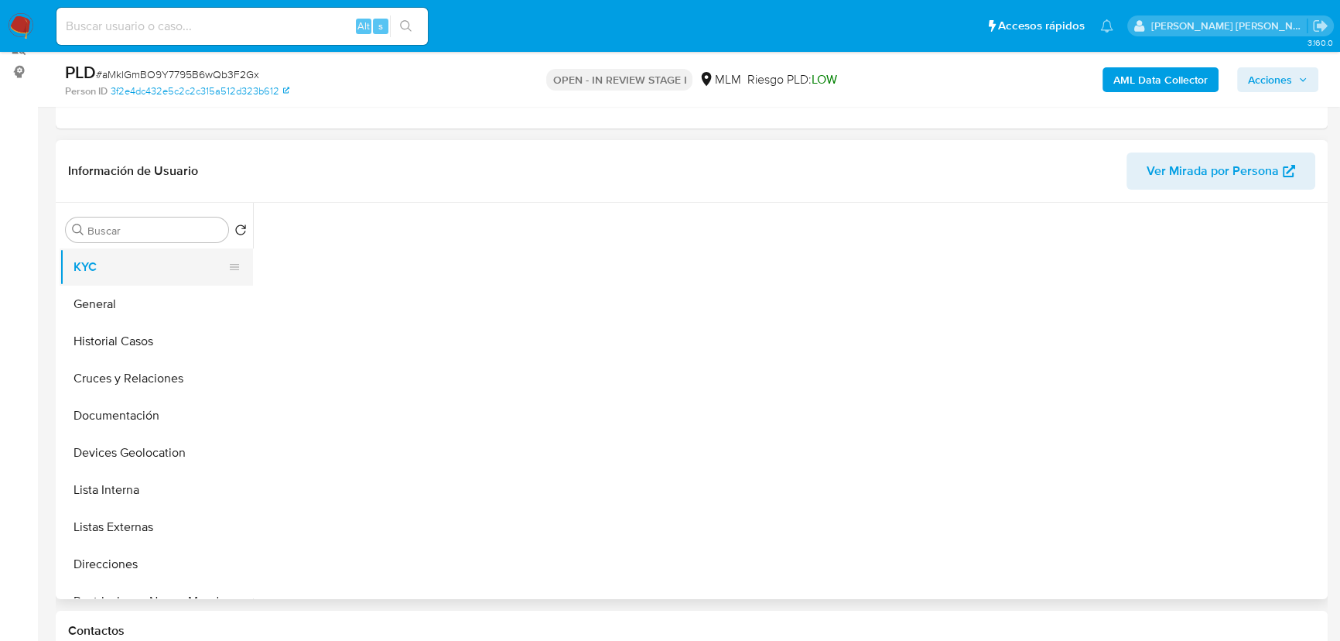
scroll to position [281, 0]
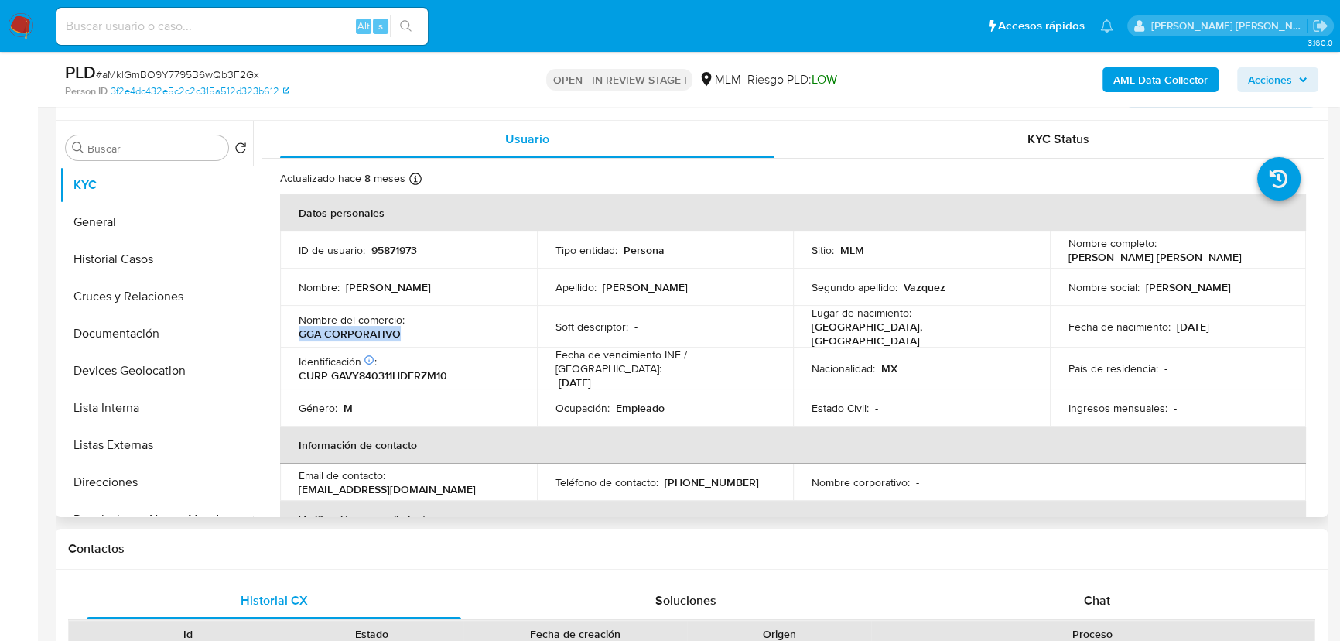
drag, startPoint x: 412, startPoint y: 324, endPoint x: 511, endPoint y: 325, distance: 99.1
click at [511, 325] on div "Nombre del comercio : GGA CORPORATIVO" at bounding box center [409, 327] width 220 height 28
copy p "GGA CORPORATIVO"
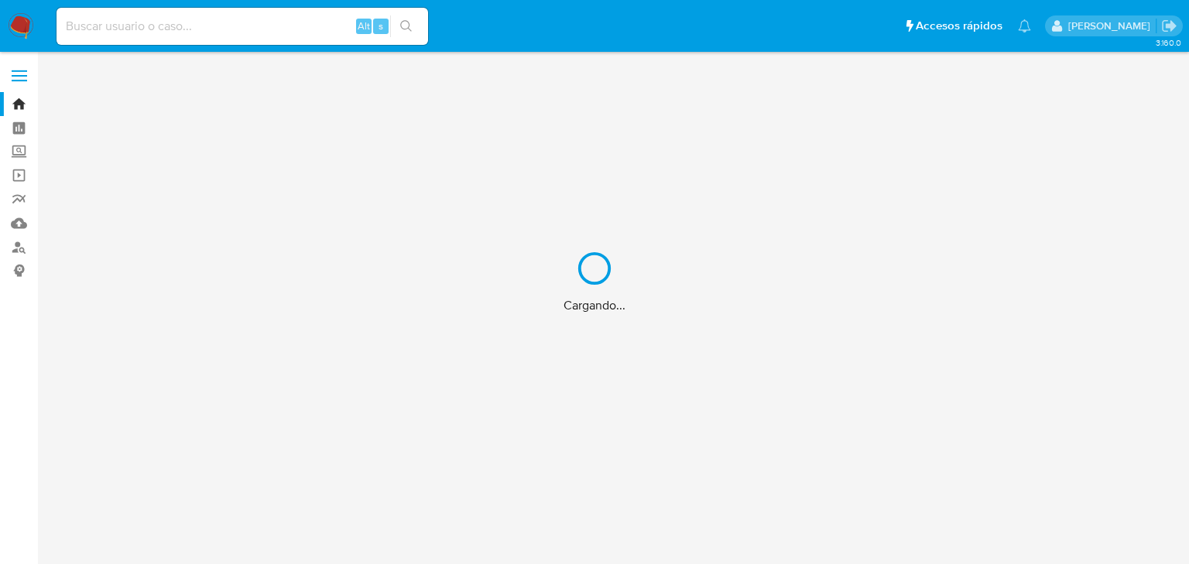
click at [137, 31] on div "Cargando..." at bounding box center [594, 282] width 1189 height 564
click at [137, 30] on div "Cargando..." at bounding box center [594, 282] width 1189 height 564
click at [137, 30] on input at bounding box center [241, 26] width 371 height 20
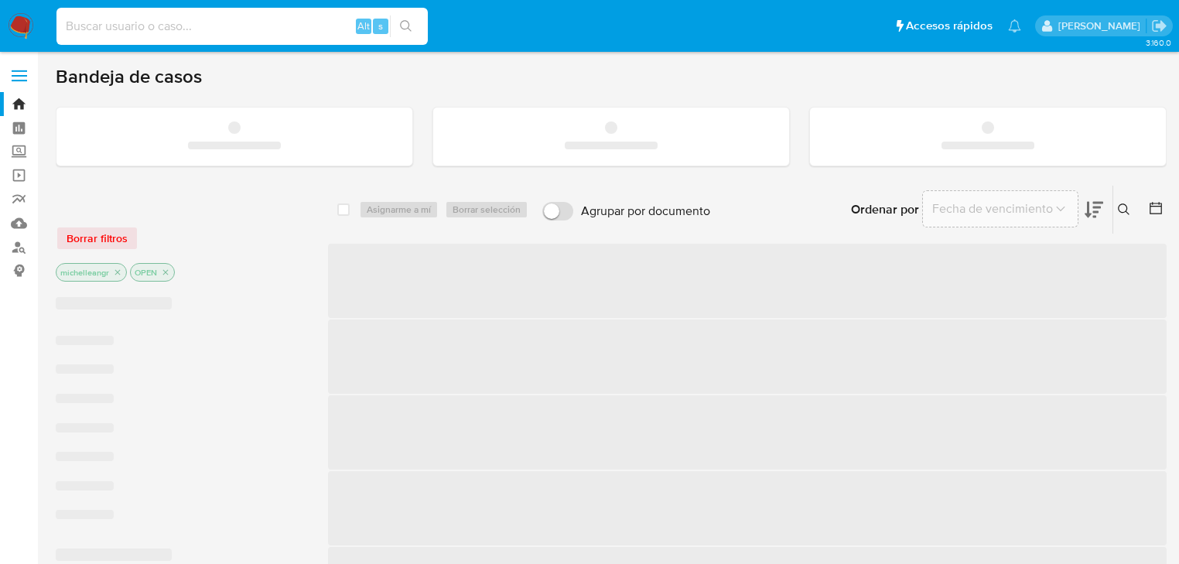
click at [137, 30] on input at bounding box center [241, 26] width 371 height 20
paste input "bj8K5hOUTGUkx4ek8poDFS35"
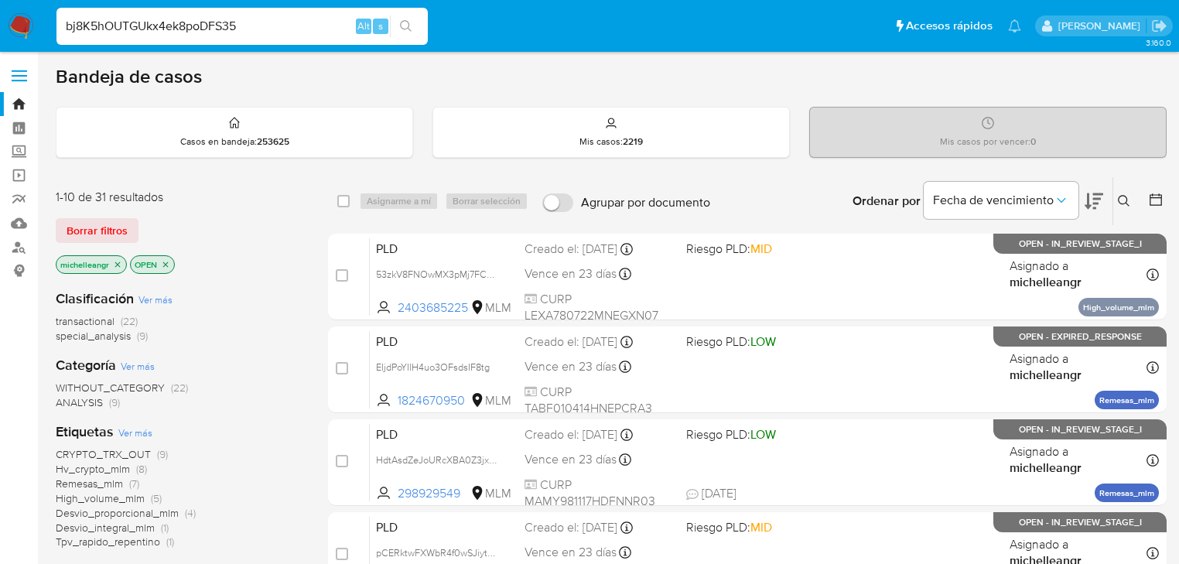
type input "bj8K5hOUTGUkx4ek8poDFS35"
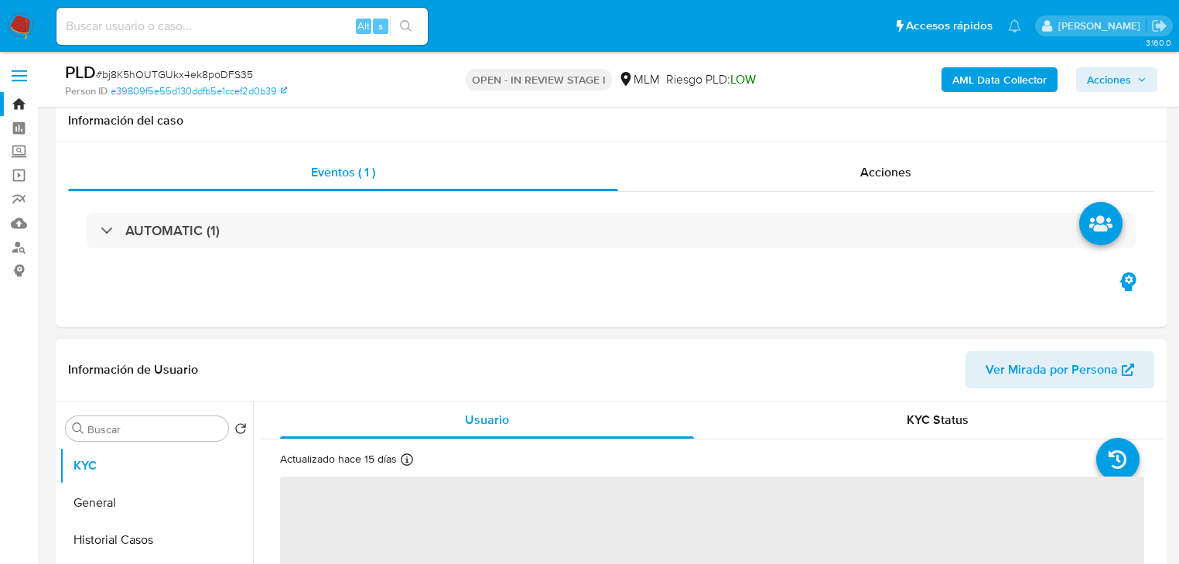
scroll to position [186, 0]
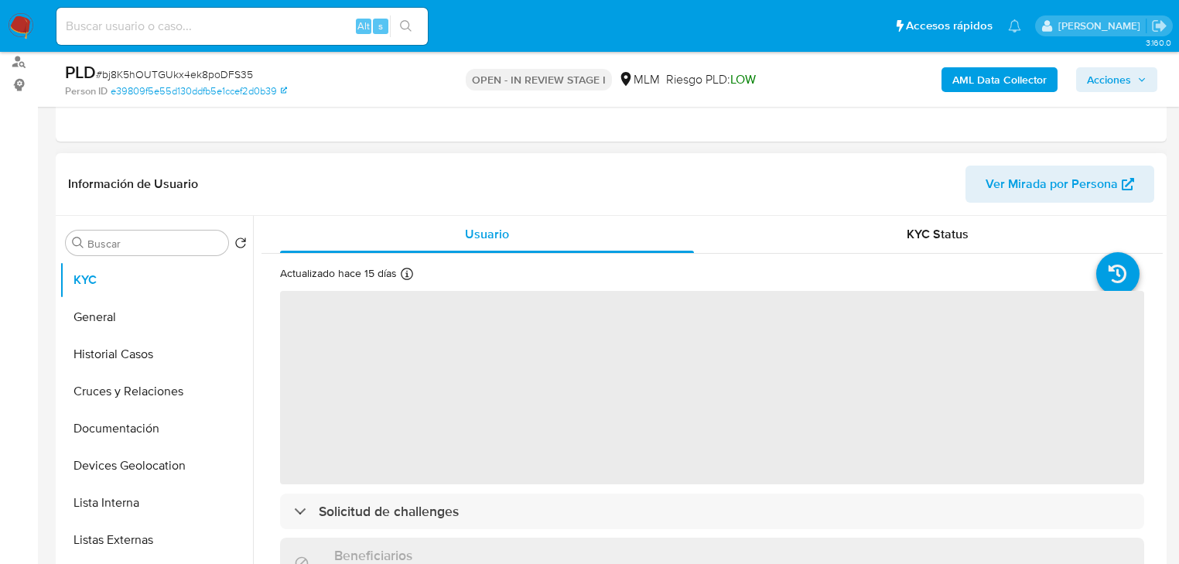
select select "10"
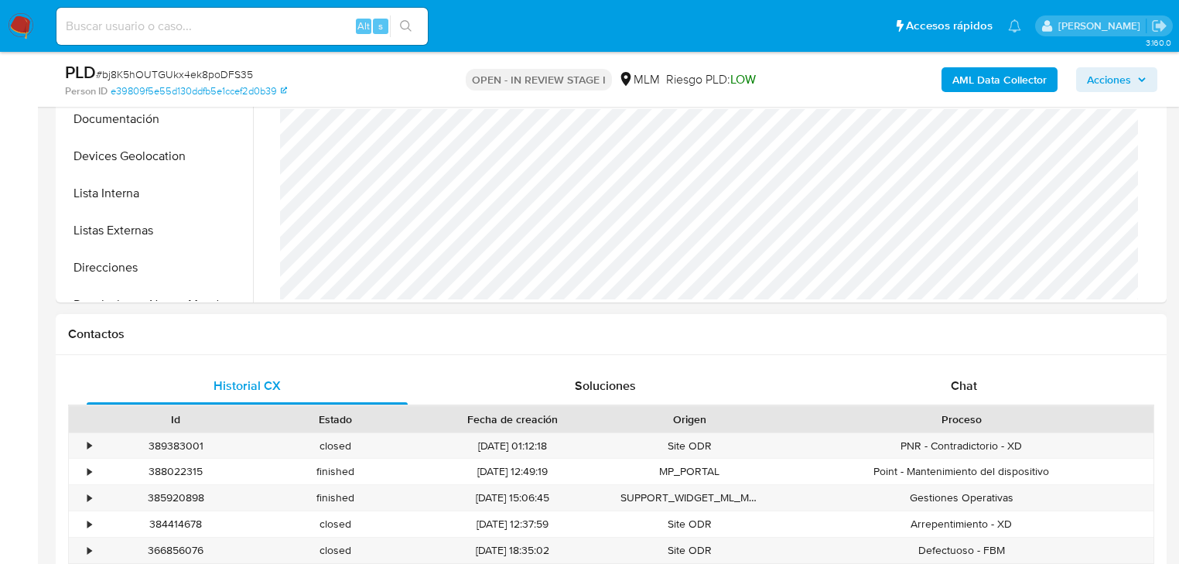
scroll to position [681, 0]
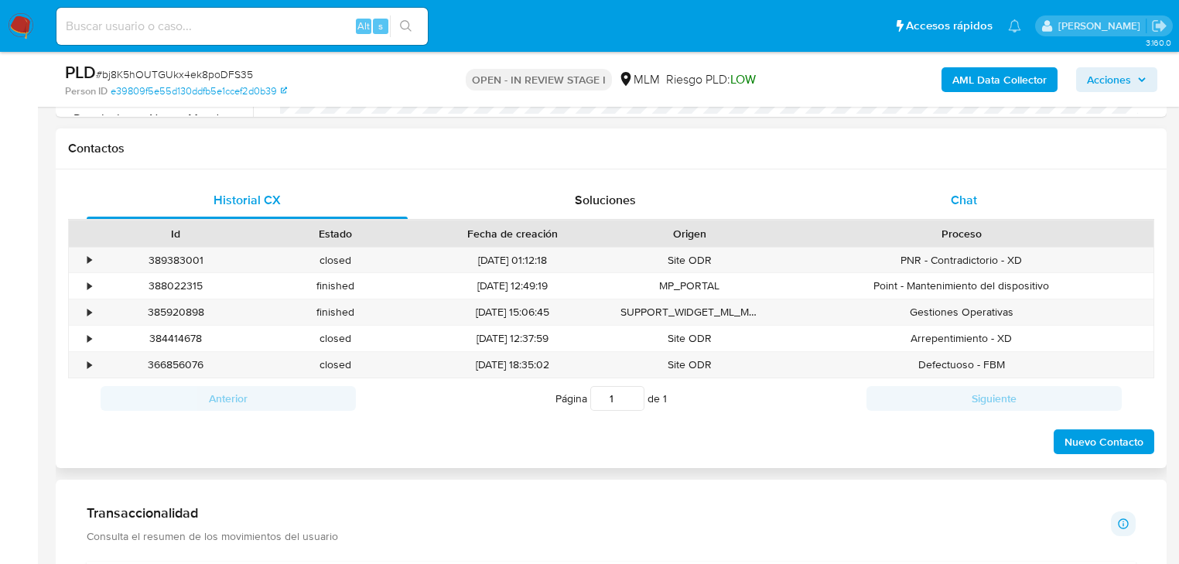
click at [967, 207] on span "Chat" at bounding box center [964, 200] width 26 height 18
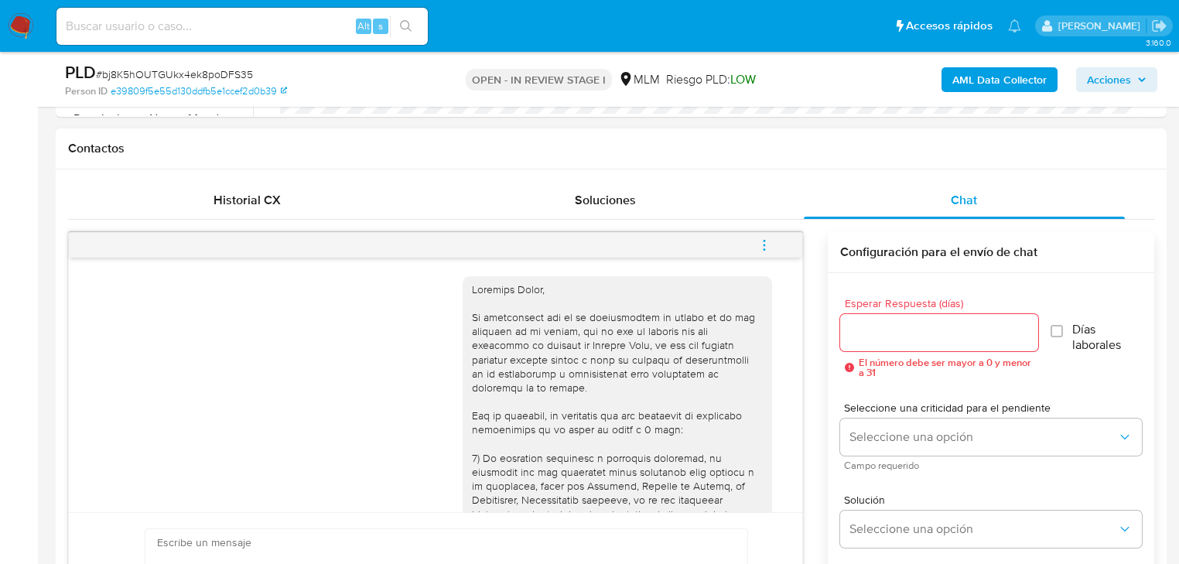
scroll to position [715, 0]
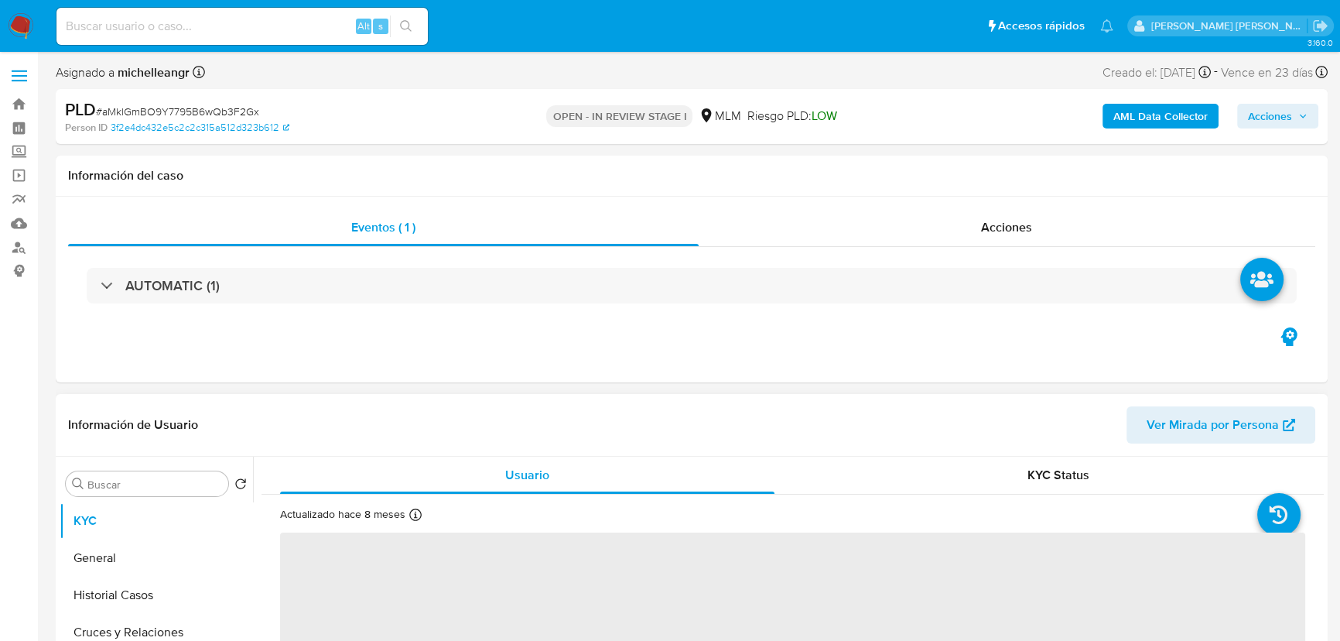
select select "10"
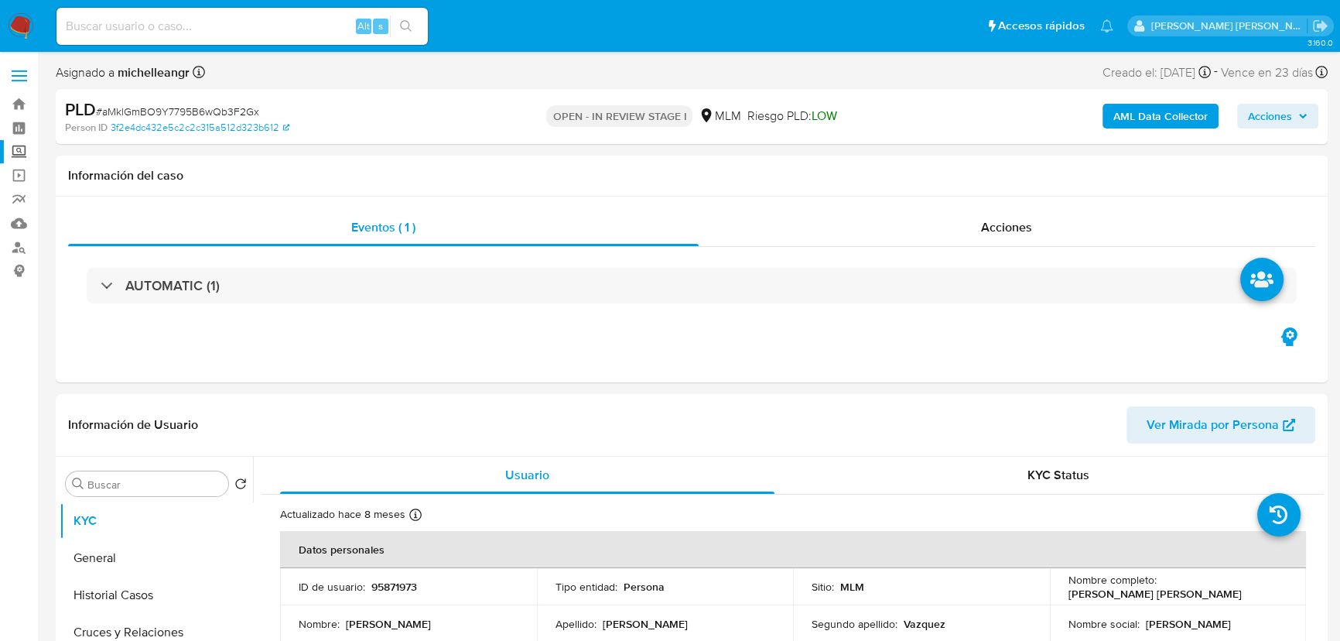
click at [18, 151] on label "Screening" at bounding box center [92, 152] width 184 height 24
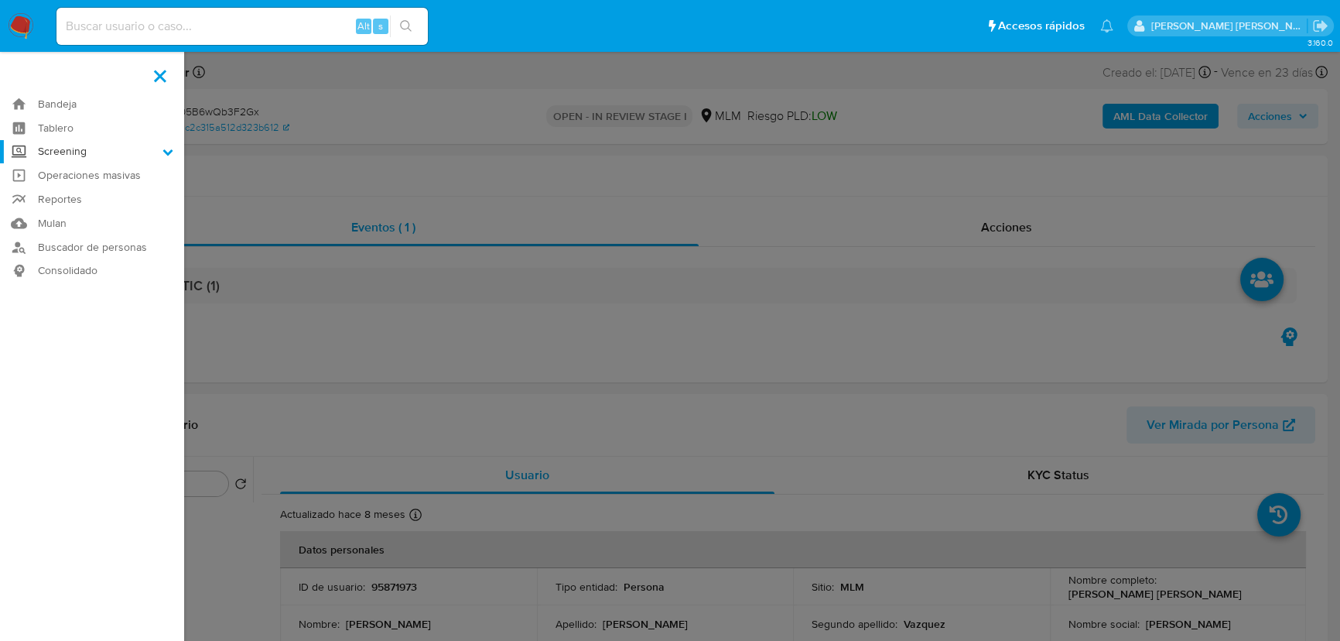
click at [0, 0] on input "Screening" at bounding box center [0, 0] width 0 height 0
click at [76, 213] on link "Herramientas" at bounding box center [92, 212] width 184 height 19
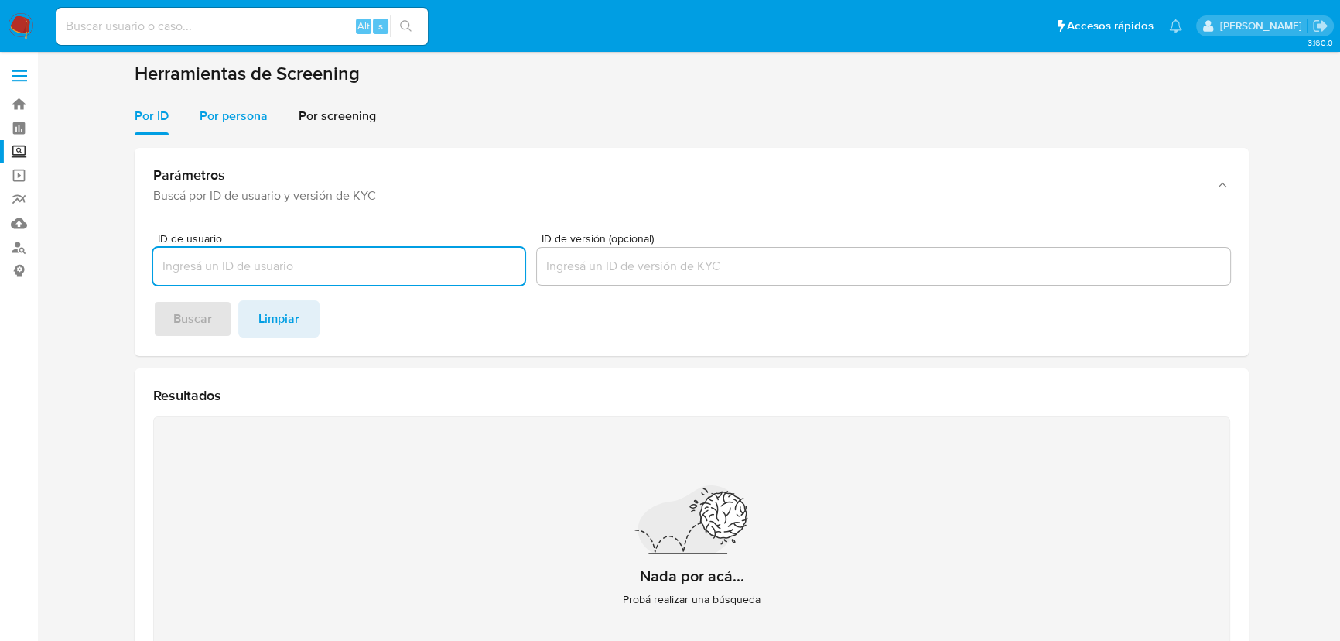
click at [242, 115] on span "Por persona" at bounding box center [234, 116] width 68 height 18
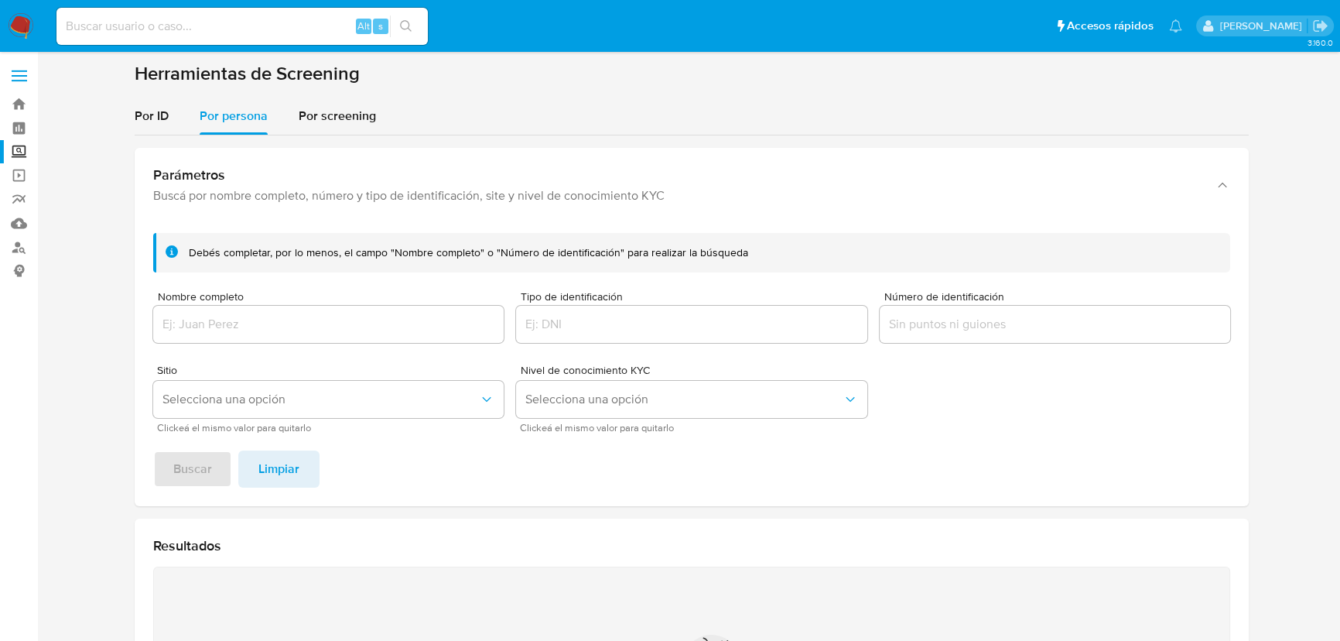
click at [203, 314] on div at bounding box center [328, 324] width 351 height 37
click at [198, 327] on input "Nombre completo" at bounding box center [328, 324] width 351 height 20
click at [227, 327] on input "Nombre completo" at bounding box center [328, 324] width 351 height 20
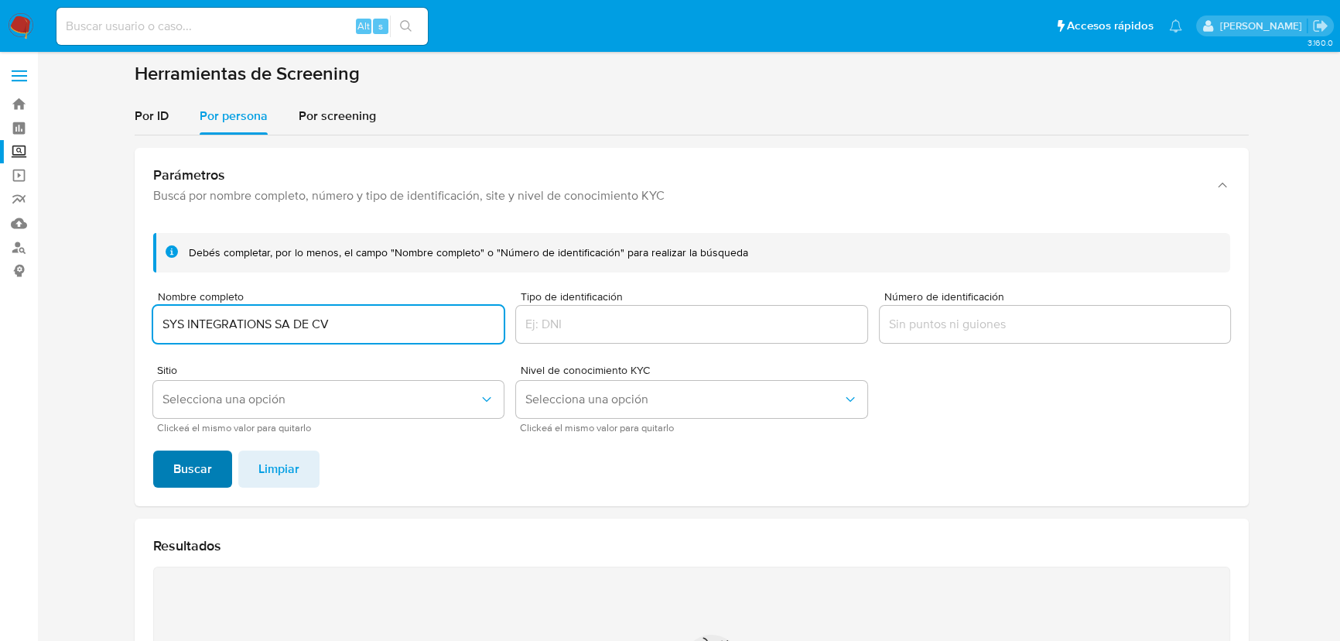
click at [185, 468] on span "Buscar" at bounding box center [192, 469] width 39 height 34
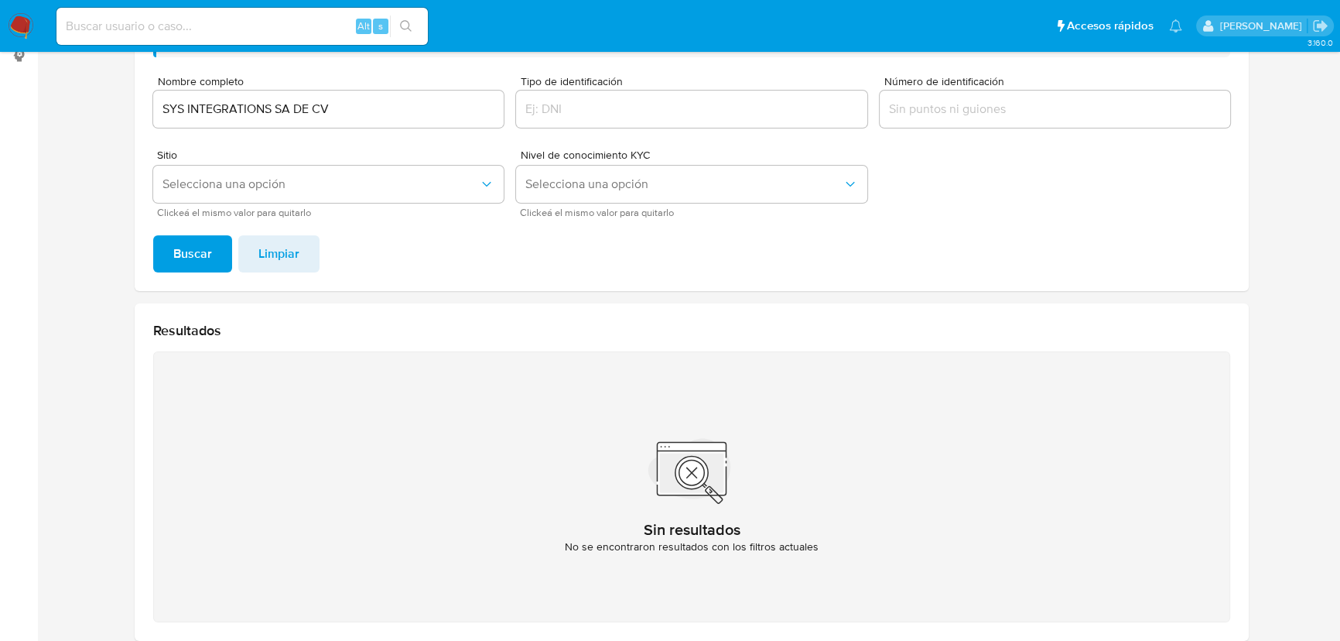
scroll to position [81, 0]
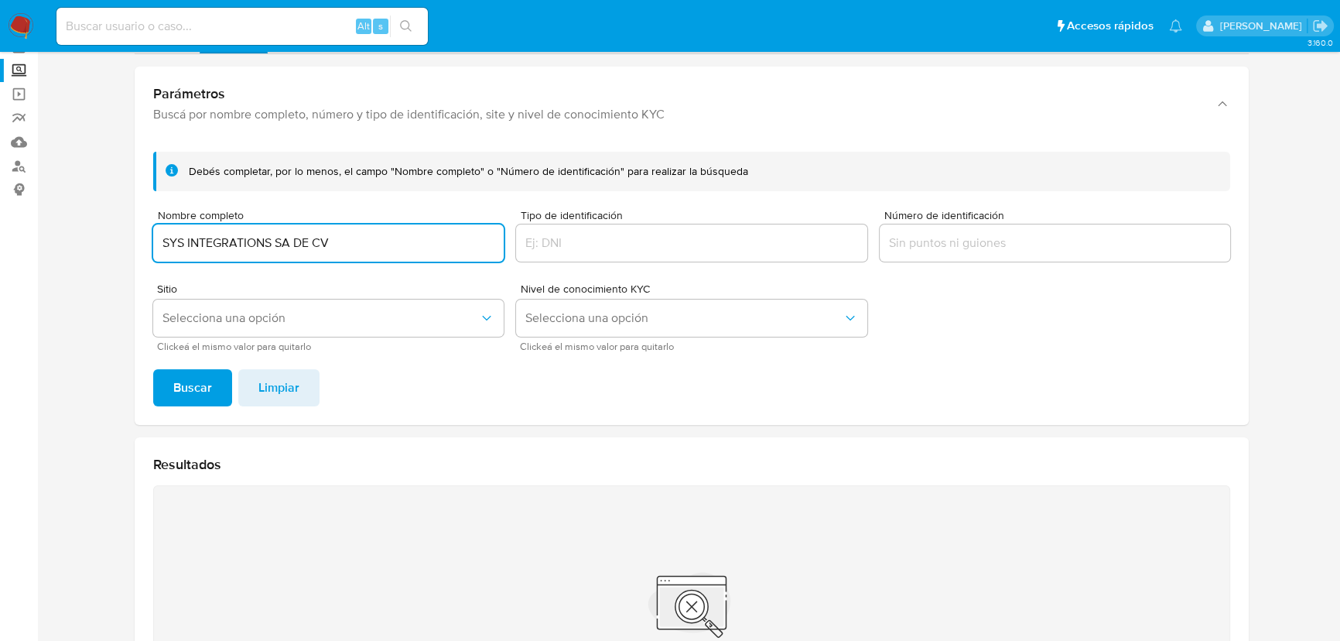
drag, startPoint x: 159, startPoint y: 223, endPoint x: 147, endPoint y: 265, distance: 43.4
click at [39, 205] on main "3.160.0" at bounding box center [670, 386] width 1340 height 934
type input "[PERSON_NAME]"
click at [186, 371] on span "Buscar" at bounding box center [192, 388] width 39 height 34
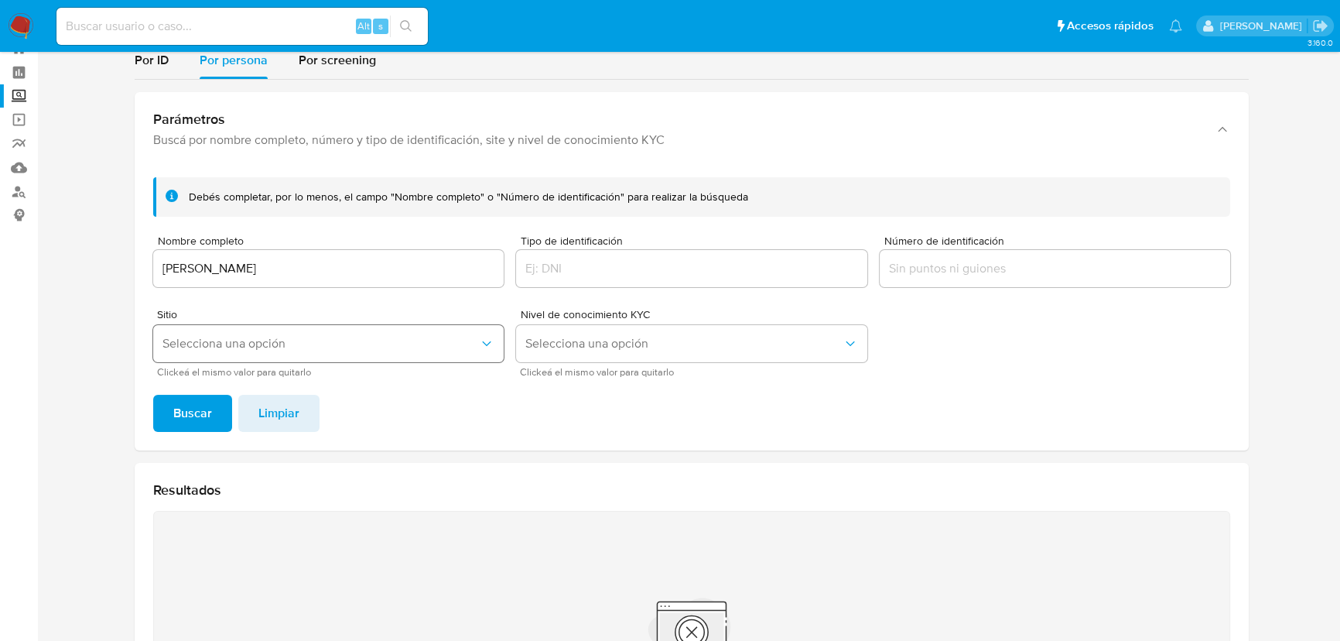
scroll to position [11, 0]
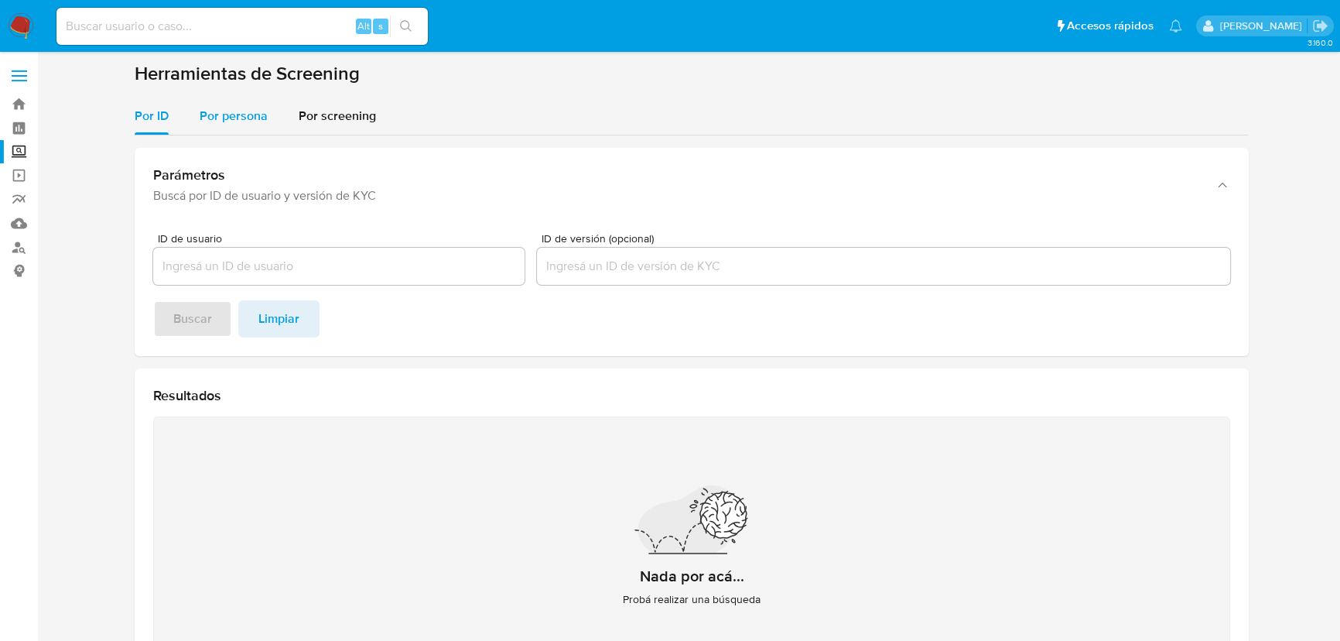
drag, startPoint x: 212, startPoint y: 93, endPoint x: 212, endPoint y: 108, distance: 14.7
click at [212, 94] on section "Herramientas de Screening Por ID Por persona Por screening Parámetros Buscá por…" at bounding box center [692, 390] width 1114 height 656
click at [211, 115] on span "Por persona" at bounding box center [234, 116] width 68 height 18
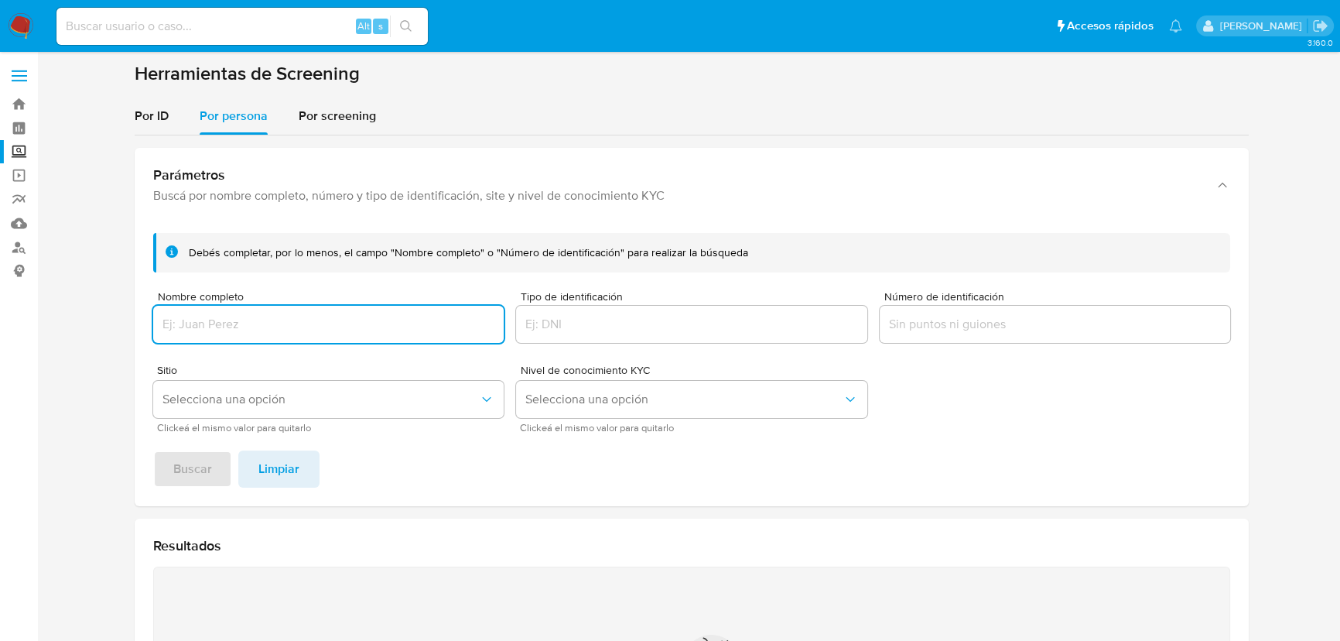
click at [197, 317] on input "Nombre completo" at bounding box center [328, 324] width 351 height 20
type input "JOSE ROBERTO GOMEZ ALBORES"
click at [197, 473] on span "Buscar" at bounding box center [192, 469] width 39 height 34
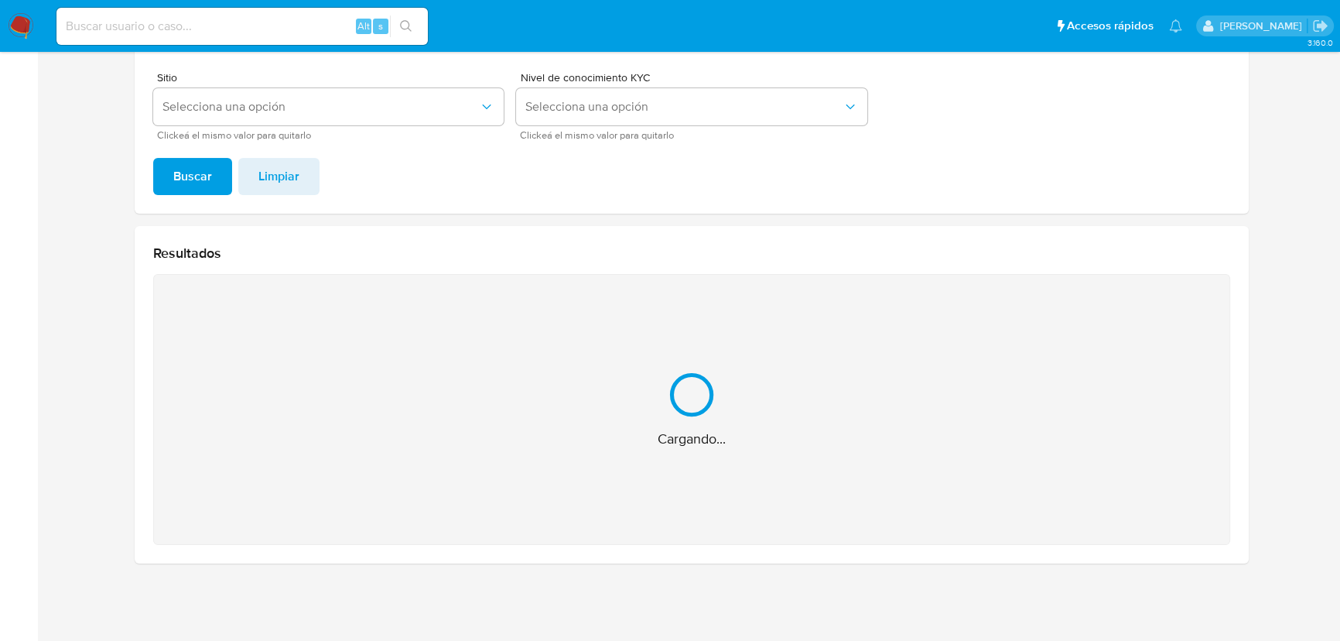
scroll to position [46, 0]
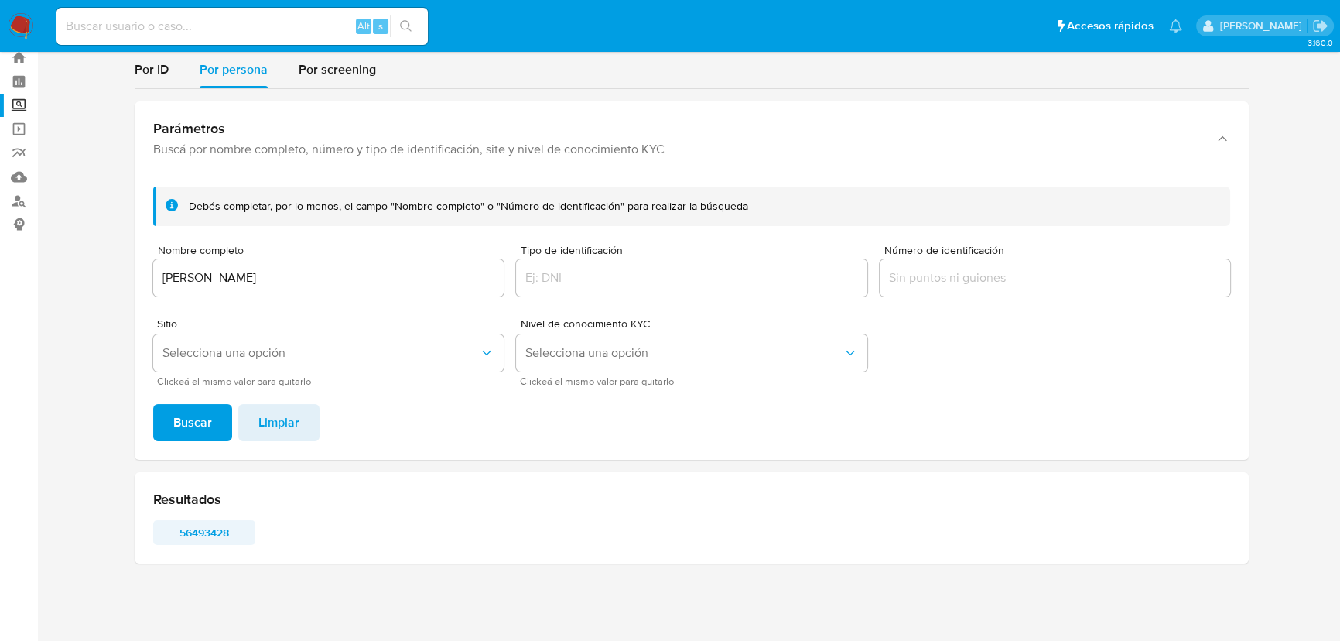
click at [211, 527] on span "56493428" at bounding box center [204, 533] width 80 height 22
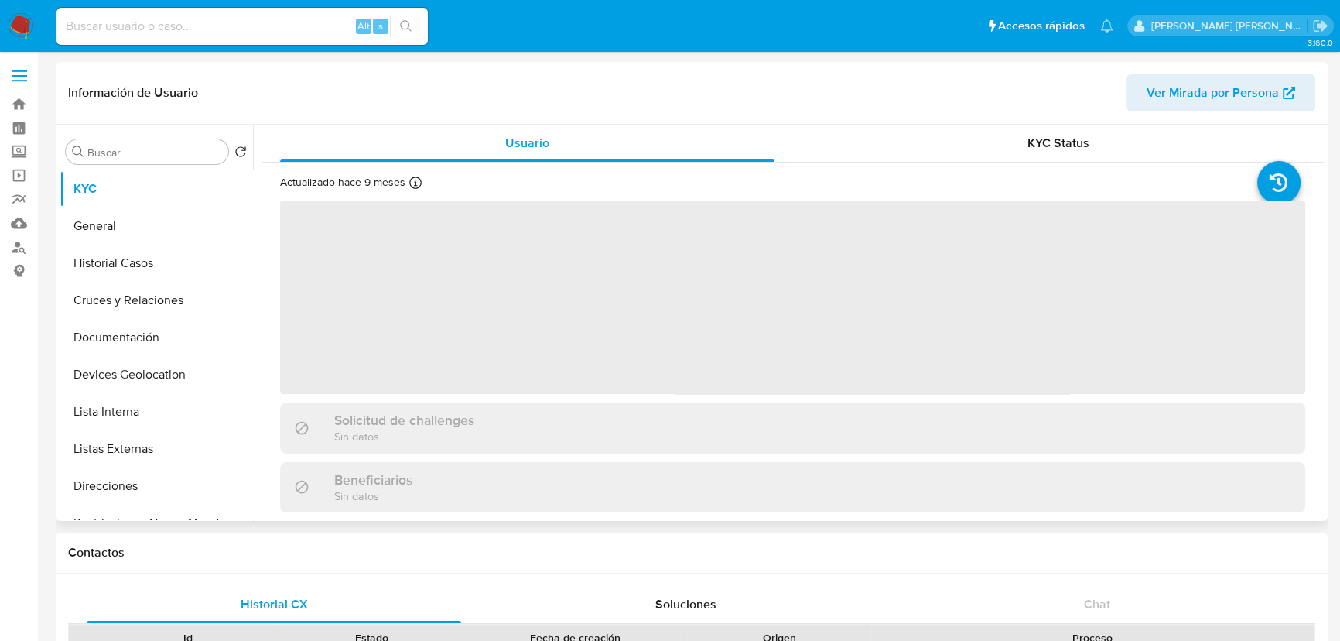
select select "10"
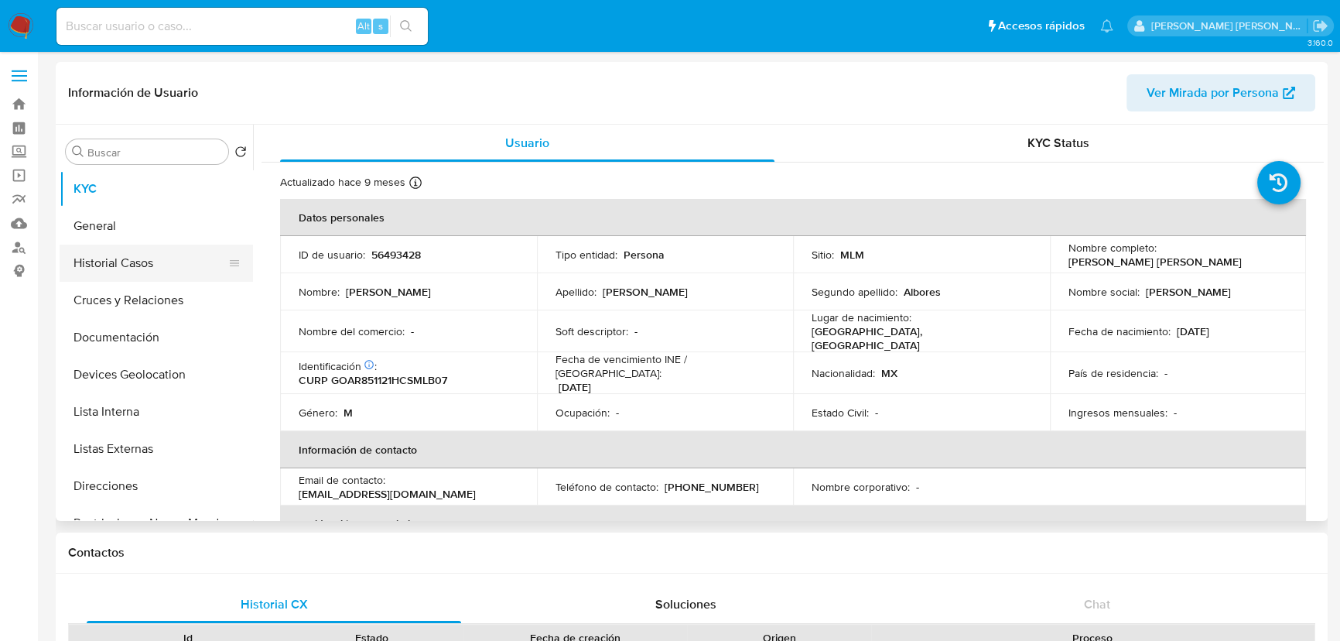
click at [141, 261] on button "Historial Casos" at bounding box center [150, 263] width 181 height 37
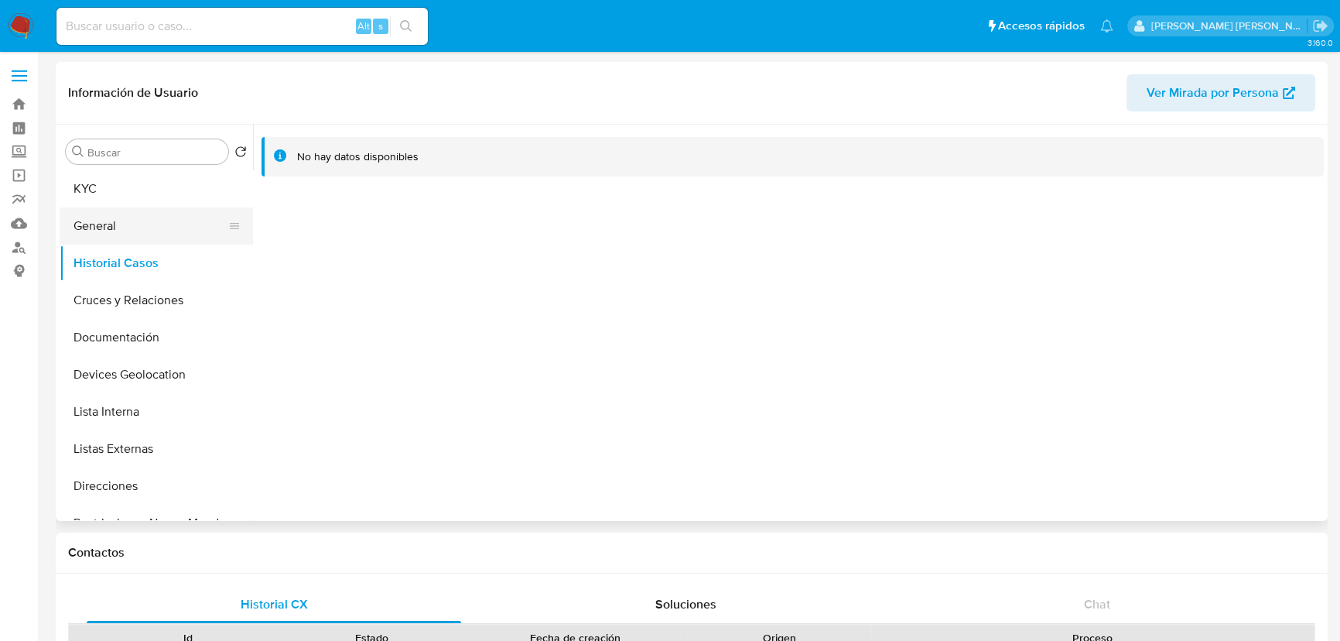
drag, startPoint x: 122, startPoint y: 208, endPoint x: 238, endPoint y: 212, distance: 116.2
click at [128, 207] on button "General" at bounding box center [150, 225] width 181 height 37
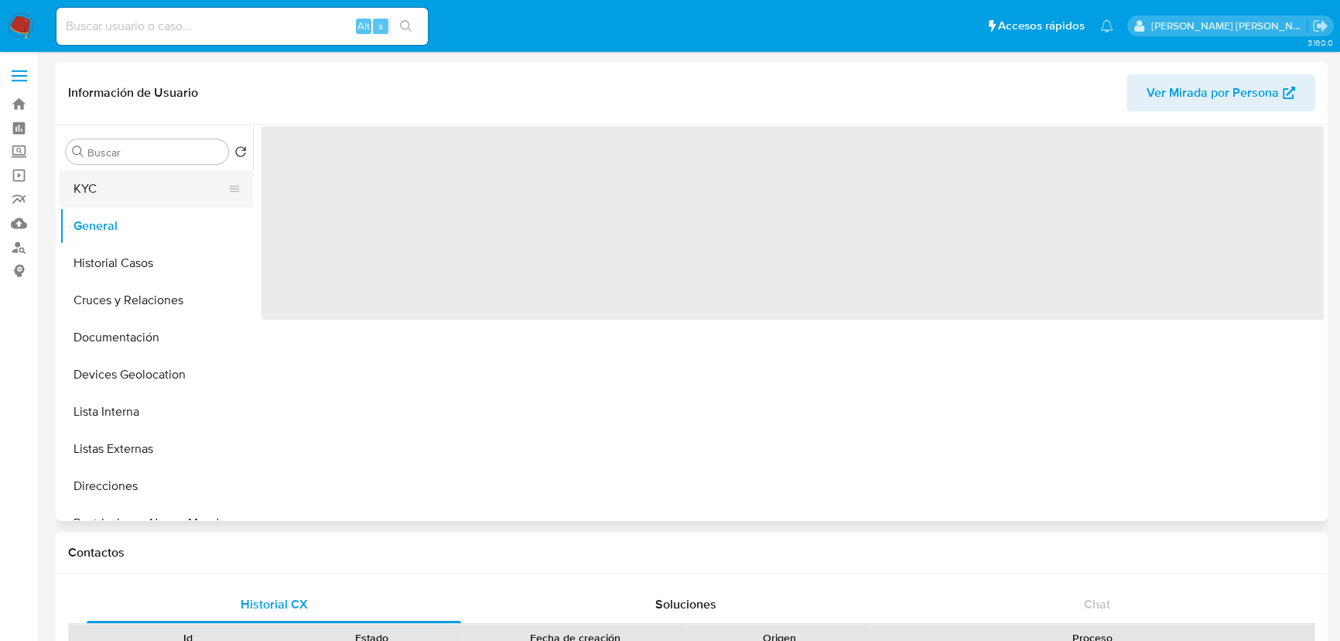
click at [92, 178] on button "KYC" at bounding box center [150, 188] width 181 height 37
